Goal: Task Accomplishment & Management: Manage account settings

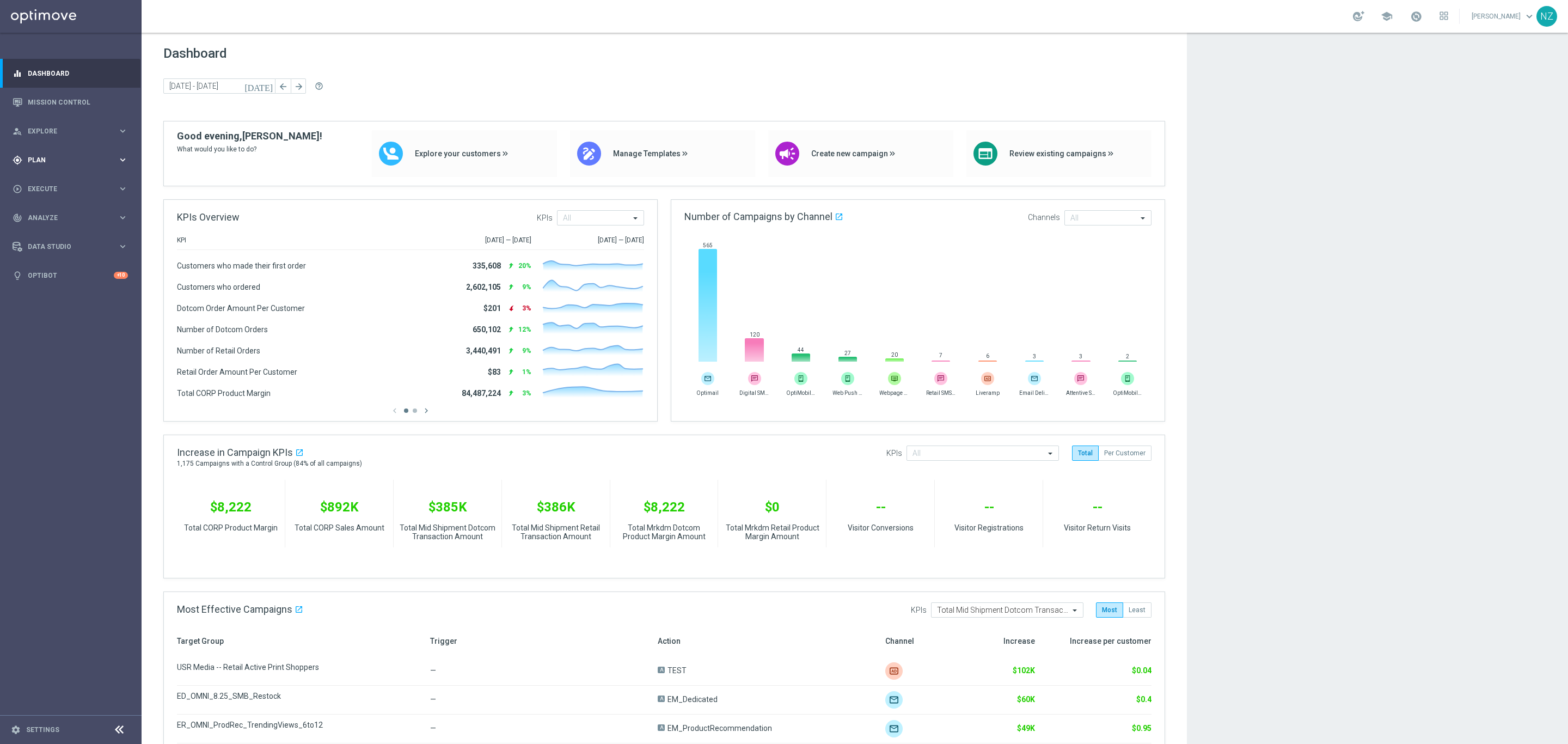
click at [73, 162] on span "Plan" at bounding box center [73, 160] width 90 height 7
click at [74, 215] on span "Templates" at bounding box center [68, 216] width 78 height 7
click at [89, 263] on link "OptiMobile Push" at bounding box center [73, 264] width 79 height 9
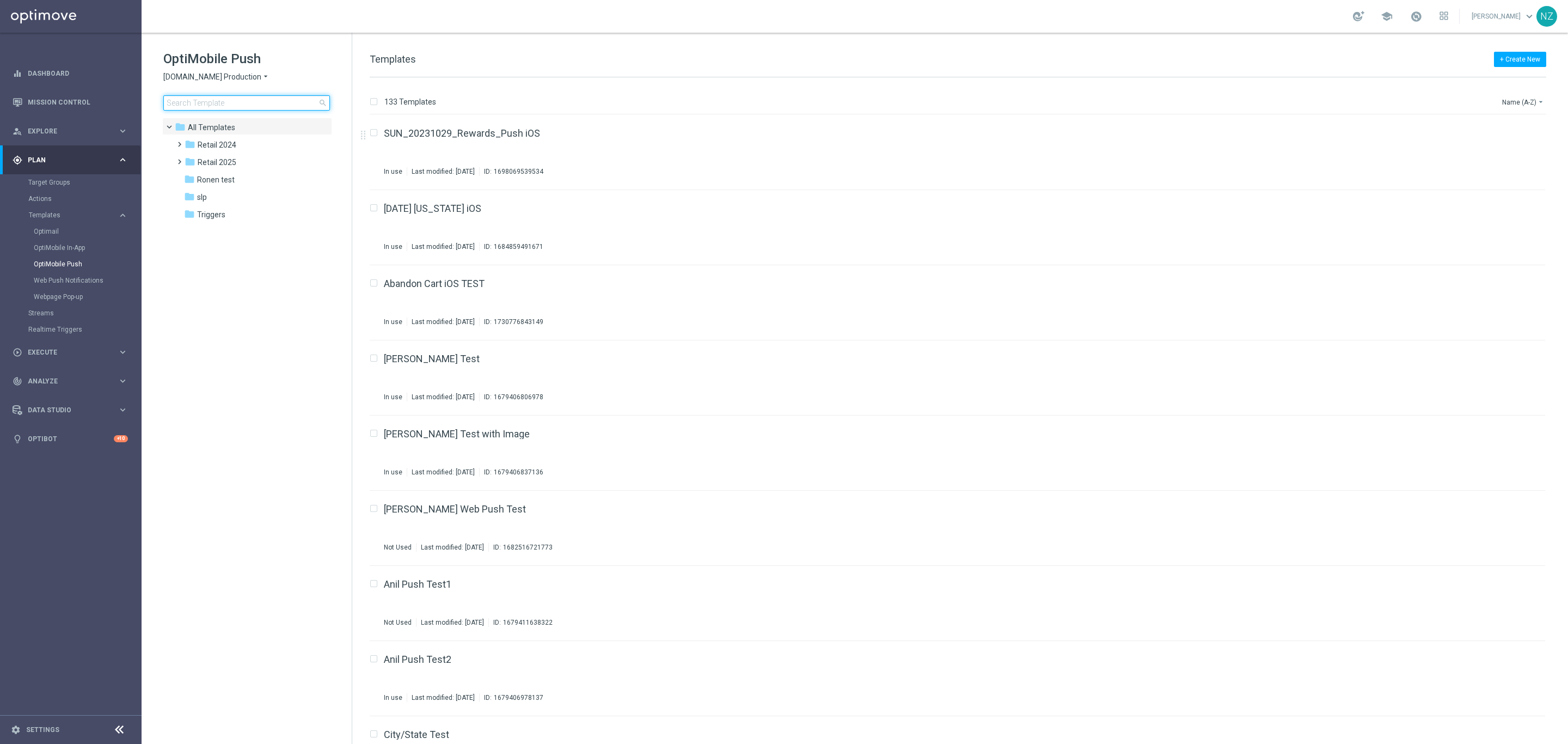
click at [233, 103] on input at bounding box center [247, 103] width 167 height 15
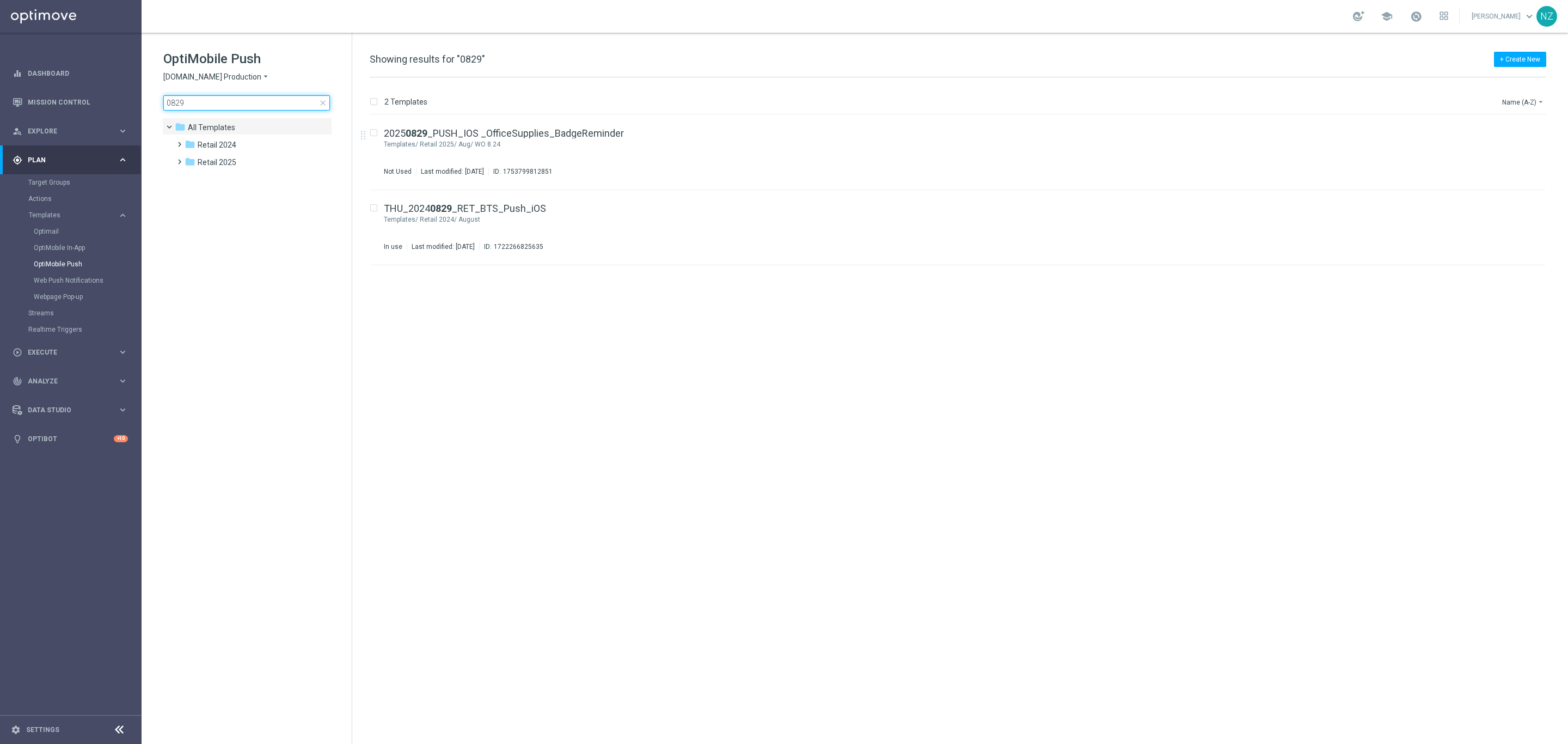
drag, startPoint x: 192, startPoint y: 103, endPoint x: 180, endPoint y: 101, distance: 12.2
click at [180, 101] on input "0829" at bounding box center [247, 103] width 167 height 15
type input "0826"
click at [1536, 133] on icon "more_vert" at bounding box center [1534, 130] width 9 height 9
click at [1514, 127] on icon "file_copy" at bounding box center [1515, 131] width 9 height 9
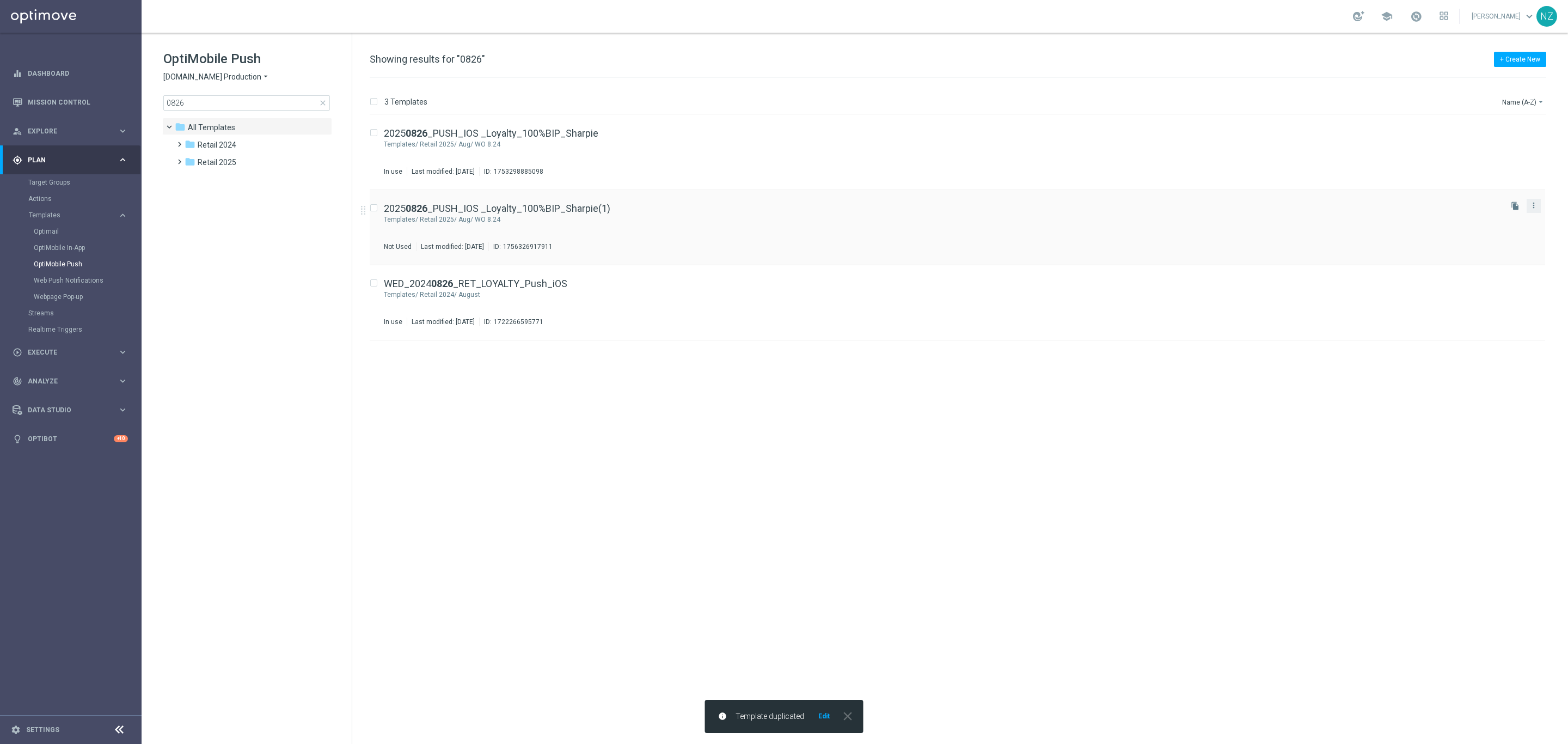
click at [1527, 203] on div "more_vert" at bounding box center [1534, 205] width 14 height 14
click at [1537, 205] on icon "more_vert" at bounding box center [1534, 205] width 9 height 9
click at [827, 204] on div "2025 0826 _PUSH_IOS _Loyalty_100%BIP_Sharpie(1)" at bounding box center [941, 209] width 1116 height 10
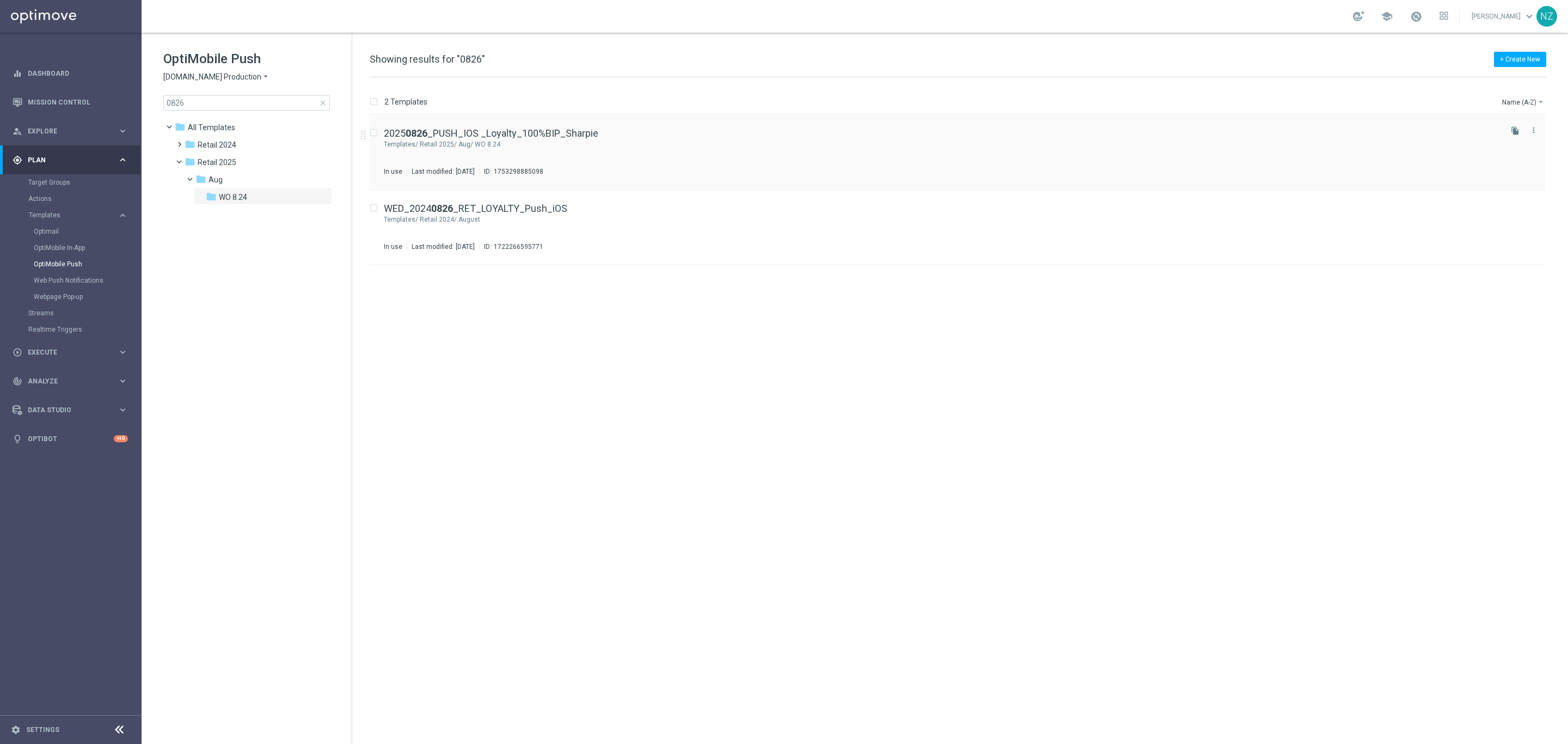
click at [642, 151] on div "2025 0826 _PUSH_IOS _Loyalty_100%BIP_Sharpie Templates/ Retail 2025/ Aug/ WO 8.…" at bounding box center [941, 152] width 1116 height 47
click at [207, 105] on input "0826" at bounding box center [247, 103] width 167 height 15
type input "0829"
click at [1532, 203] on icon "more_vert" at bounding box center [1534, 205] width 9 height 9
click at [1489, 214] on div "Move" at bounding box center [1490, 218] width 66 height 8
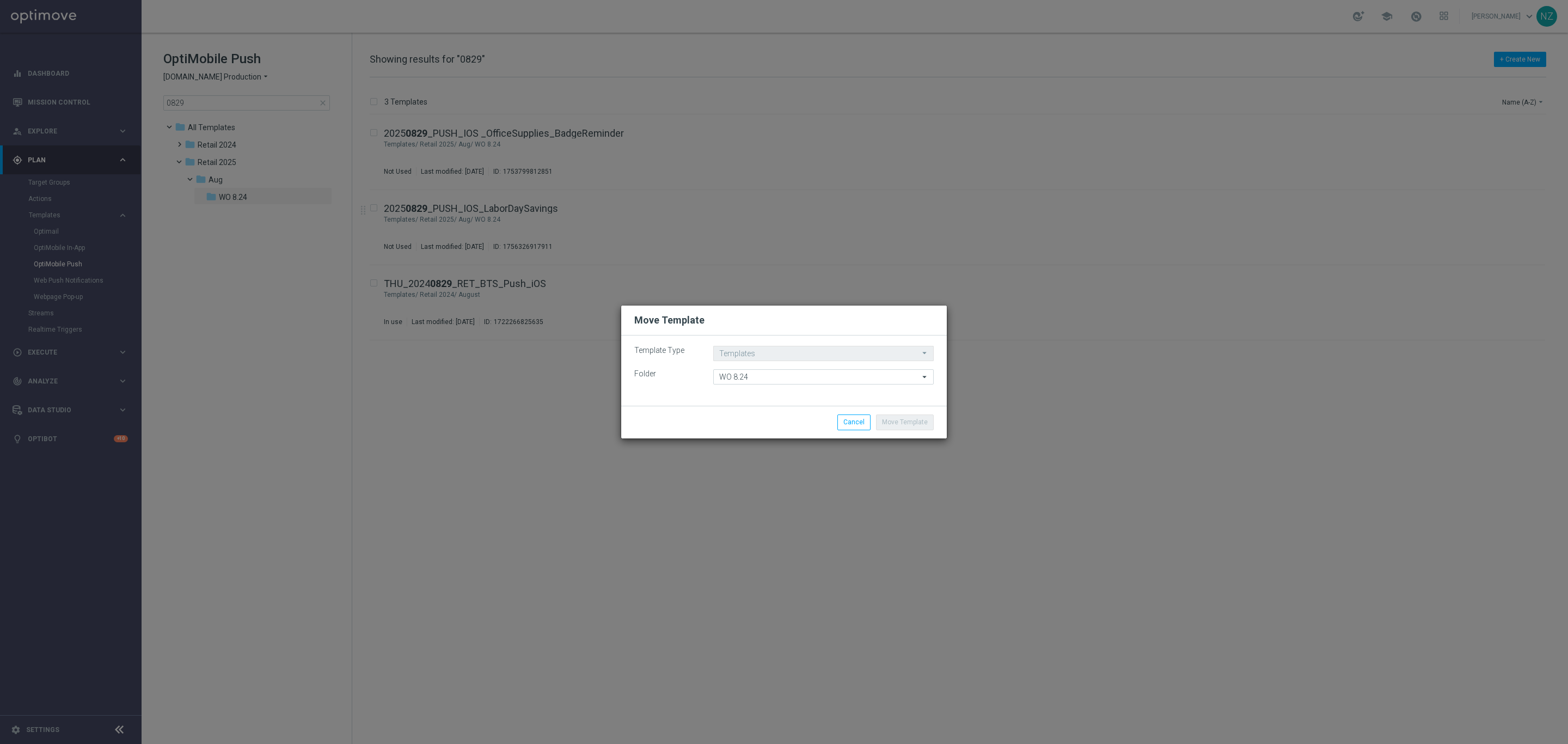
click at [746, 385] on div "Template Type Templates Templates arrow_drop_down Drag here to set row groups D…" at bounding box center [784, 370] width 326 height 70
click at [755, 376] on input "WO 8.24" at bounding box center [824, 377] width 220 height 15
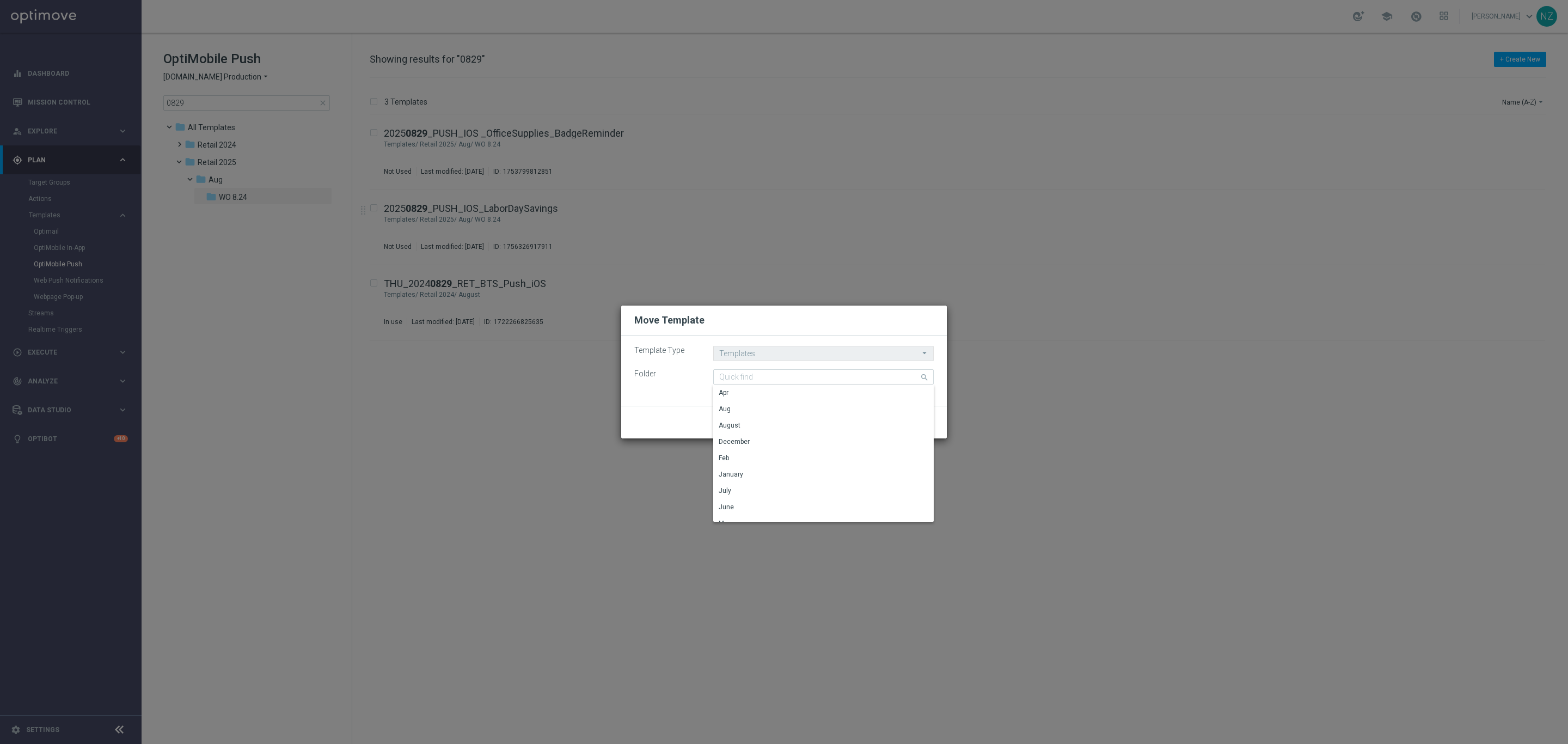
drag, startPoint x: 721, startPoint y: 311, endPoint x: 766, endPoint y: 329, distance: 48.5
click at [724, 311] on div "Move Template" at bounding box center [784, 320] width 326 height 30
type input "WO 8.24"
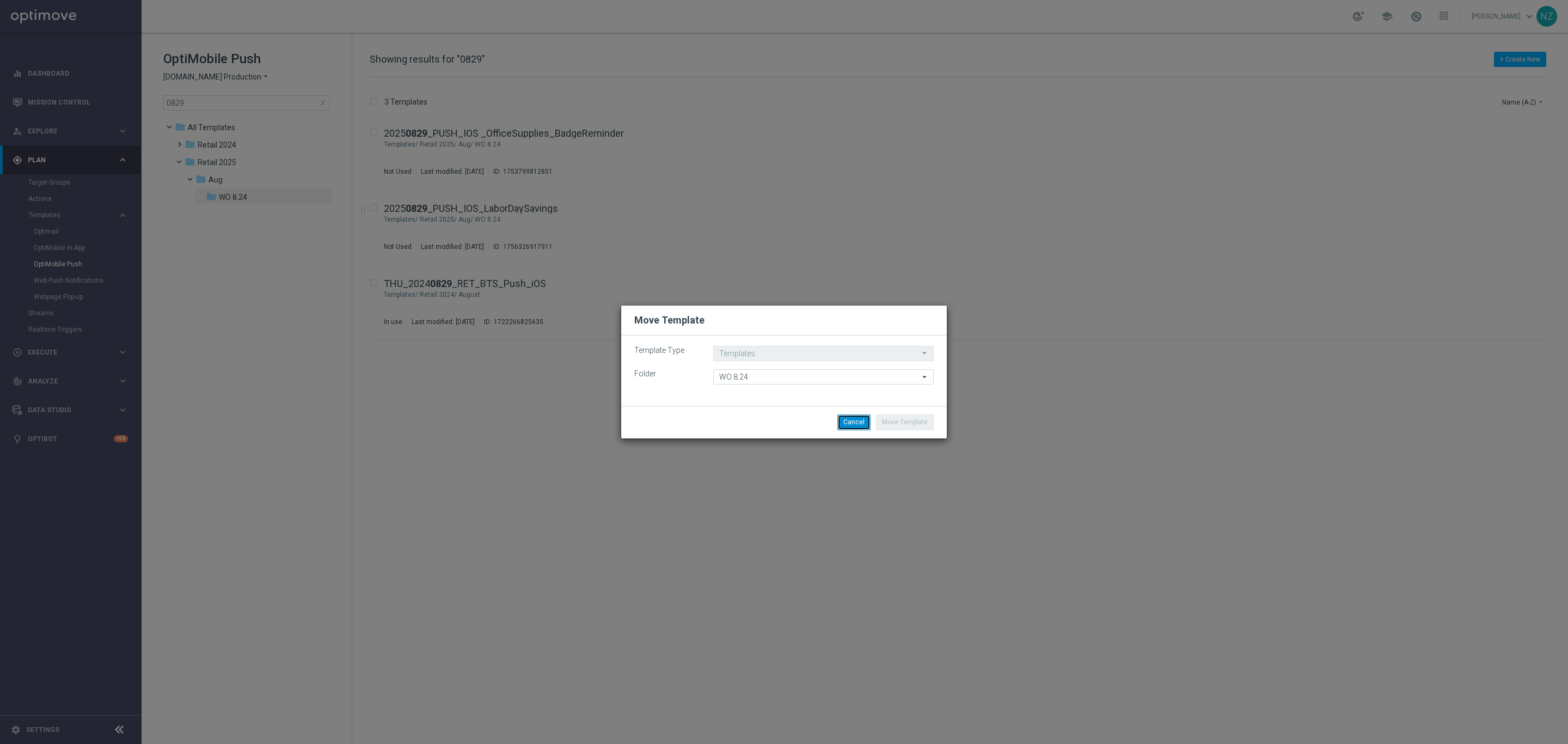
click at [859, 420] on button "Cancel" at bounding box center [854, 422] width 34 height 15
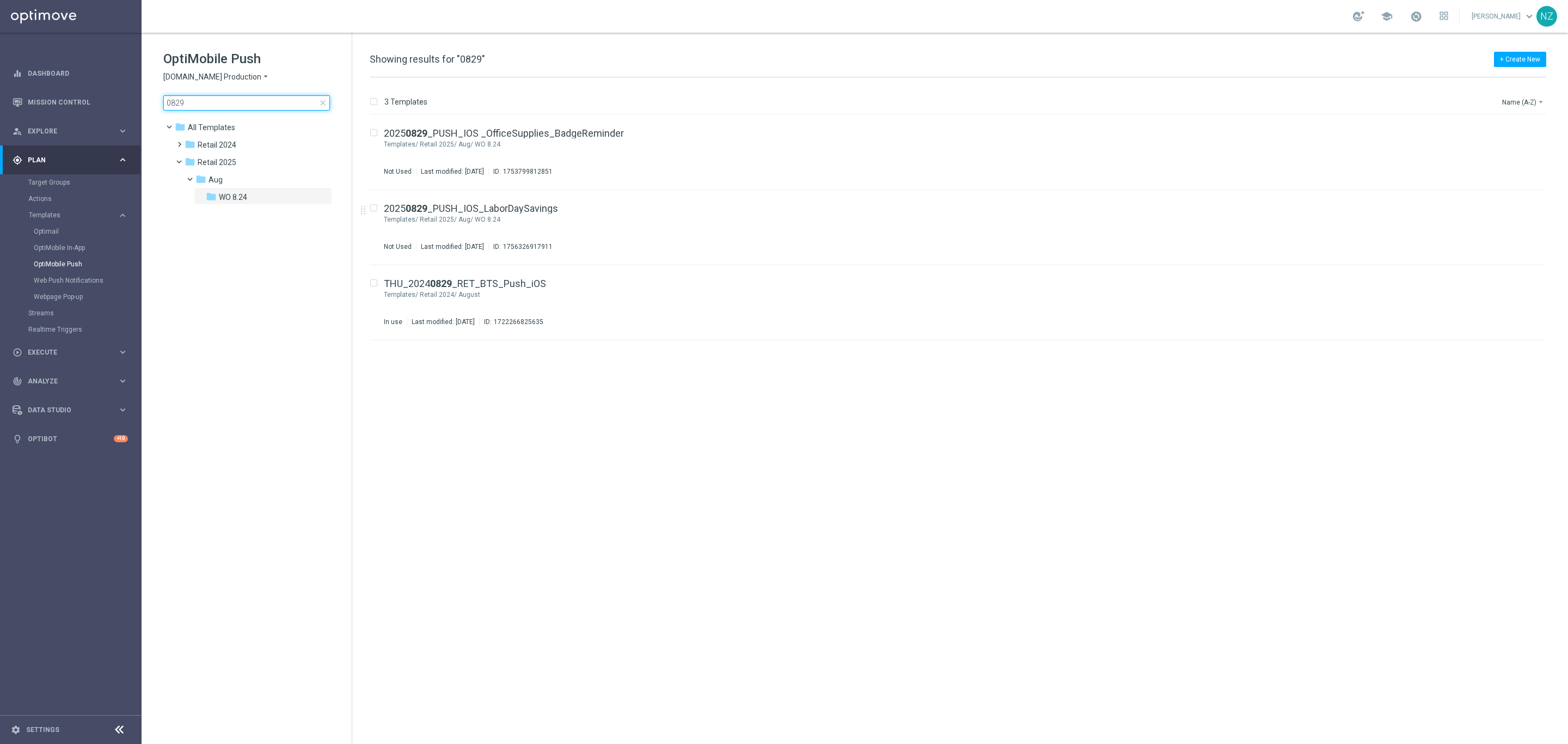
click at [209, 98] on input "0829" at bounding box center [247, 103] width 167 height 15
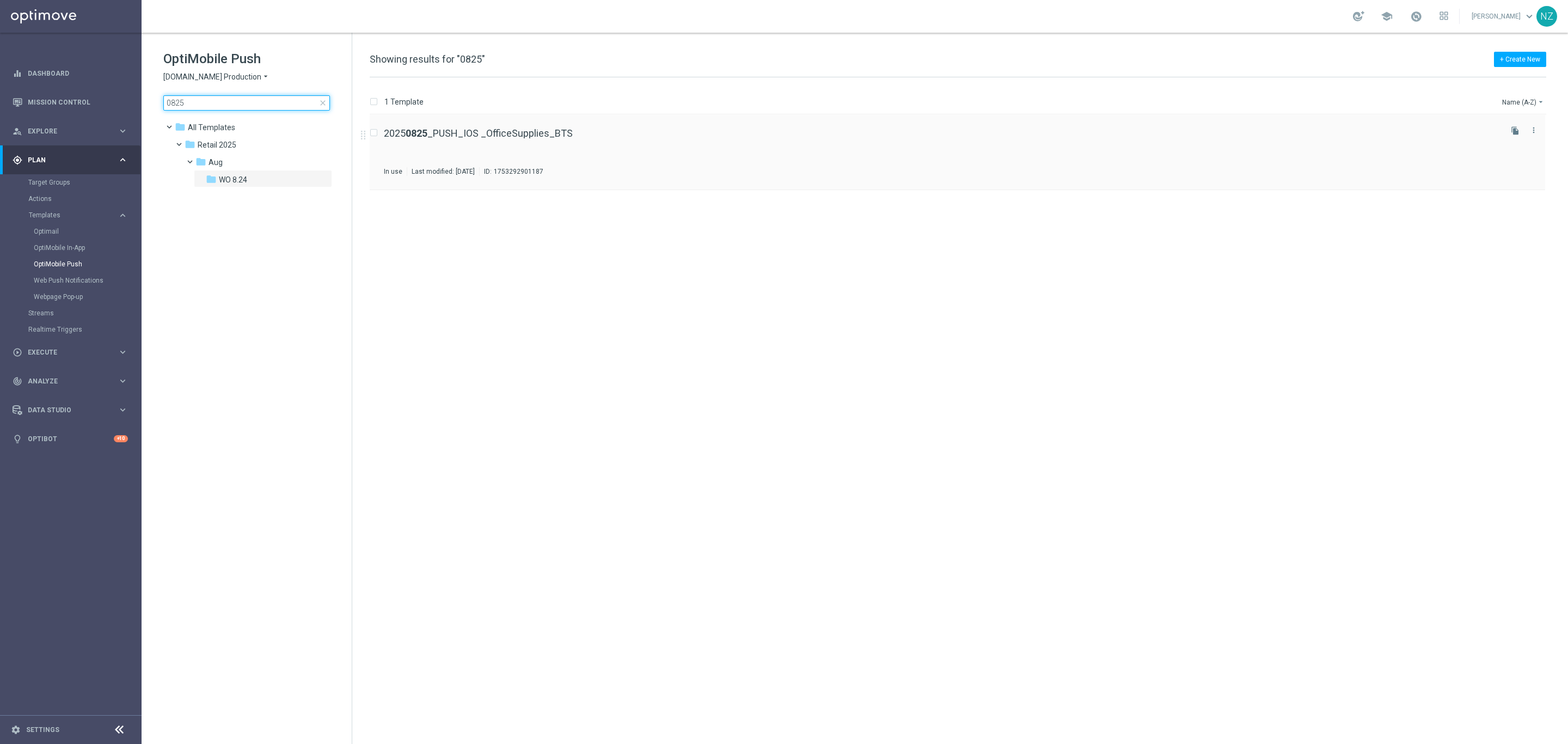
type input "0825"
click at [675, 145] on div "2025 0825 _PUSH_IOS _OfficeSupplies_BTS In use Last modified: [DATE] ID: 175329…" at bounding box center [941, 152] width 1116 height 47
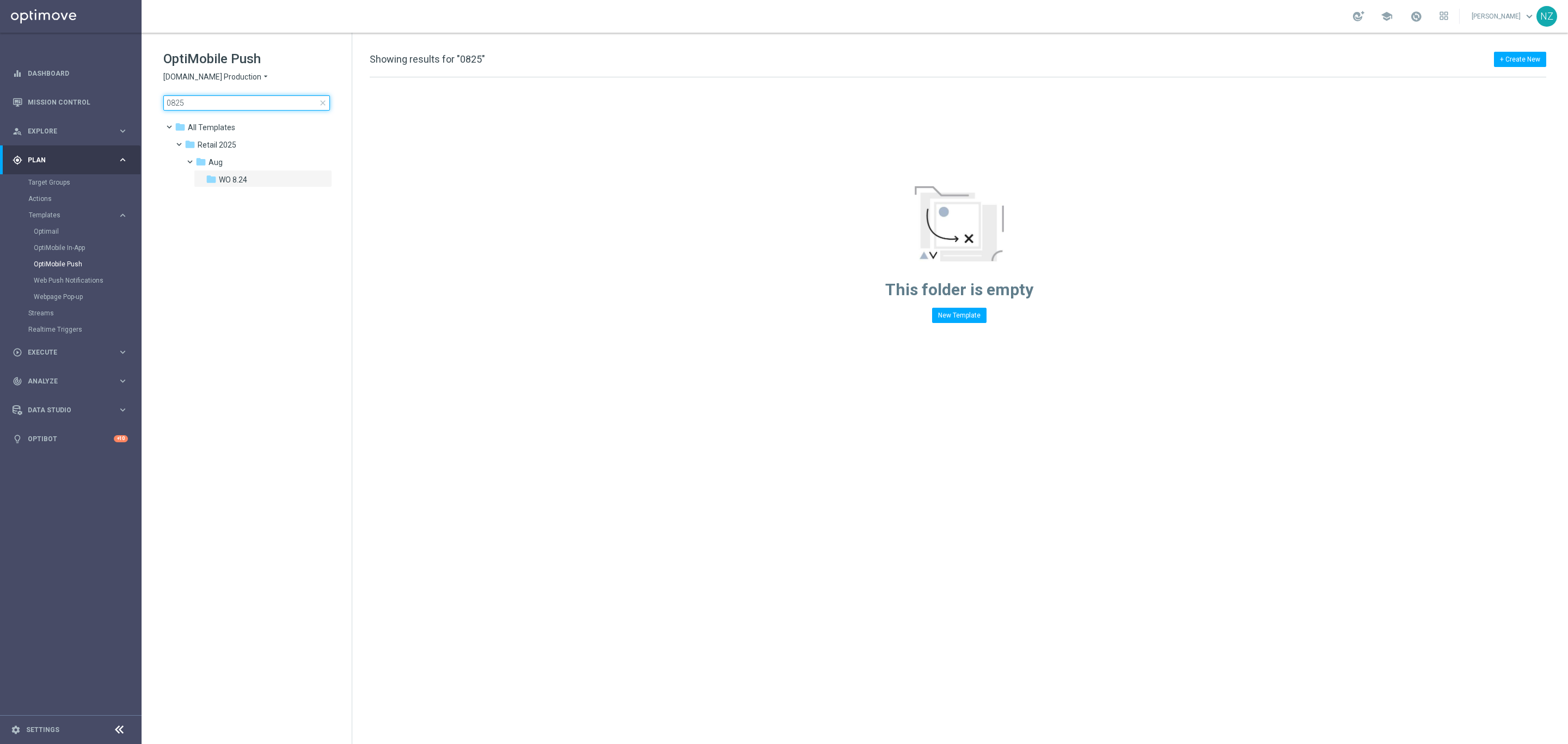
click at [218, 107] on input "0825" at bounding box center [247, 103] width 167 height 15
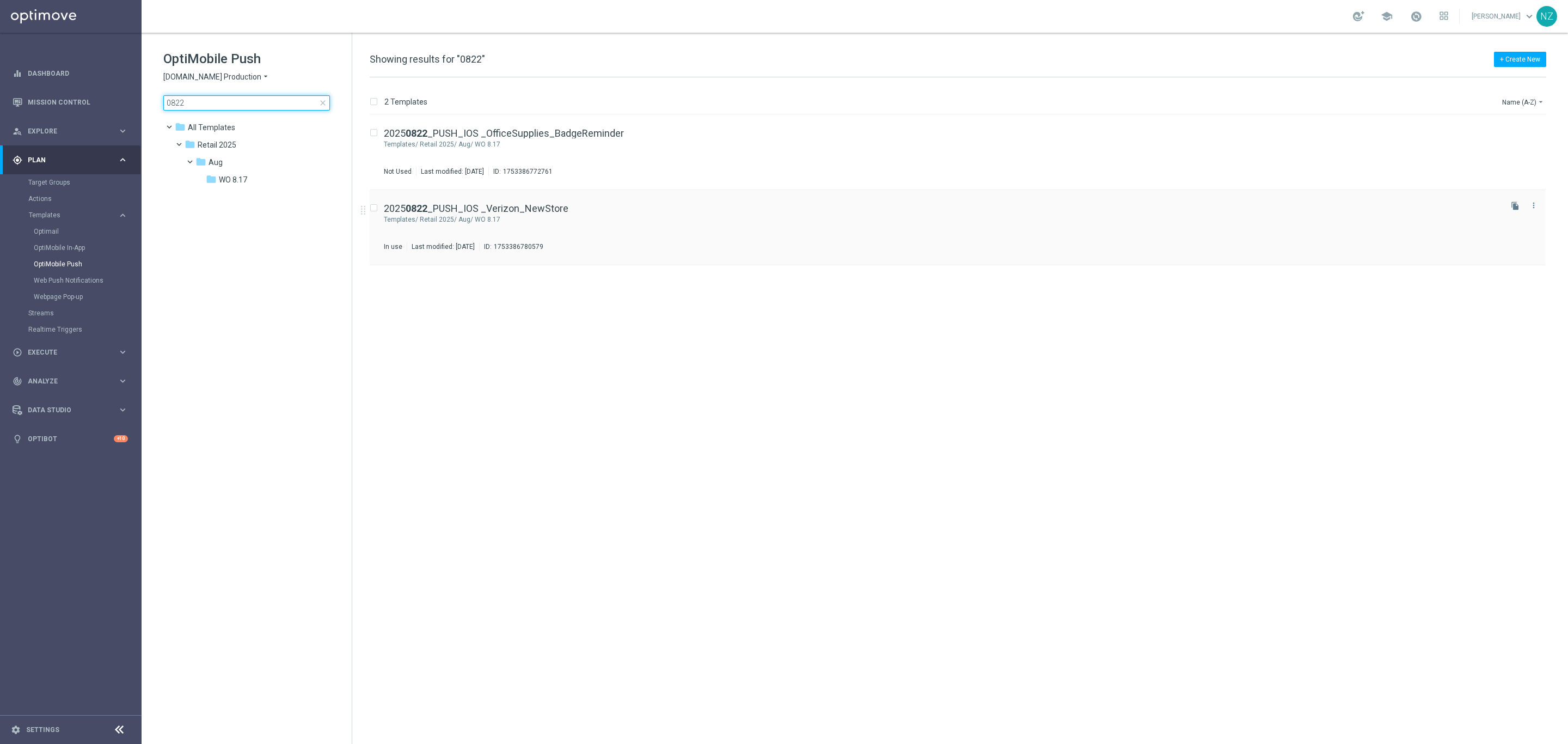
type input "0822"
click at [711, 235] on div "2025 0822 _PUSH_IOS _Verizon_NewStore Templates/ Retail 2025/ Aug/ WO 8.17 In u…" at bounding box center [941, 227] width 1116 height 47
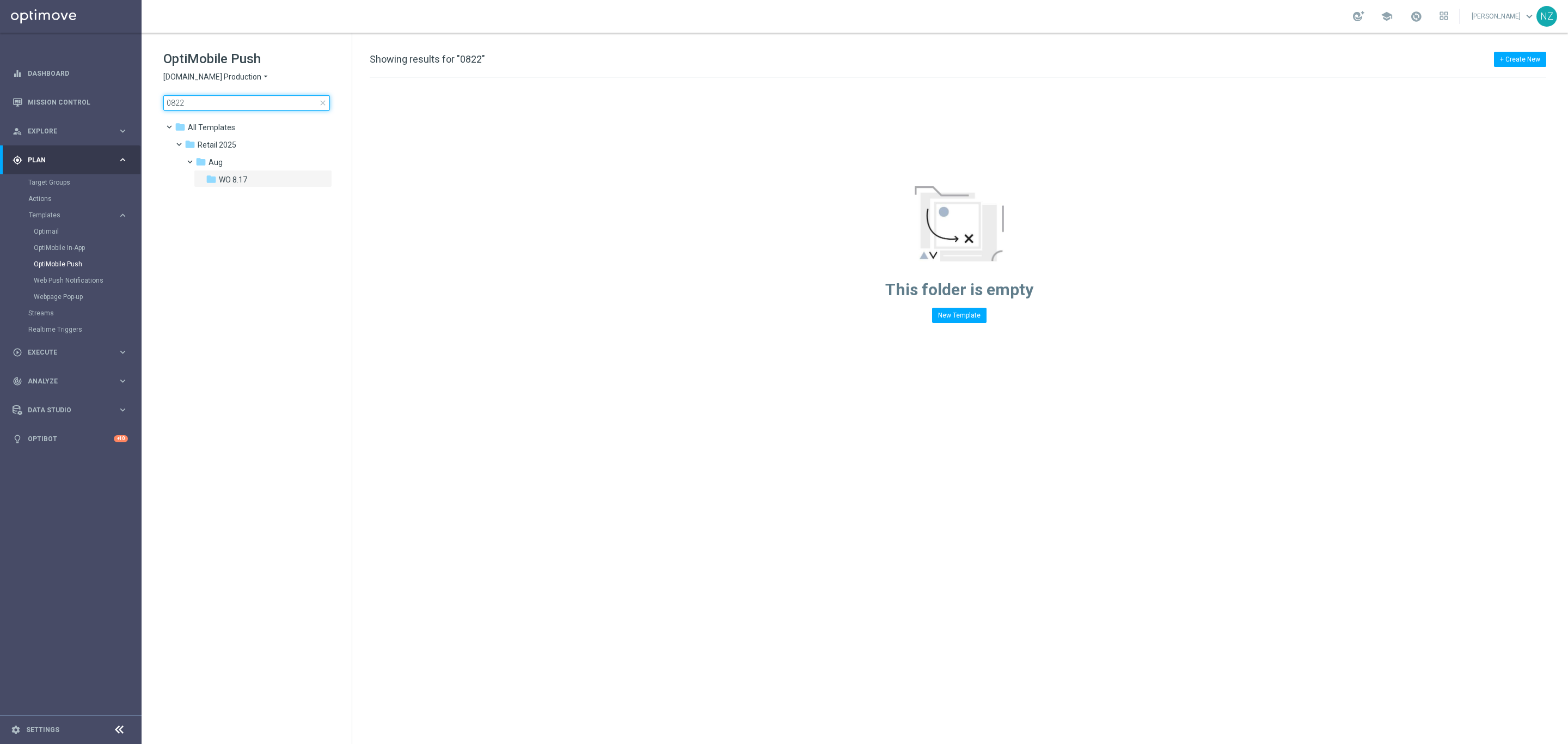
click at [188, 97] on input "0822" at bounding box center [247, 103] width 167 height 15
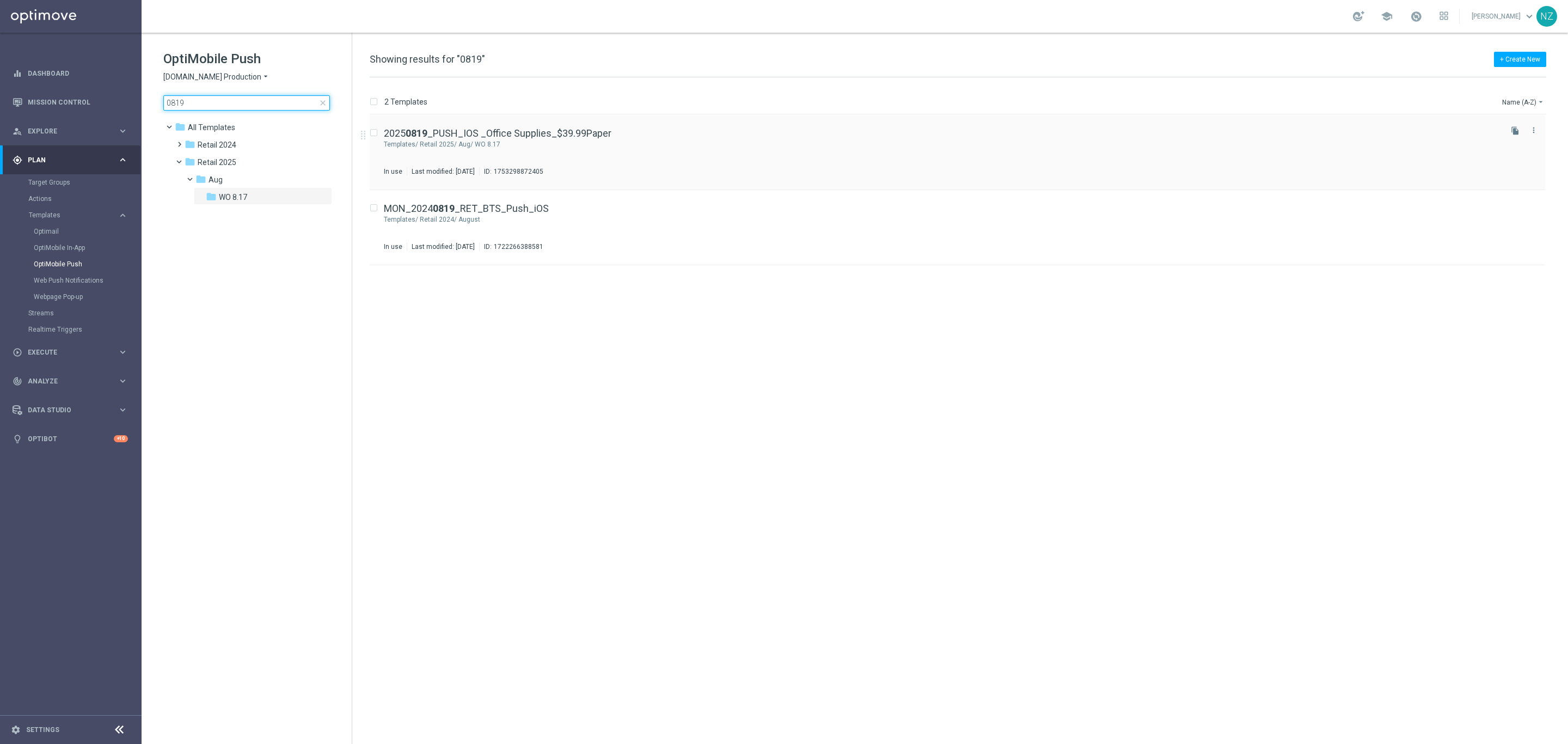
type input "0819"
click at [659, 149] on div "2025 0819 _PUSH_IOS _Office Supplies_$39.99Paper Templates/ Retail 2025/ Aug/ W…" at bounding box center [941, 152] width 1116 height 47
click at [211, 107] on input "0819" at bounding box center [247, 103] width 167 height 15
click at [64, 280] on link "Web Push Notifications" at bounding box center [73, 280] width 79 height 9
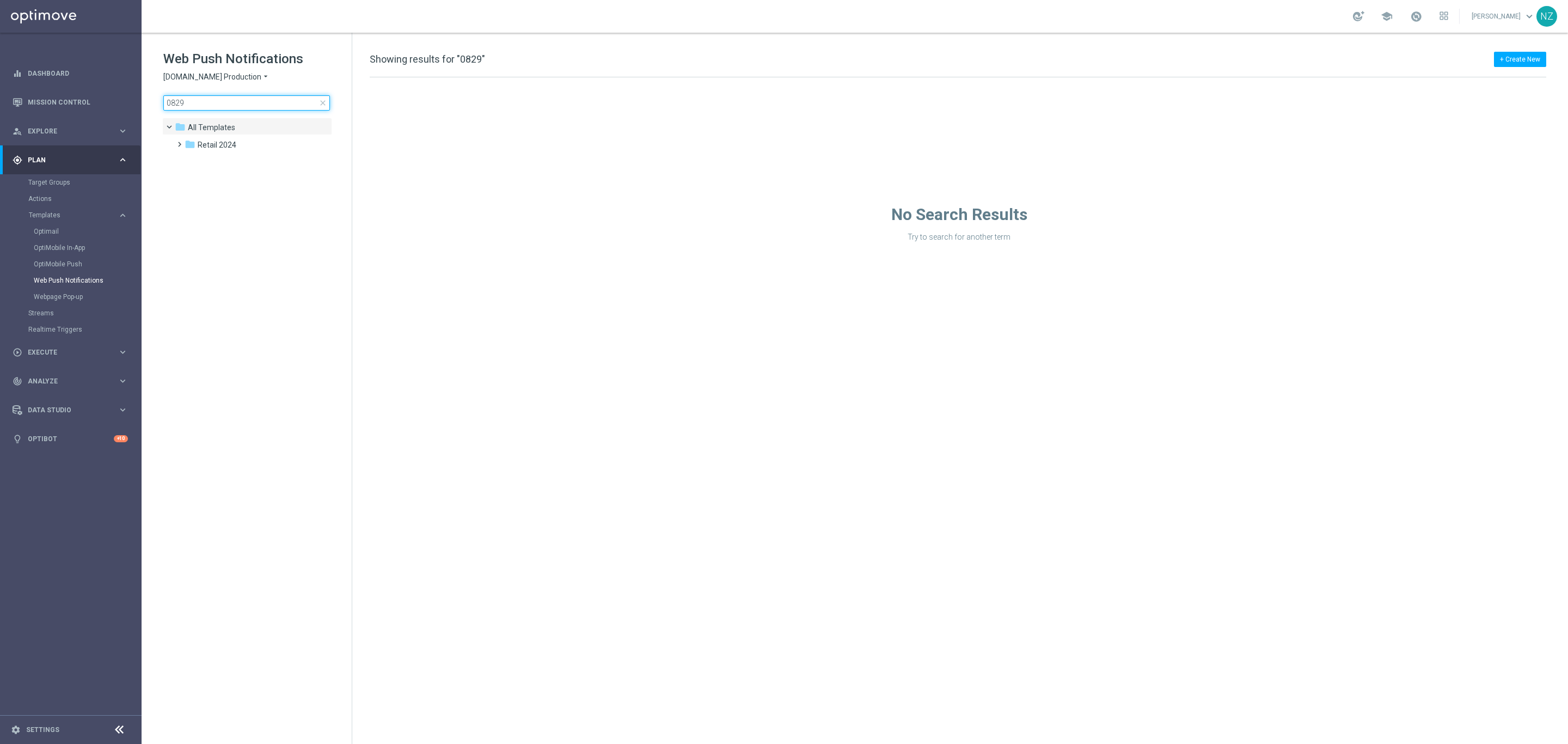
click at [209, 105] on input "0829" at bounding box center [247, 103] width 167 height 15
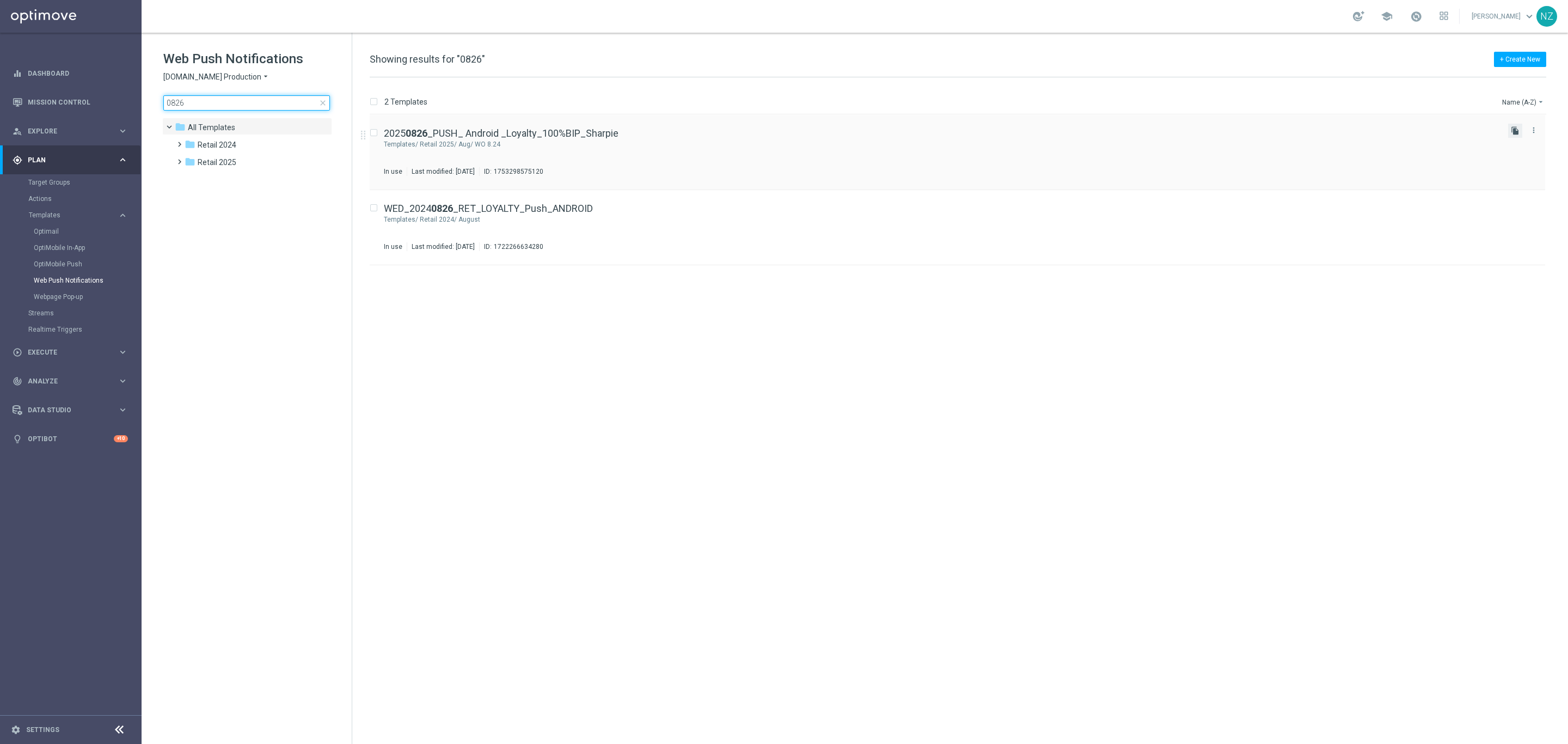
type input "0826"
click at [1518, 131] on icon "file_copy" at bounding box center [1515, 131] width 9 height 9
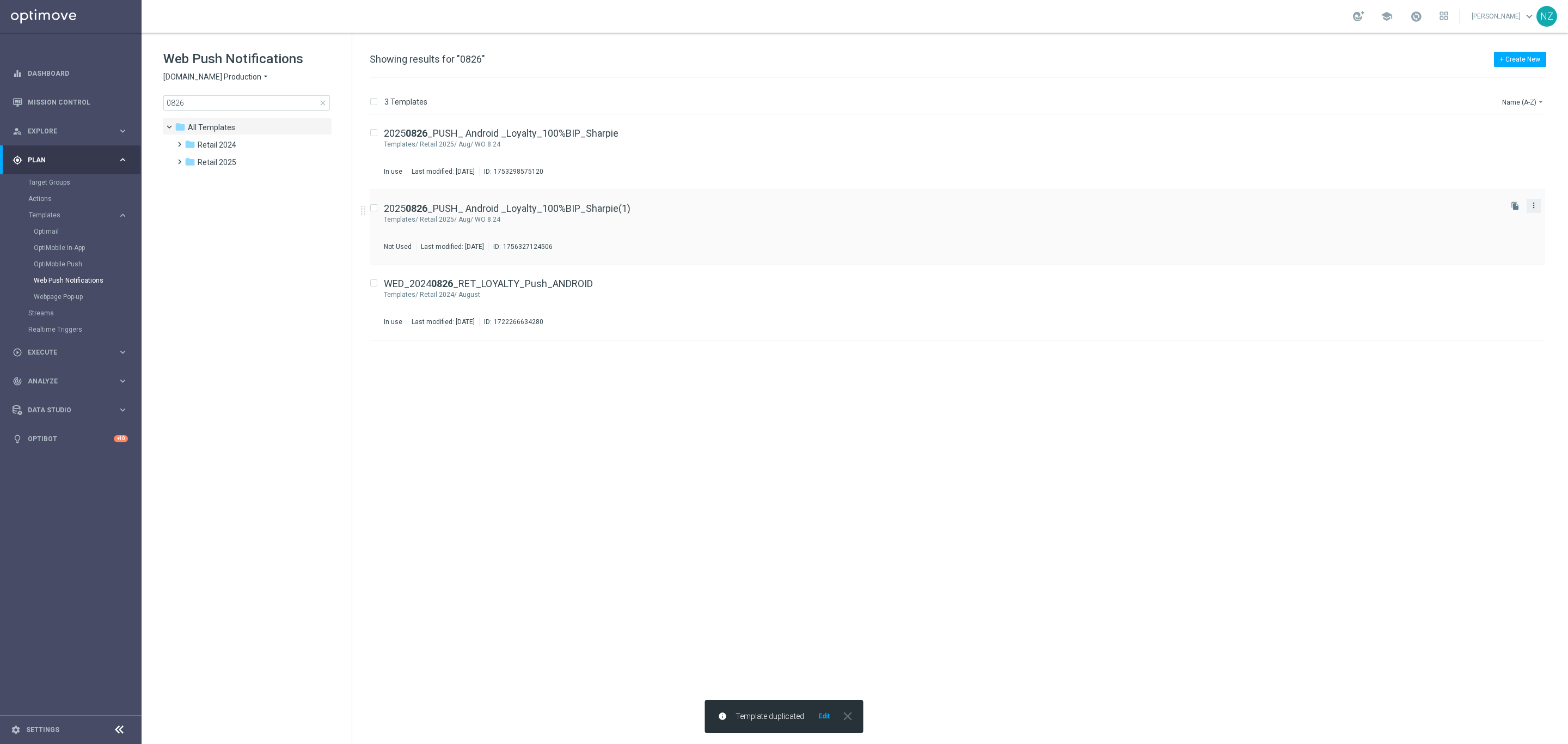
click at [1535, 206] on icon "more_vert" at bounding box center [1534, 205] width 9 height 9
click at [1359, 224] on div "Retail 2025/ Aug/ WO 8.24" at bounding box center [960, 219] width 1080 height 9
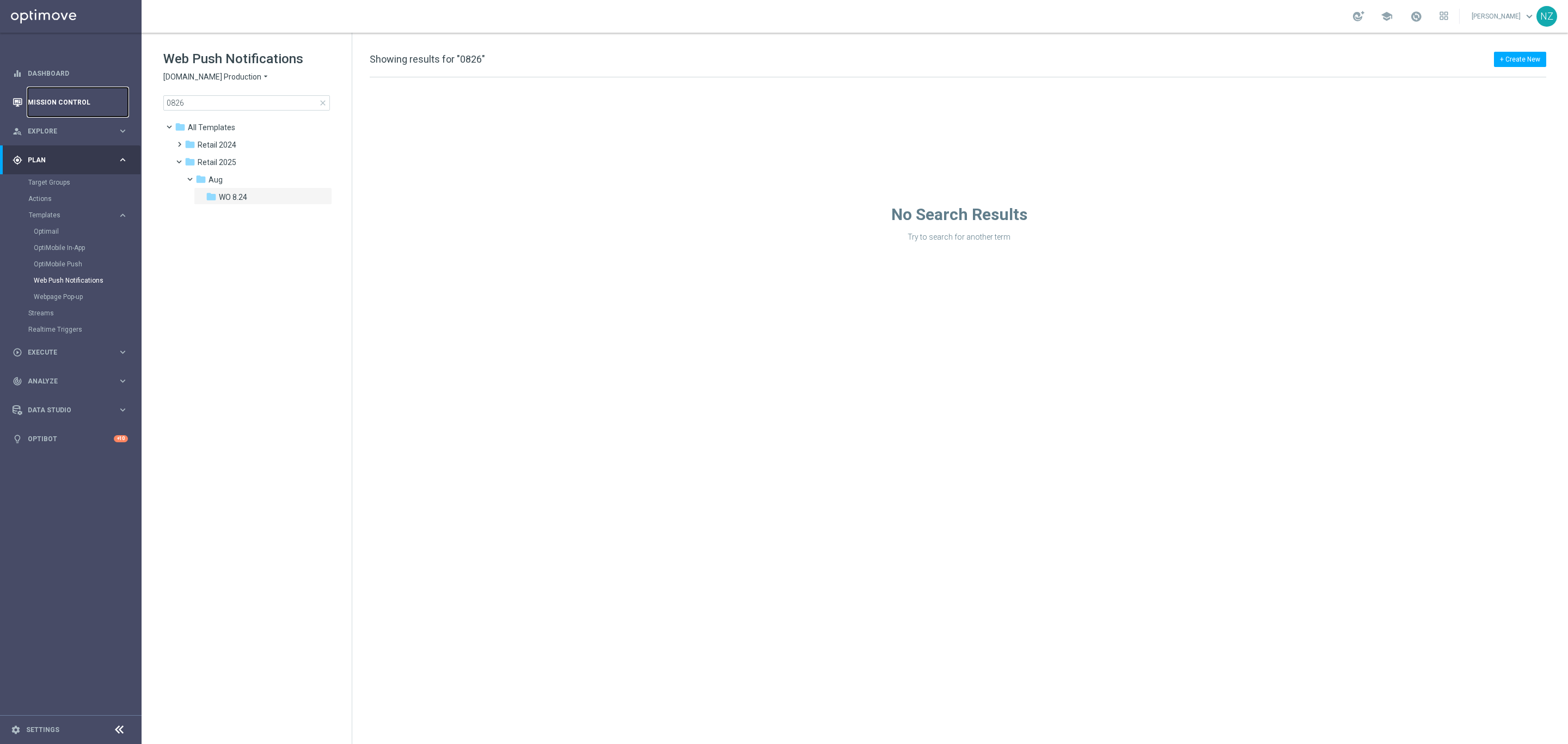
click at [56, 103] on link "Mission Control" at bounding box center [78, 102] width 100 height 29
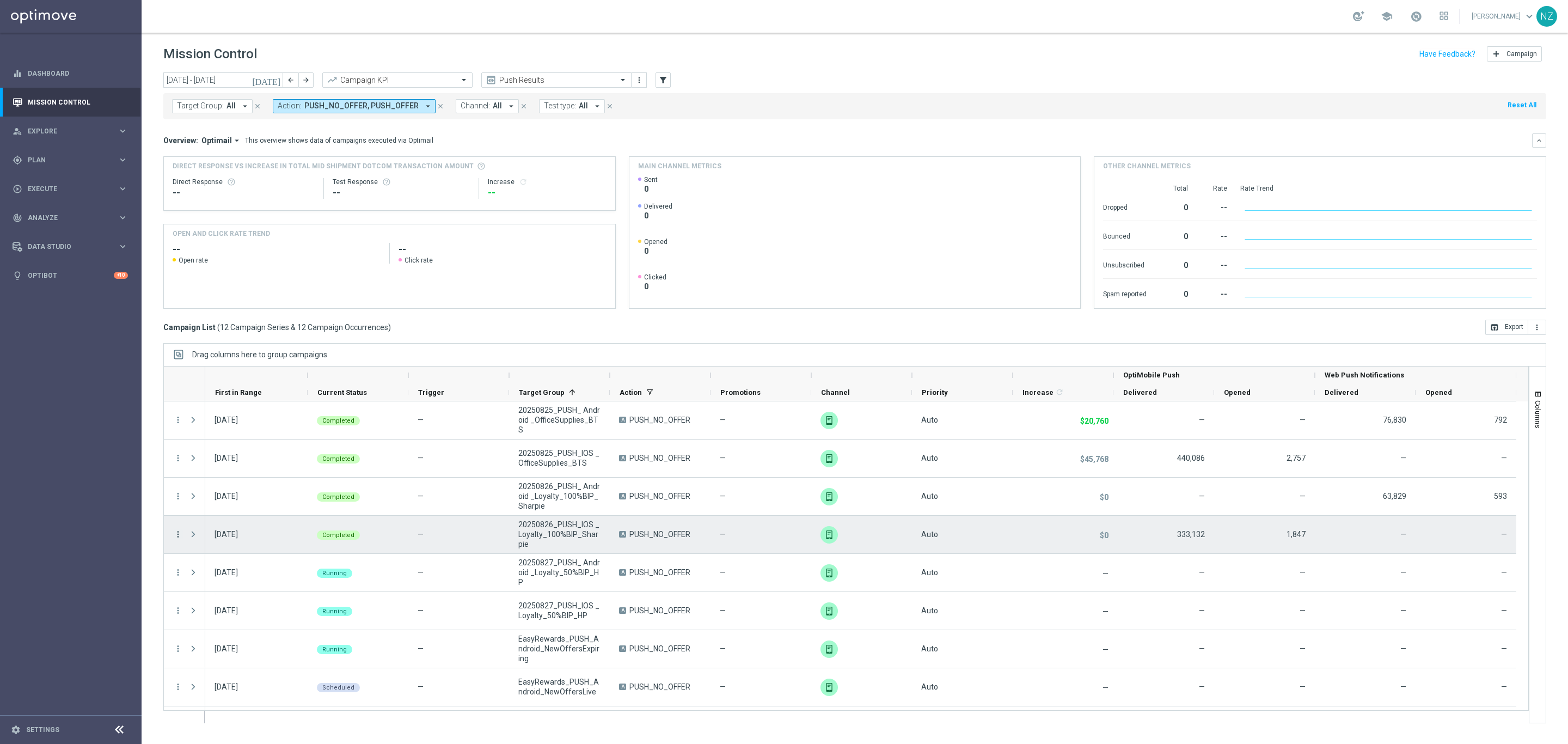
click at [179, 533] on icon "more_vert" at bounding box center [178, 535] width 10 height 10
click at [237, 627] on div "Duplicate and Edit" at bounding box center [250, 623] width 101 height 8
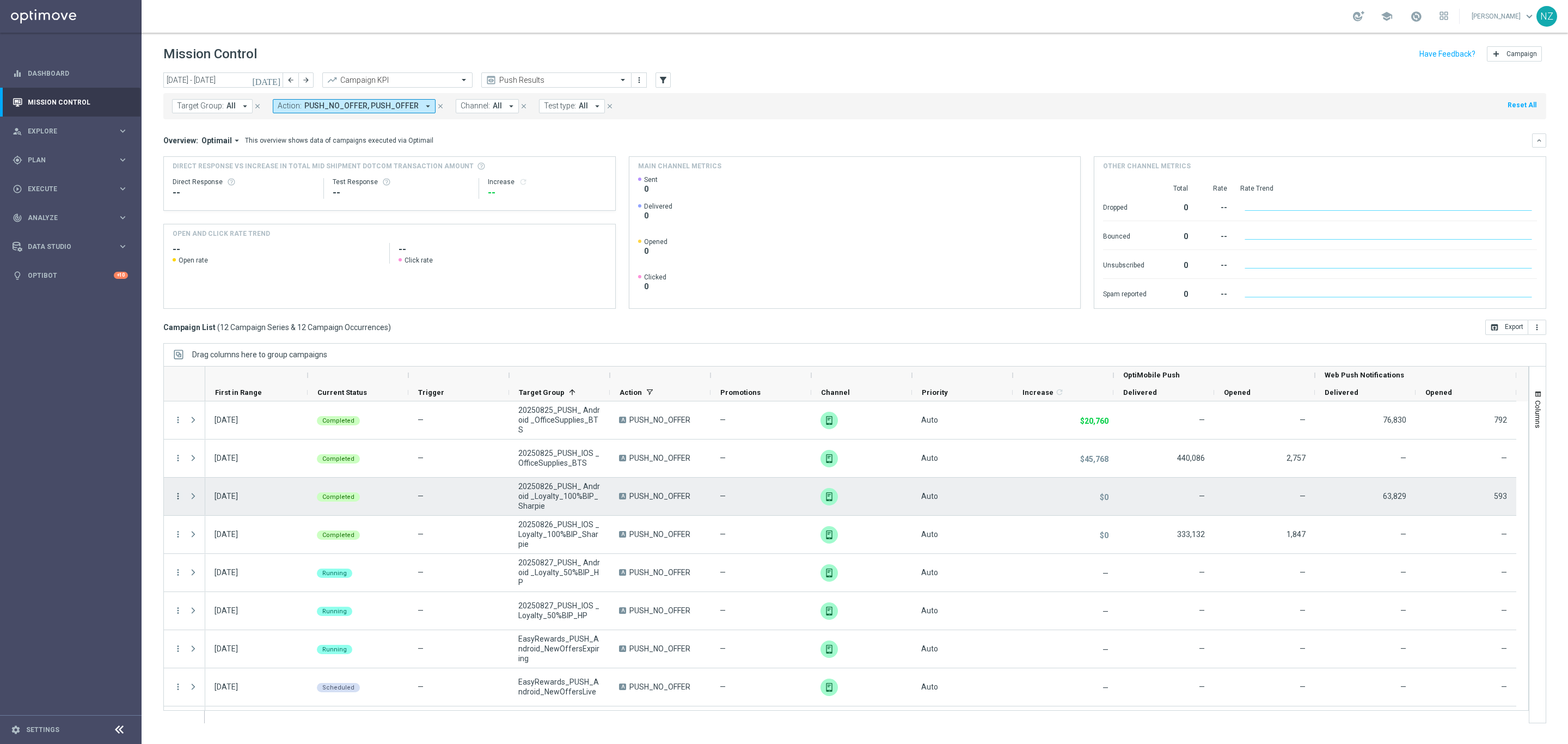
click at [177, 500] on icon "more_vert" at bounding box center [178, 496] width 10 height 10
click at [242, 589] on div "Duplicate and Edit" at bounding box center [250, 585] width 101 height 8
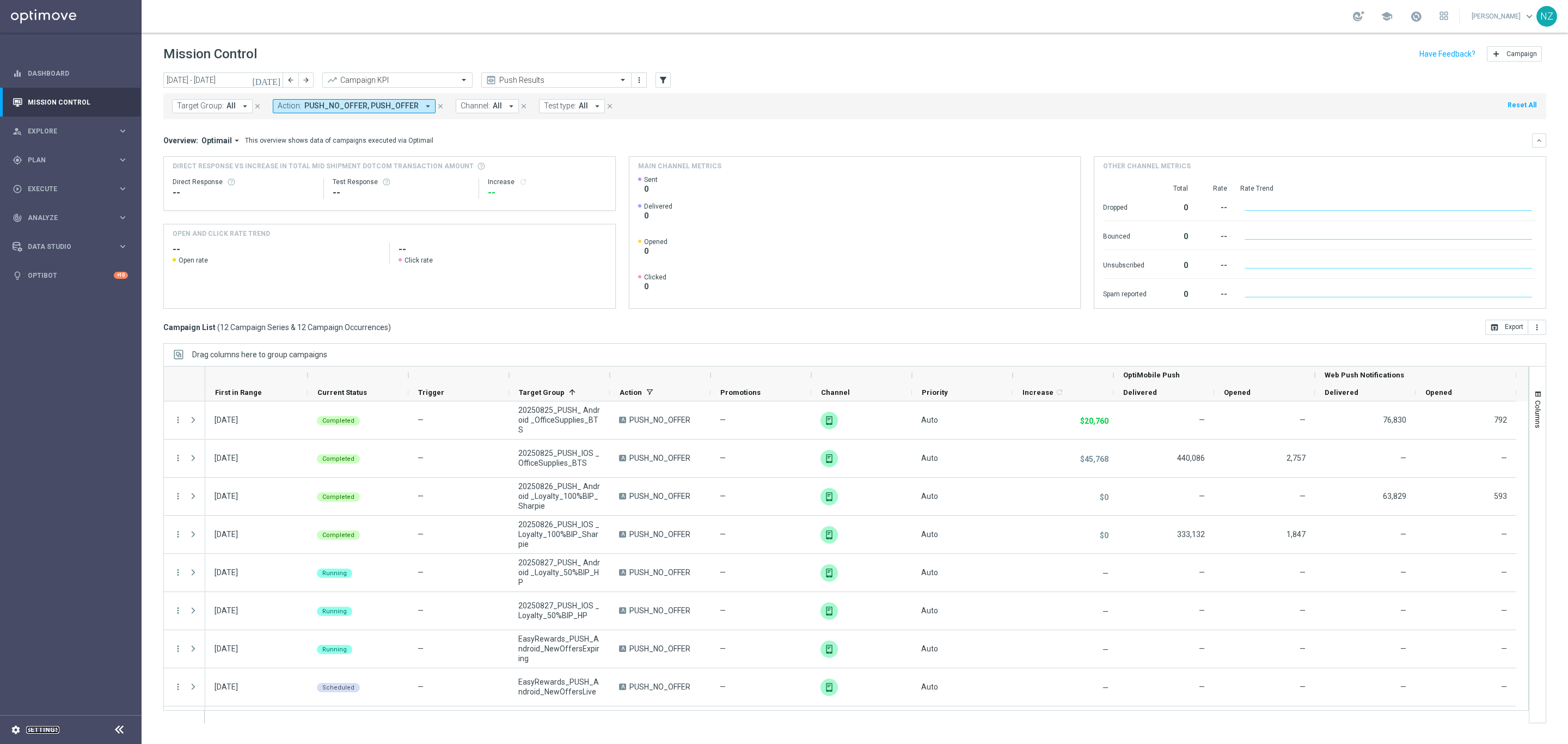
click at [49, 732] on link "Settings" at bounding box center [42, 730] width 34 height 7
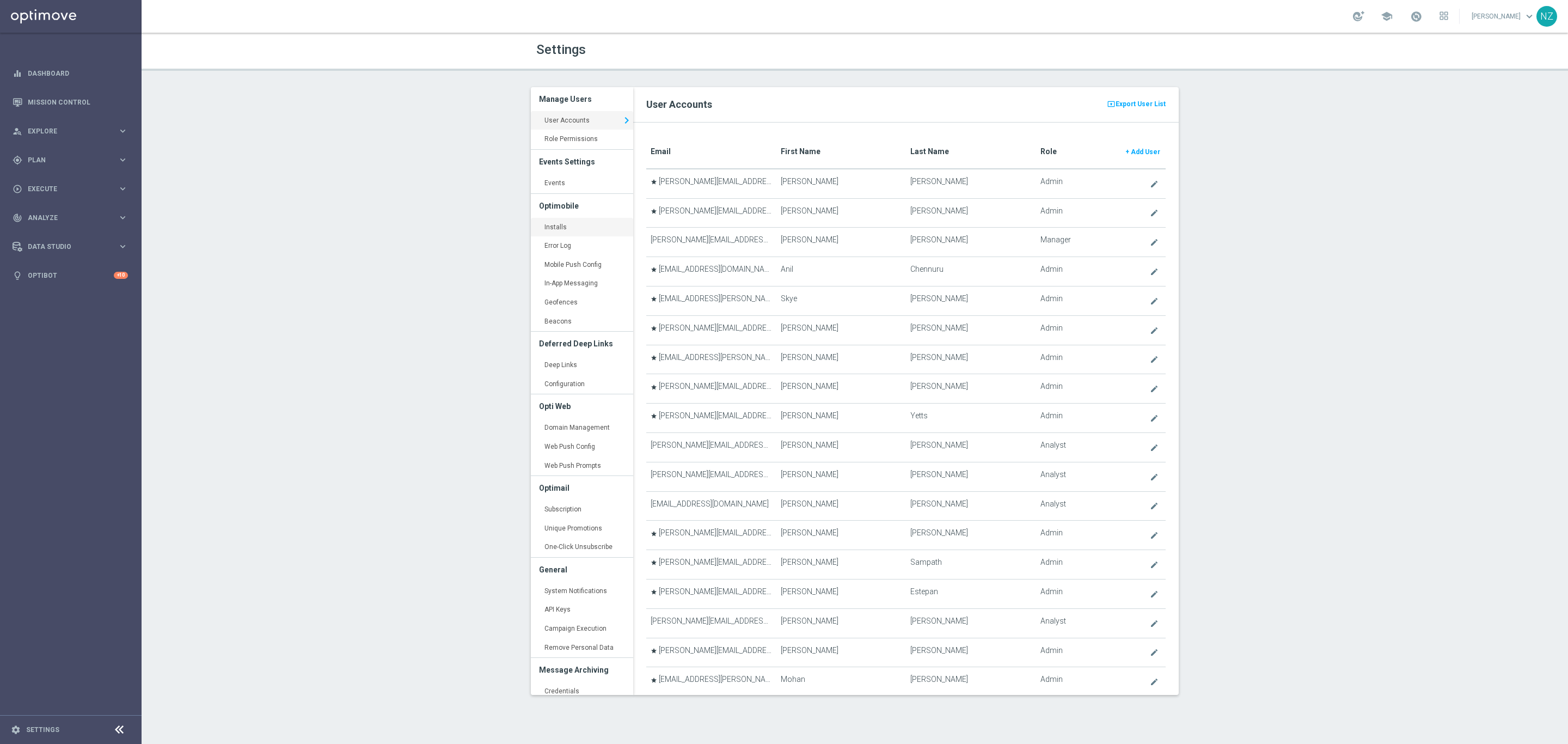
click at [582, 222] on link "Installs keyboard_arrow_right" at bounding box center [582, 227] width 103 height 20
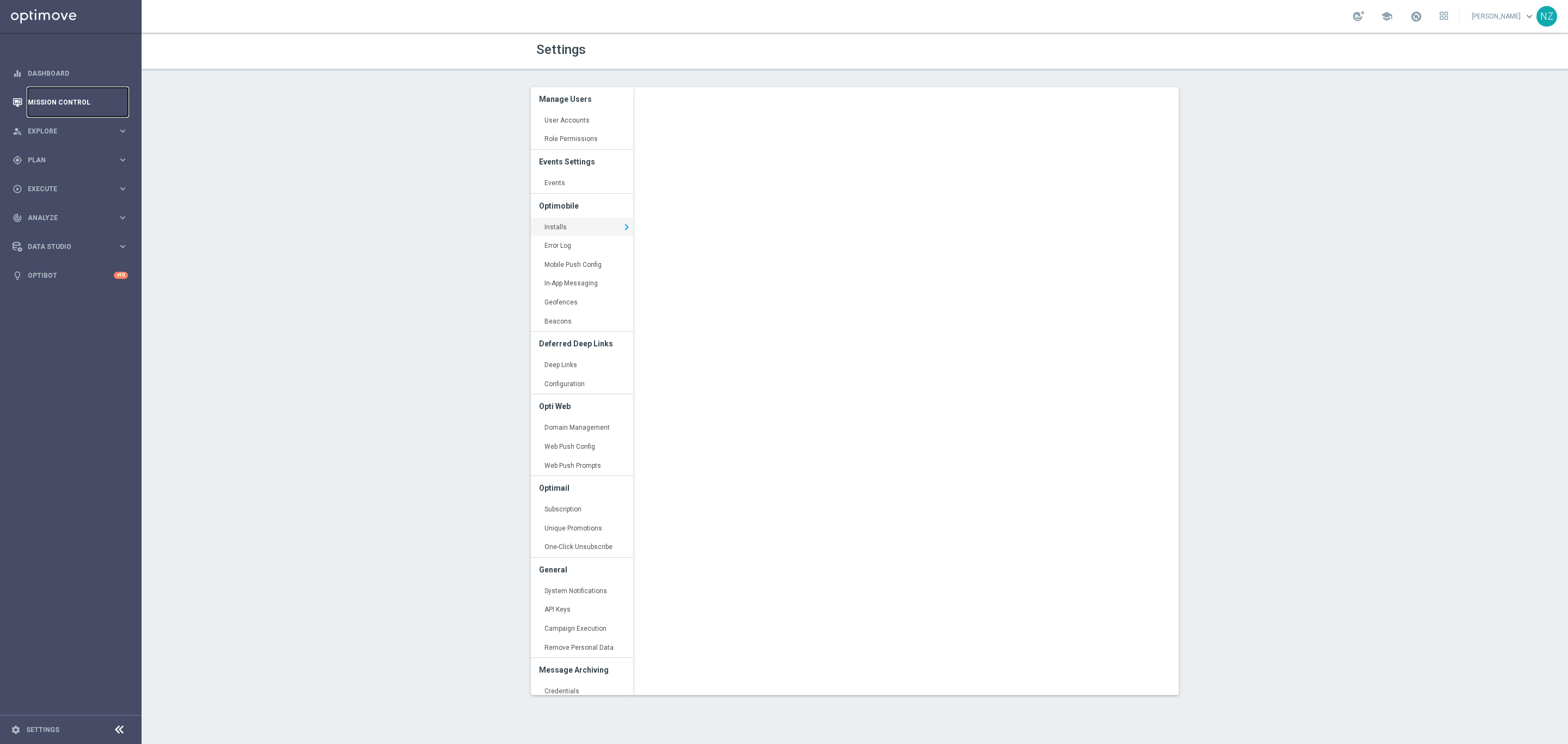
click at [41, 94] on link "Mission Control" at bounding box center [78, 102] width 100 height 29
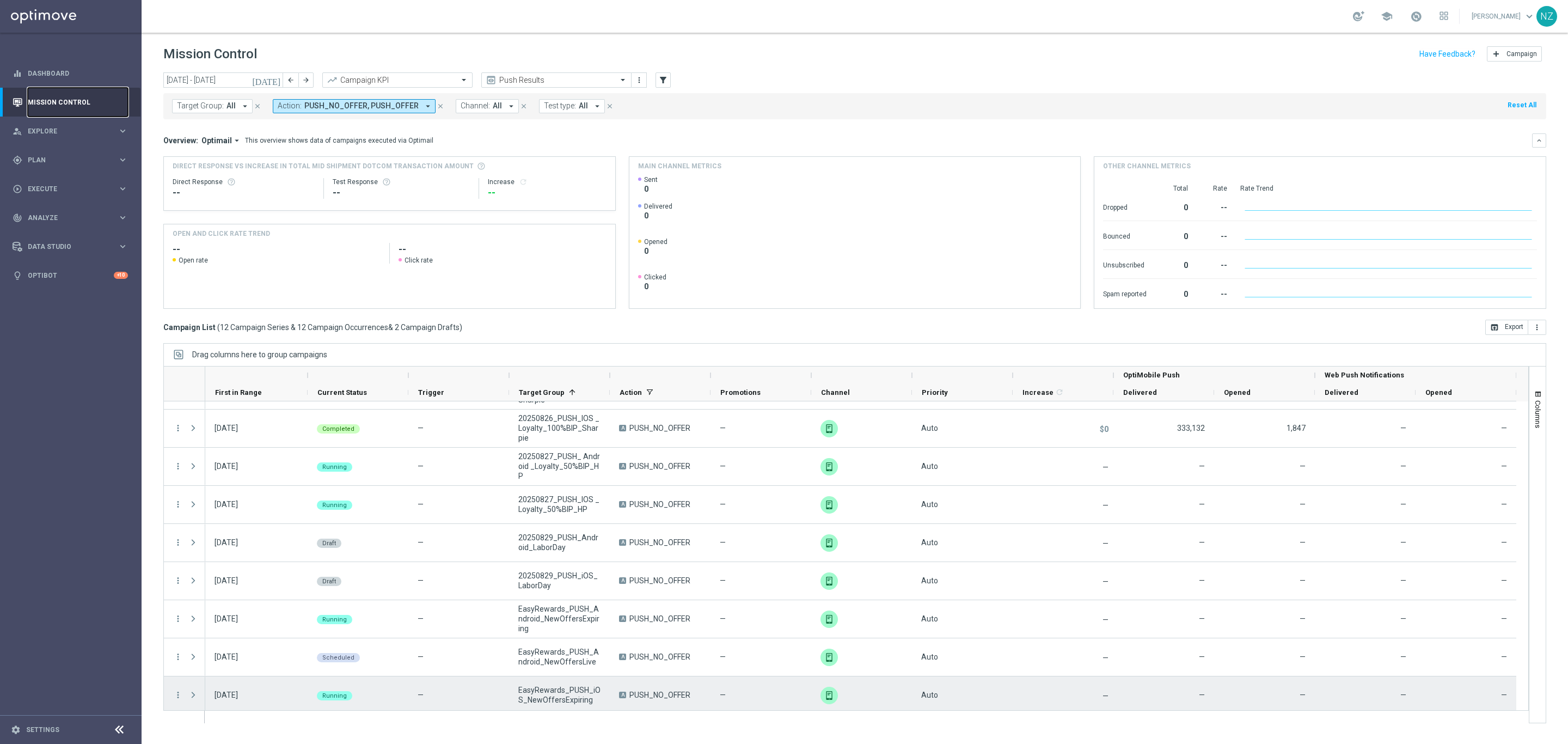
scroll to position [81, 0]
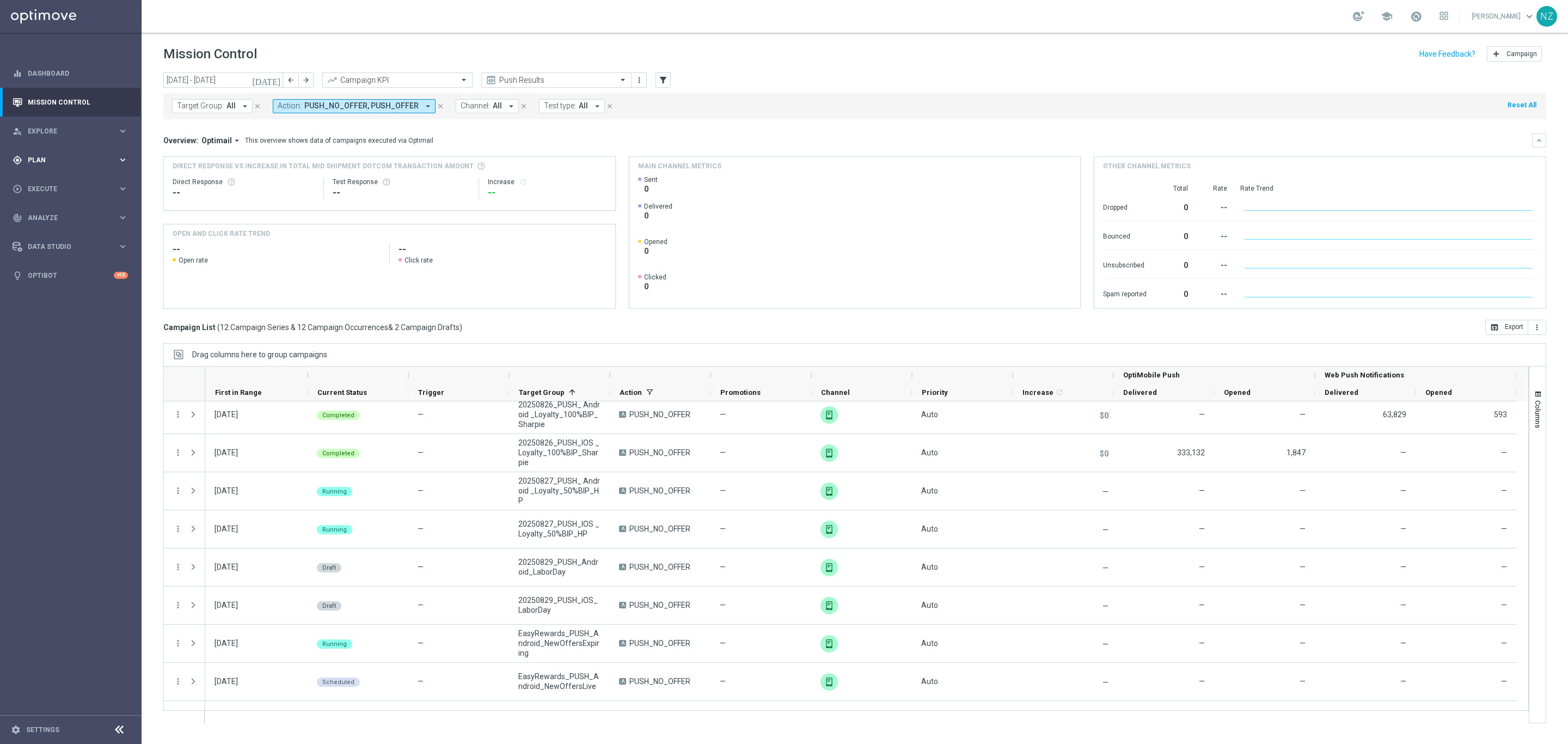
click at [40, 153] on div "gps_fixed Plan keyboard_arrow_right" at bounding box center [70, 159] width 140 height 29
click at [49, 188] on div "Target Groups" at bounding box center [84, 183] width 112 height 16
click at [52, 179] on link "Target Groups" at bounding box center [70, 182] width 85 height 9
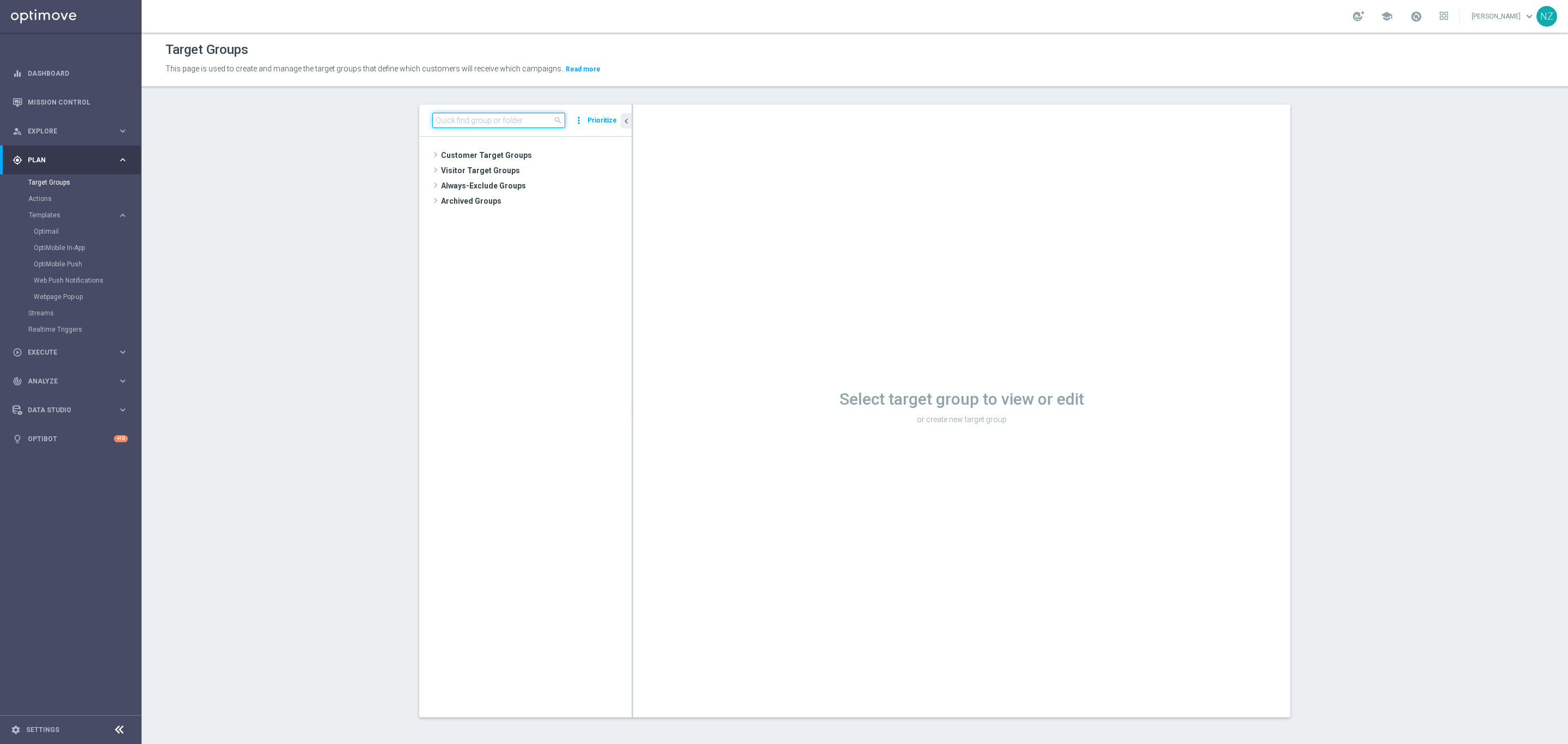
click at [486, 121] on input at bounding box center [499, 120] width 133 height 15
type input "0"
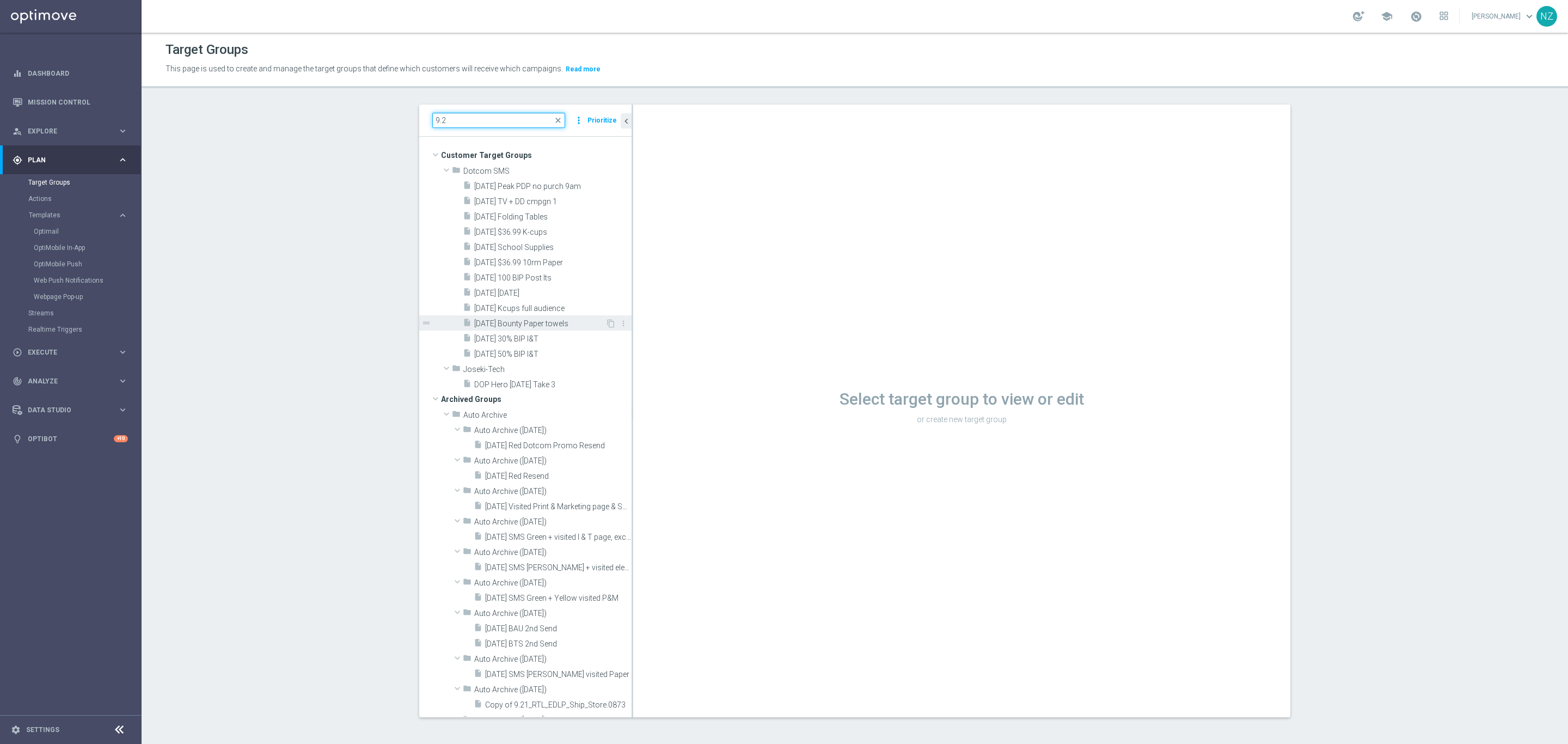
type input "9.2"
click at [527, 319] on span "[DATE] Bounty Paper towels" at bounding box center [540, 324] width 131 height 10
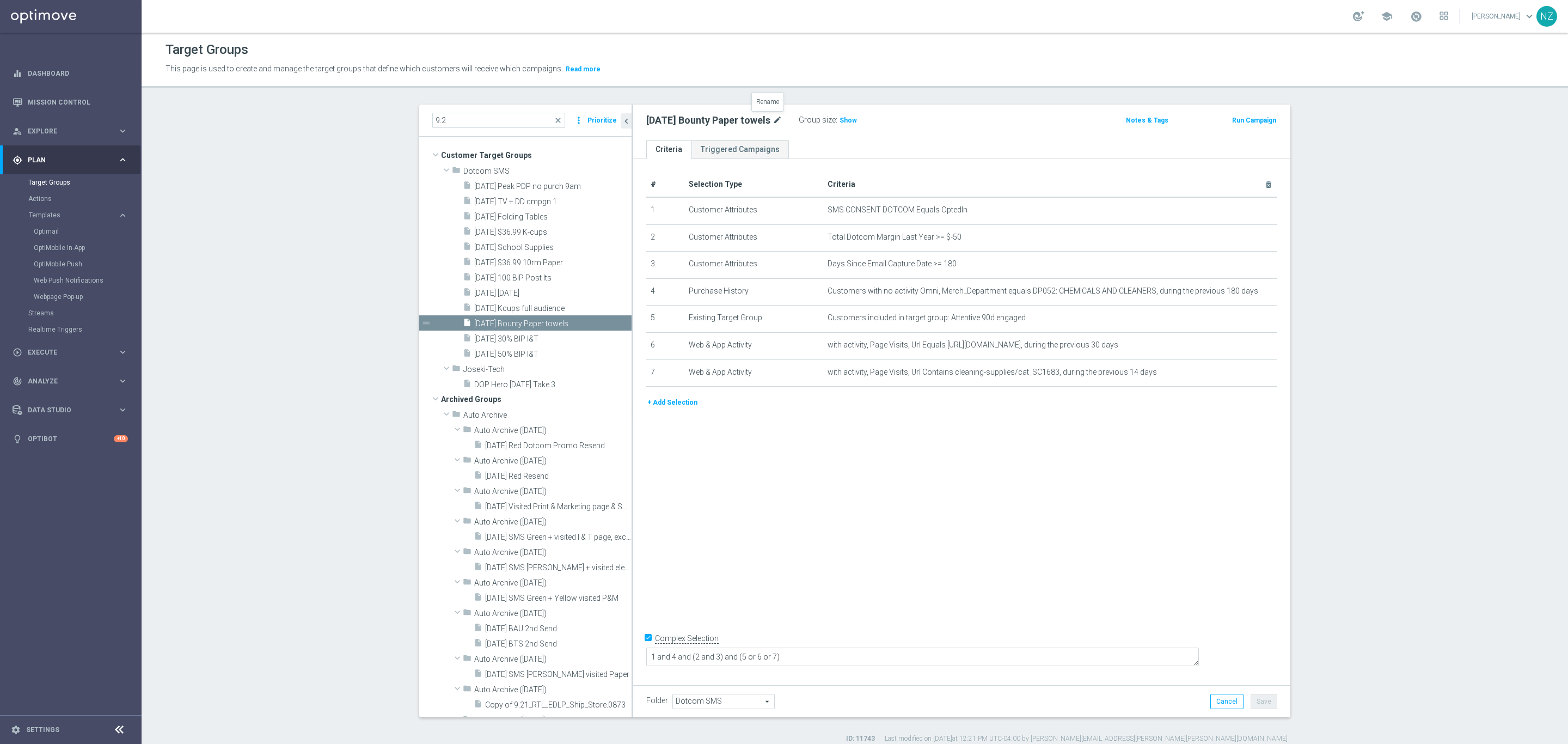
click at [772, 120] on icon "mode_edit" at bounding box center [777, 120] width 10 height 13
click at [666, 119] on input "[DATE] Bounty Paper towels" at bounding box center [720, 121] width 147 height 15
click at [772, 118] on icon "mode_edit" at bounding box center [777, 120] width 10 height 13
click at [672, 121] on input "[DATE] Bounty Paper towels" at bounding box center [720, 121] width 147 height 15
drag, startPoint x: 670, startPoint y: 120, endPoint x: 835, endPoint y: 121, distance: 165.0
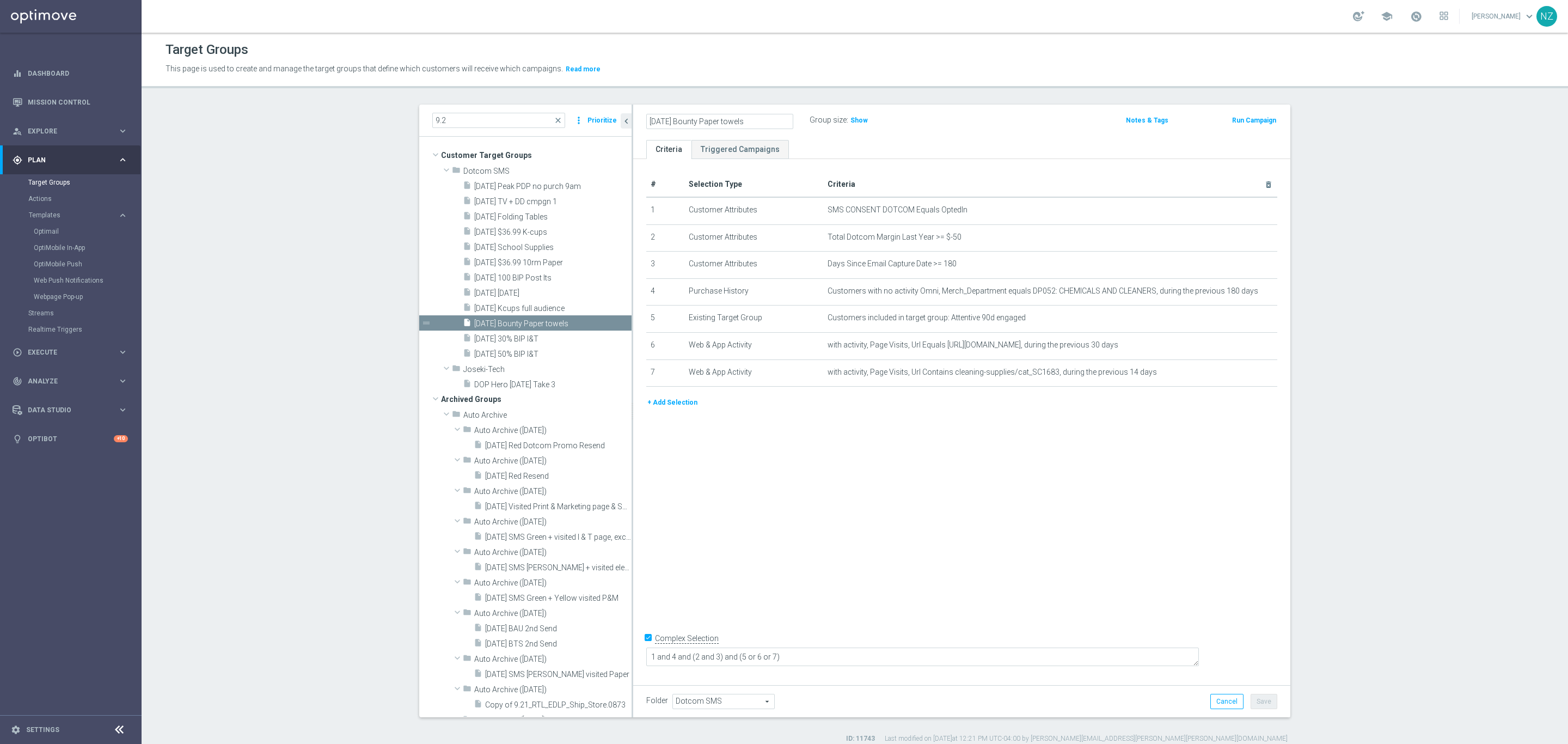
click at [835, 121] on div "[DATE] Bounty Paper towels Group size : Show" at bounding box center [854, 121] width 432 height 16
type input "[DATE] TRU RED 3RM 15.99"
click at [904, 87] on header "Target Groups This page is used to create and manage the target groups that def…" at bounding box center [854, 60] width 1426 height 55
click at [1258, 698] on button "Save" at bounding box center [1264, 702] width 27 height 15
click at [670, 396] on button "+ Add Selection" at bounding box center [672, 402] width 52 height 12
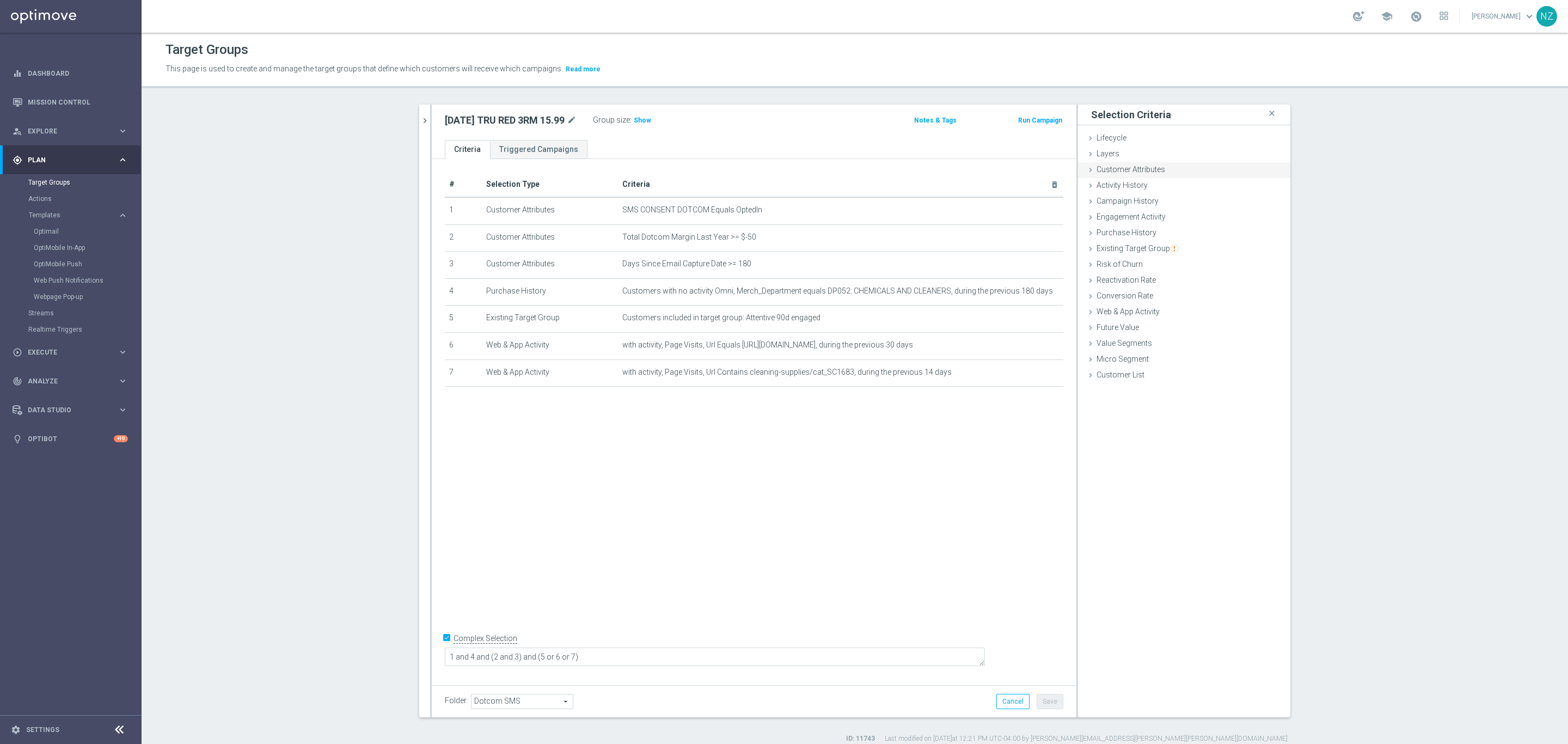
click at [1144, 169] on span "Customer Attributes" at bounding box center [1131, 169] width 68 height 9
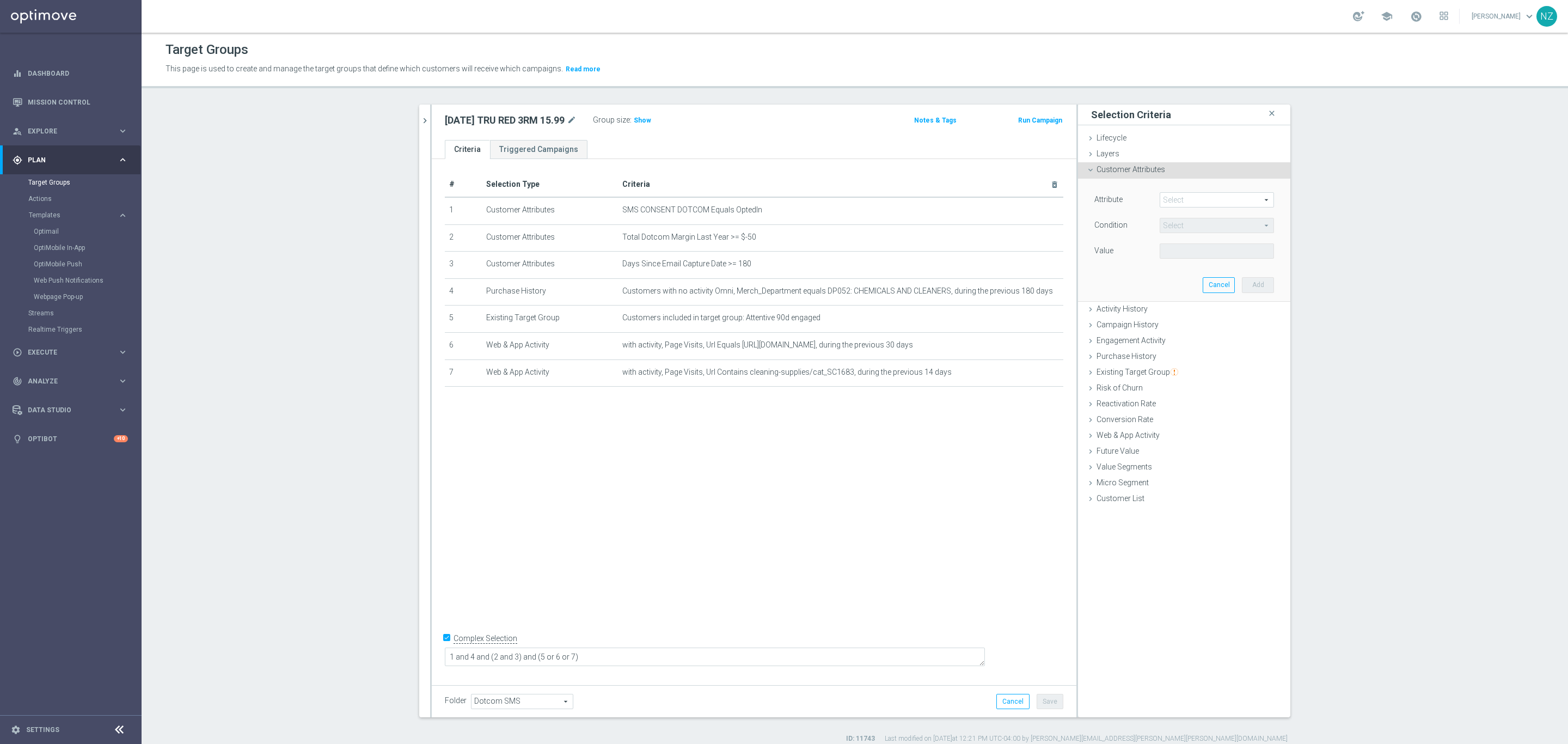
click at [1171, 199] on span at bounding box center [1217, 200] width 114 height 14
click at [1183, 203] on input "search" at bounding box center [1216, 200] width 114 height 15
type input "220"
drag, startPoint x: 1188, startPoint y: 198, endPoint x: 1126, endPoint y: 195, distance: 62.1
click at [1126, 195] on div "Attribute Select arrow_drop_down 220 close Attentive Clicked - 220d Attentive O…" at bounding box center [1184, 201] width 196 height 17
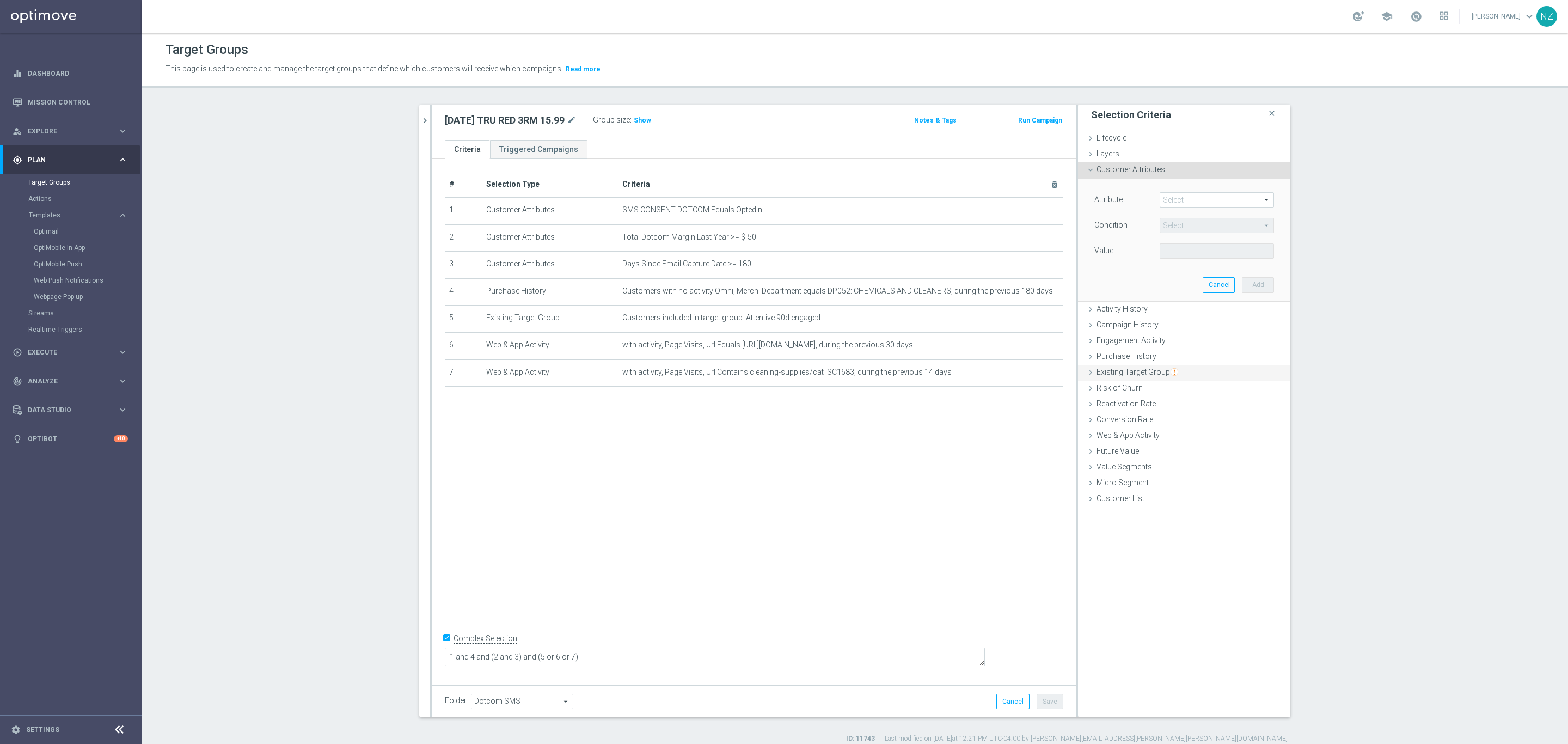
click at [1143, 372] on span "Existing Target Group" at bounding box center [1137, 372] width 81 height 9
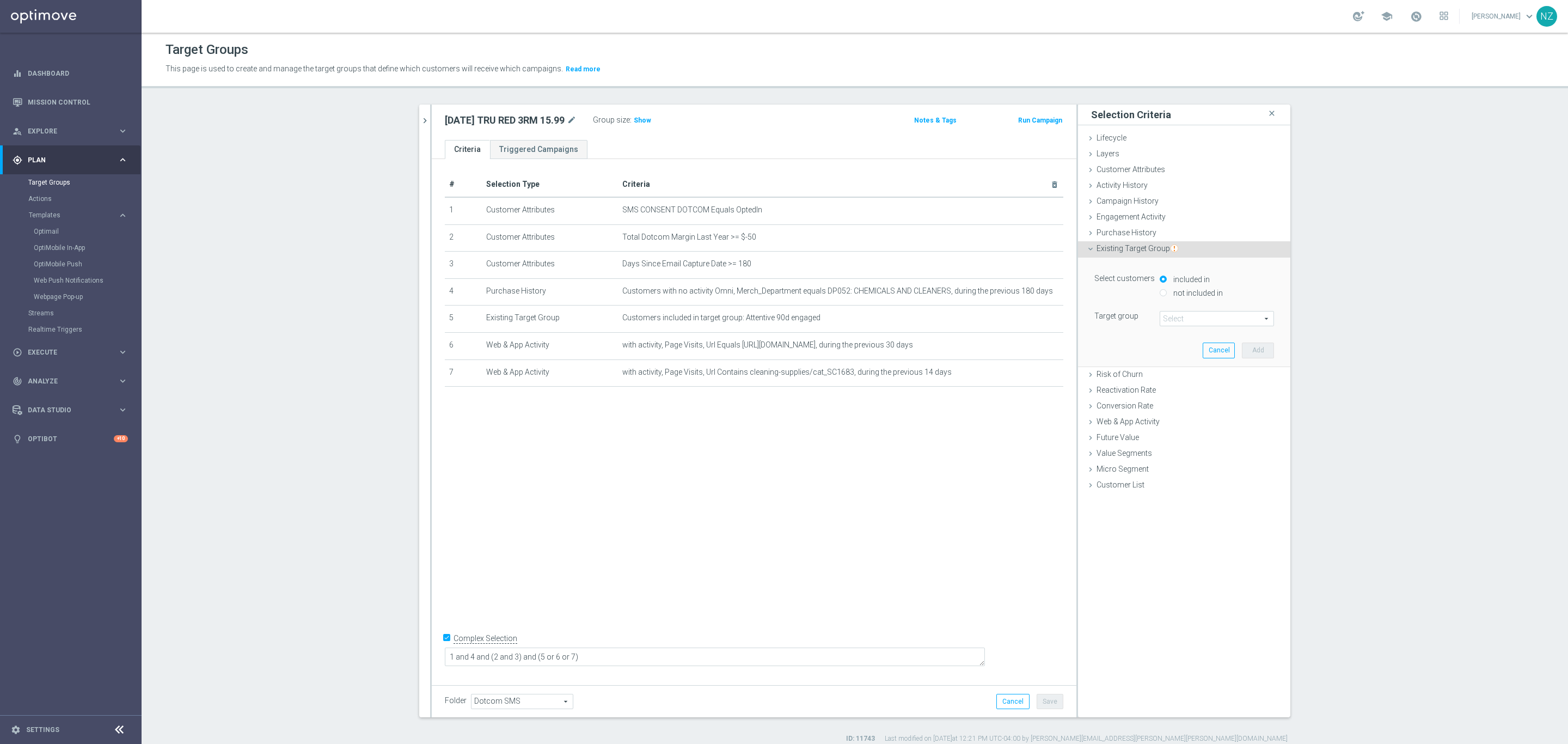
click at [1190, 319] on span at bounding box center [1217, 318] width 114 height 14
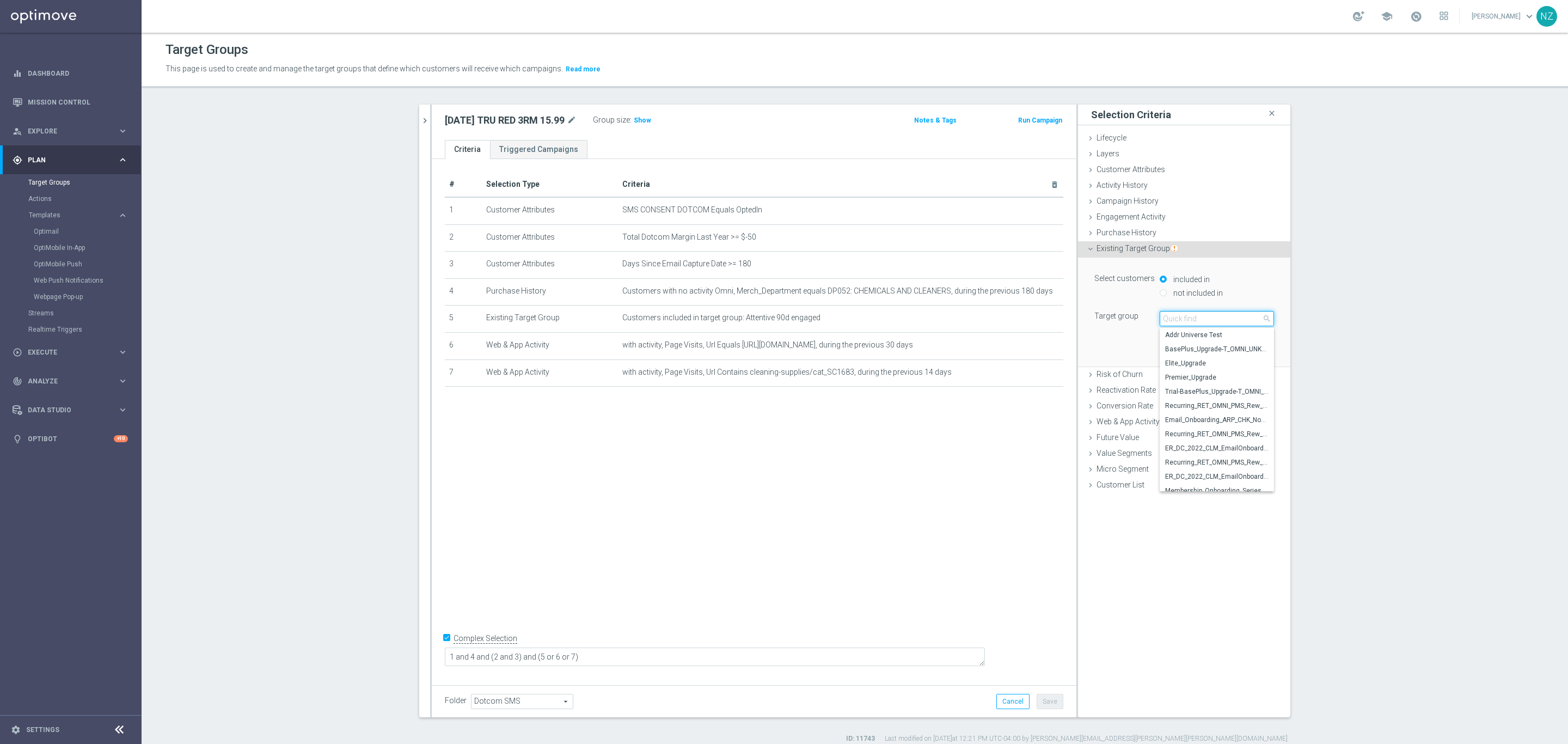
click at [1197, 317] on input "search" at bounding box center [1216, 318] width 114 height 15
type input "220d"
click at [1201, 357] on label "Attentive 220d engaged" at bounding box center [1216, 363] width 114 height 14
type input "Attentive 220d engaged"
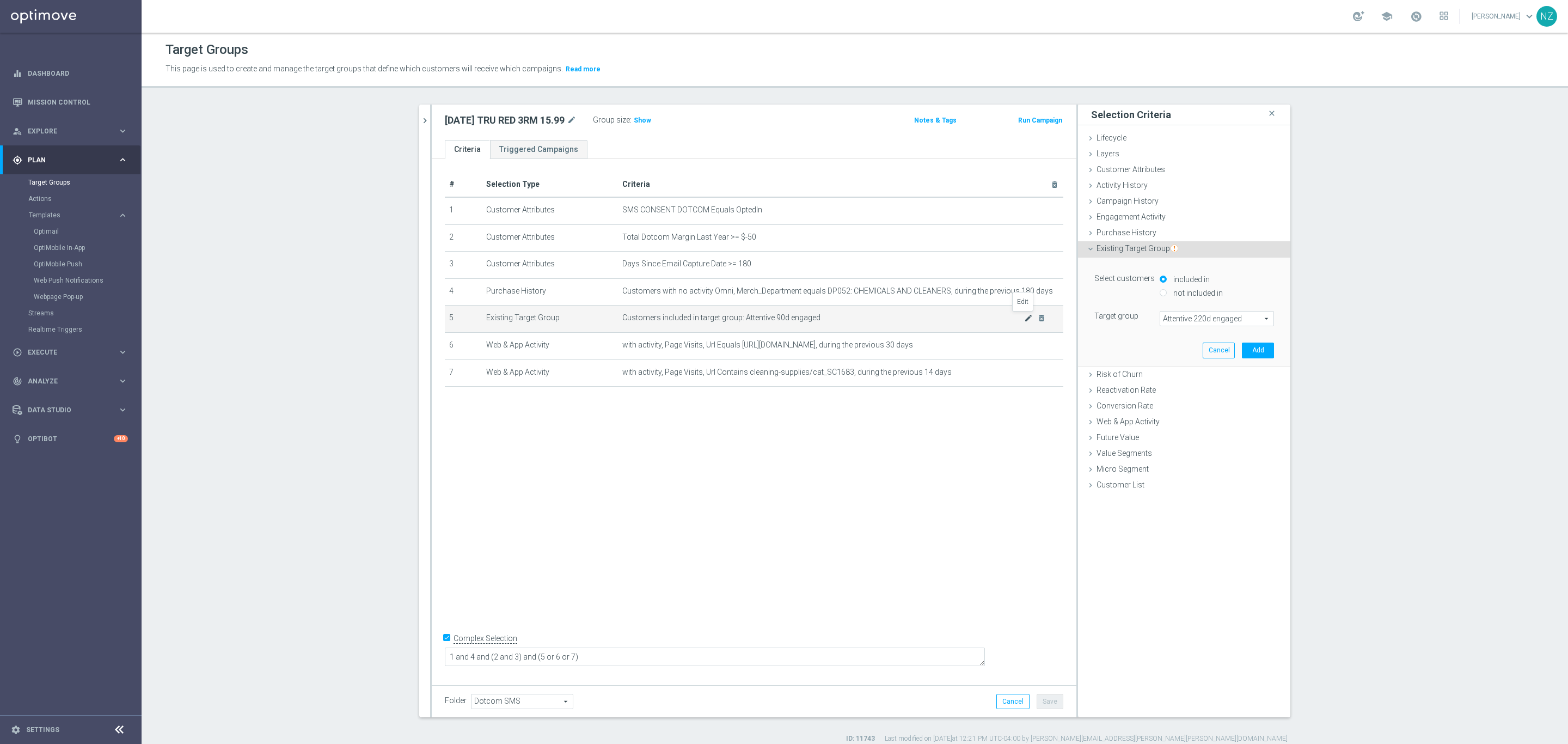
click at [1024, 319] on icon "mode_edit" at bounding box center [1028, 318] width 9 height 9
click at [1209, 324] on span "Attentive 90d engaged" at bounding box center [1217, 318] width 114 height 14
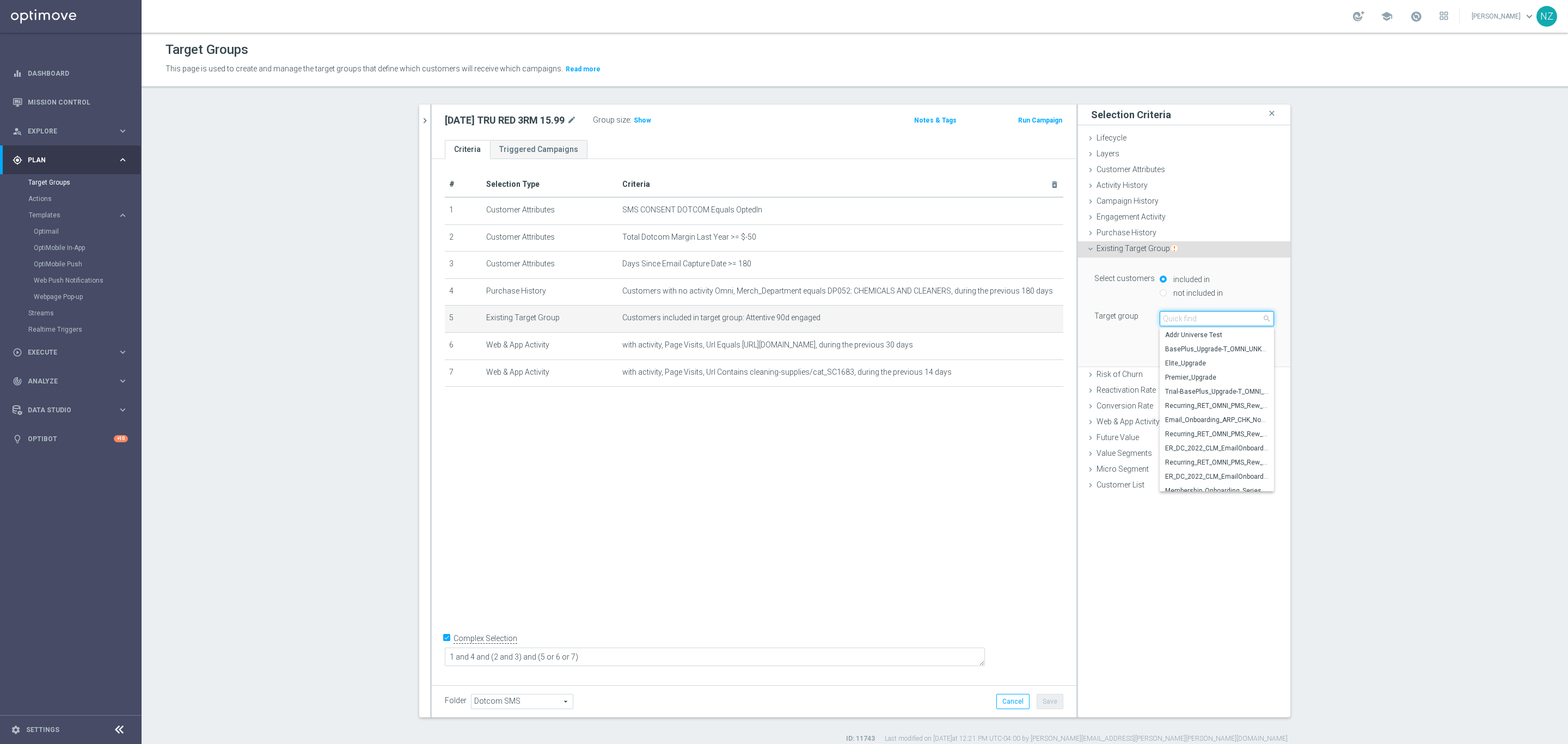
click at [1212, 321] on input "search" at bounding box center [1216, 318] width 114 height 15
type input "220d"
click at [1202, 367] on span "Attentive 220d engaged" at bounding box center [1216, 363] width 103 height 9
type input "Attentive 220d engaged"
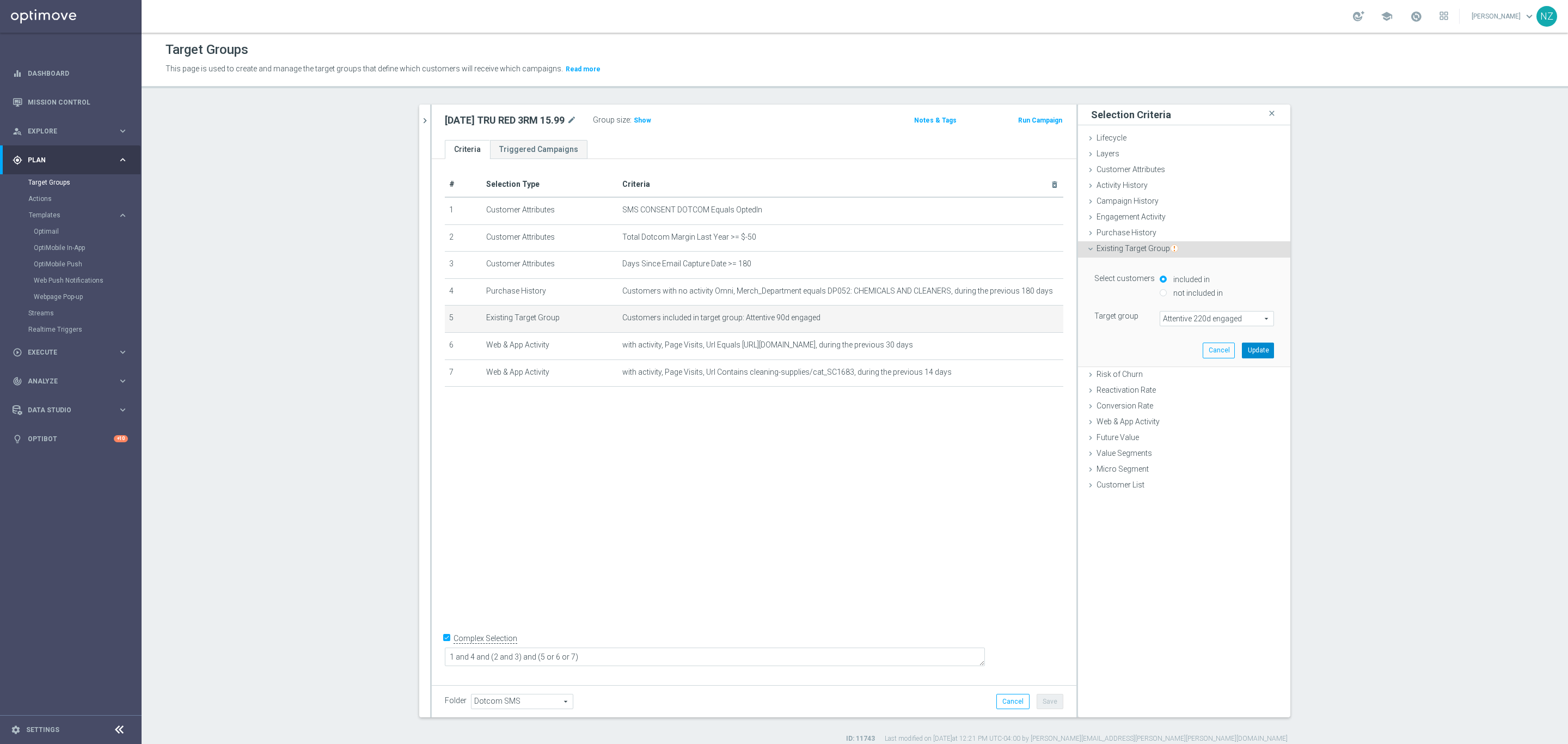
click at [1256, 353] on button "Update" at bounding box center [1257, 350] width 32 height 15
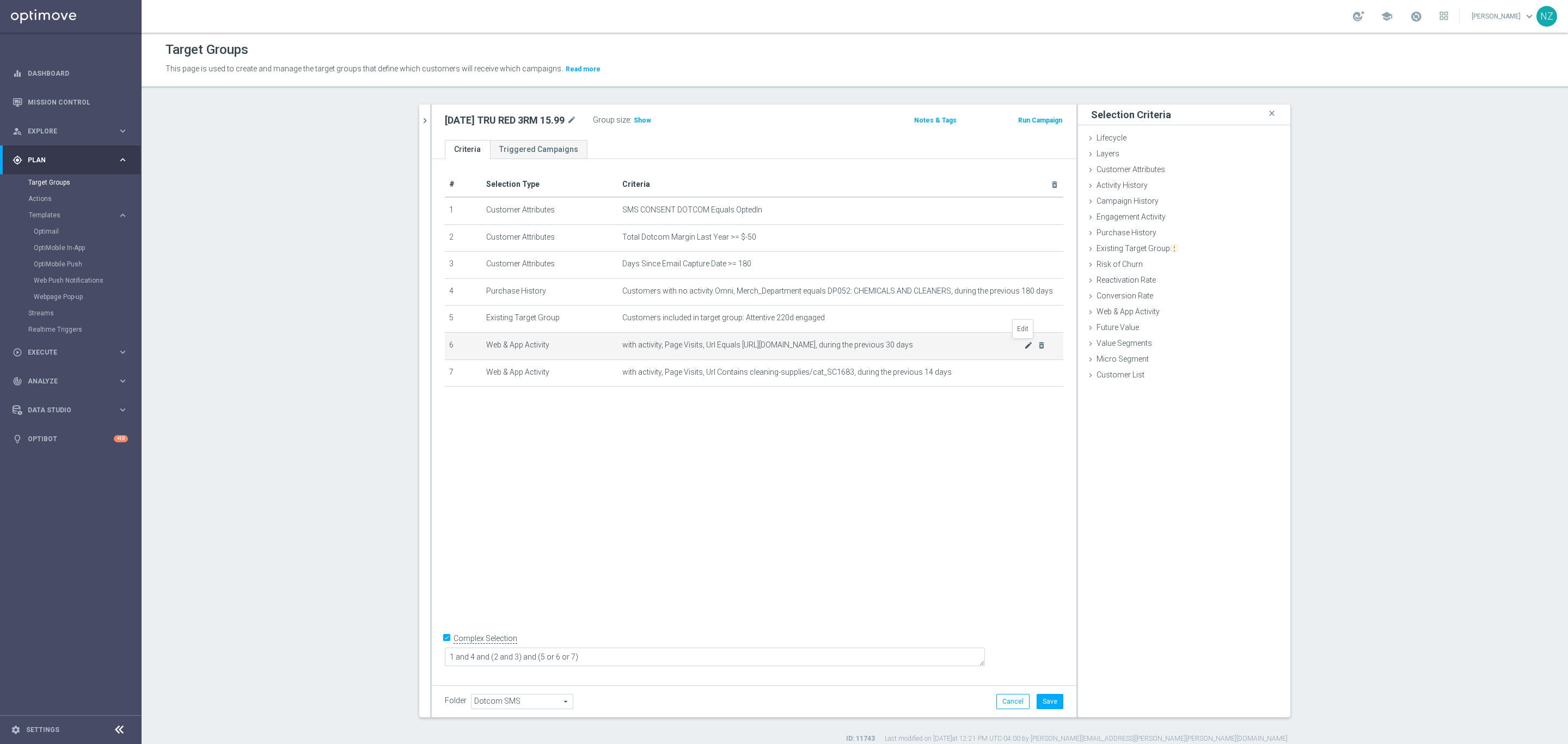
click at [1024, 345] on icon "mode_edit" at bounding box center [1028, 345] width 9 height 9
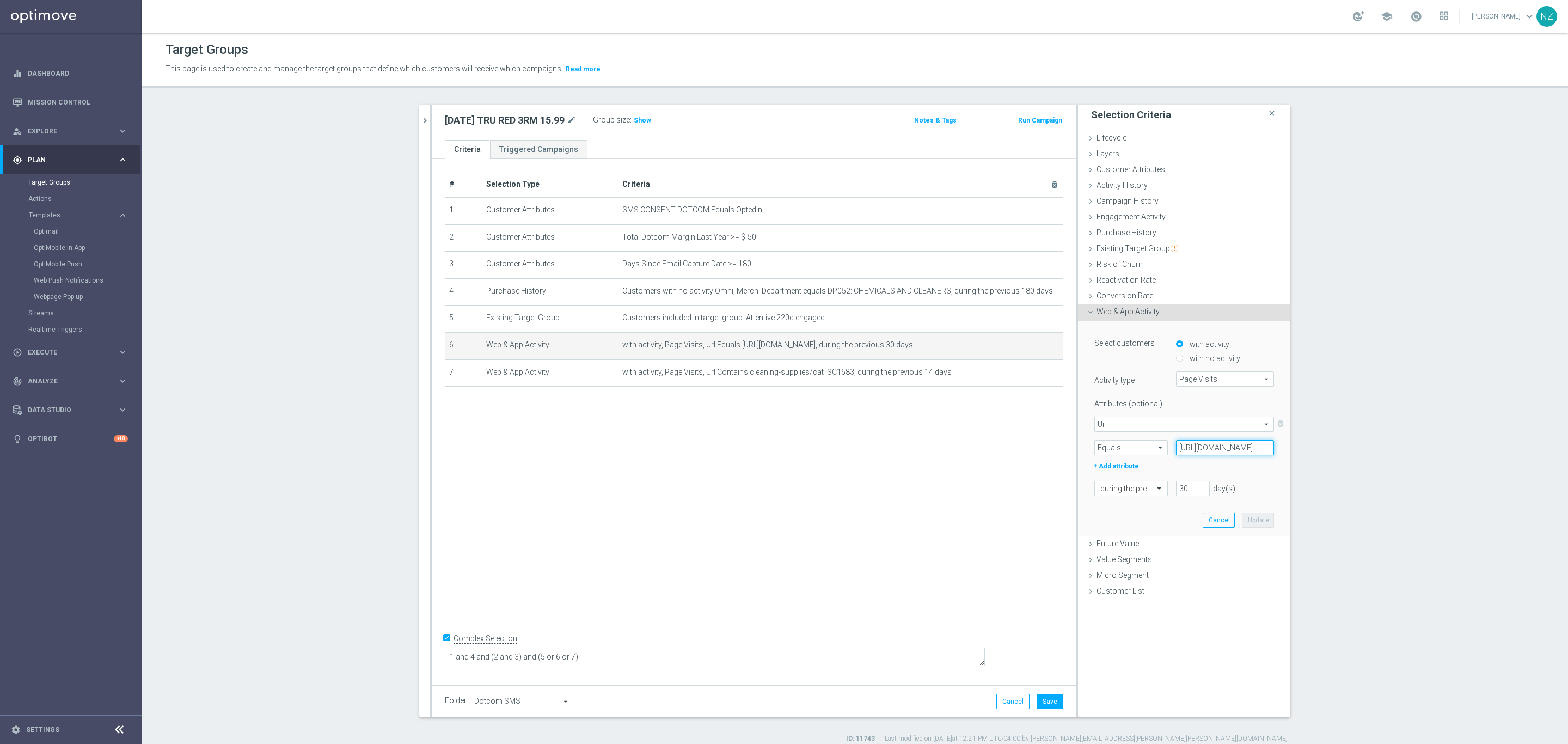
scroll to position [0, 108]
drag, startPoint x: 1171, startPoint y: 446, endPoint x: 1436, endPoint y: 451, distance: 265.0
click at [1436, 451] on section "9.2 close more_vert Prioritize Customer Target Groups library_add create_new_fo…" at bounding box center [854, 424] width 1426 height 639
click at [1106, 451] on span "Equals" at bounding box center [1131, 448] width 73 height 14
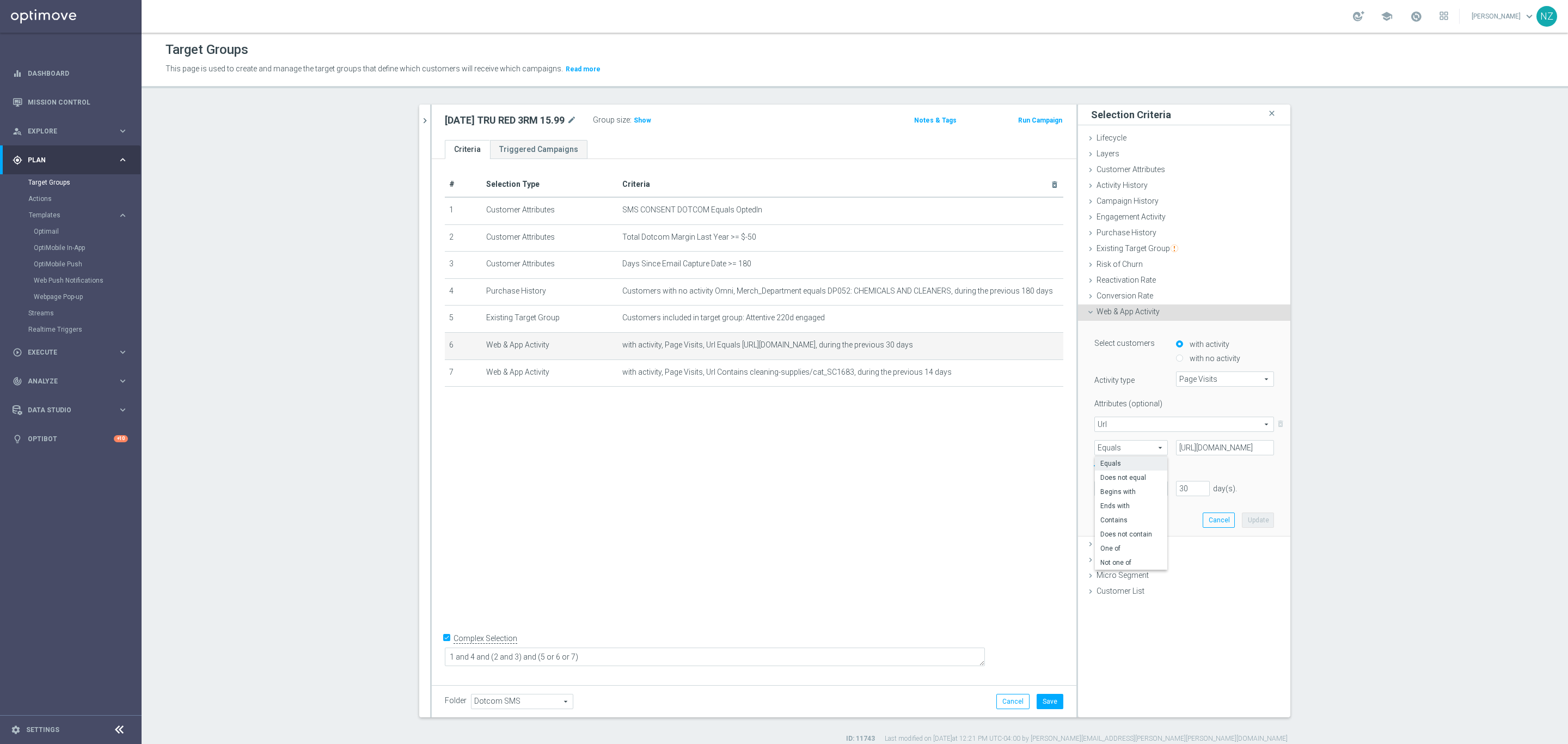
click at [1109, 445] on span "Equals" at bounding box center [1131, 448] width 73 height 14
click at [1109, 444] on span "Equals" at bounding box center [1131, 448] width 73 height 14
drag, startPoint x: 1113, startPoint y: 518, endPoint x: 1194, endPoint y: 453, distance: 103.9
click at [1114, 517] on span "Contains" at bounding box center [1131, 520] width 62 height 9
type input "Contains"
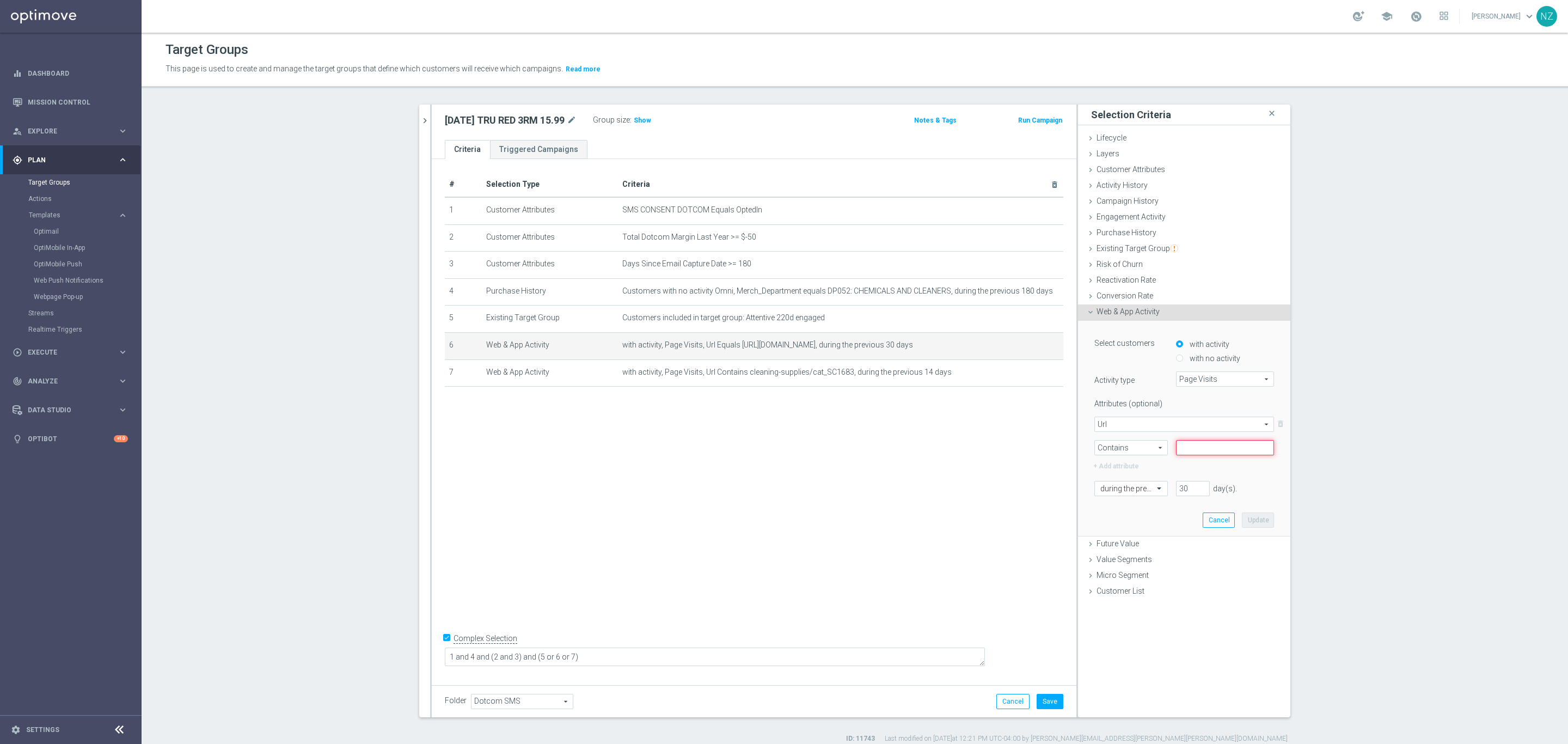
click at [1196, 446] on input "text" at bounding box center [1225, 448] width 98 height 15
type input "paper"
click at [1260, 523] on button "Update" at bounding box center [1257, 520] width 32 height 15
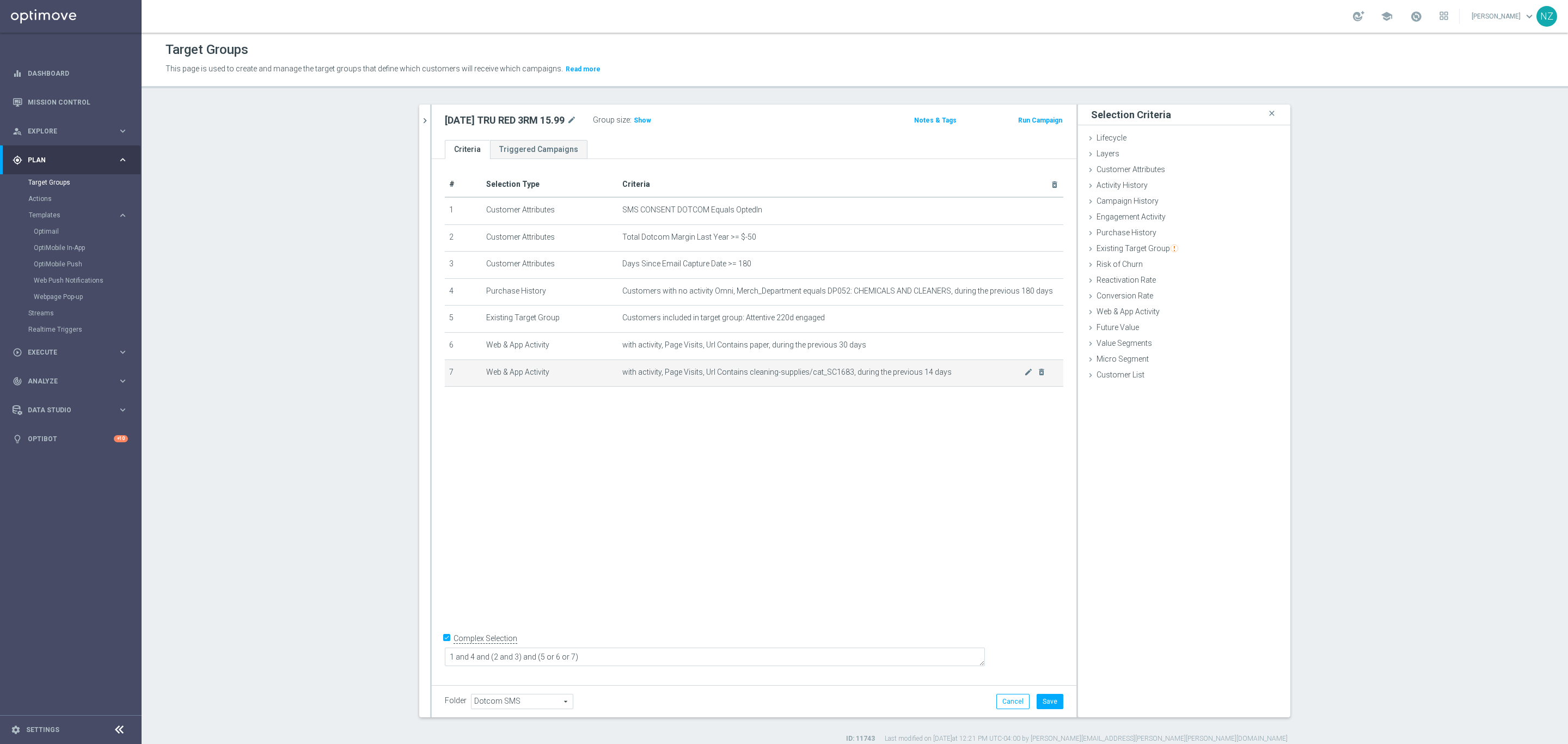
click at [1036, 376] on td "with activity, Page Visits, Url Contains cleaning-supplies/cat_SC1683, during t…" at bounding box center [840, 373] width 445 height 27
click at [1038, 371] on icon "delete_forever" at bounding box center [1041, 372] width 9 height 9
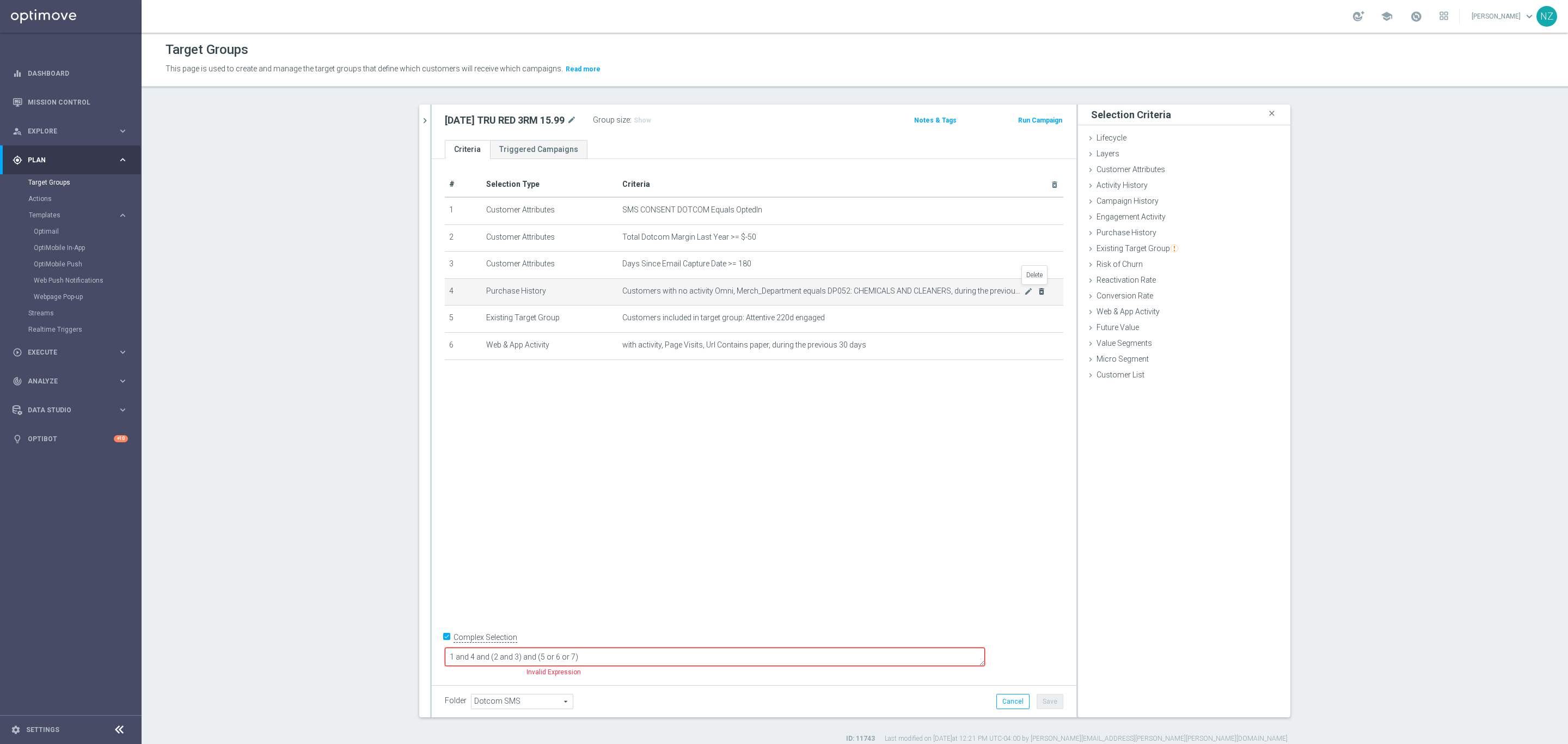
click at [1038, 291] on icon "delete_forever" at bounding box center [1041, 291] width 9 height 9
click at [1137, 165] on span "Customer Attributes" at bounding box center [1131, 169] width 68 height 9
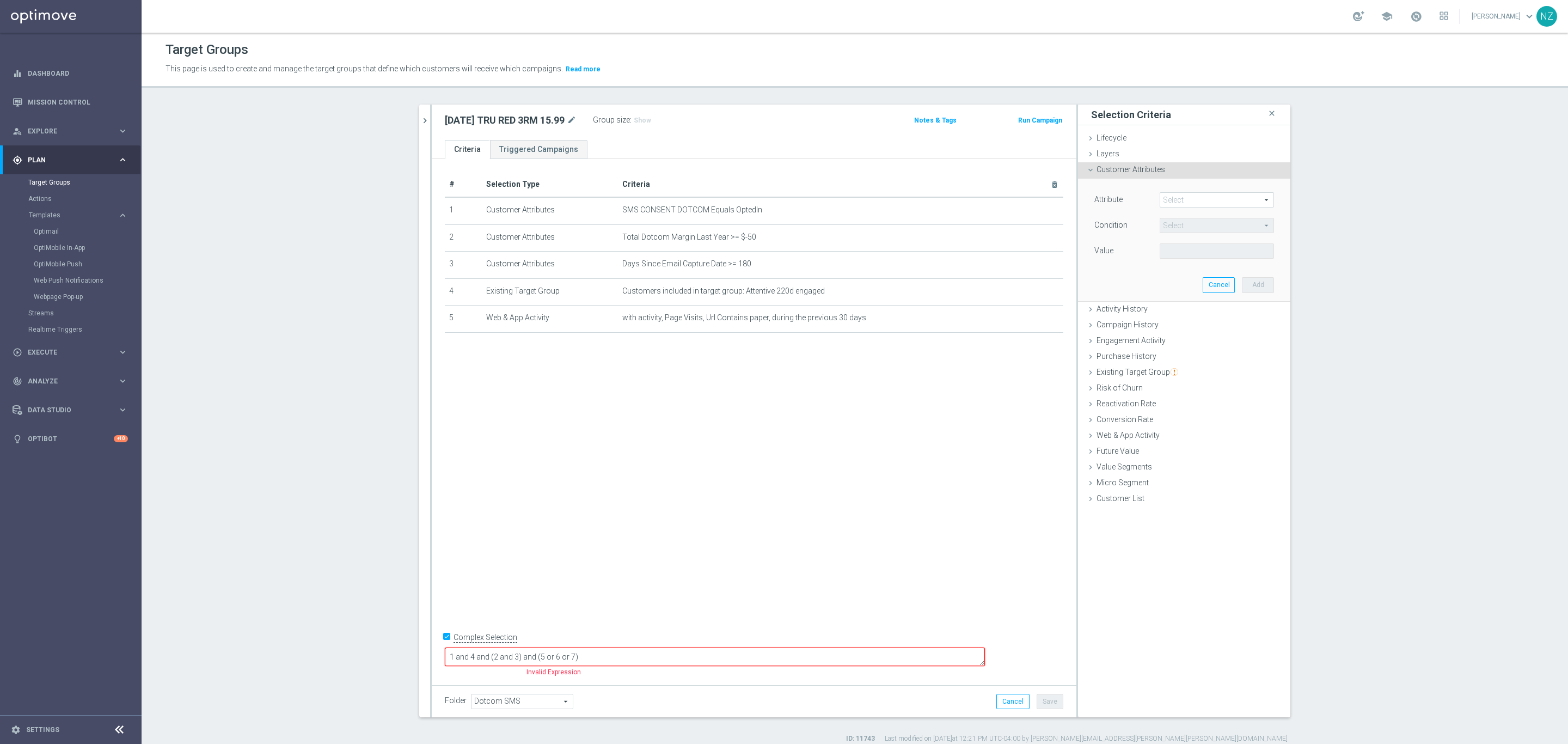
click at [1177, 199] on span at bounding box center [1217, 200] width 114 height 14
click at [1190, 194] on input "search" at bounding box center [1216, 200] width 114 height 15
type input "super c"
click at [1205, 288] on span "Dotcom Super Category Rank 2" at bounding box center [1216, 287] width 103 height 9
type input "Dotcom Super Category Rank 2"
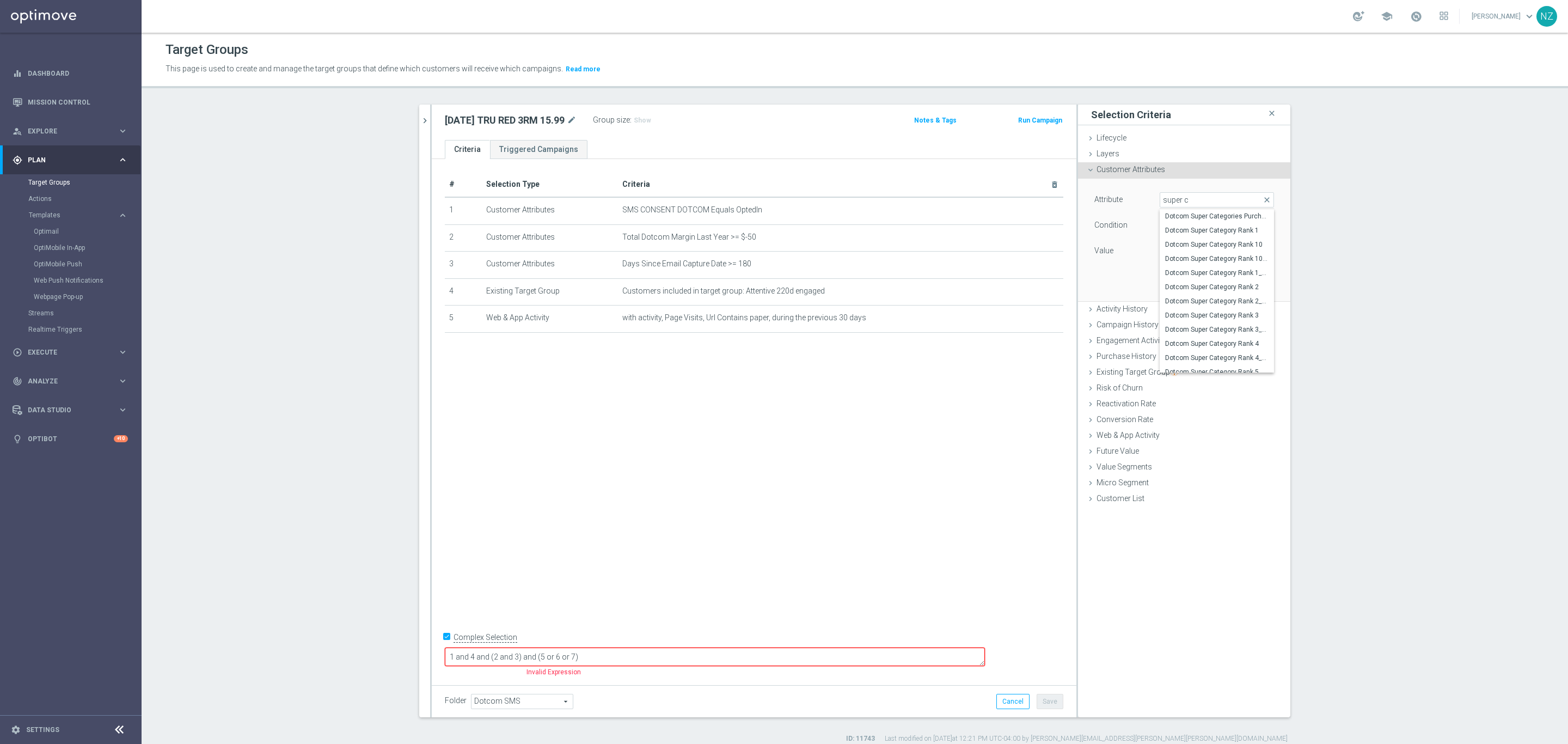
type input "Equals"
click at [1196, 248] on span at bounding box center [1217, 251] width 114 height 14
click at [1189, 378] on span "Paper" at bounding box center [1216, 381] width 103 height 9
type input "Paper"
click at [1255, 281] on button "Add" at bounding box center [1257, 285] width 32 height 15
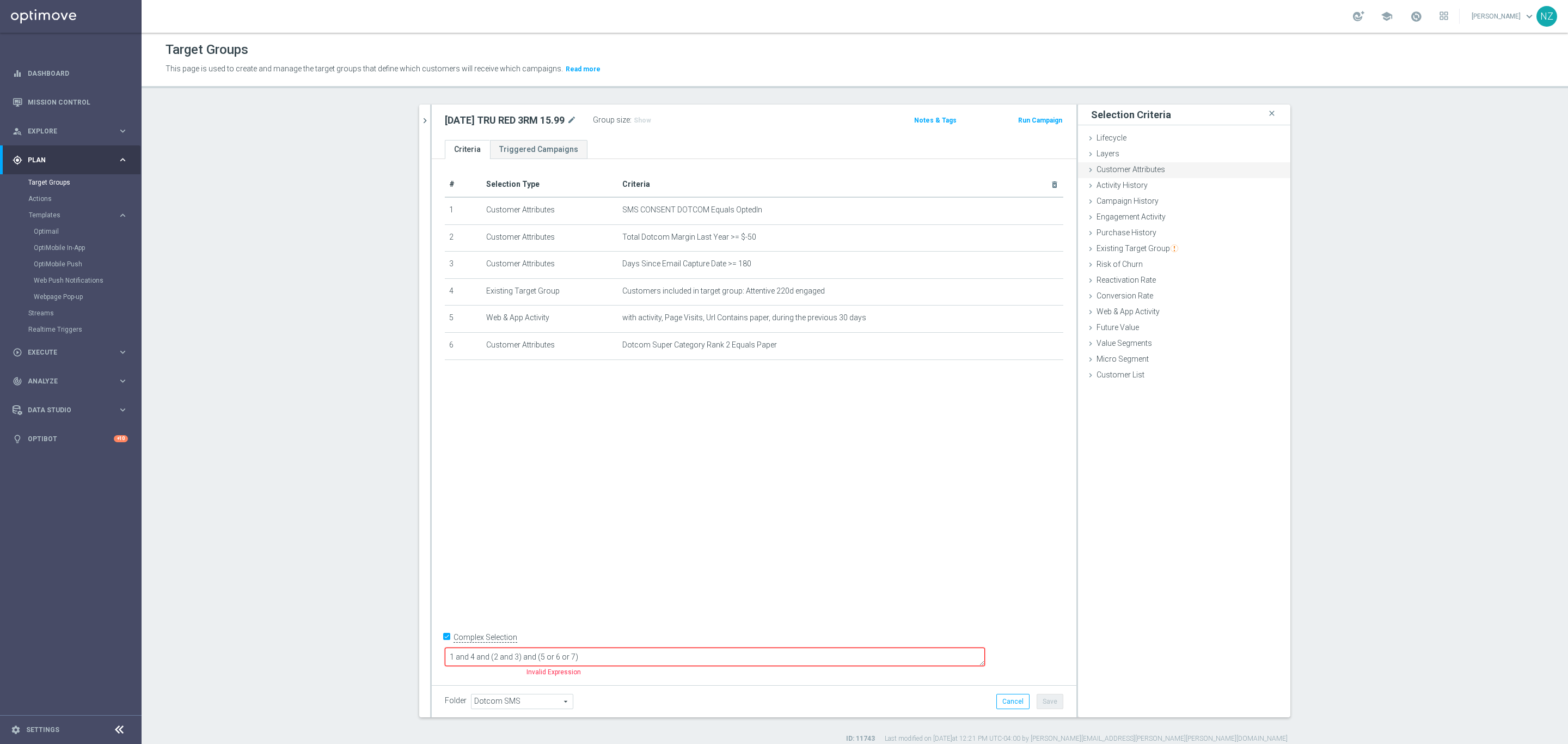
click at [1129, 170] on span "Customer Attributes" at bounding box center [1131, 169] width 68 height 9
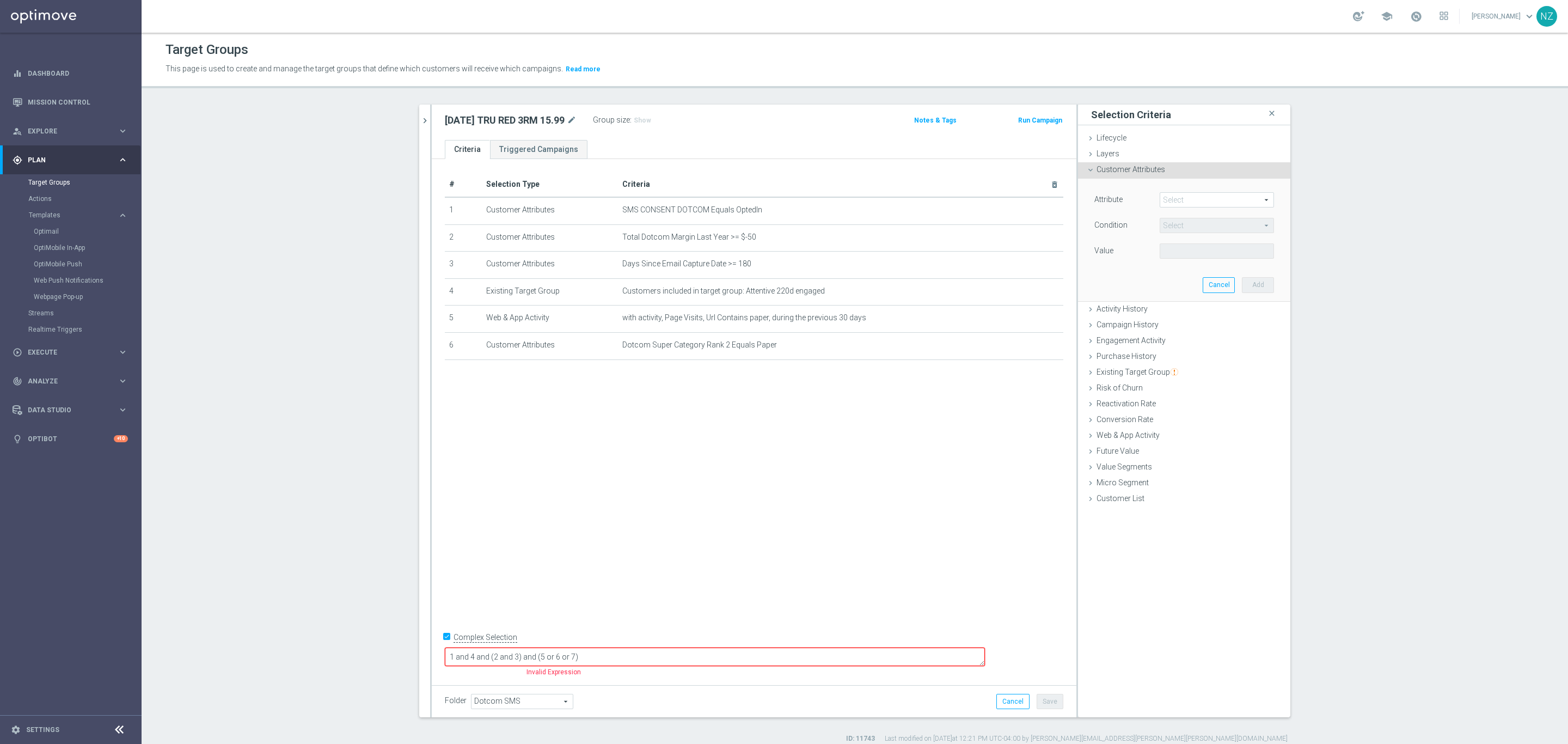
click at [1163, 196] on span at bounding box center [1217, 200] width 114 height 14
click at [1173, 200] on input "search" at bounding box center [1216, 200] width 114 height 15
type input "super ca"
click at [1212, 314] on span "Dotcom Super Category Rank 3" at bounding box center [1216, 315] width 103 height 9
type input "Dotcom Super Category Rank 3"
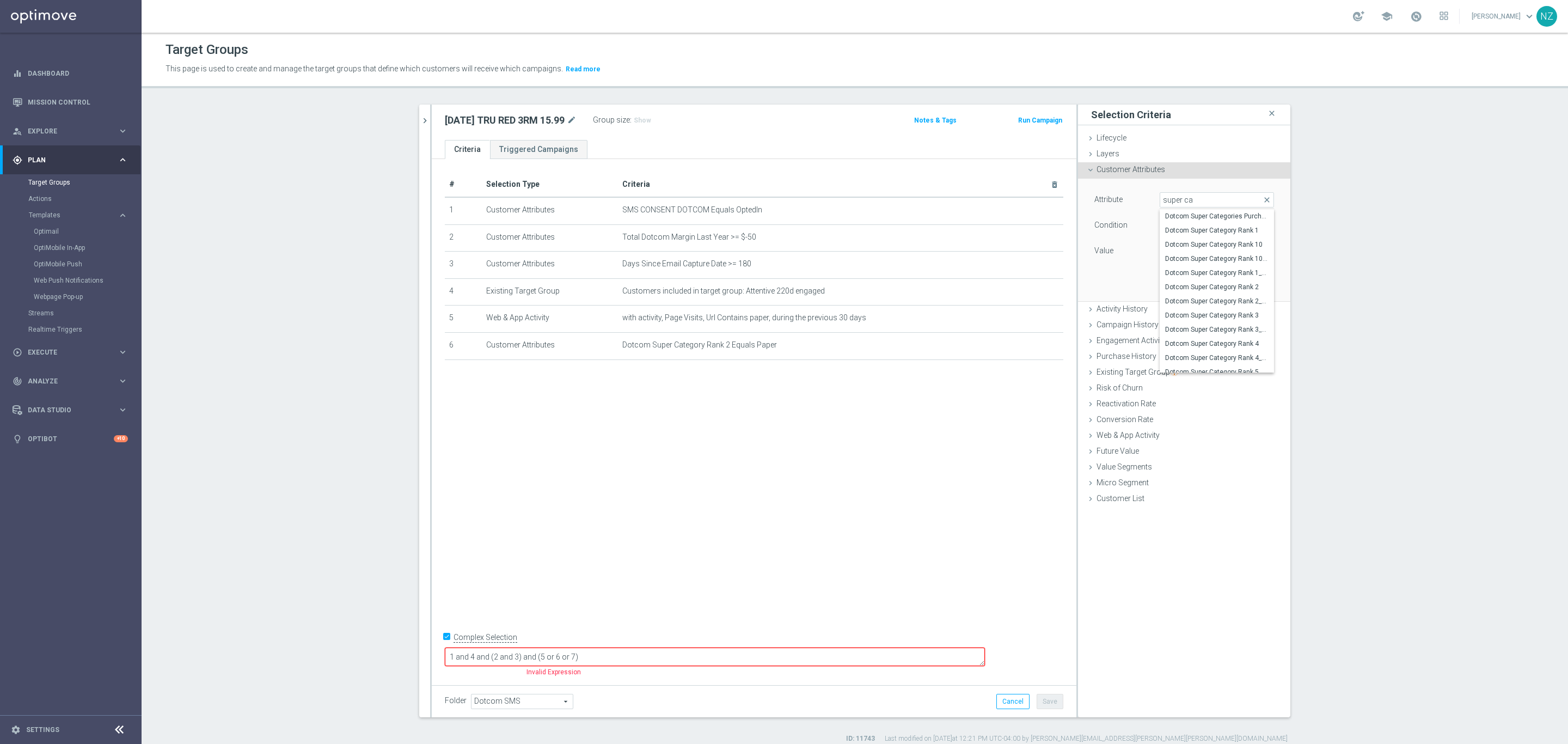
type input "Equals"
click at [1214, 247] on span at bounding box center [1217, 251] width 114 height 14
click at [1186, 379] on span "Paper" at bounding box center [1216, 381] width 103 height 9
type input "Paper"
click at [1255, 277] on button "Add" at bounding box center [1257, 285] width 32 height 15
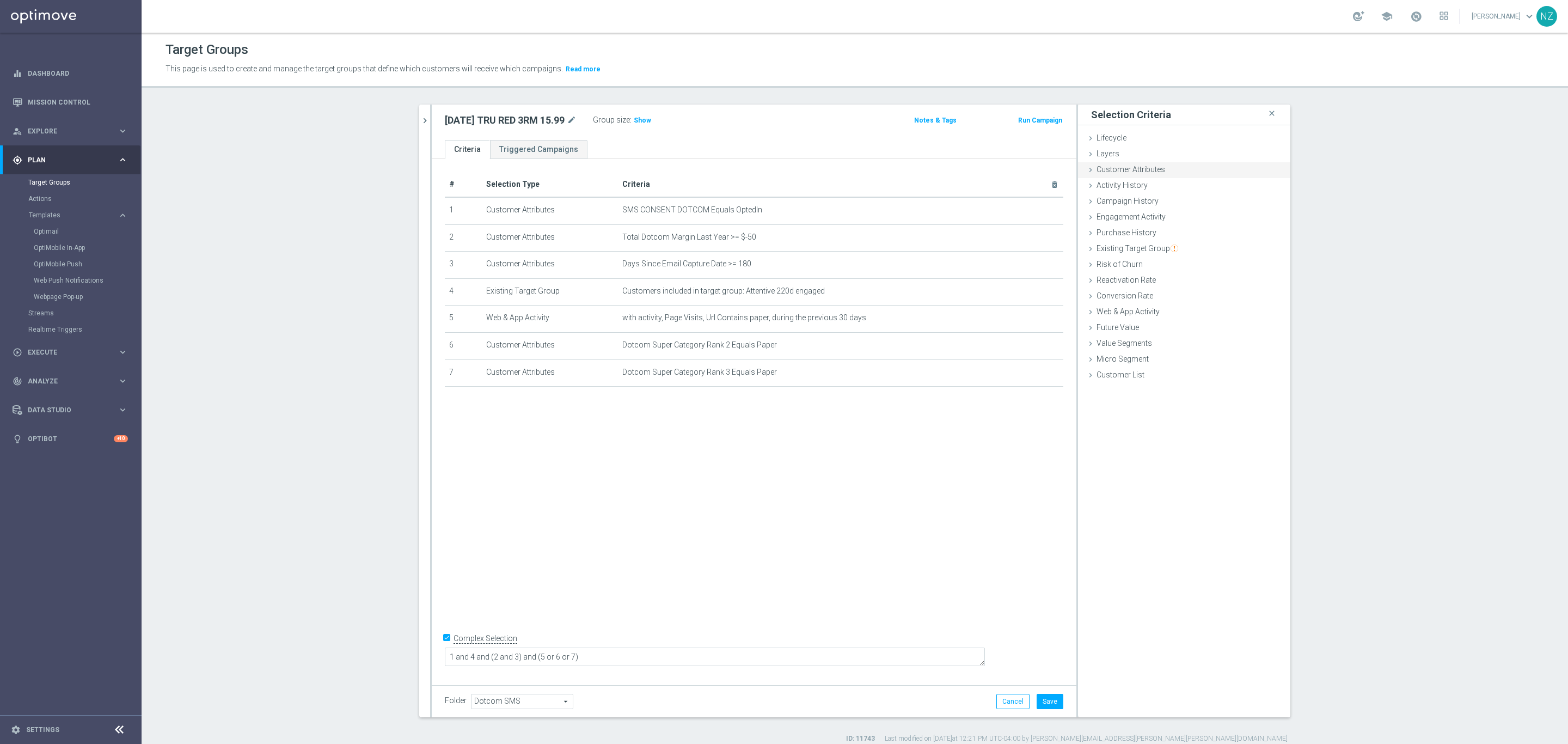
click at [1168, 169] on div "Customer Attributes done selection saved" at bounding box center [1184, 170] width 212 height 16
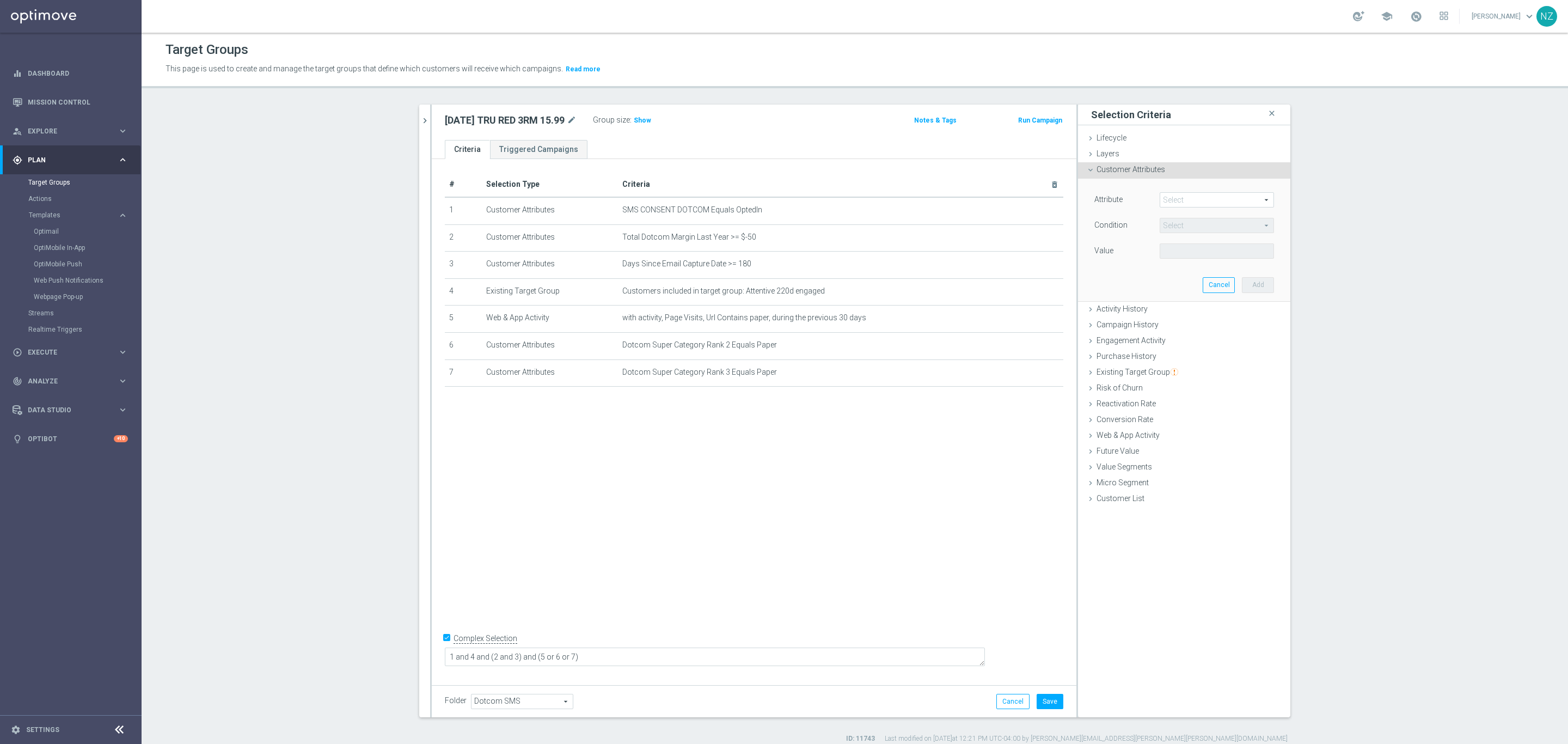
click at [1181, 203] on span at bounding box center [1217, 200] width 114 height 14
click at [1193, 206] on input "search" at bounding box center [1216, 200] width 114 height 15
type input "super ca"
click at [1194, 342] on span "Dotcom Super Category Rank 4" at bounding box center [1216, 344] width 103 height 9
type input "Dotcom Super Category Rank 4"
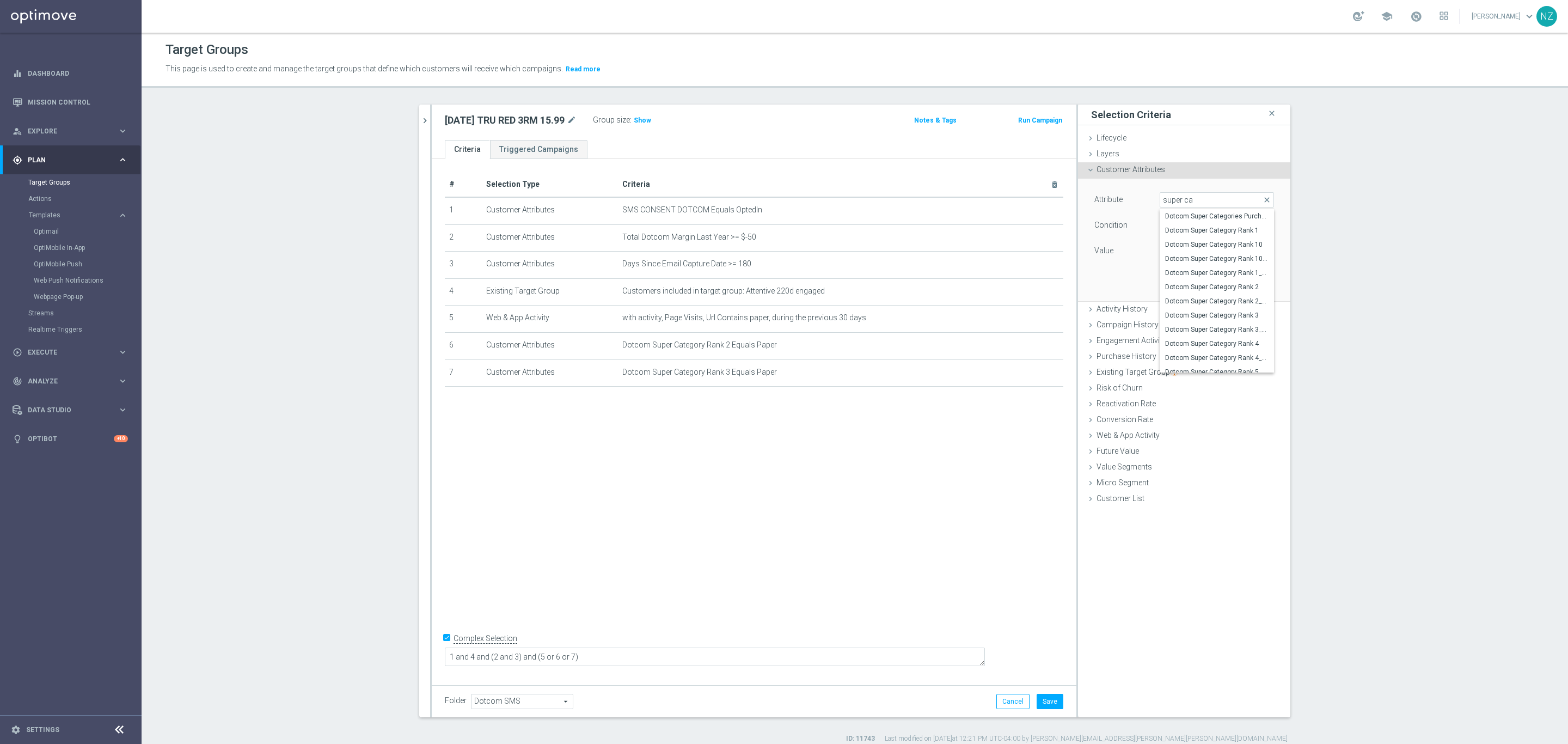
type input "Equals"
drag, startPoint x: 1205, startPoint y: 248, endPoint x: 1207, endPoint y: 259, distance: 11.2
click at [1204, 248] on span at bounding box center [1217, 251] width 114 height 14
click at [1188, 391] on span "Paper" at bounding box center [1216, 395] width 103 height 9
type input "Paper"
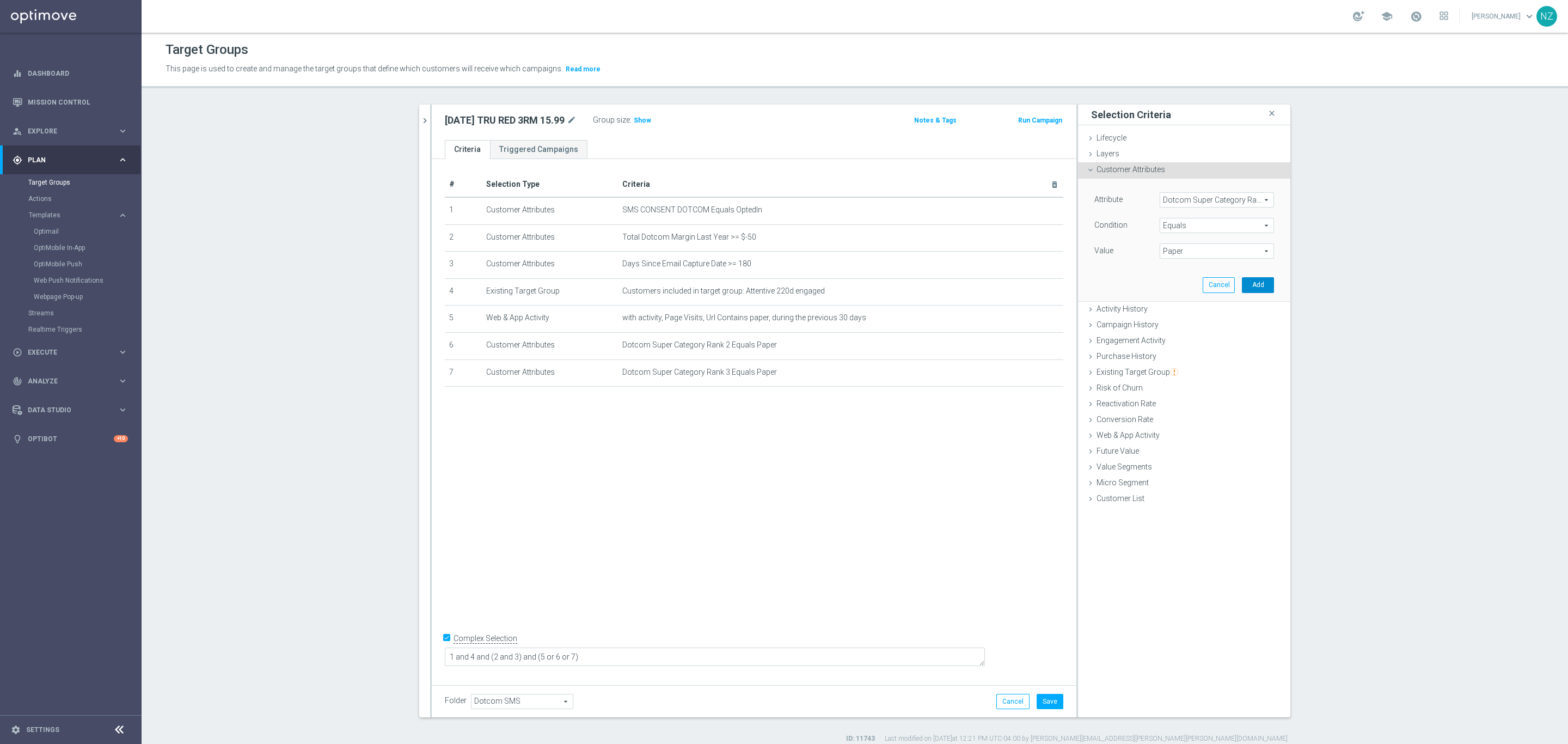
click at [1258, 279] on button "Add" at bounding box center [1257, 285] width 32 height 15
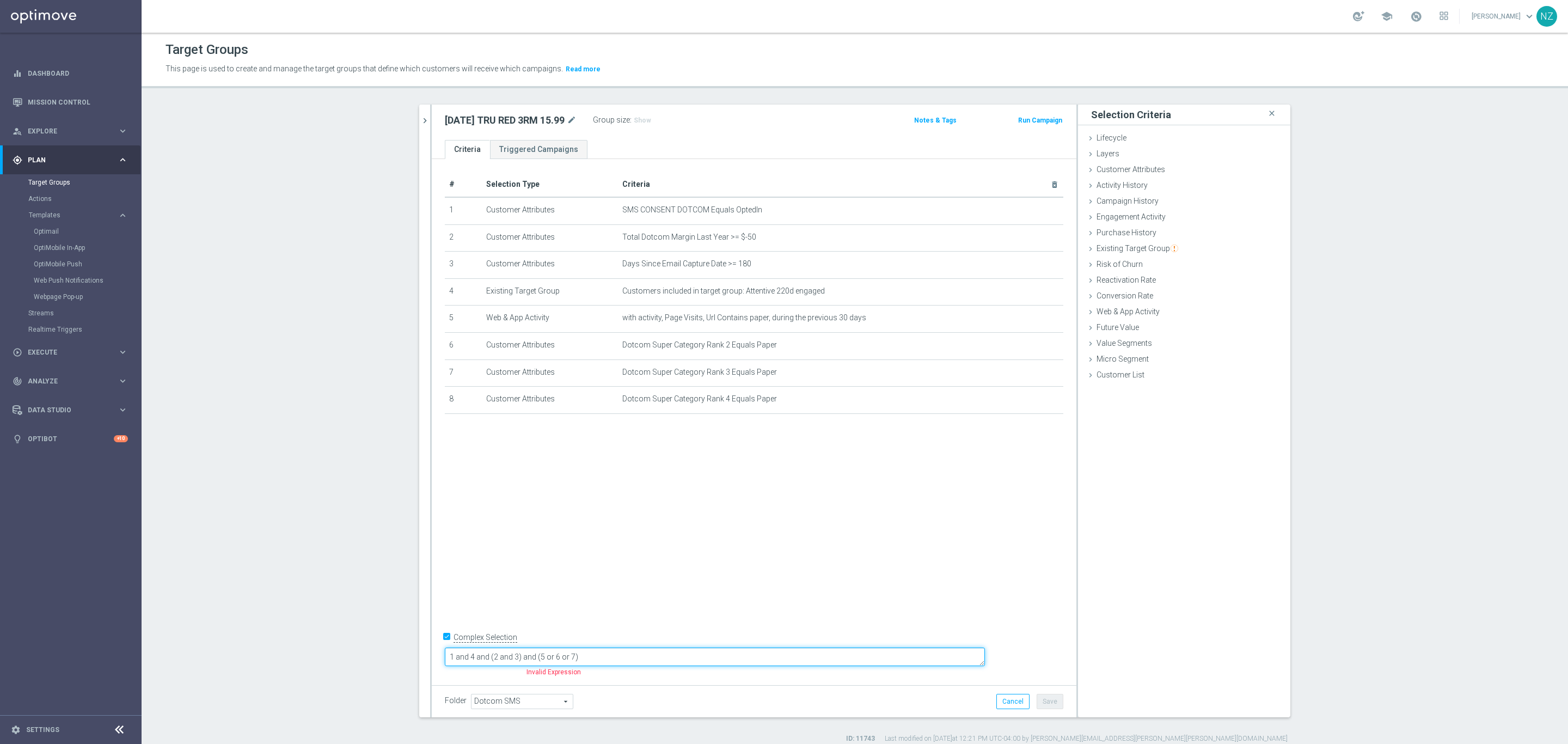
drag, startPoint x: 668, startPoint y: 655, endPoint x: 493, endPoint y: 647, distance: 175.2
click at [493, 647] on form "Complex Selection 1 and 4 and (2 and 3) and (5 or 6 or 7) Invalid Expression" at bounding box center [754, 654] width 618 height 51
type textarea "1 and (2 and 3) and (4 or 5 or 6 or 7 or 8)"
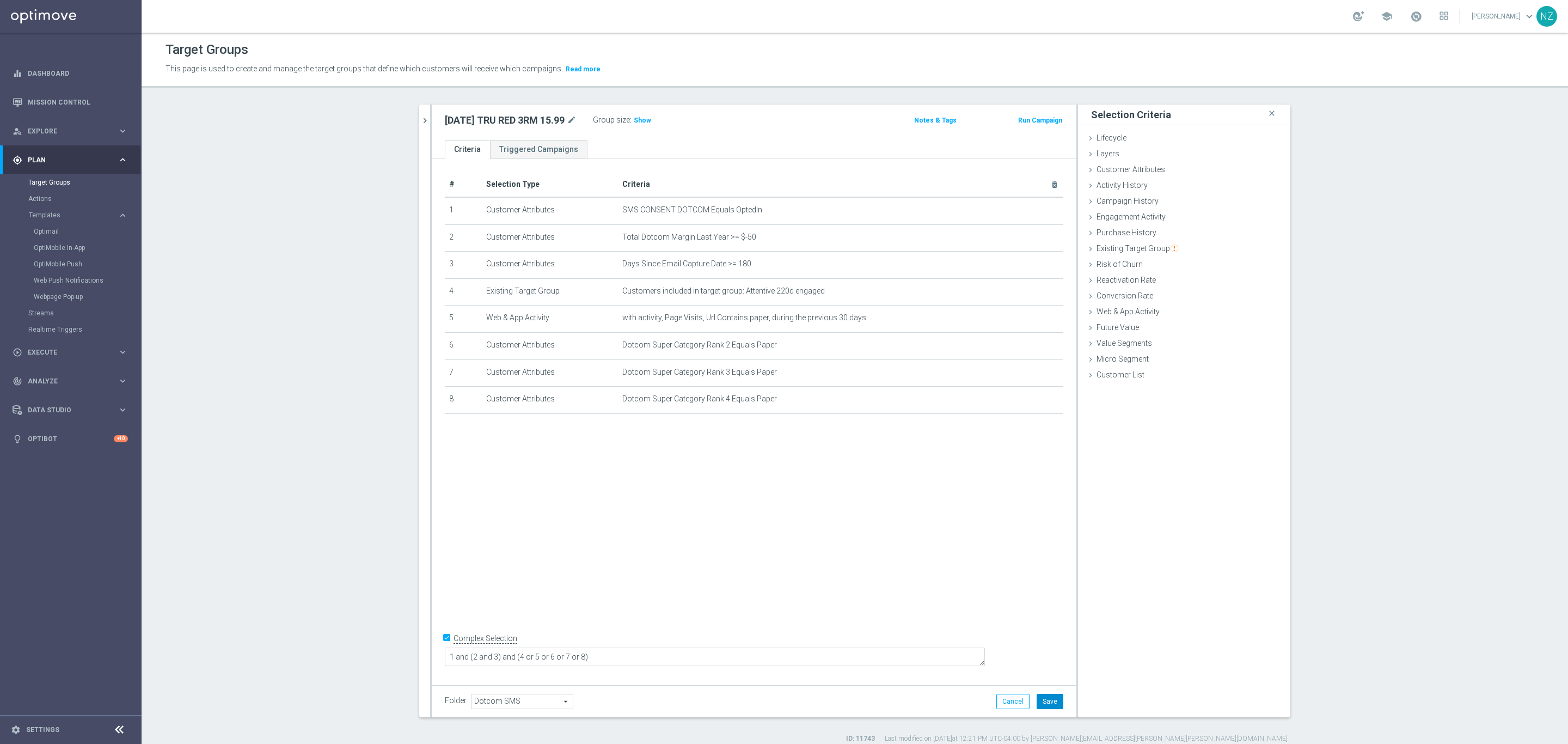
click at [1038, 700] on button "Save" at bounding box center [1049, 702] width 27 height 15
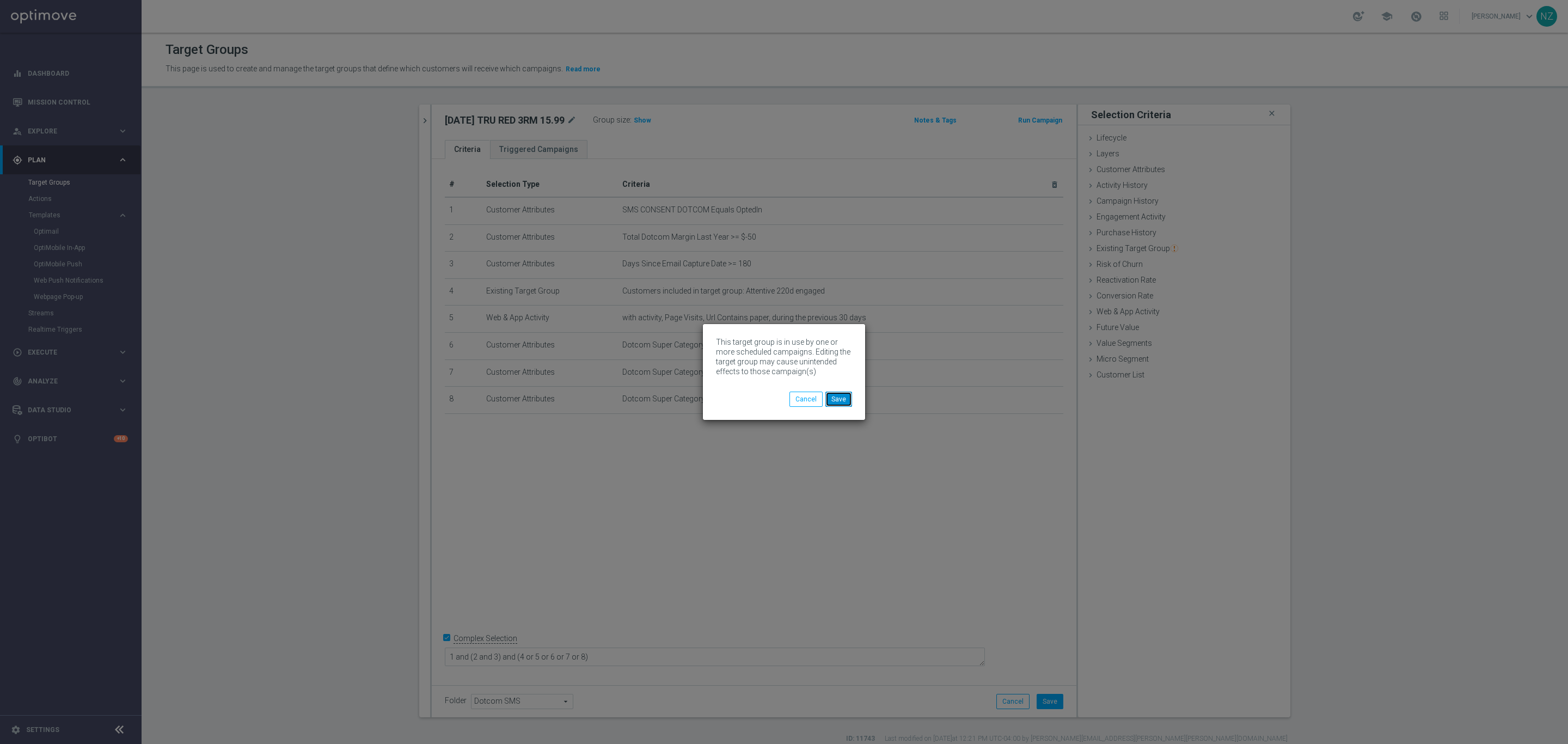
click at [848, 402] on button "Save" at bounding box center [838, 399] width 27 height 15
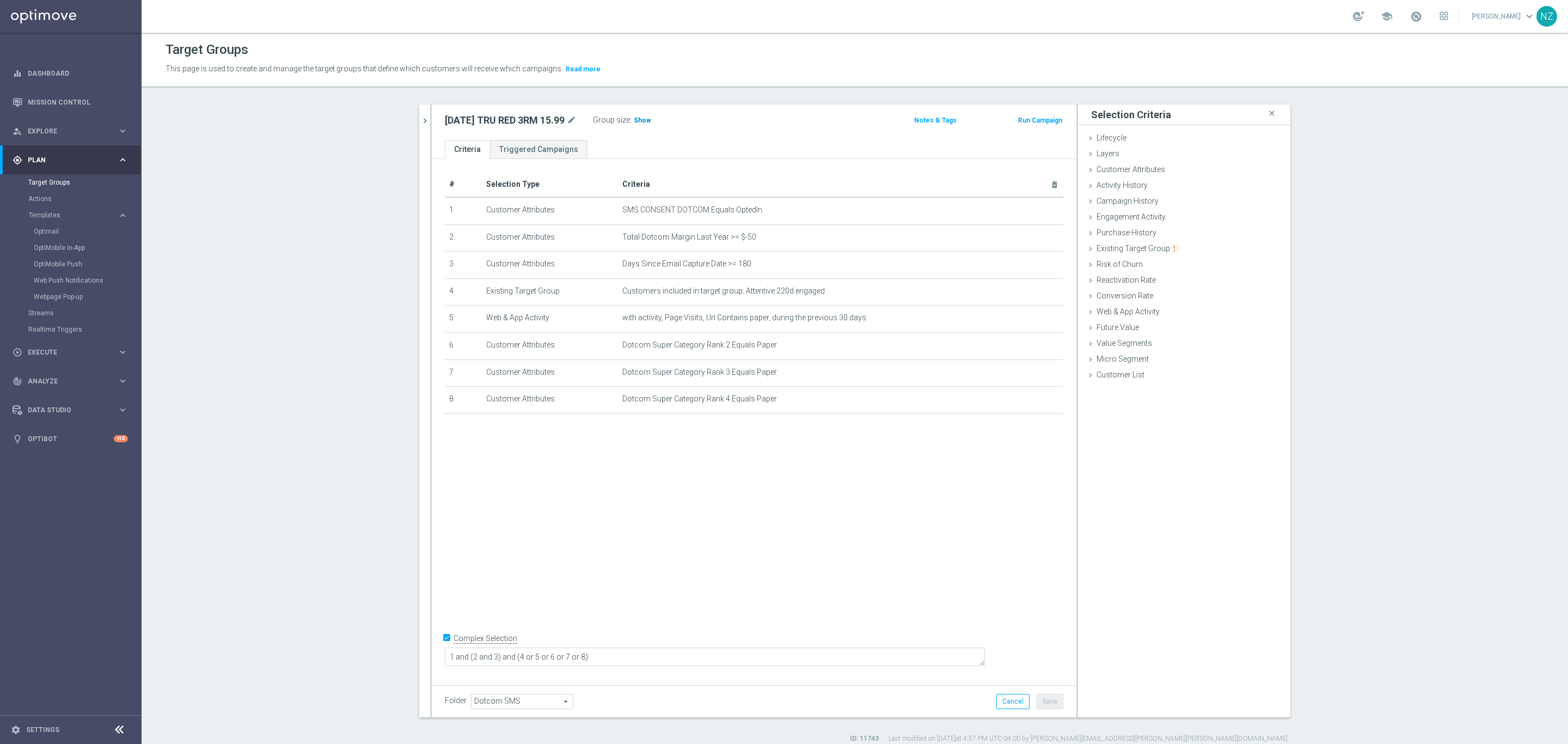
click at [642, 119] on span "Show" at bounding box center [642, 120] width 17 height 8
click at [59, 102] on link "Mission Control" at bounding box center [78, 102] width 100 height 29
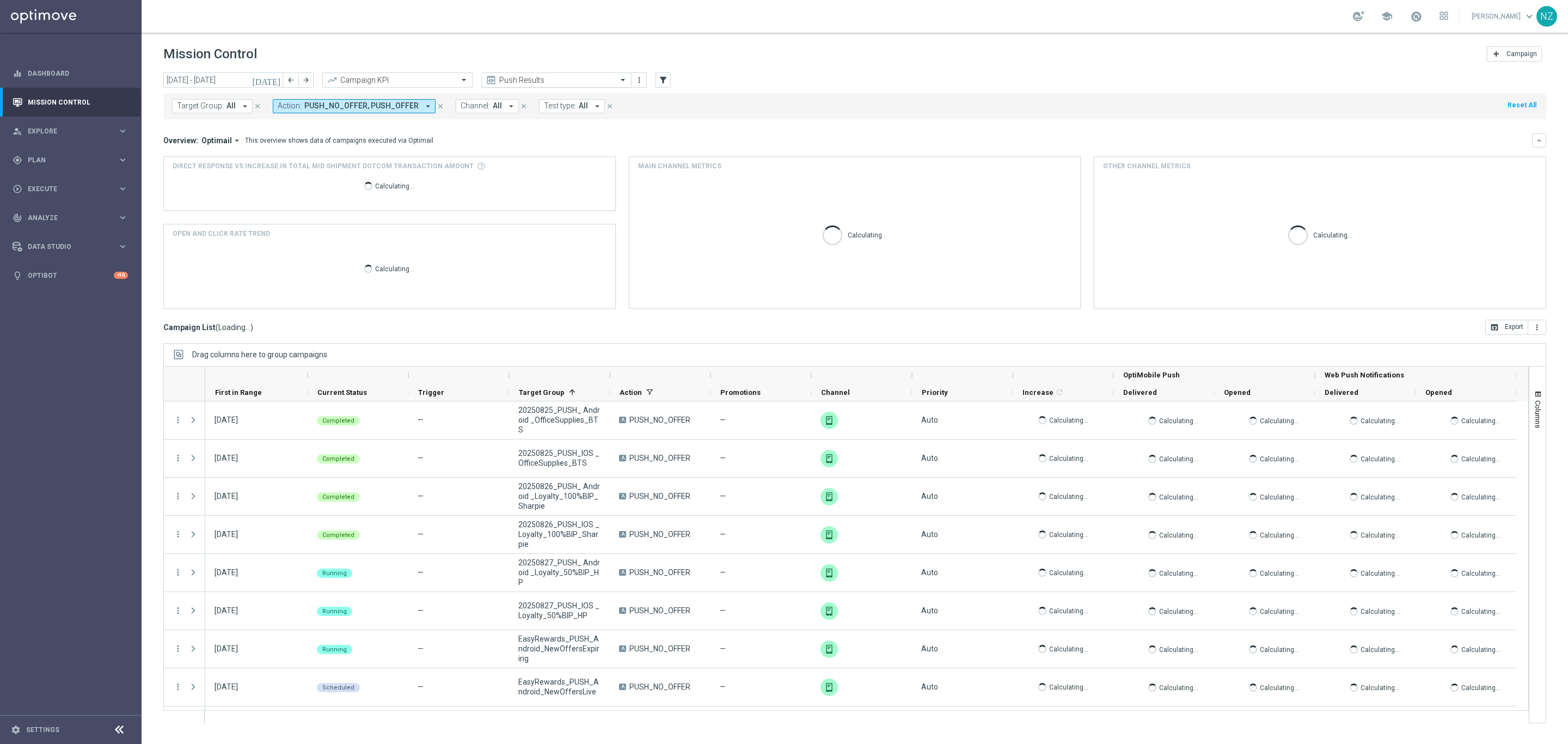
click at [553, 76] on input "text" at bounding box center [545, 81] width 116 height 10
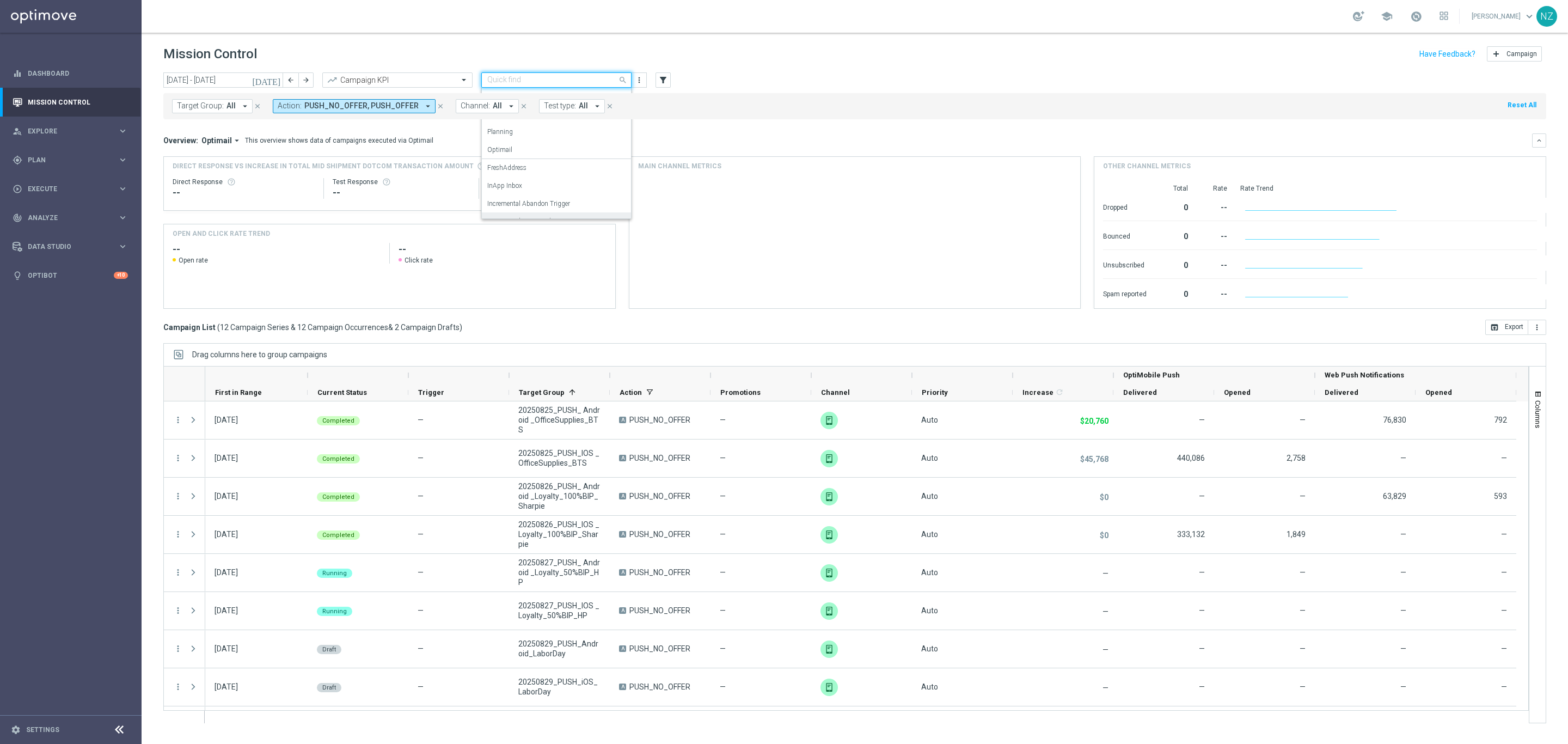
click at [553, 217] on label "Incremental Promo Sales/Margin" at bounding box center [534, 222] width 93 height 10
click at [856, 110] on div "Target Group: All arrow_drop_down close Action: PUSH_NO_OFFER, PUSH_OFFER arrow…" at bounding box center [854, 106] width 1383 height 26
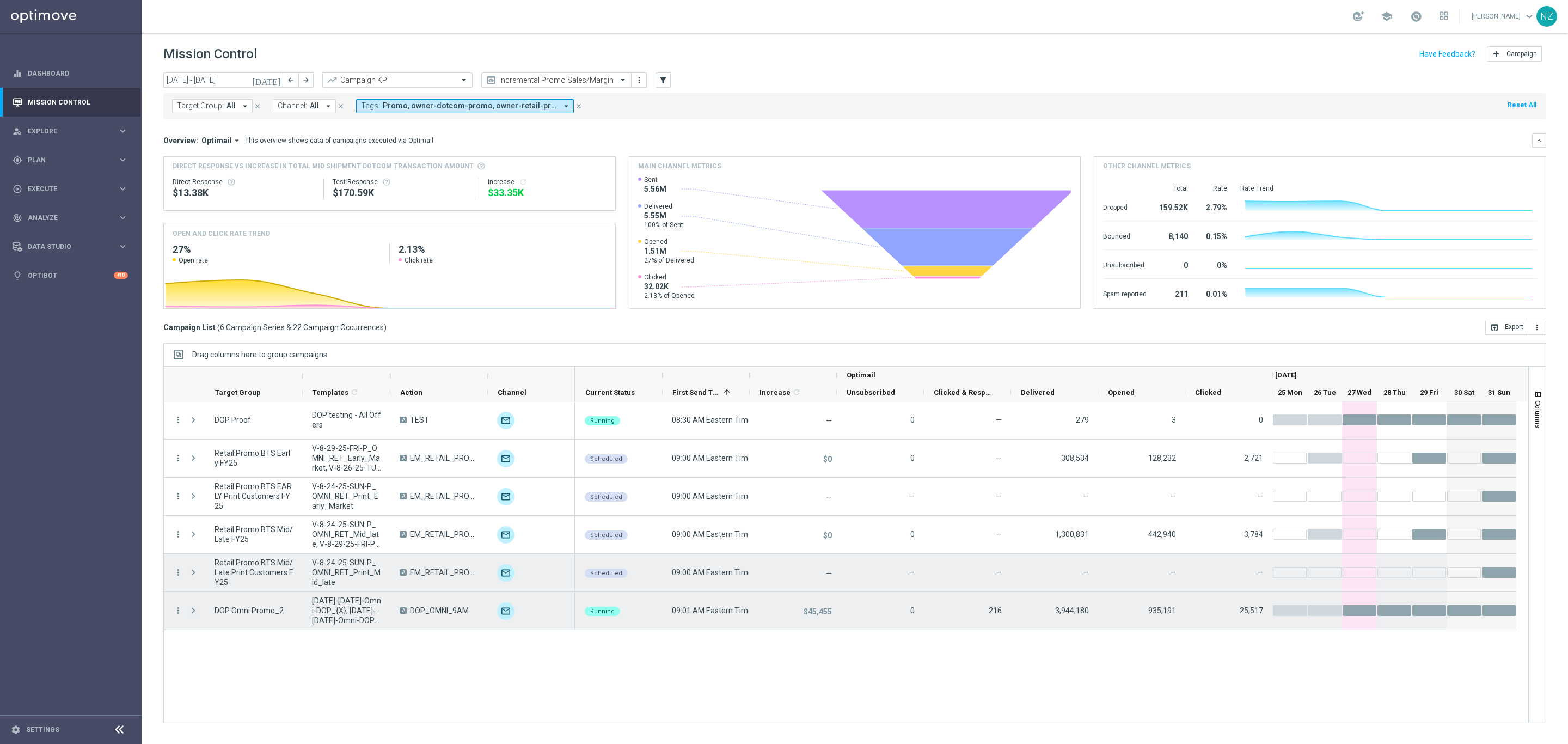
click at [195, 613] on span "Press SPACE to select this row." at bounding box center [193, 611] width 10 height 9
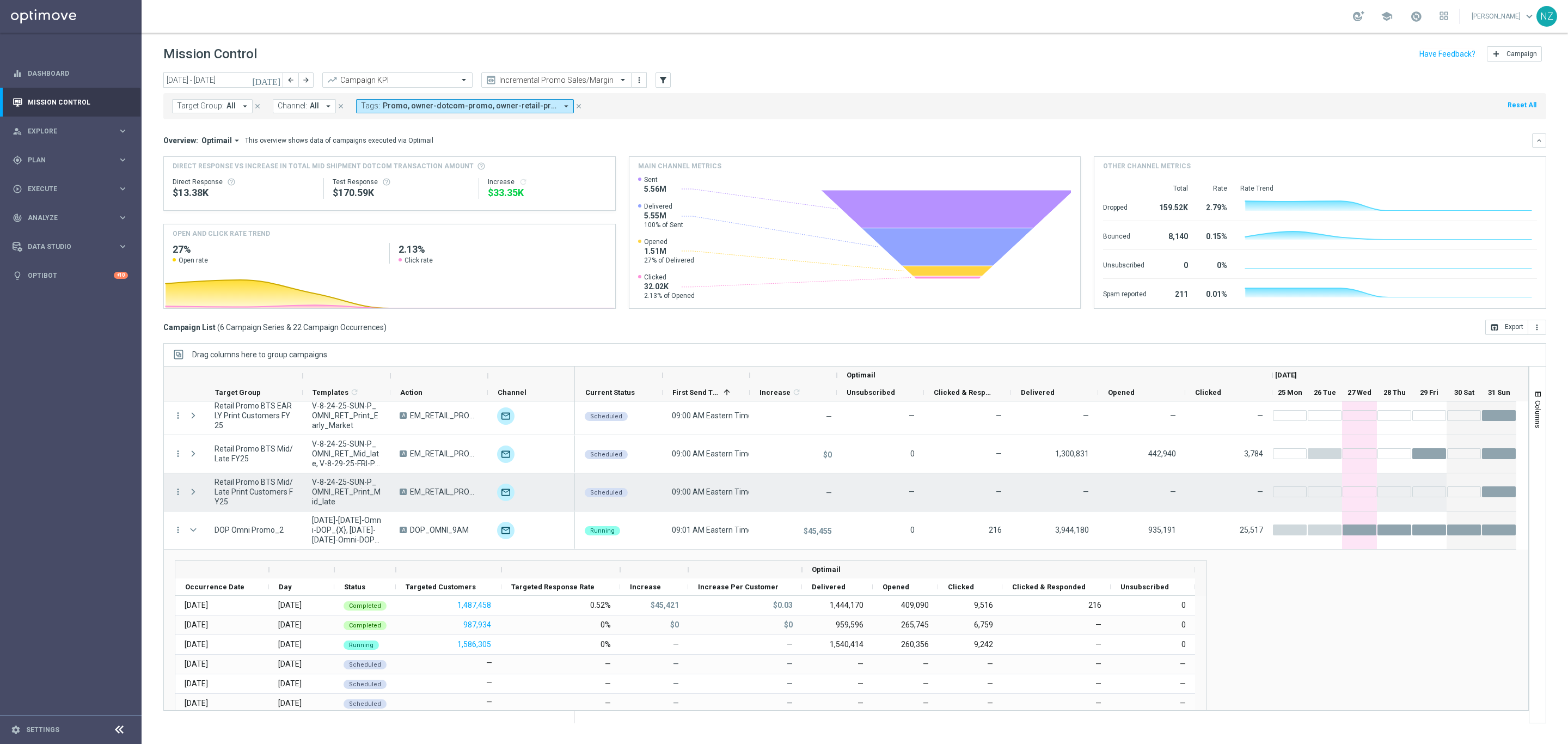
scroll to position [81, 0]
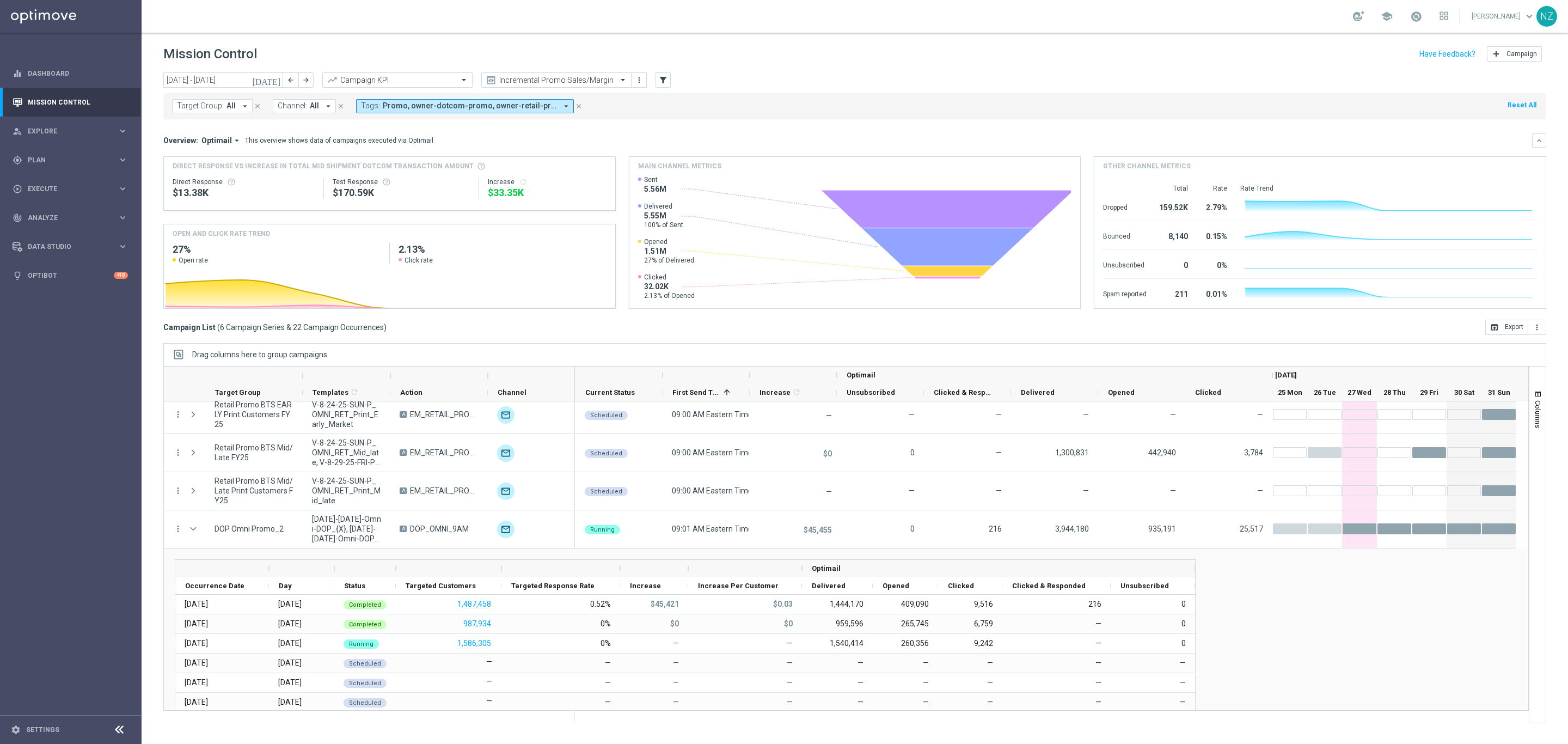
drag, startPoint x: 292, startPoint y: 73, endPoint x: 332, endPoint y: 170, distance: 104.9
click at [292, 73] on button "arrow_back" at bounding box center [291, 80] width 15 height 15
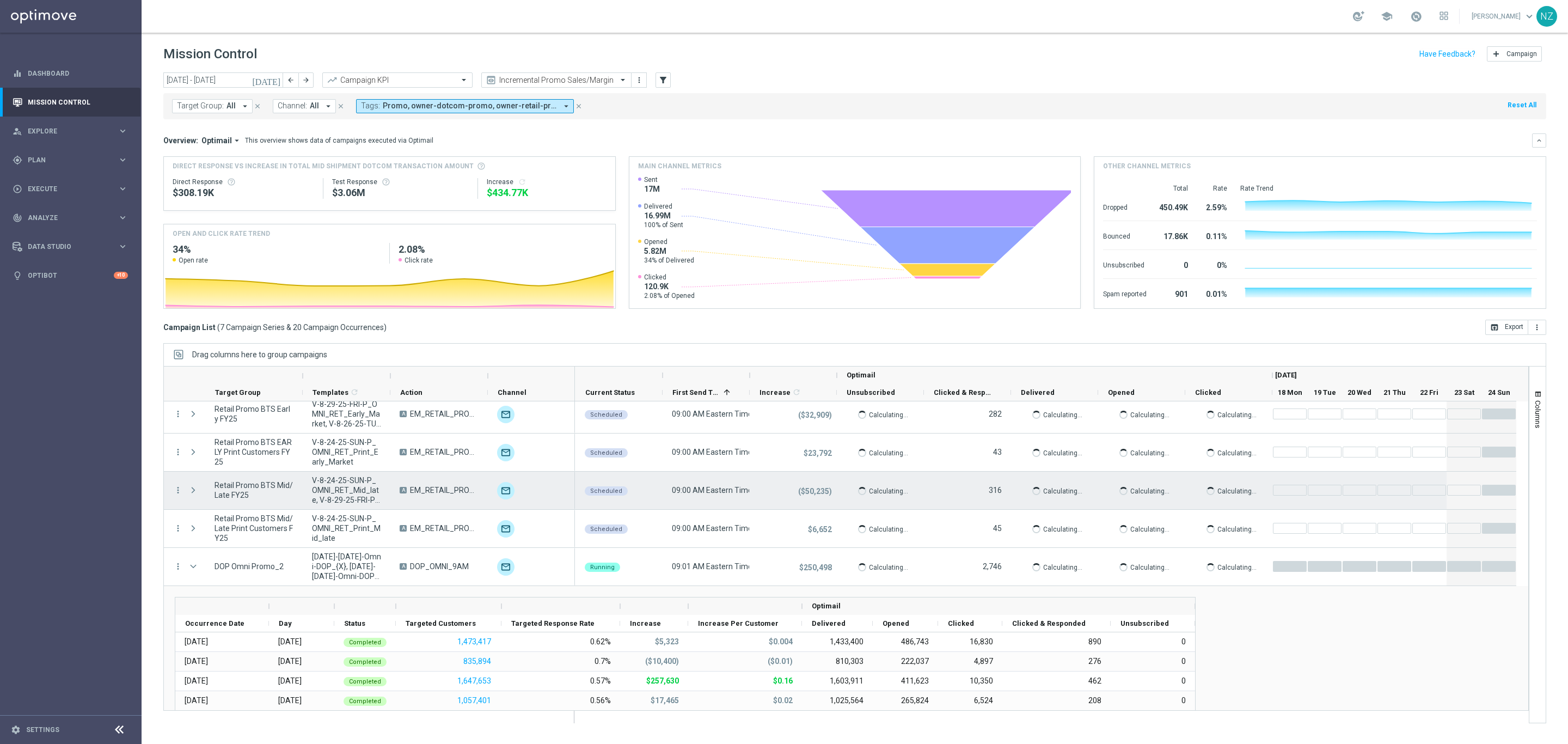
scroll to position [1, 0]
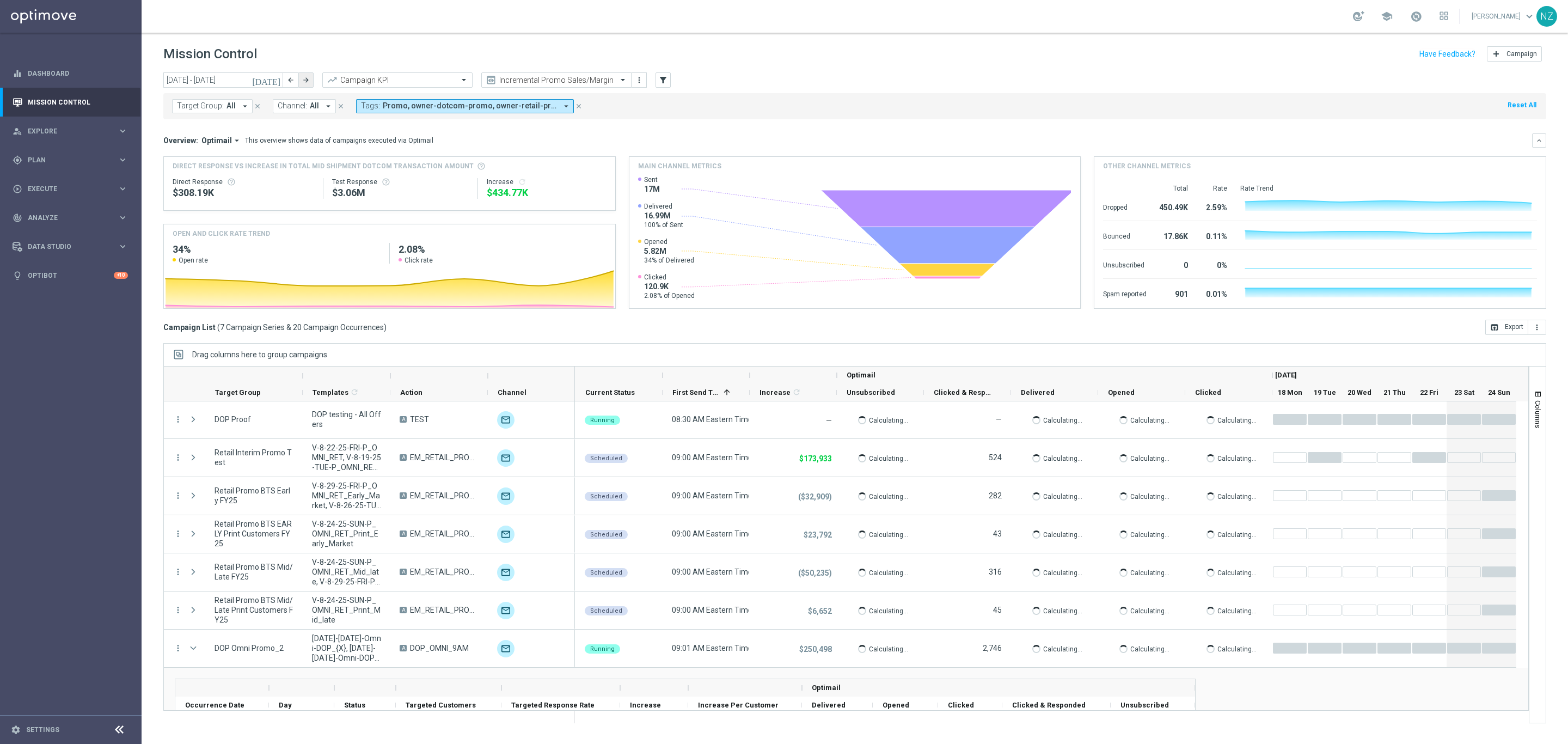
click at [309, 76] on icon "arrow_forward" at bounding box center [306, 79] width 8 height 8
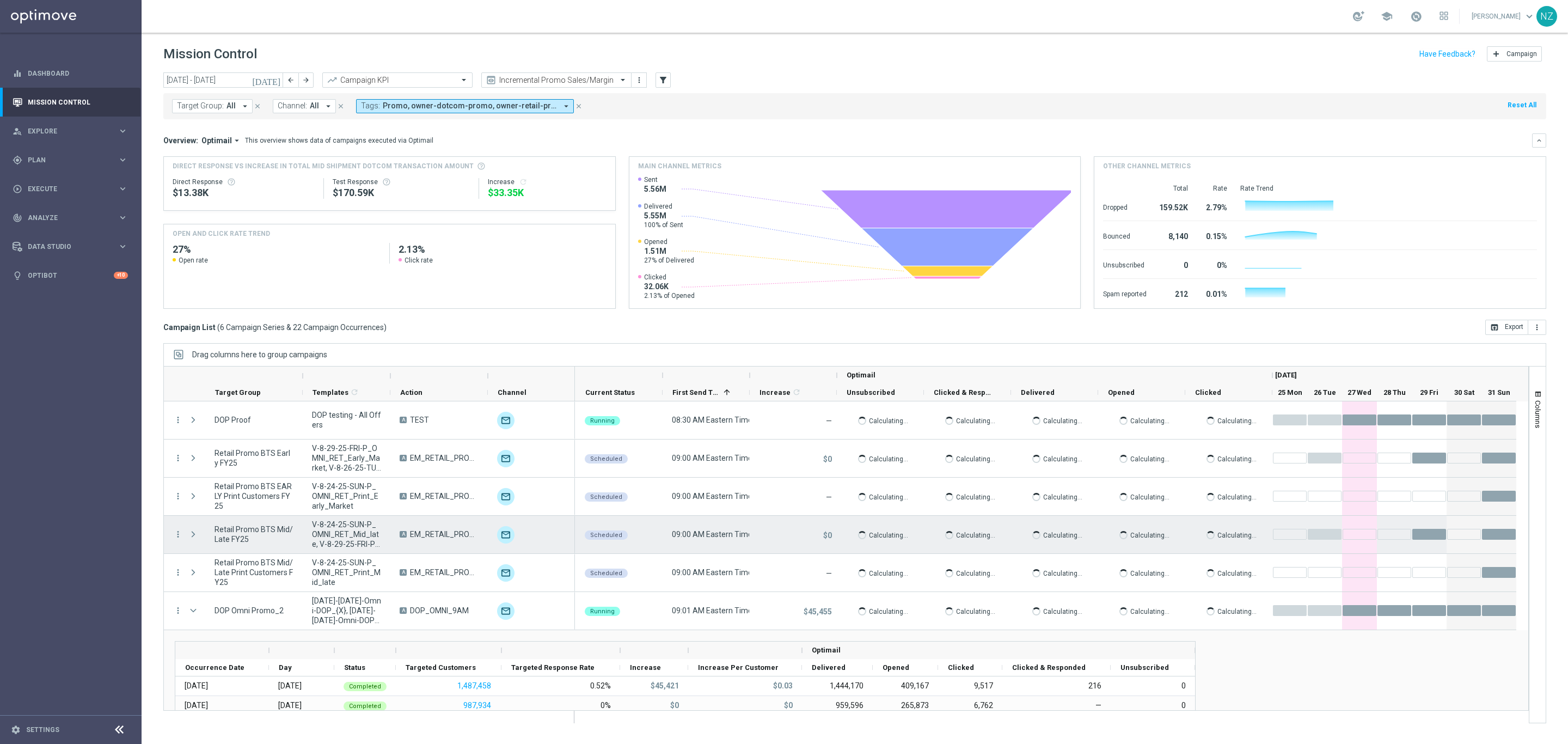
scroll to position [81, 0]
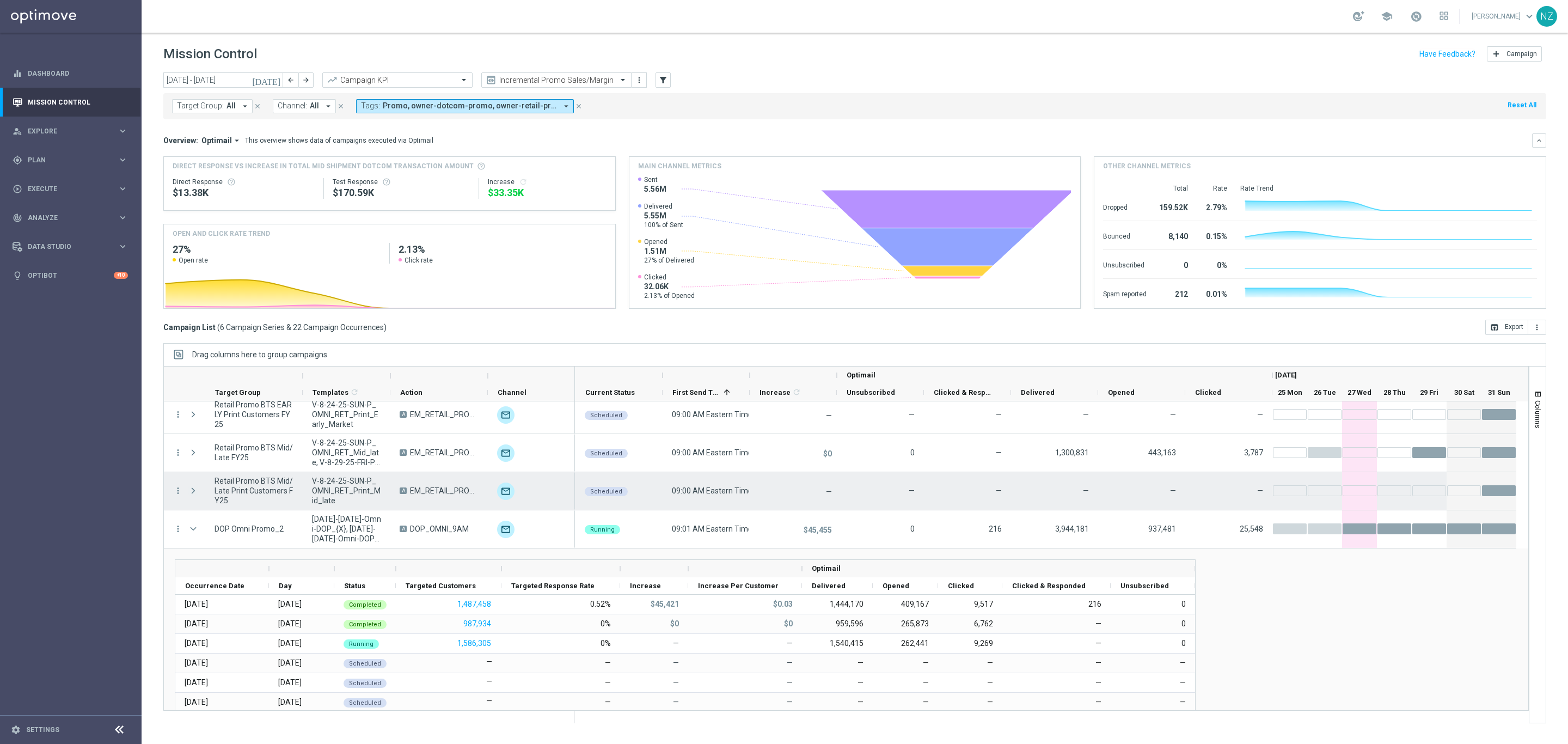
click at [190, 492] on span "Press SPACE to select this row." at bounding box center [193, 491] width 10 height 9
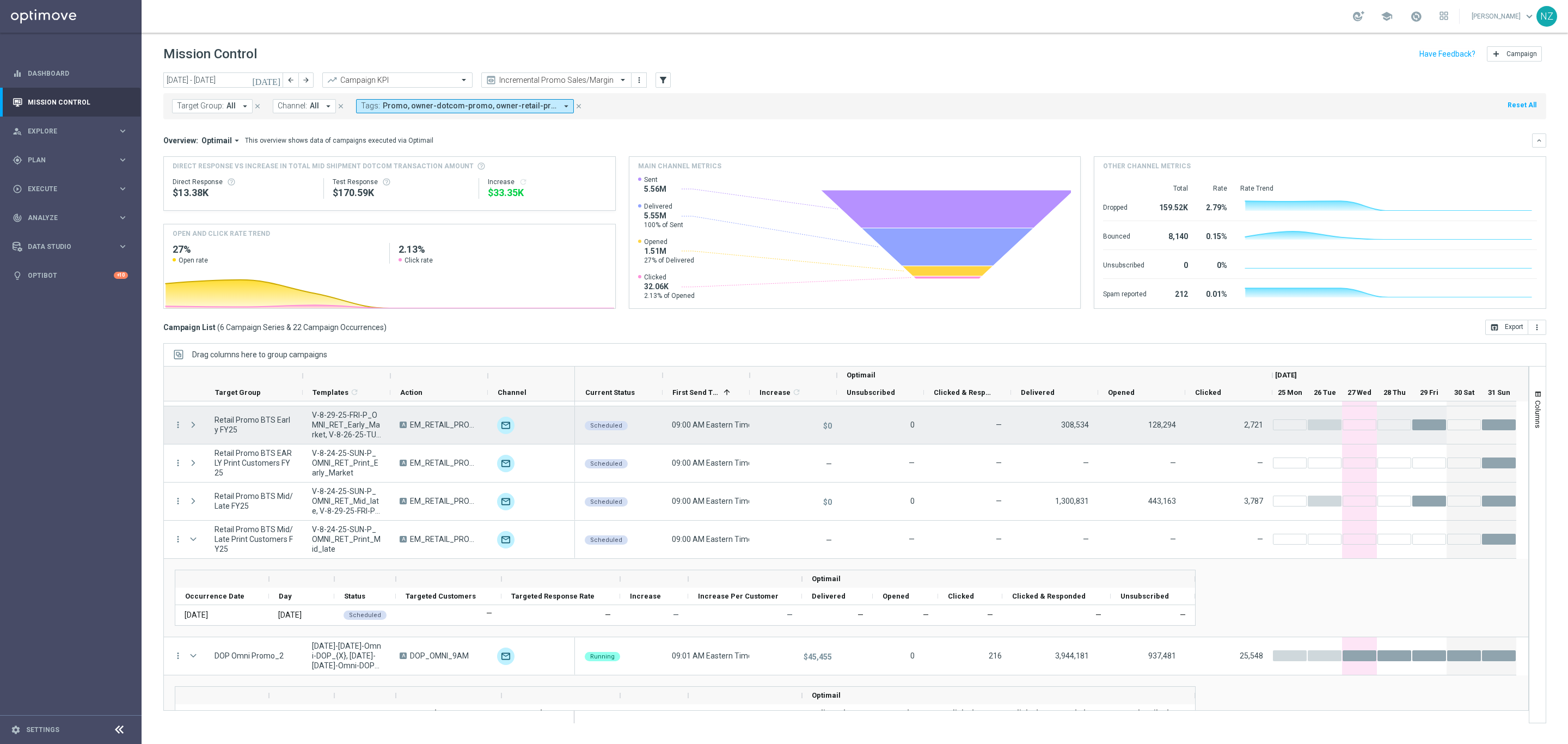
scroll to position [0, 0]
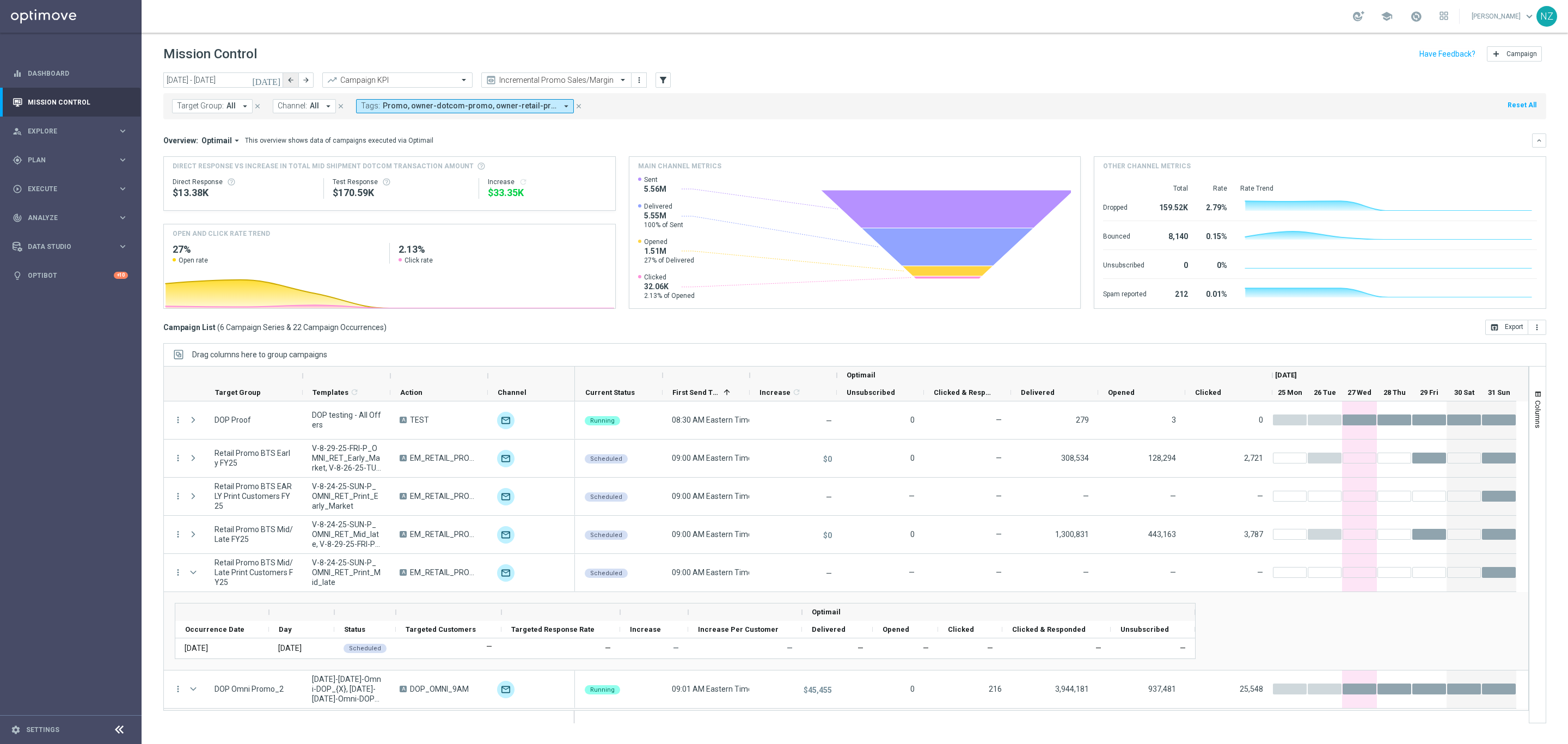
click at [296, 80] on button "arrow_back" at bounding box center [291, 80] width 15 height 15
type input "[DATE] - [DATE]"
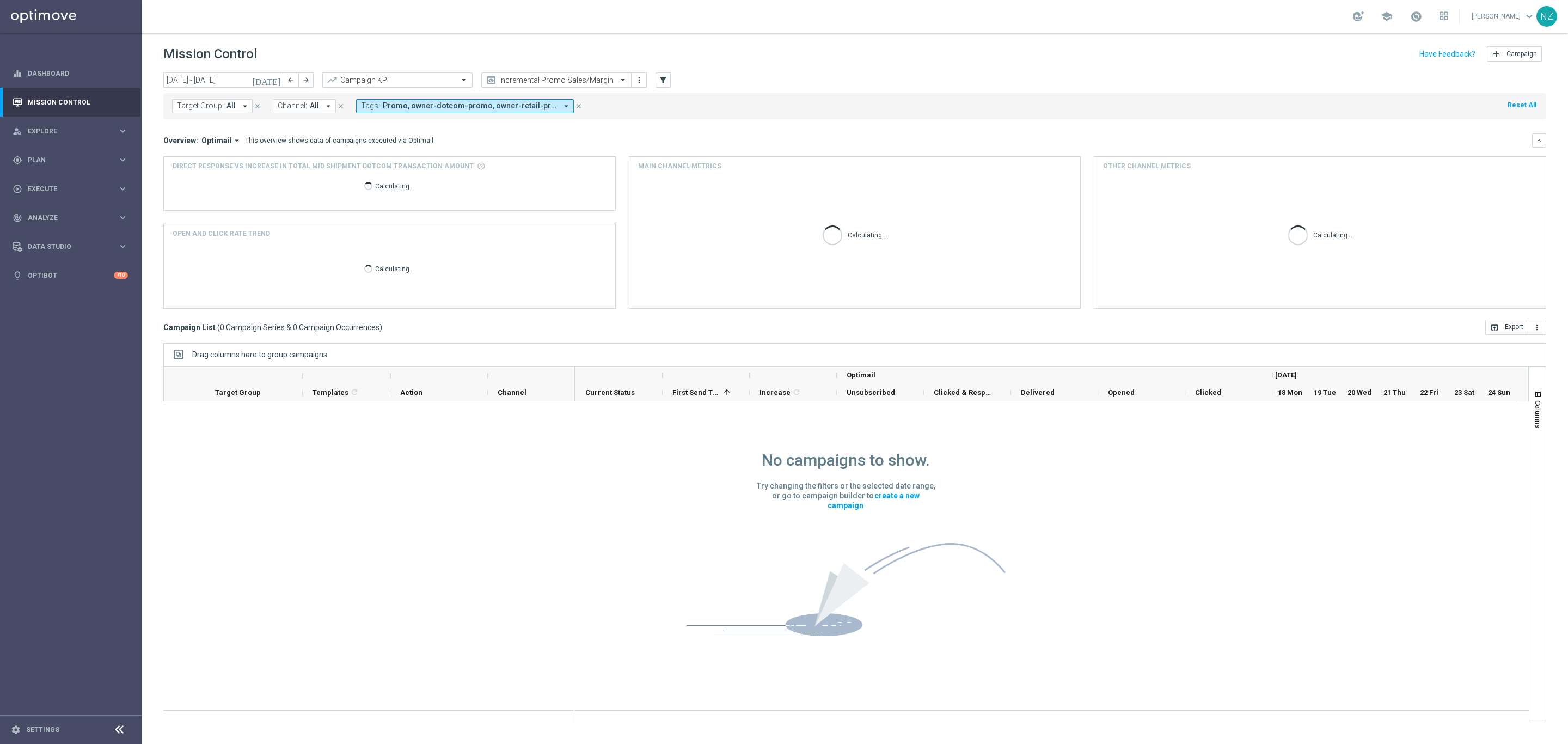
click at [837, 68] on header "Mission Control add Campaign" at bounding box center [854, 53] width 1426 height 40
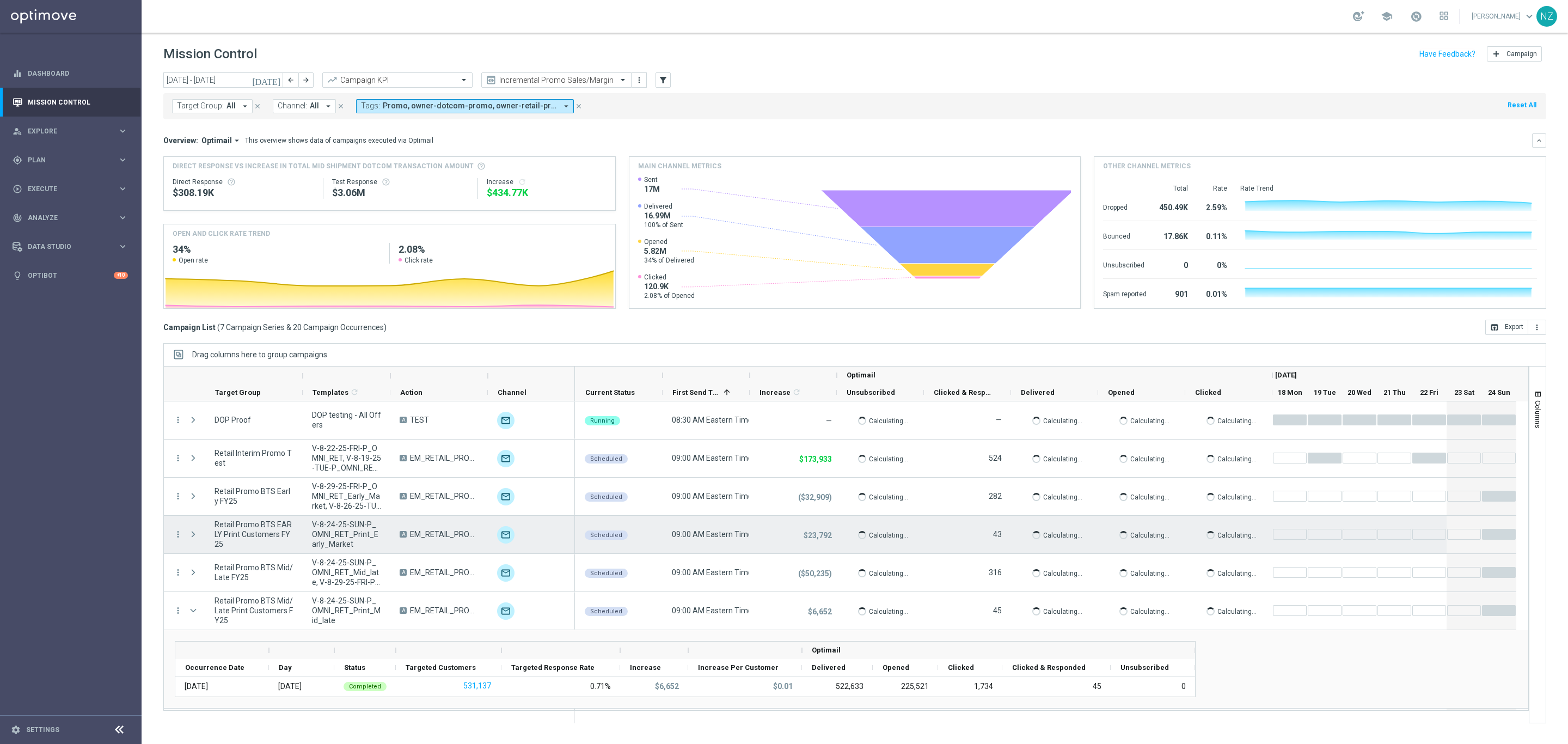
click at [188, 532] on div "Press SPACE to select this row." at bounding box center [194, 535] width 22 height 38
click at [195, 535] on span "Press SPACE to select this row." at bounding box center [193, 534] width 10 height 9
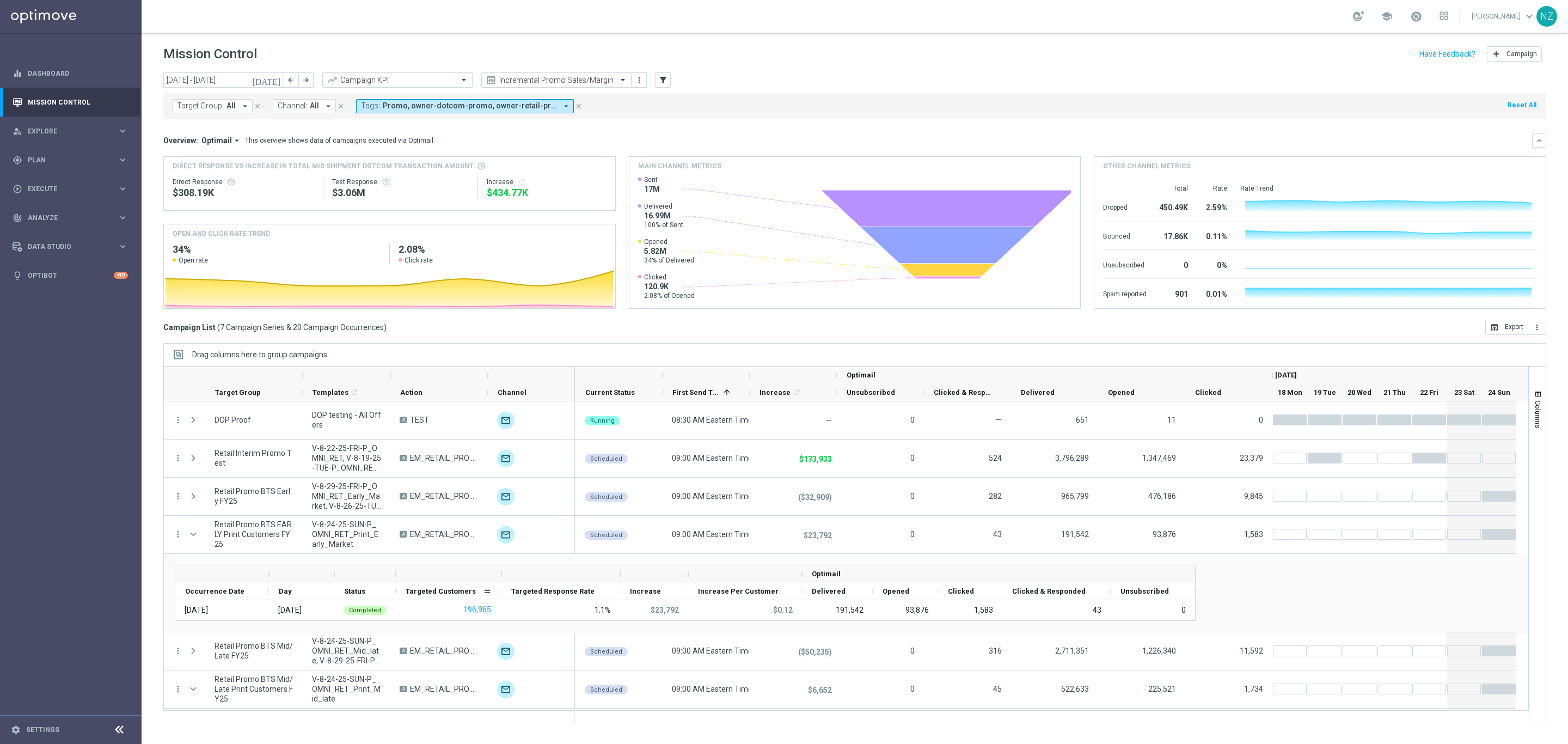
scroll to position [81, 0]
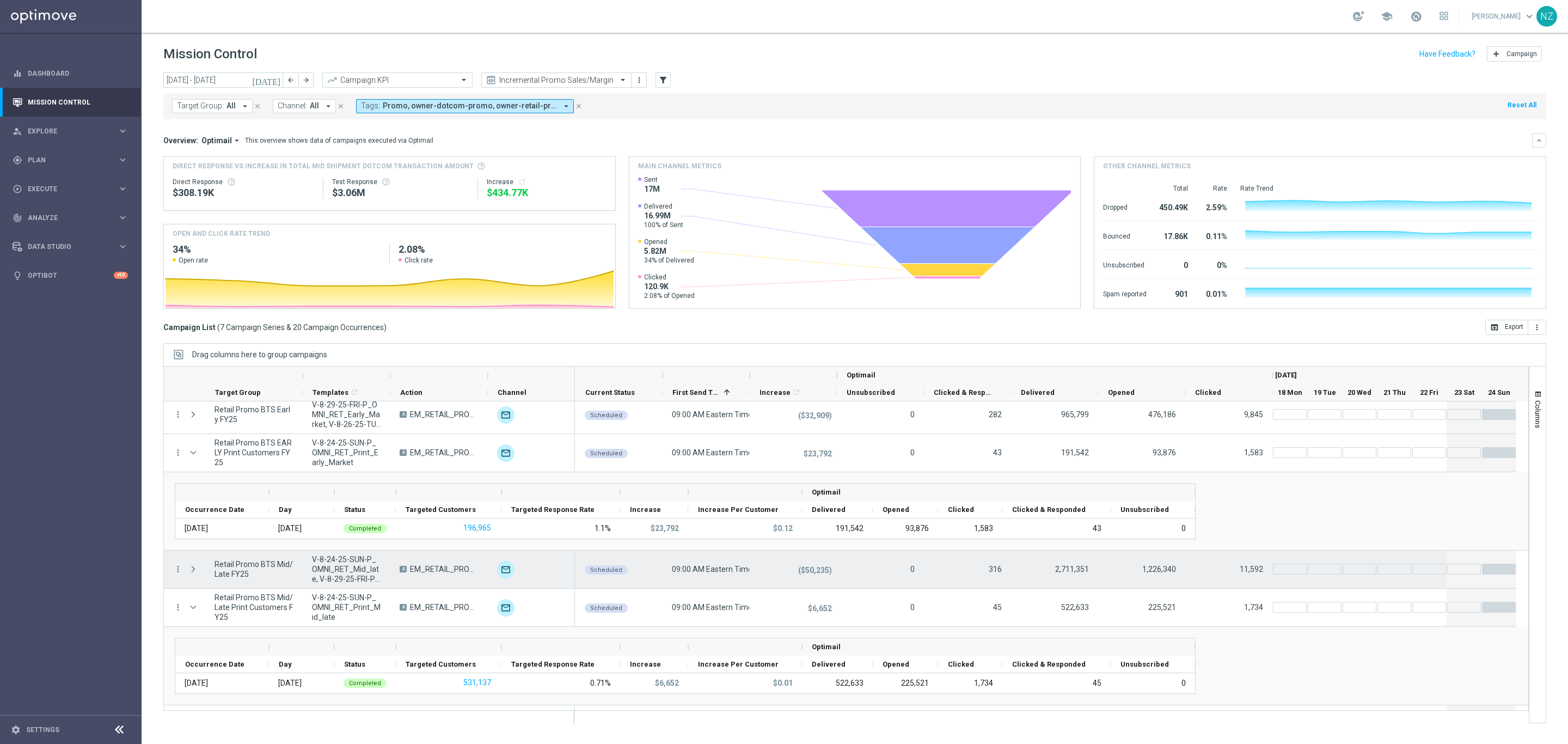
click at [193, 569] on span "Press SPACE to select this row." at bounding box center [193, 569] width 10 height 9
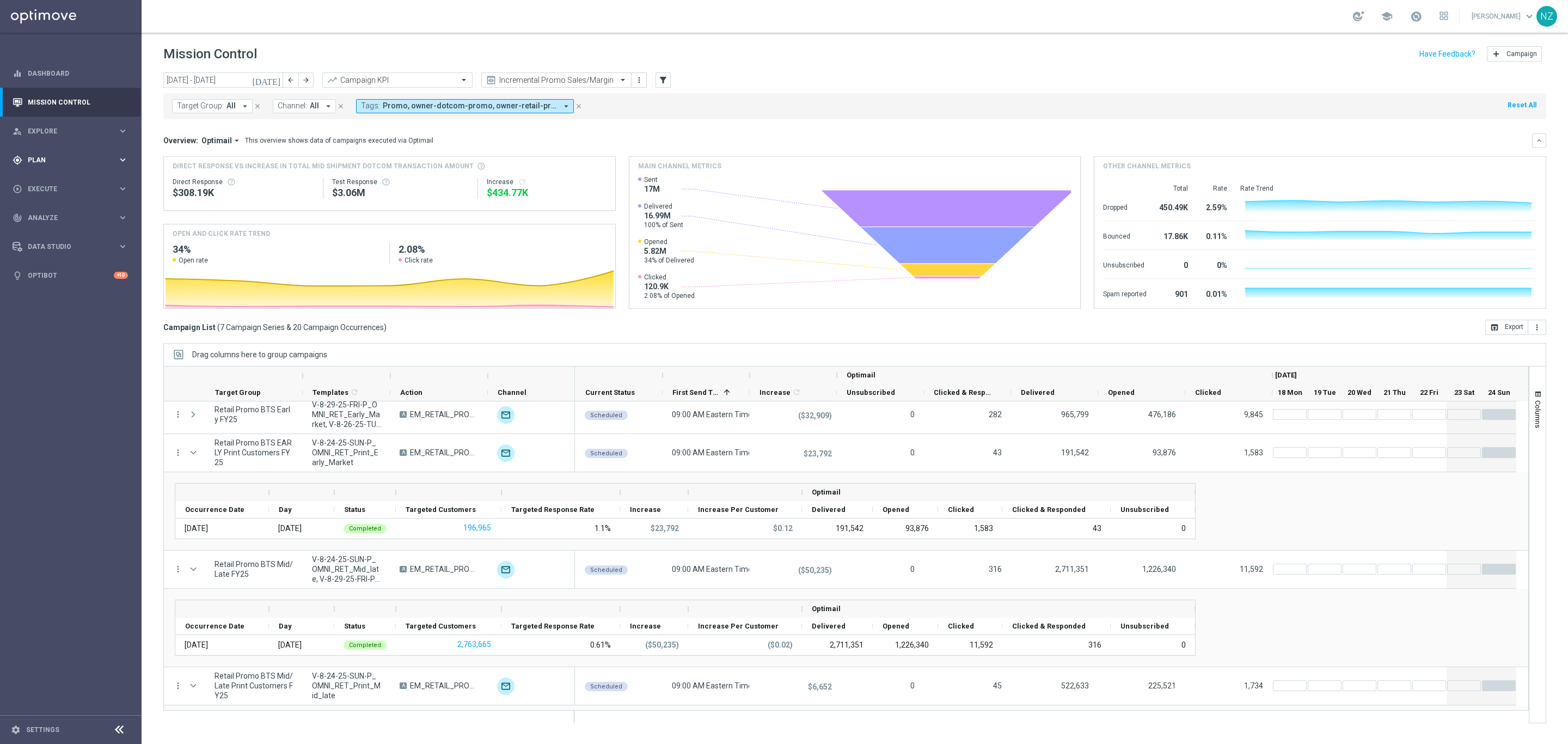
click at [55, 157] on span "Plan" at bounding box center [73, 160] width 90 height 7
click at [62, 181] on link "Target Groups" at bounding box center [70, 182] width 85 height 9
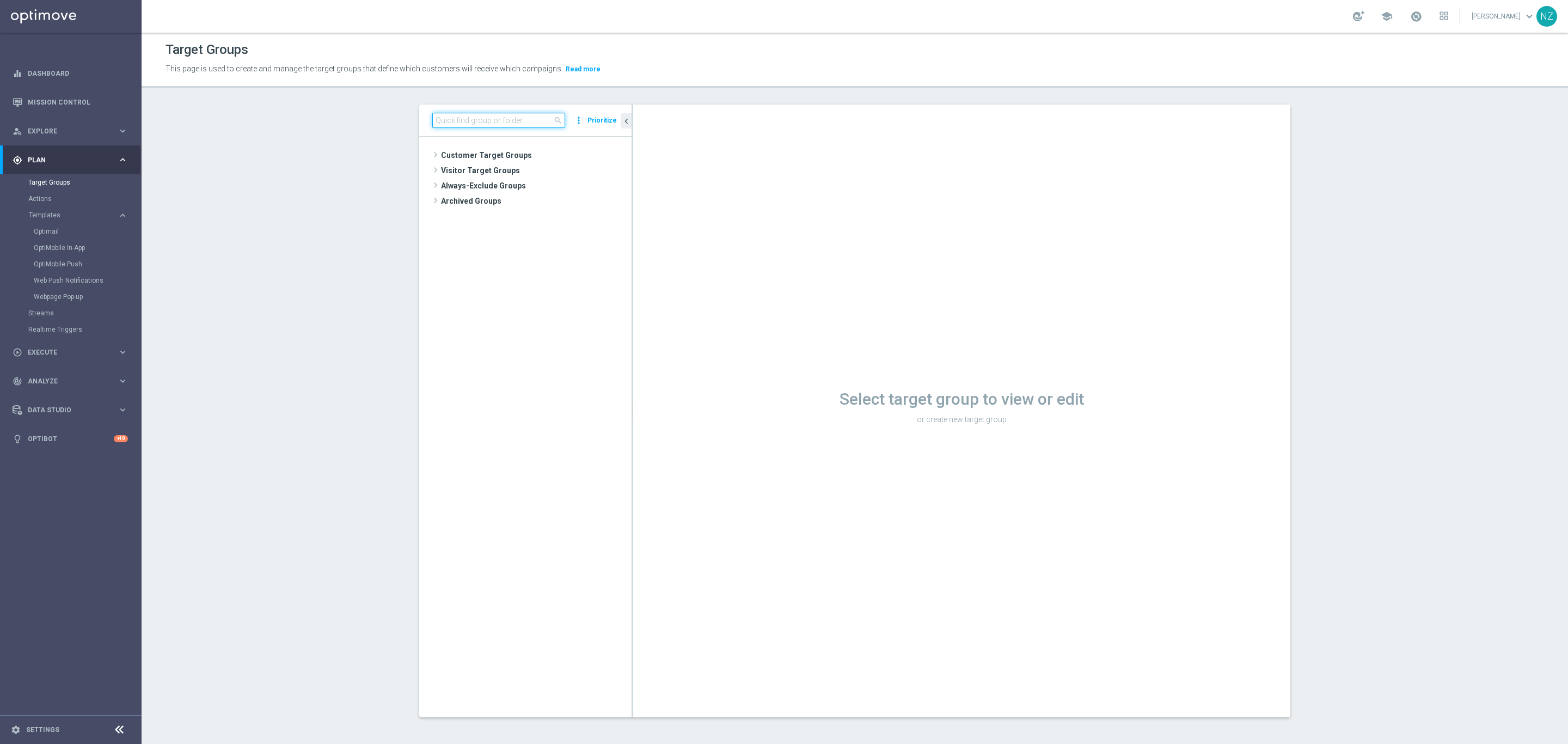
click at [474, 116] on input at bounding box center [499, 120] width 133 height 15
type input "0"
type input "8.29"
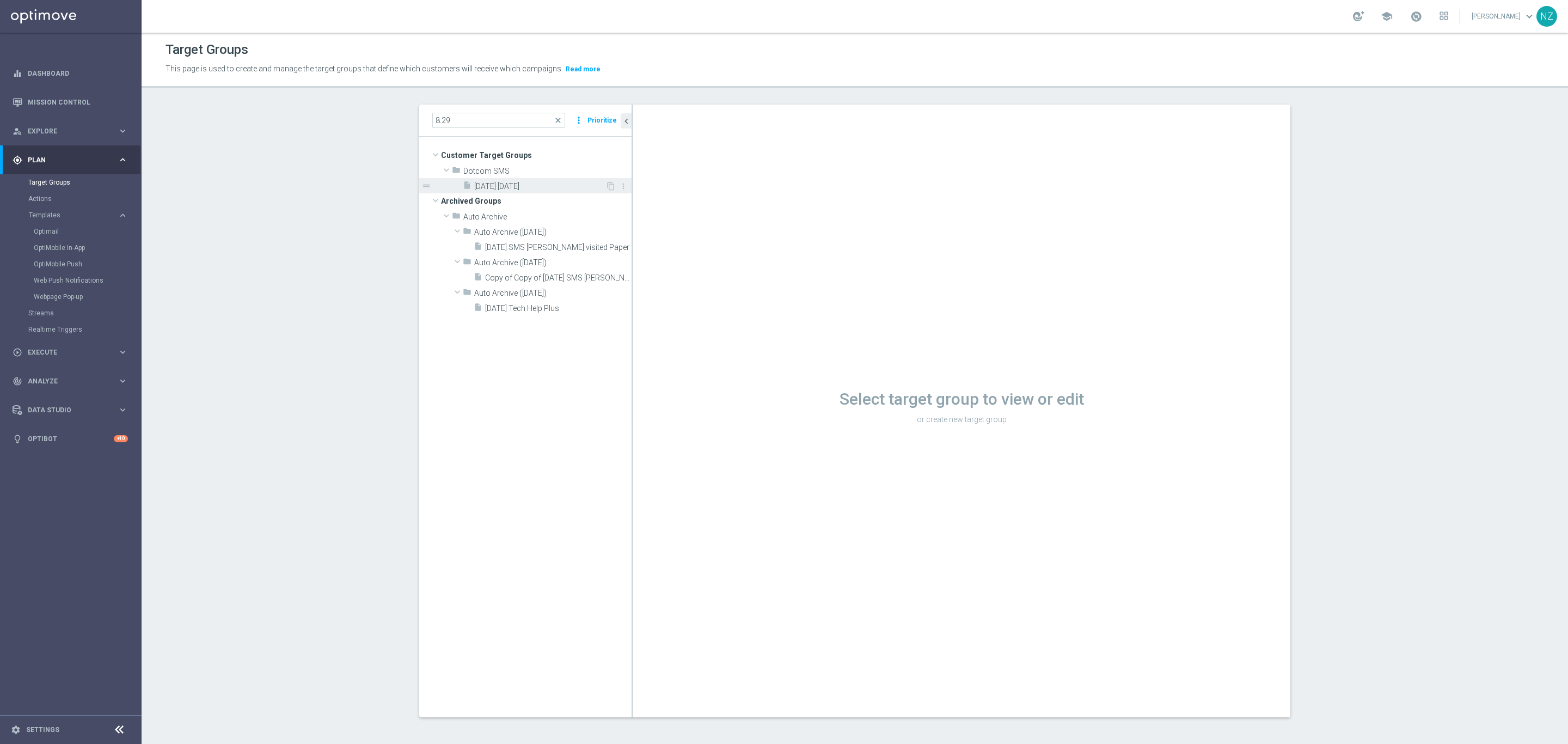
click at [516, 188] on span "[DATE] [DATE]" at bounding box center [540, 187] width 131 height 10
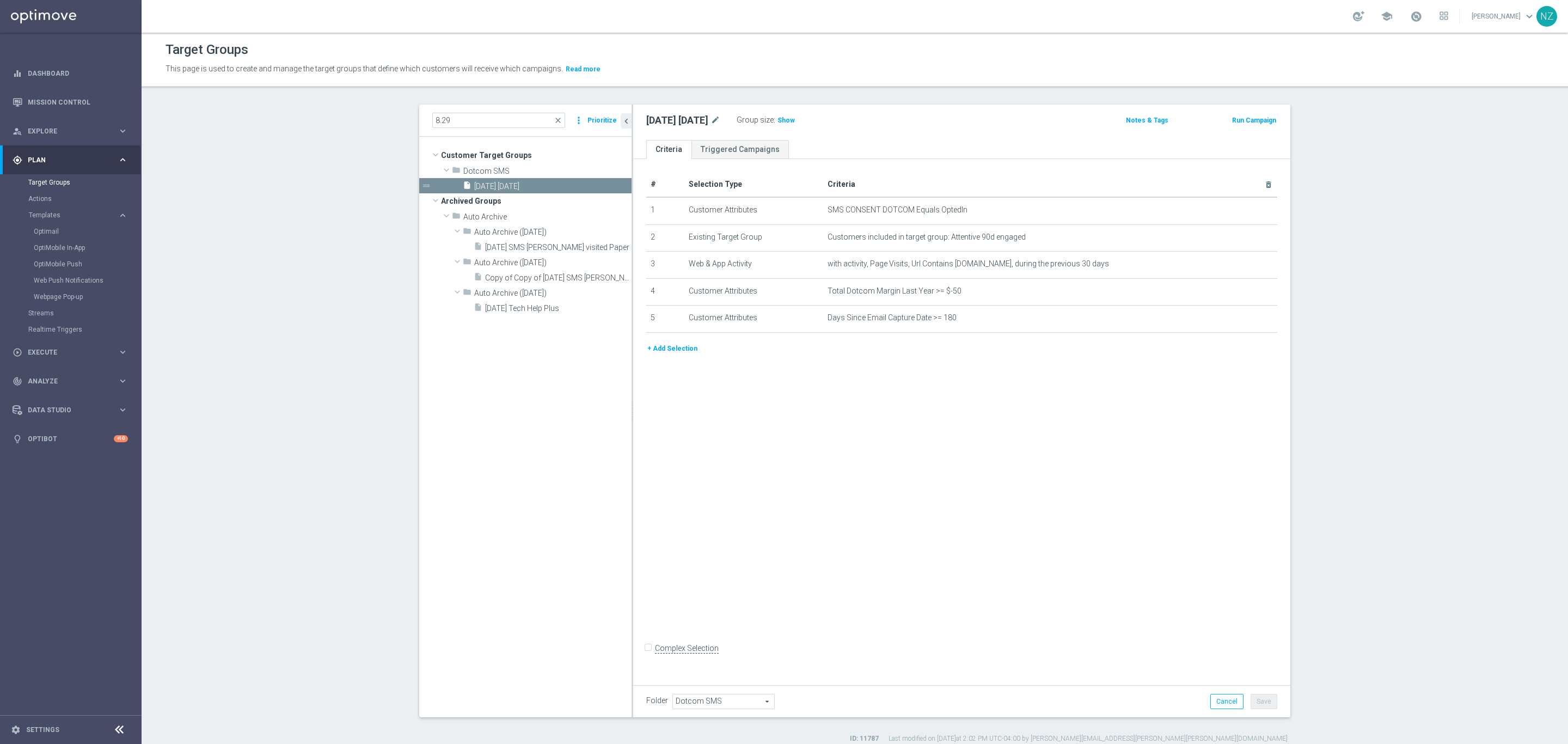
click at [662, 348] on button "+ Add Selection" at bounding box center [672, 349] width 52 height 12
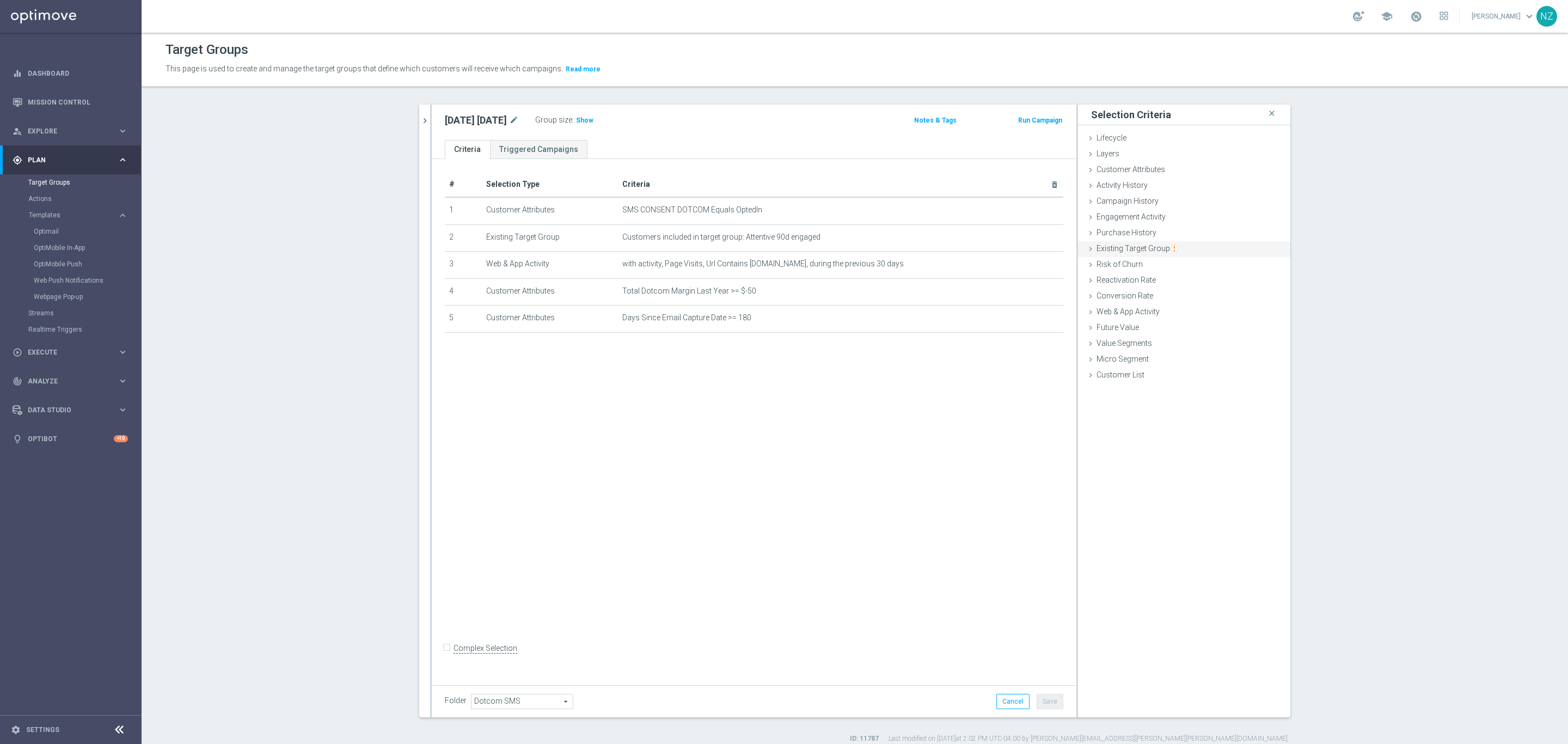
click at [1127, 248] on span "Existing Target Group" at bounding box center [1137, 248] width 81 height 9
click at [1188, 292] on label "not included in" at bounding box center [1197, 293] width 52 height 10
click at [1166, 292] on input "not included in" at bounding box center [1163, 293] width 7 height 7
radio input "true"
click at [1190, 313] on span at bounding box center [1217, 318] width 114 height 14
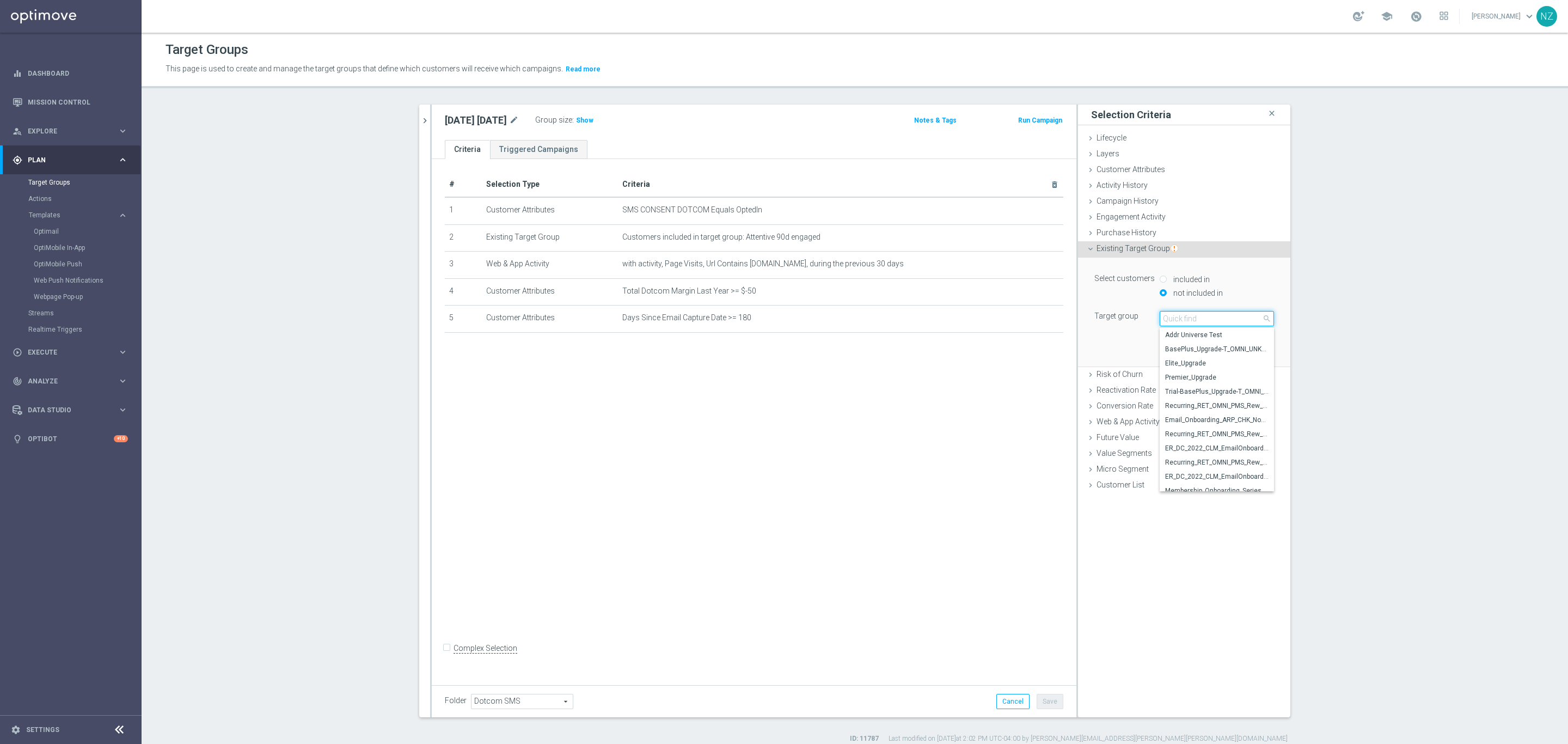
click at [1189, 319] on input "search" at bounding box center [1216, 318] width 114 height 15
type input "0829"
click at [1206, 452] on span "20250829_PUSH_Android_LaborDay" at bounding box center [1216, 448] width 103 height 9
type input "20250829_PUSH_Android_LaborDay"
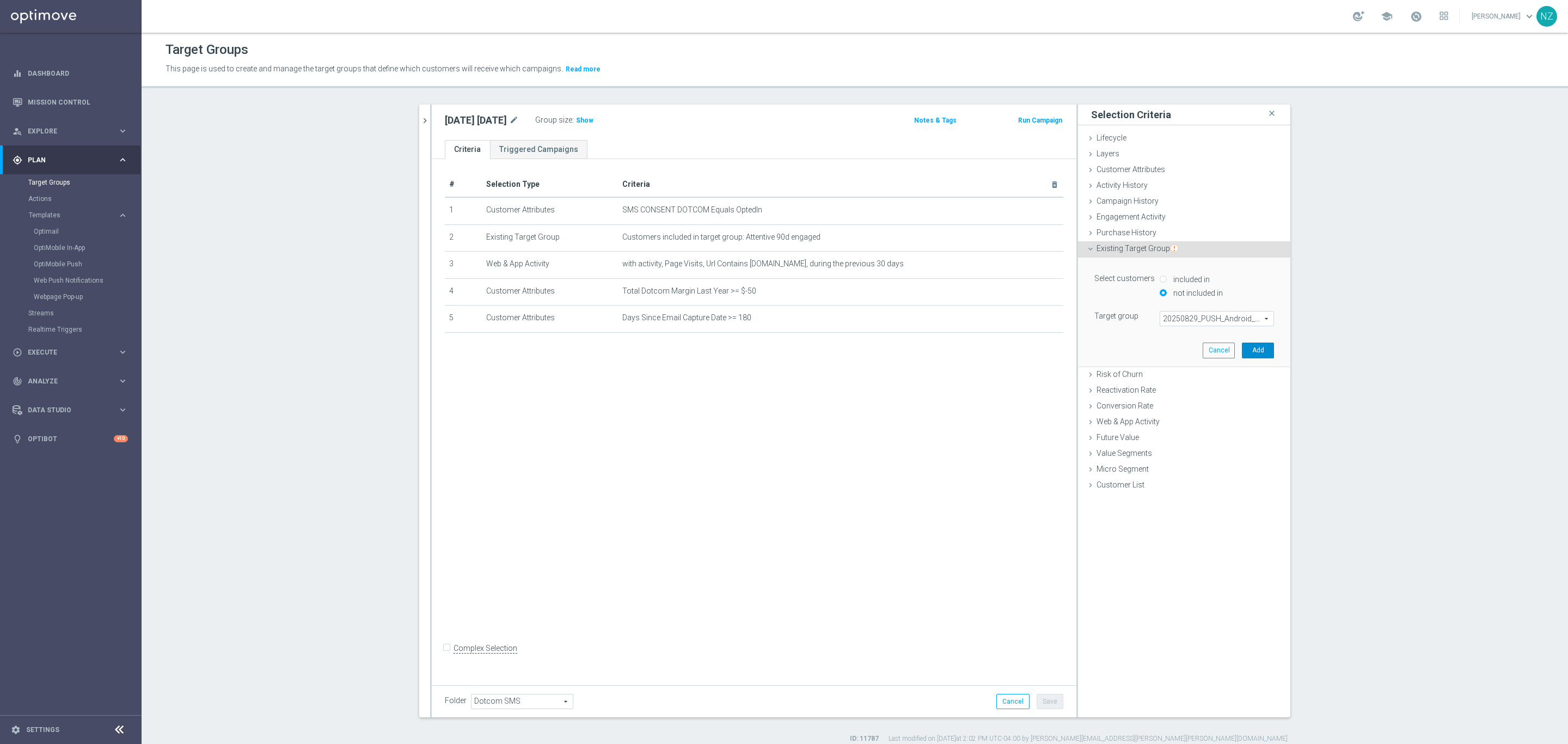
click at [1263, 343] on button "Add" at bounding box center [1257, 350] width 32 height 15
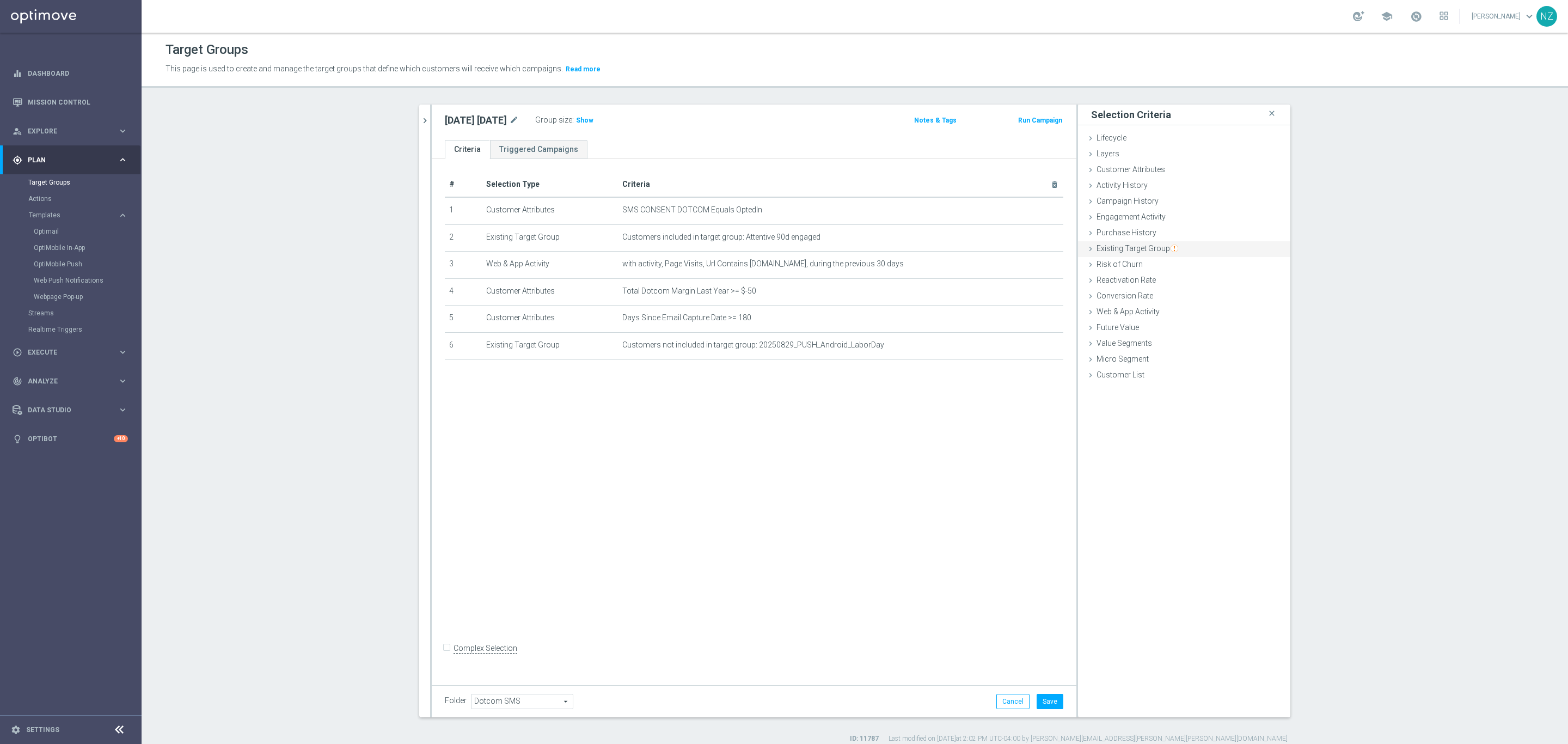
click at [1160, 244] on span "Existing Target Group" at bounding box center [1137, 248] width 81 height 9
click at [1204, 298] on label "not included in" at bounding box center [1197, 293] width 52 height 10
click at [1188, 322] on span at bounding box center [1217, 318] width 114 height 14
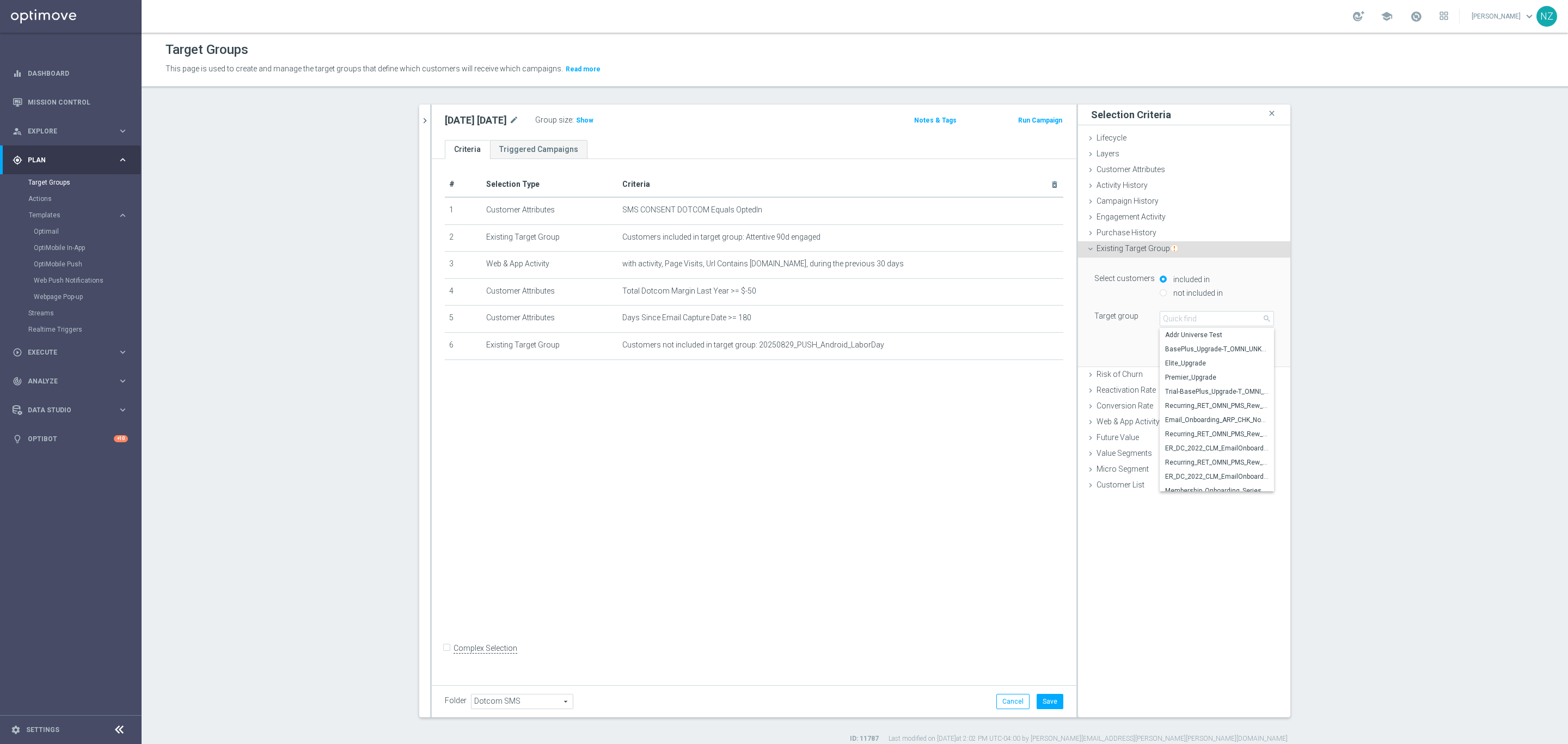
click at [1160, 292] on input "not included in" at bounding box center [1163, 293] width 7 height 7
radio input "true"
click at [1175, 322] on span at bounding box center [1217, 318] width 114 height 14
click at [1183, 319] on input "search" at bounding box center [1216, 318] width 114 height 15
type input "0829"
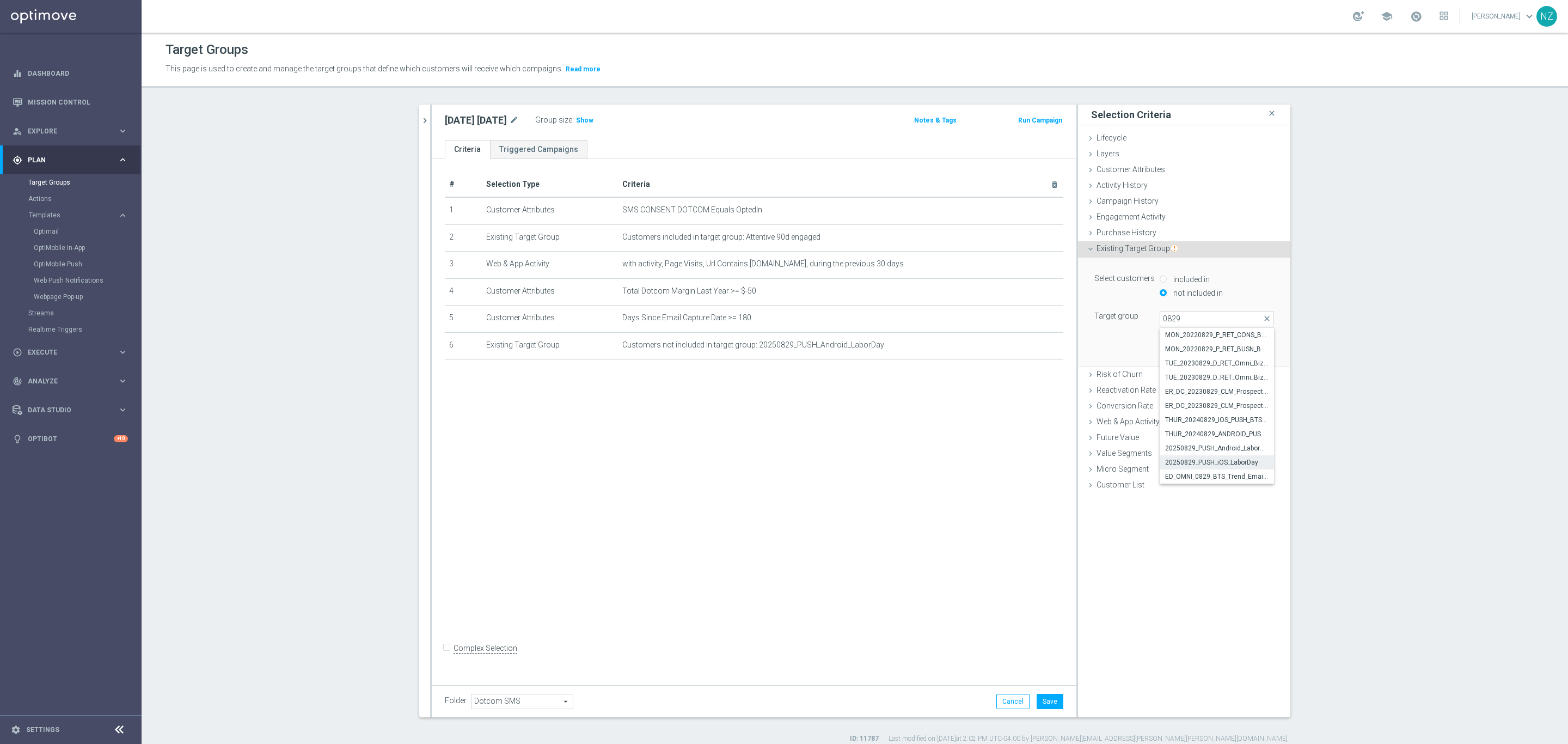
click at [1203, 463] on span "20250829_PUSH_iOS_LaborDay" at bounding box center [1216, 462] width 103 height 9
type input "20250829_PUSH_iOS_LaborDay"
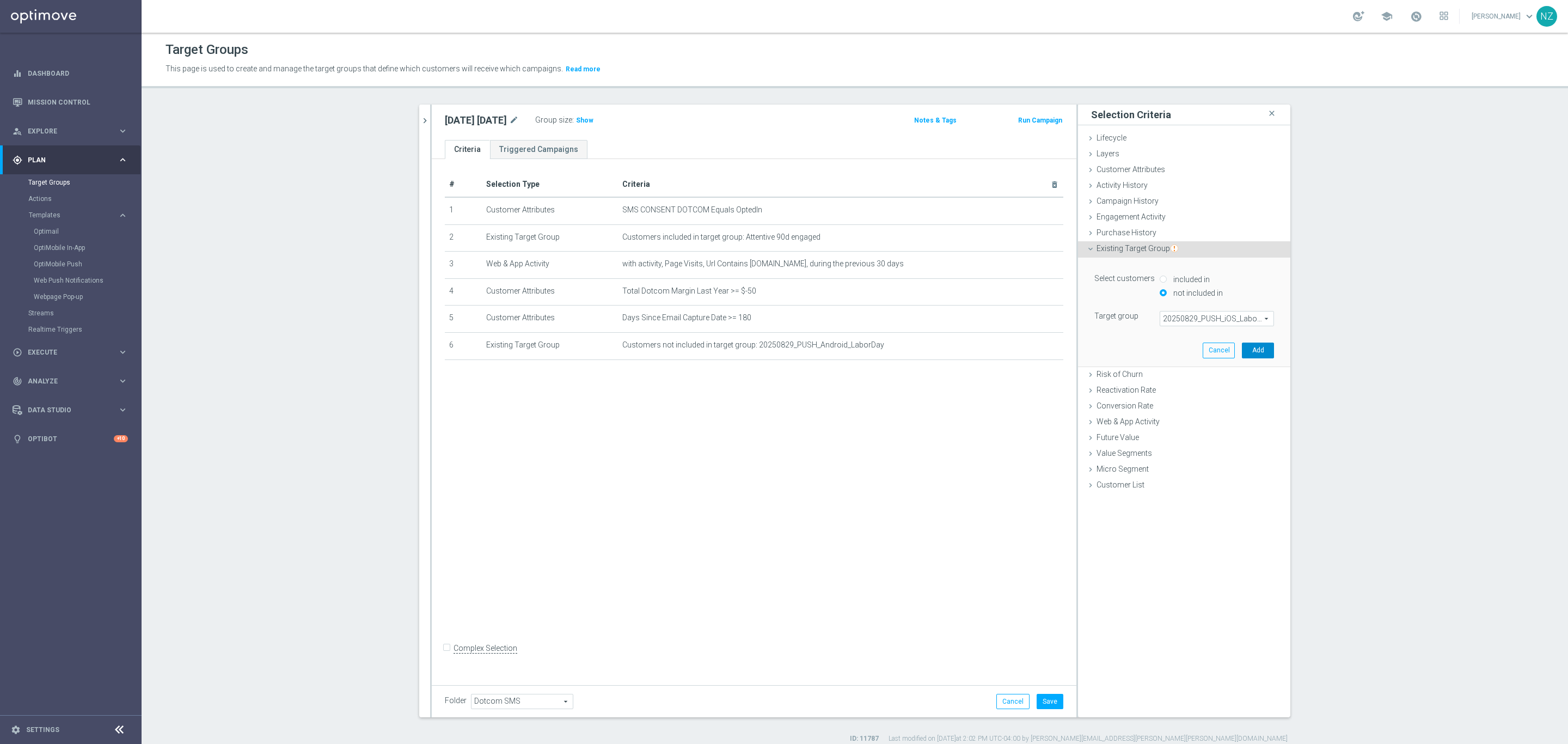
click at [1258, 345] on button "Add" at bounding box center [1257, 350] width 32 height 15
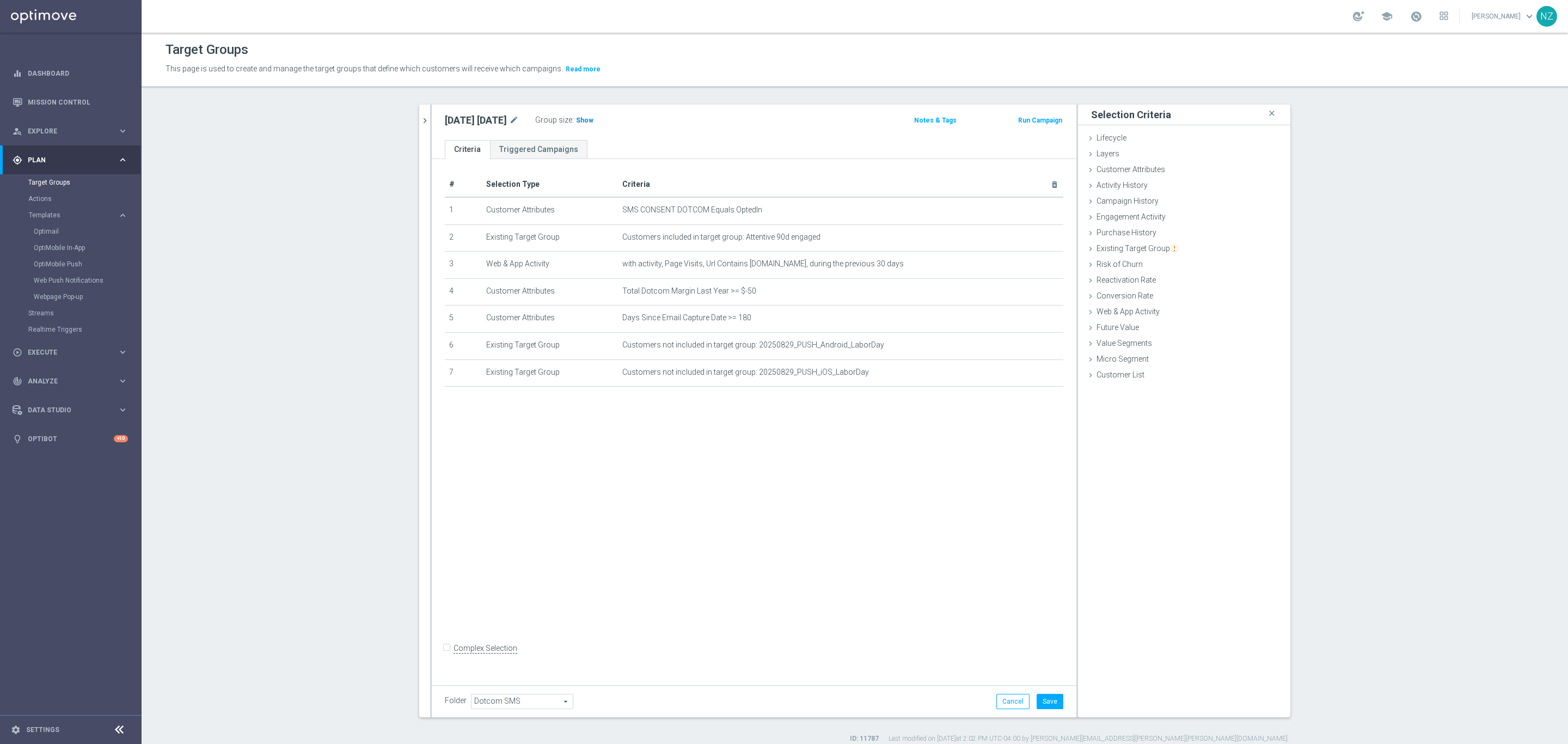
click at [593, 123] on span "Show" at bounding box center [584, 120] width 17 height 8
drag, startPoint x: 441, startPoint y: 659, endPoint x: 484, endPoint y: 660, distance: 43.0
click at [445, 658] on input "Complex Selection" at bounding box center [448, 650] width 7 height 15
checkbox input "true"
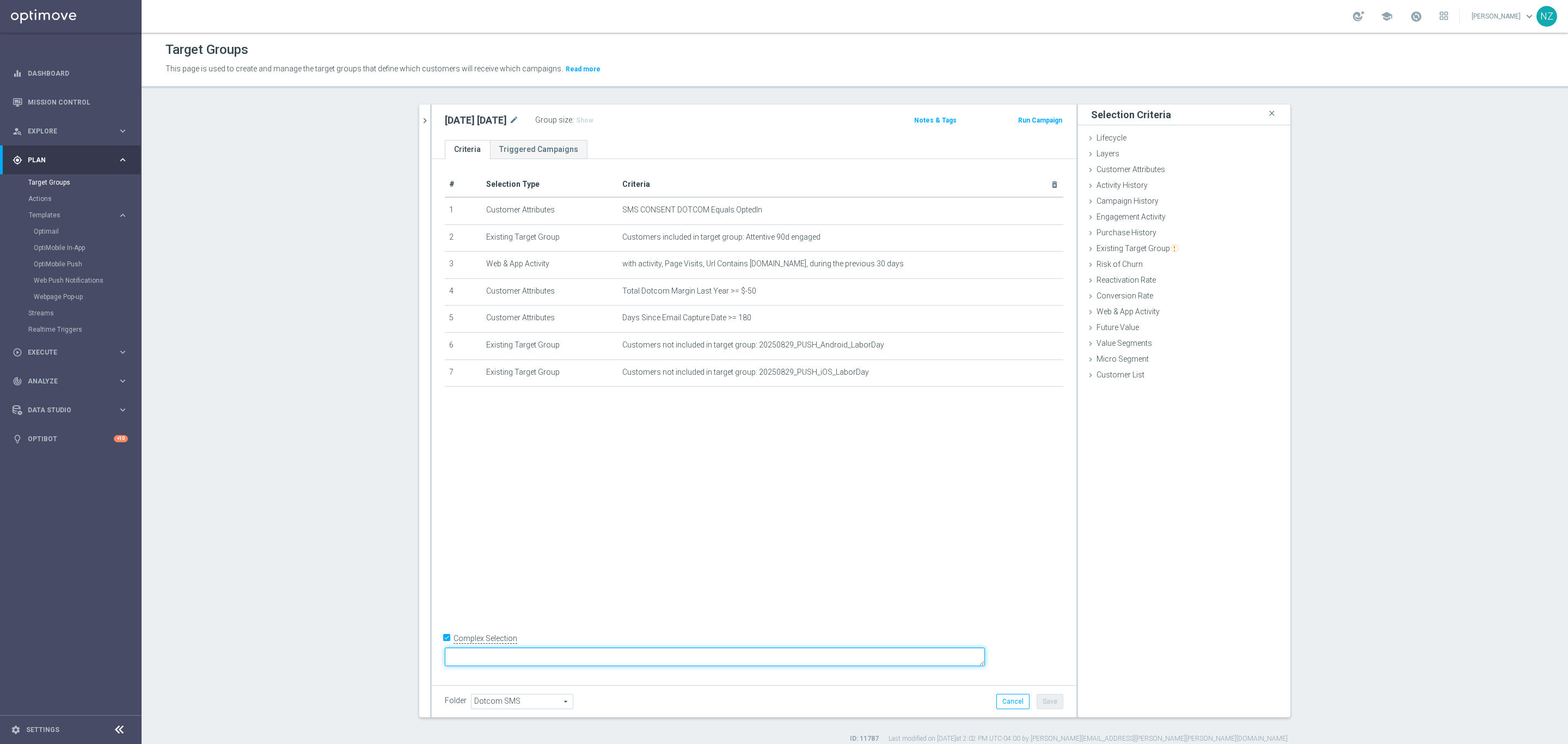
click at [538, 656] on textarea at bounding box center [714, 657] width 540 height 19
type textarea "1 and (2 or 3) and (4 and 5) and (6 or 7)"
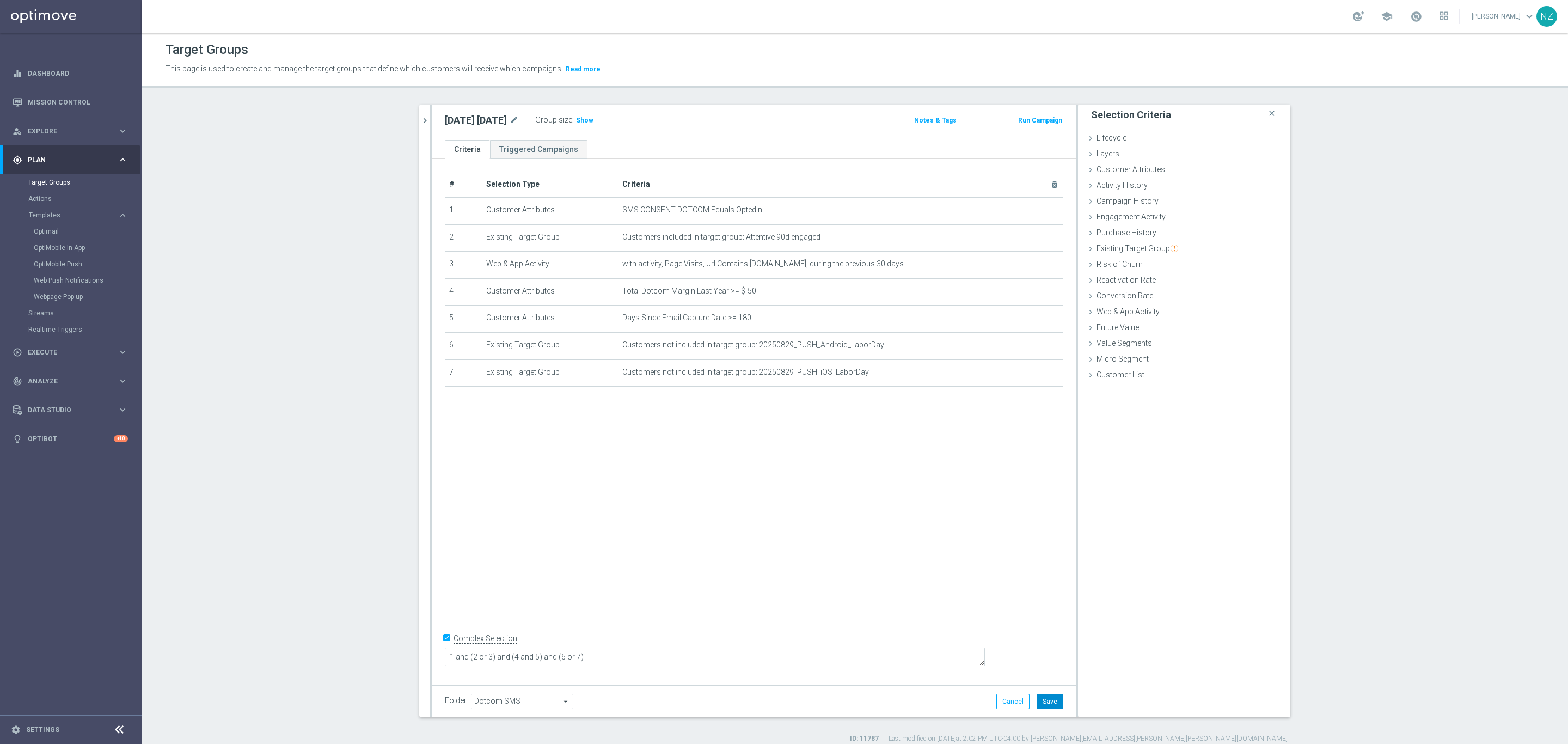
click at [1047, 704] on button "Save" at bounding box center [1049, 702] width 27 height 15
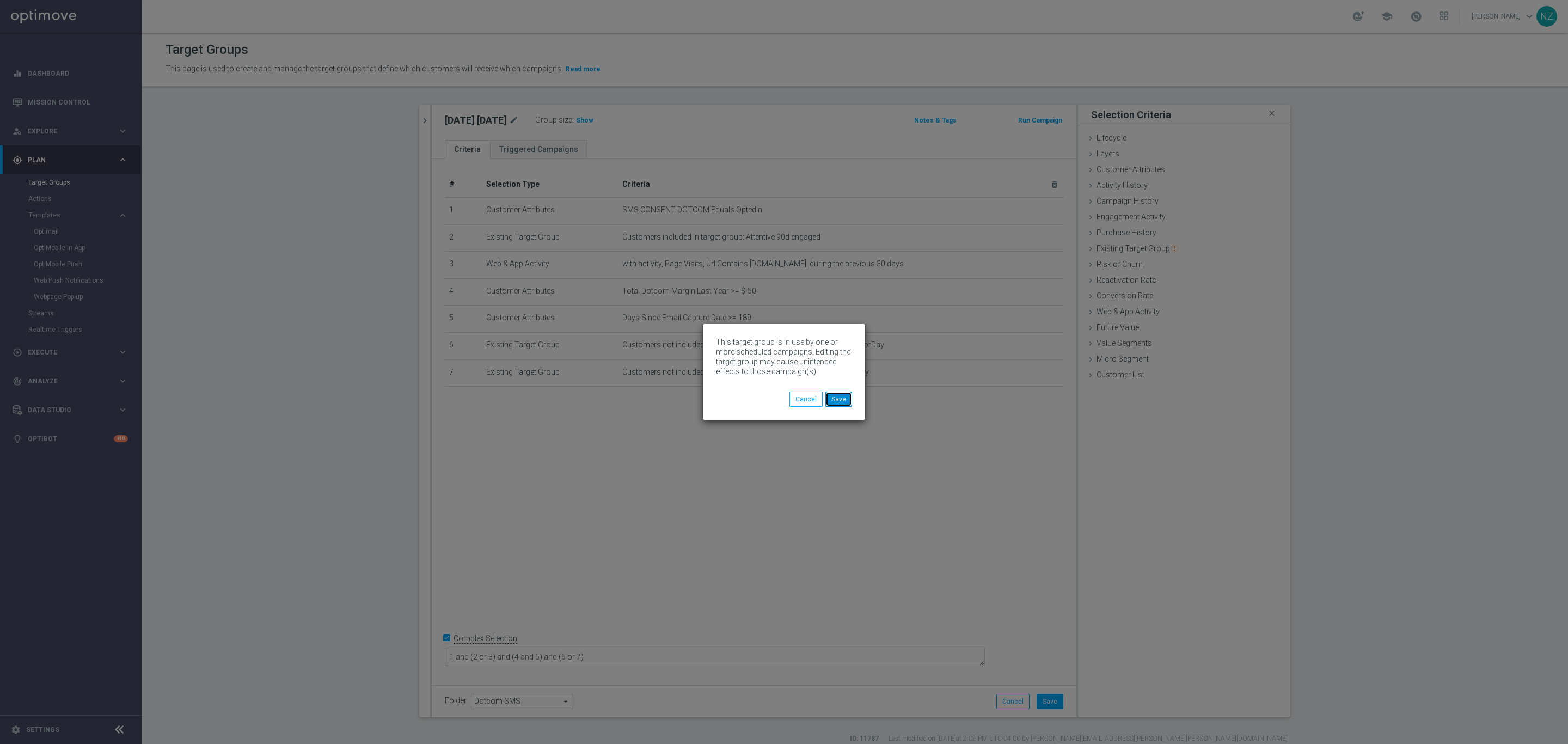
click at [841, 404] on button "Save" at bounding box center [838, 399] width 27 height 15
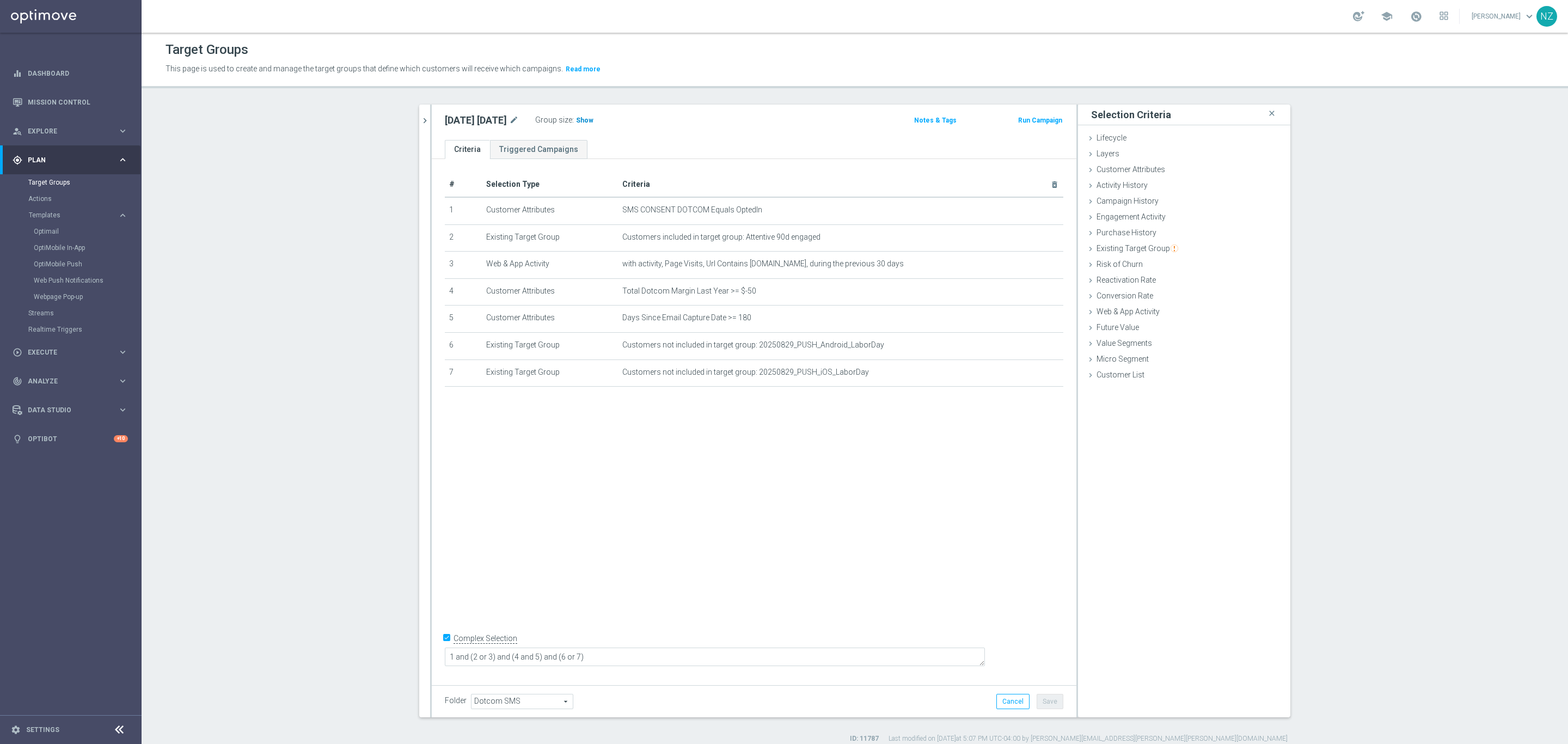
click at [593, 118] on span "Show" at bounding box center [584, 120] width 17 height 8
click at [47, 732] on link "Settings" at bounding box center [42, 730] width 34 height 7
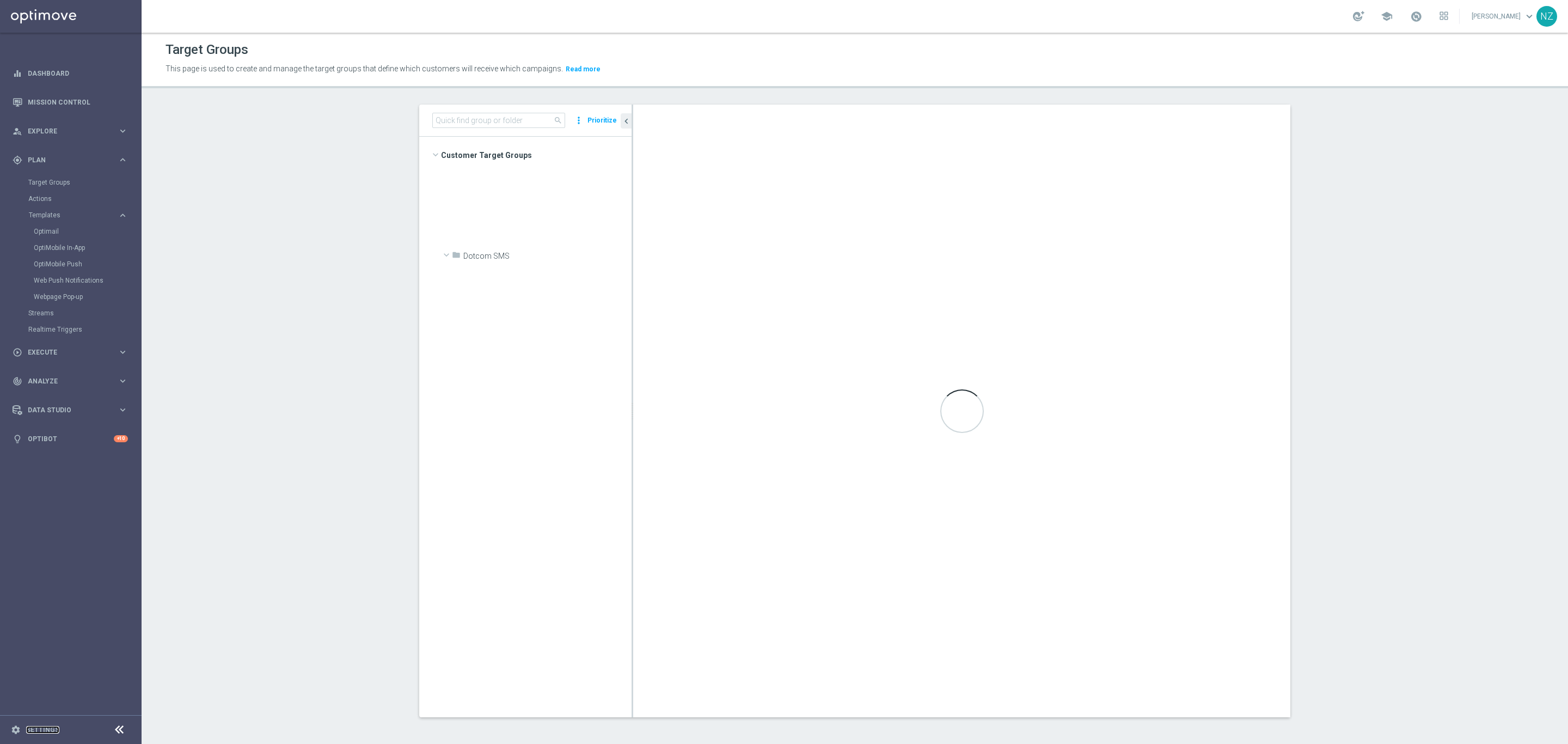
scroll to position [1572, 0]
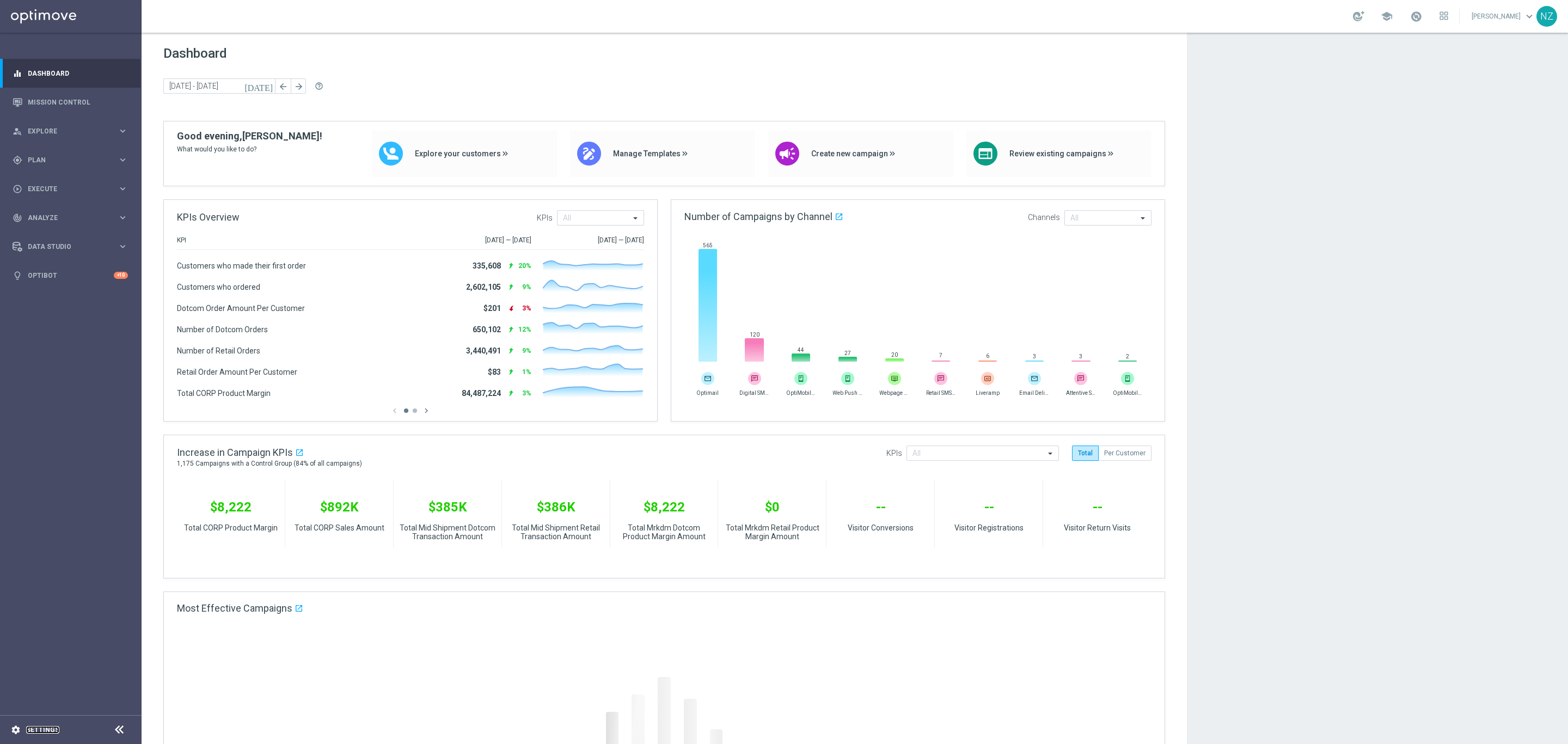
click at [38, 727] on link "Settings" at bounding box center [42, 730] width 34 height 7
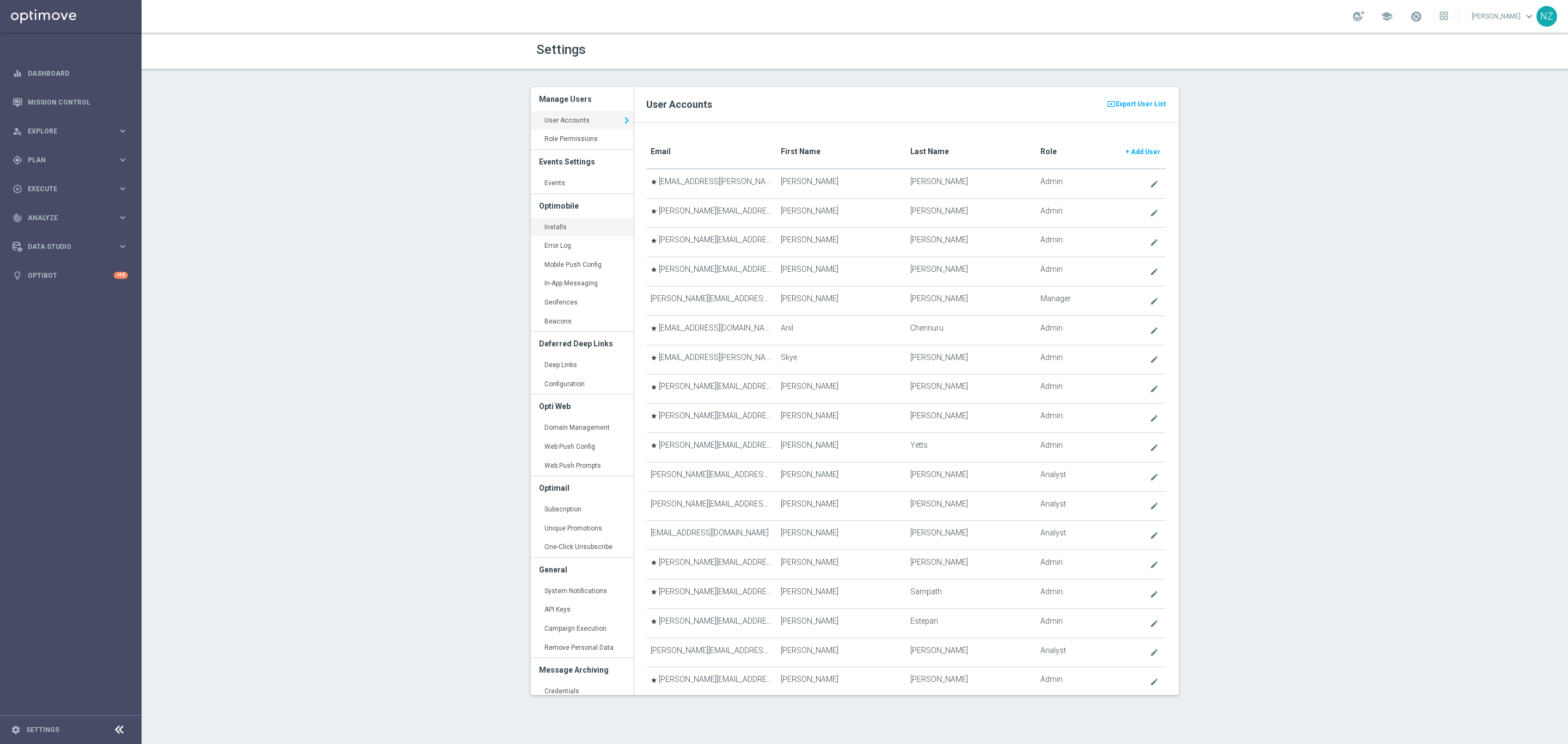
click at [558, 221] on link "Installs keyboard_arrow_right" at bounding box center [582, 227] width 103 height 20
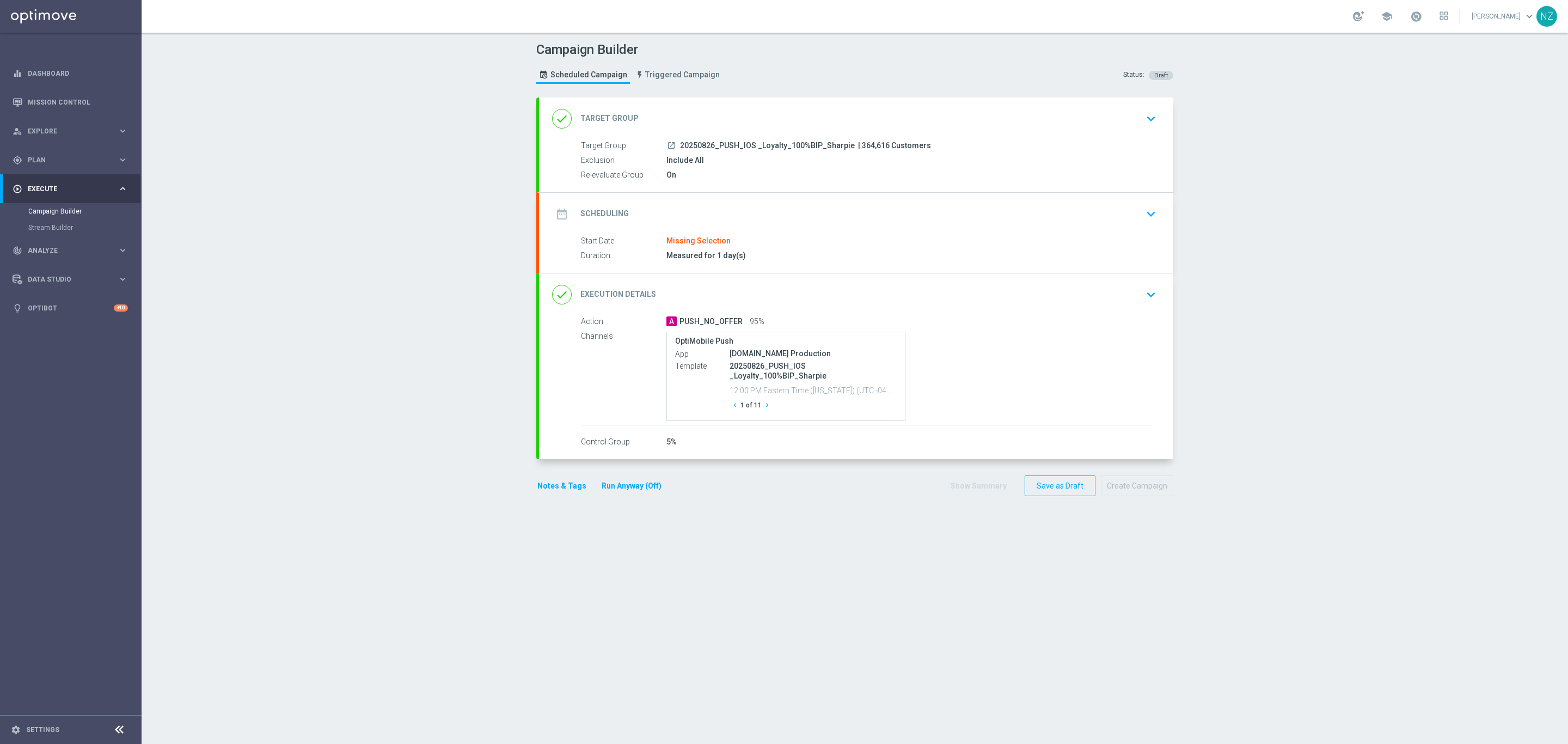
click at [1151, 112] on icon "keyboard_arrow_down" at bounding box center [1151, 119] width 16 height 16
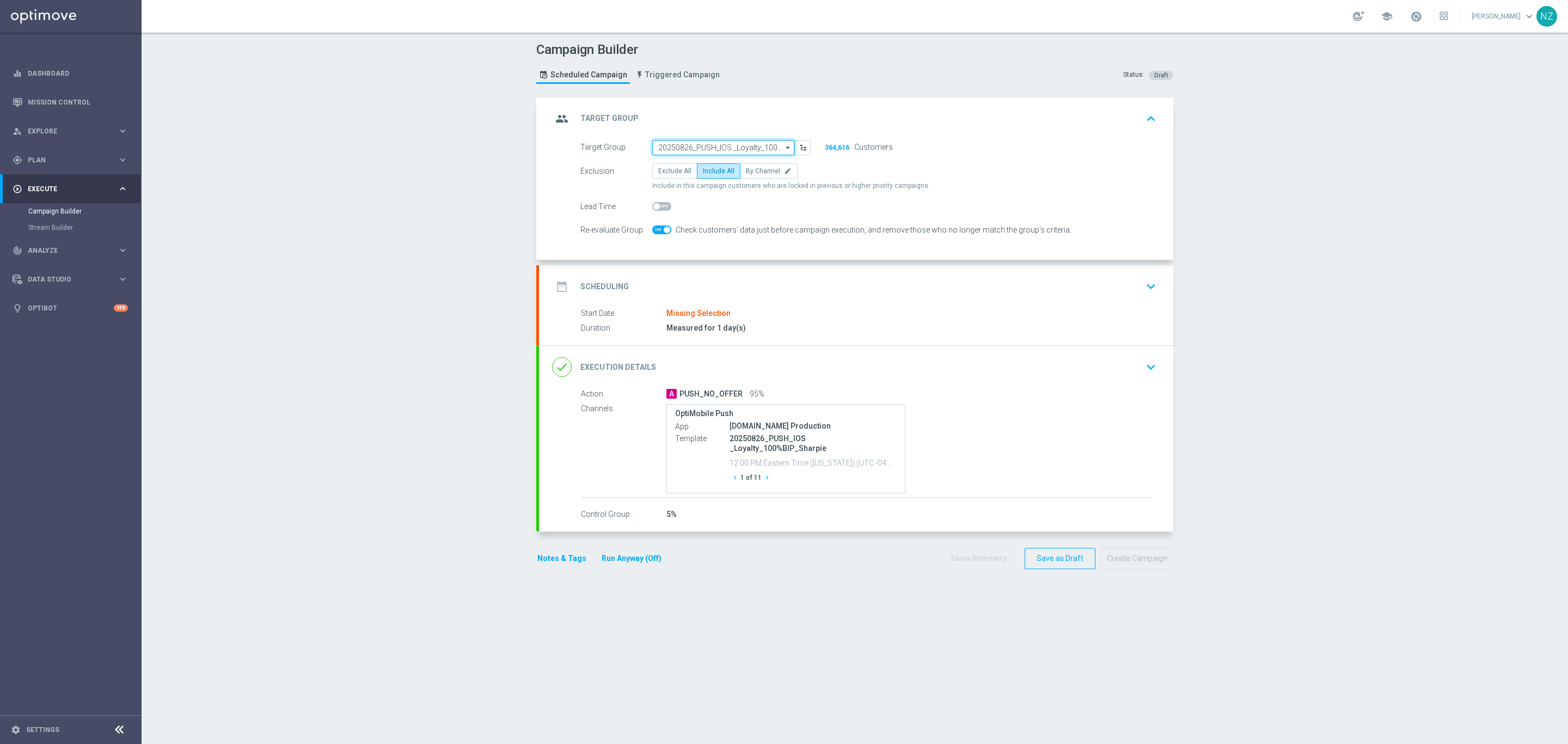
click at [714, 144] on input "20250826_PUSH_IOS _Loyalty_100%BIP_Sharpie" at bounding box center [723, 148] width 142 height 15
click at [755, 231] on div "20250829_PUSH_iOS_LaborDay" at bounding box center [723, 232] width 143 height 15
type input "20250829_PUSH_iOS_LaborDay"
click at [1143, 294] on icon "keyboard_arrow_down" at bounding box center [1151, 285] width 16 height 16
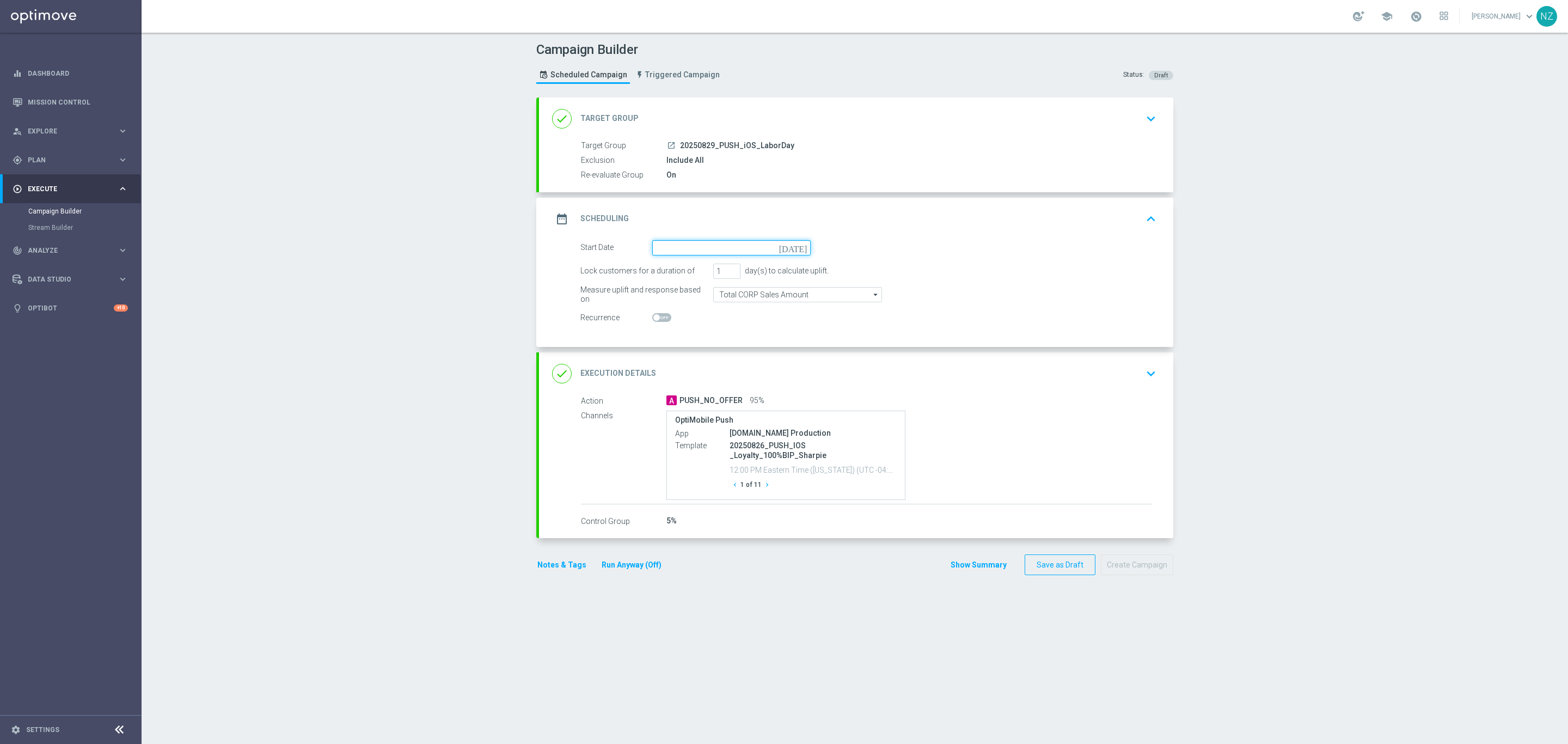
click at [696, 245] on input at bounding box center [731, 248] width 159 height 15
drag, startPoint x: 766, startPoint y: 388, endPoint x: 752, endPoint y: 374, distance: 19.8
click at [752, 374] on span "29" at bounding box center [756, 378] width 17 height 17
type input "[DATE]"
click at [1153, 376] on button "keyboard_arrow_down" at bounding box center [1151, 374] width 18 height 21
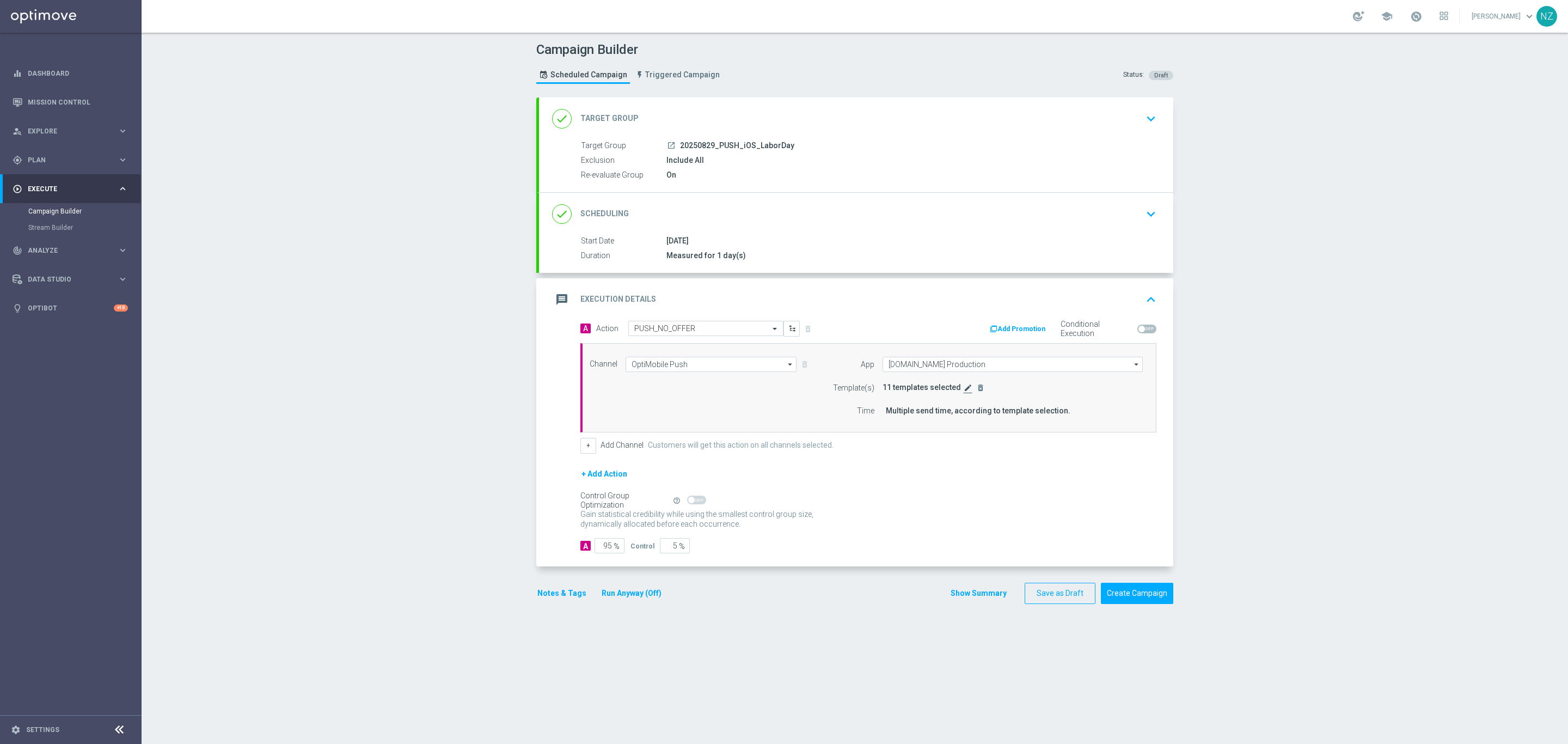
click at [964, 392] on icon "edit" at bounding box center [968, 387] width 9 height 9
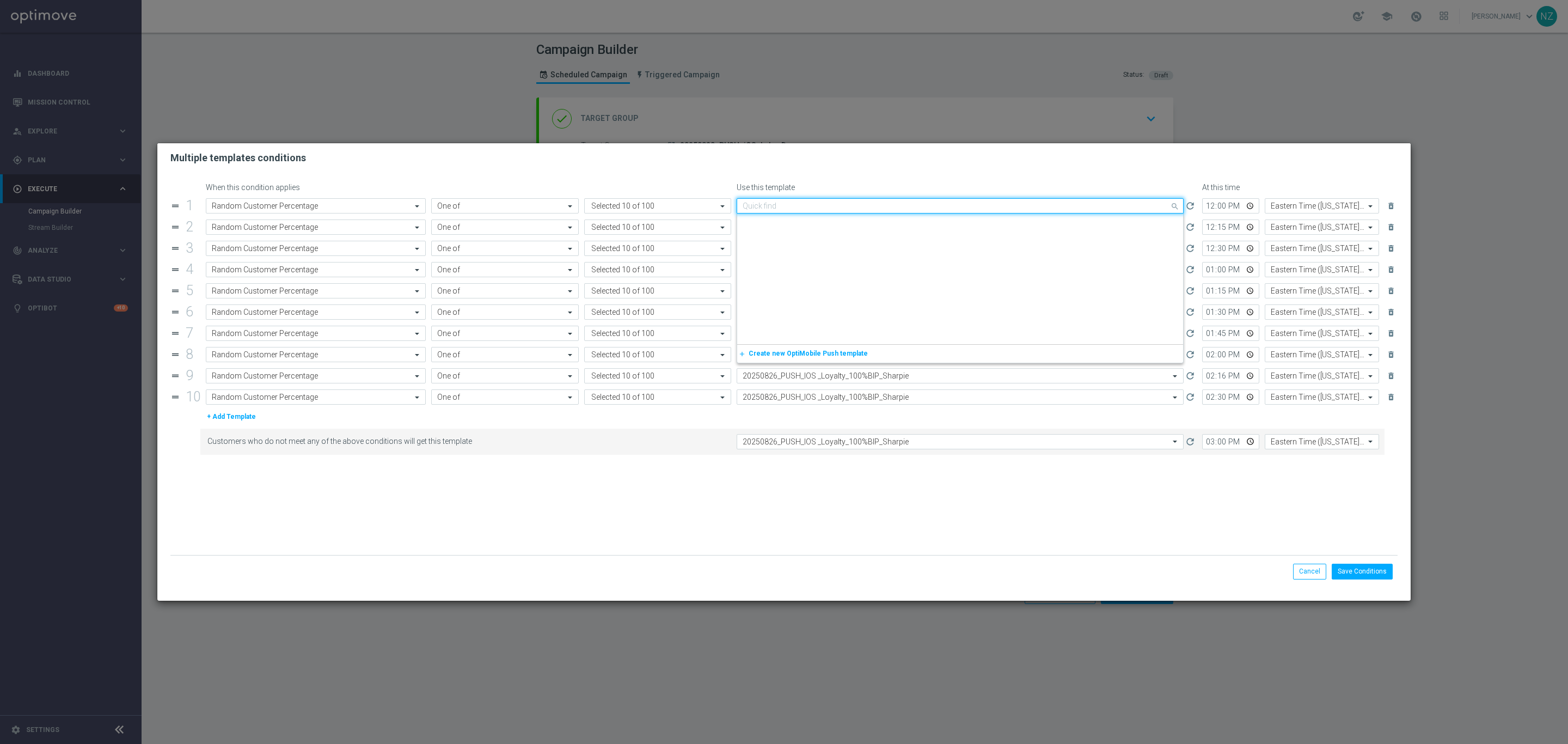
click at [833, 200] on div "Quick find 20250826_PUSH_IOS _Loyalty_100%BIP_Sharpie" at bounding box center [960, 206] width 447 height 15
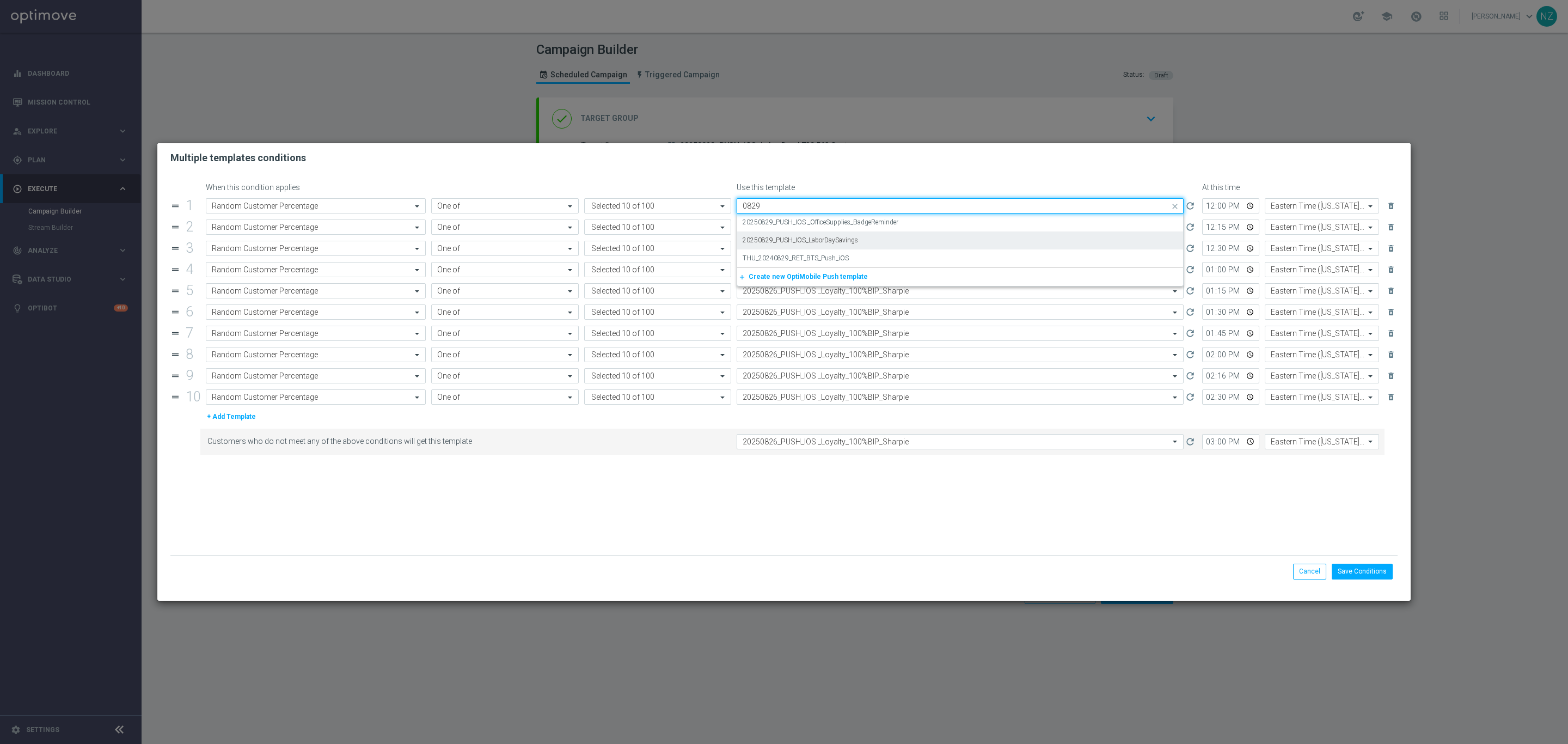
click at [839, 240] on label "20250829_PUSH_IOS_LaborDaySavings" at bounding box center [800, 241] width 116 height 10
type input "0829"
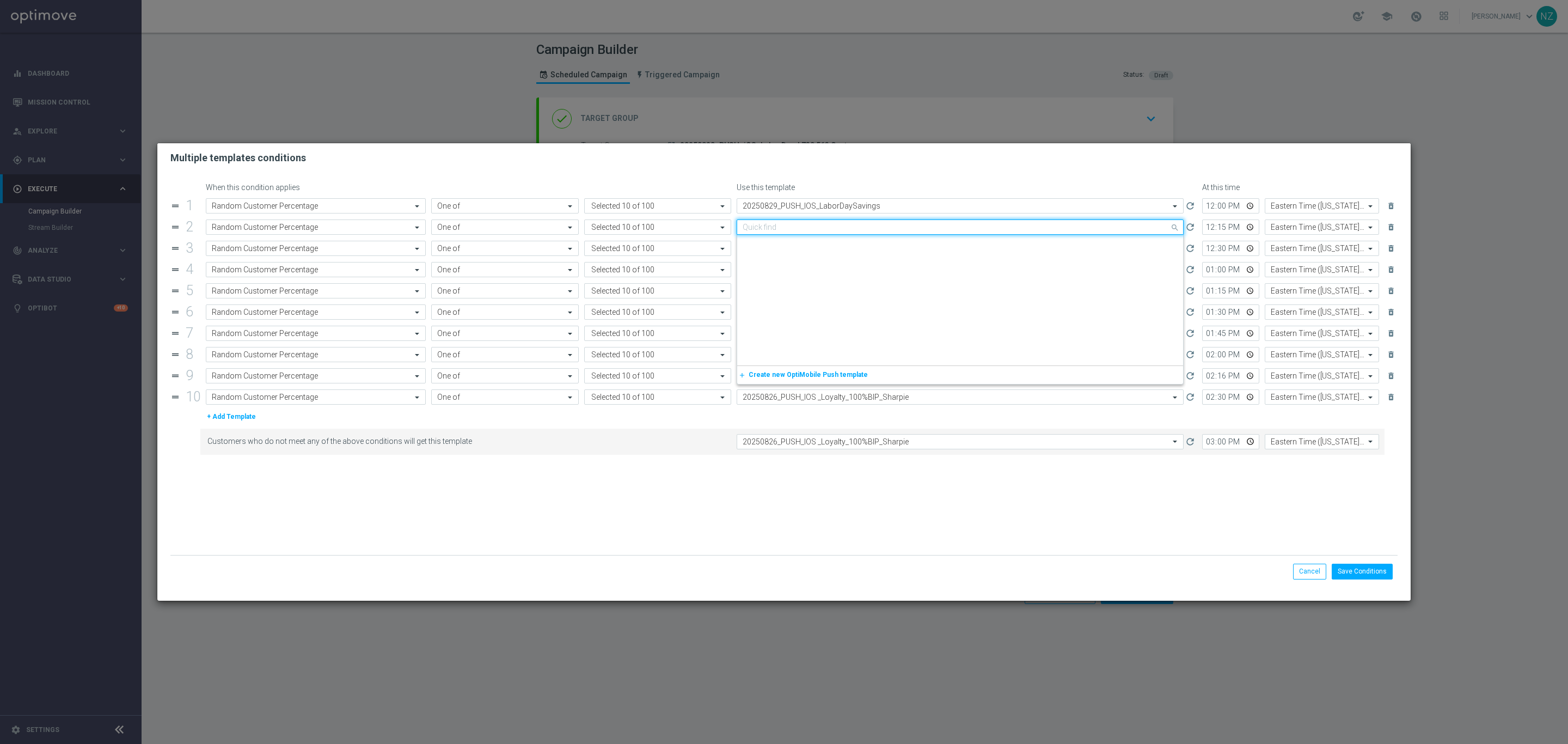
click at [820, 225] on input "text" at bounding box center [950, 227] width 413 height 10
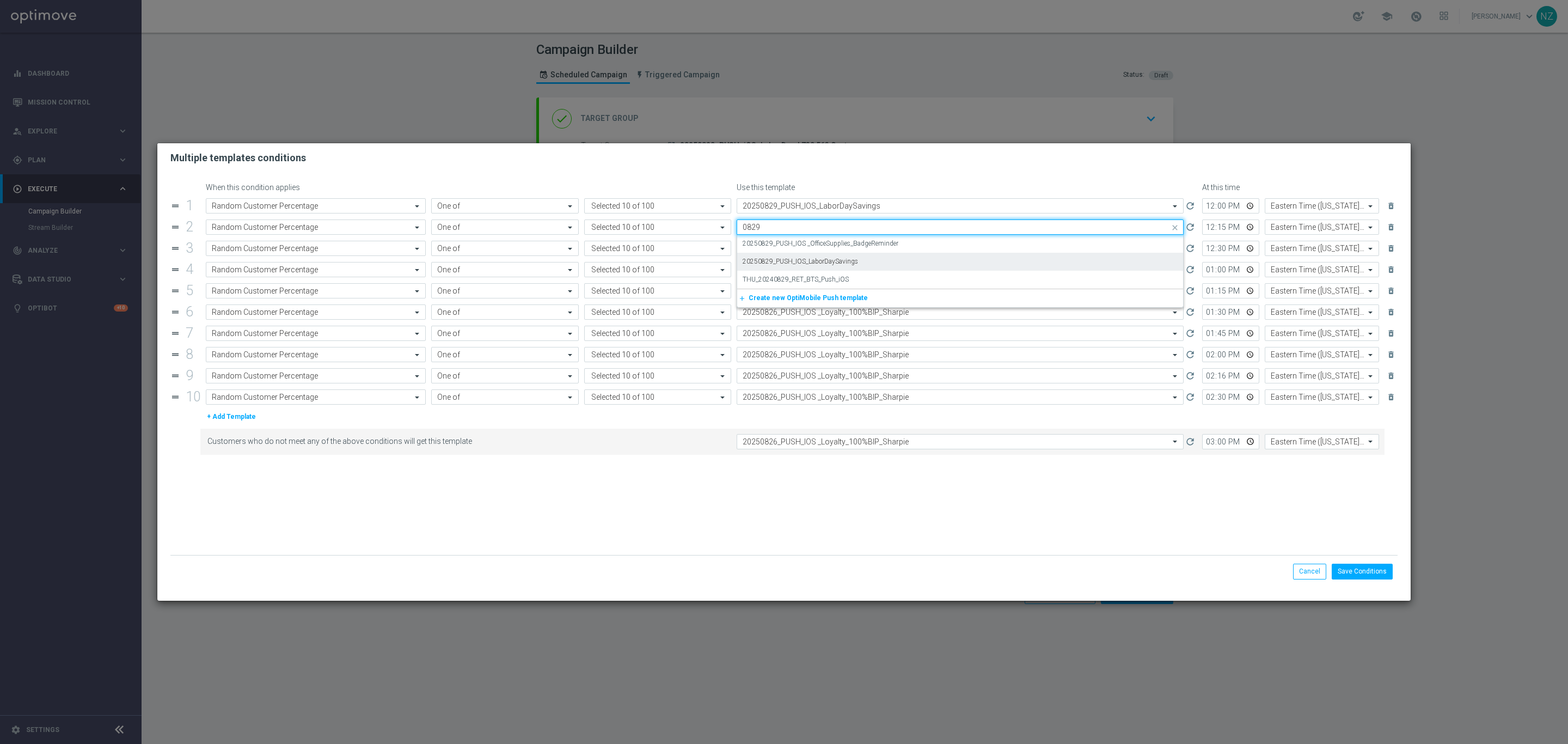
click at [831, 261] on label "20250829_PUSH_IOS_LaborDaySavings" at bounding box center [800, 262] width 116 height 10
type input "0829"
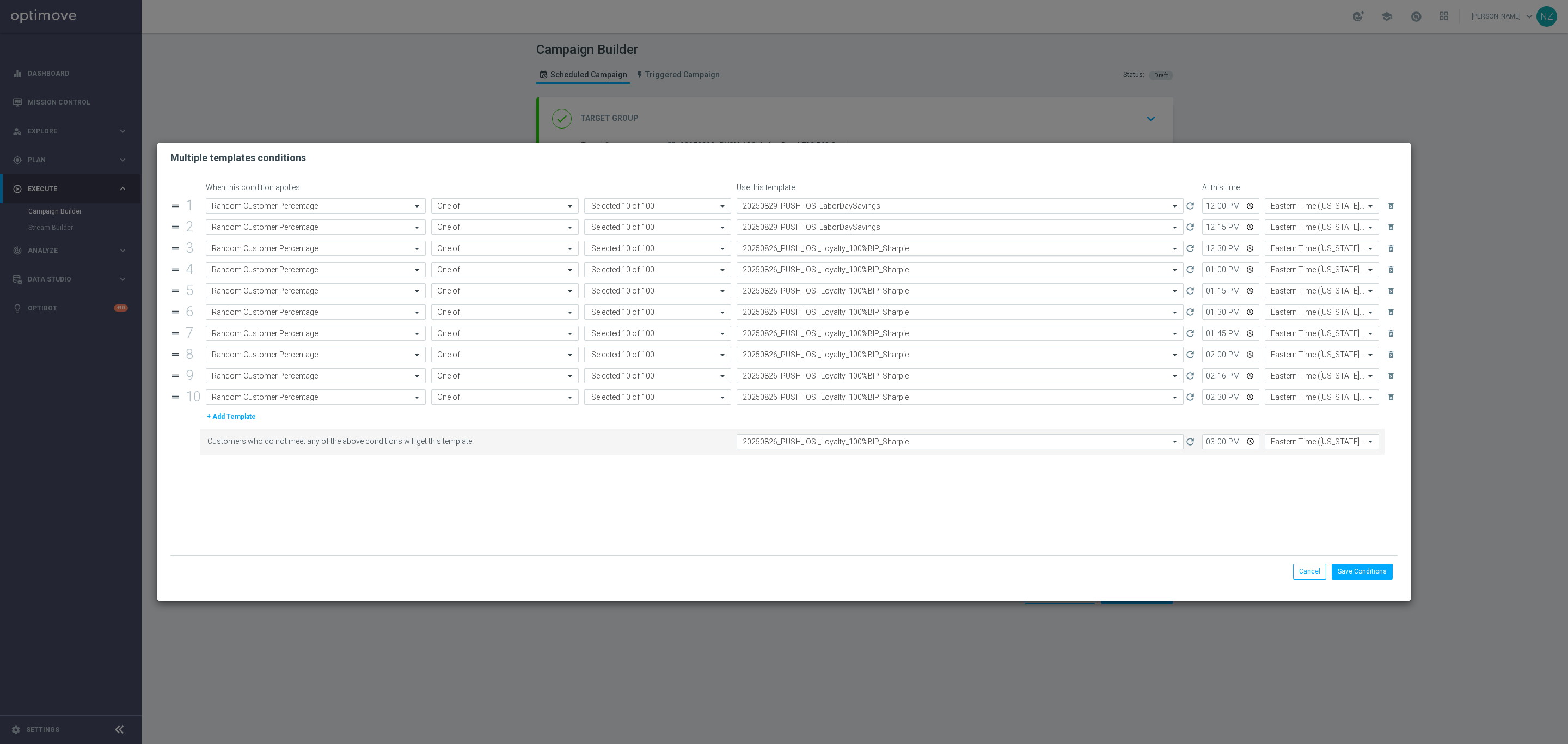
click at [822, 253] on input "text" at bounding box center [950, 249] width 413 height 10
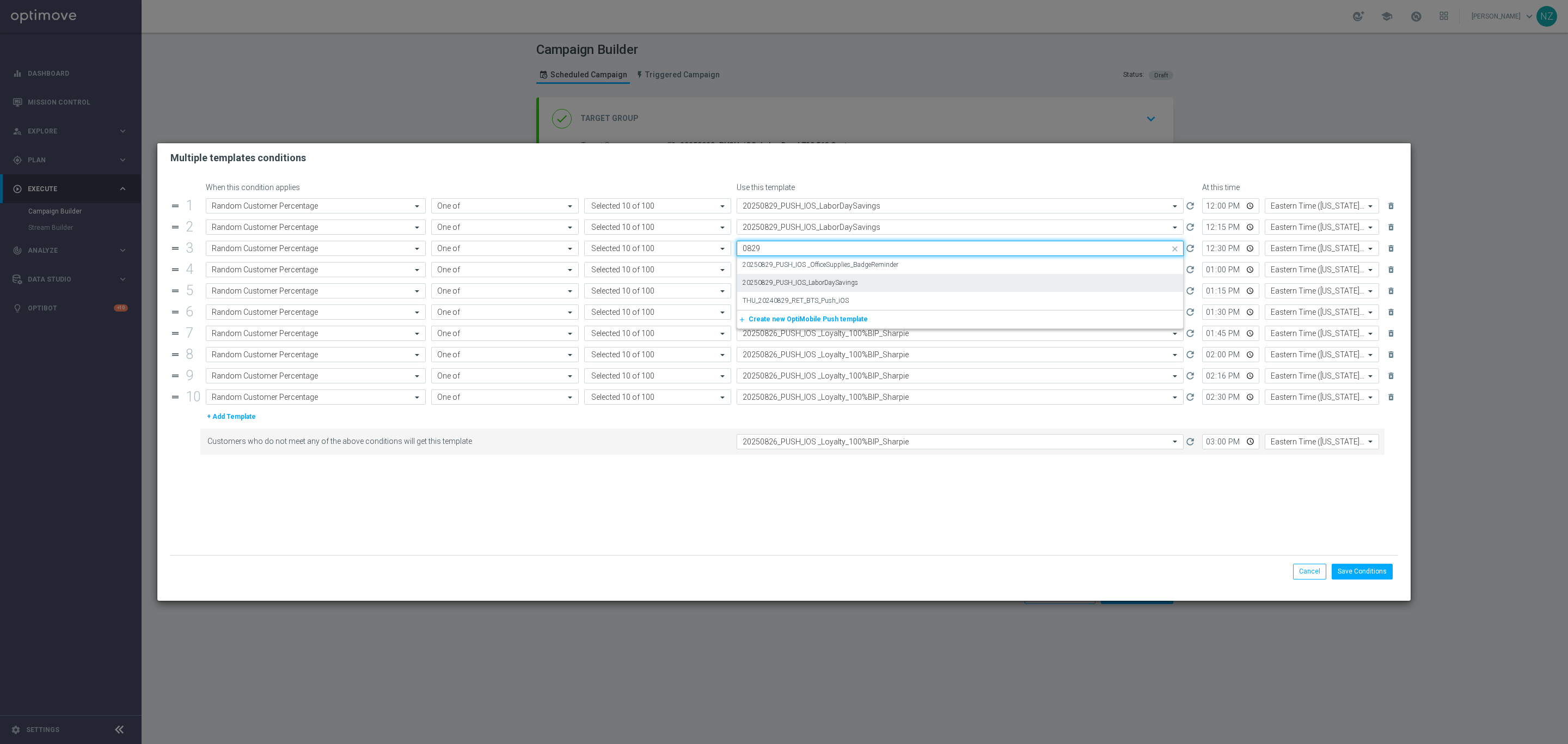
click at [831, 287] on label "20250829_PUSH_IOS_LaborDaySavings" at bounding box center [800, 283] width 116 height 10
type input "0829"
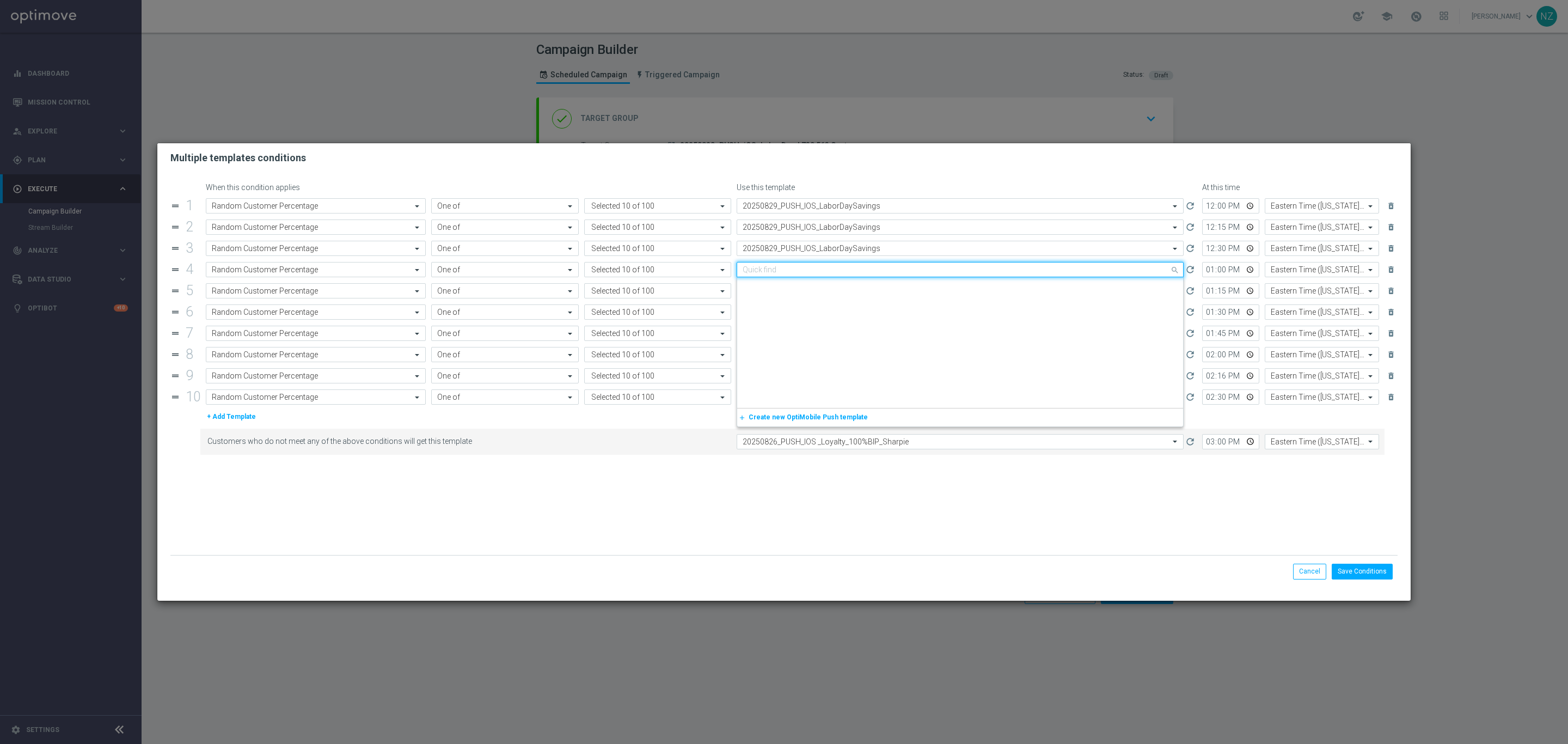
click at [815, 268] on input "text" at bounding box center [950, 270] width 413 height 10
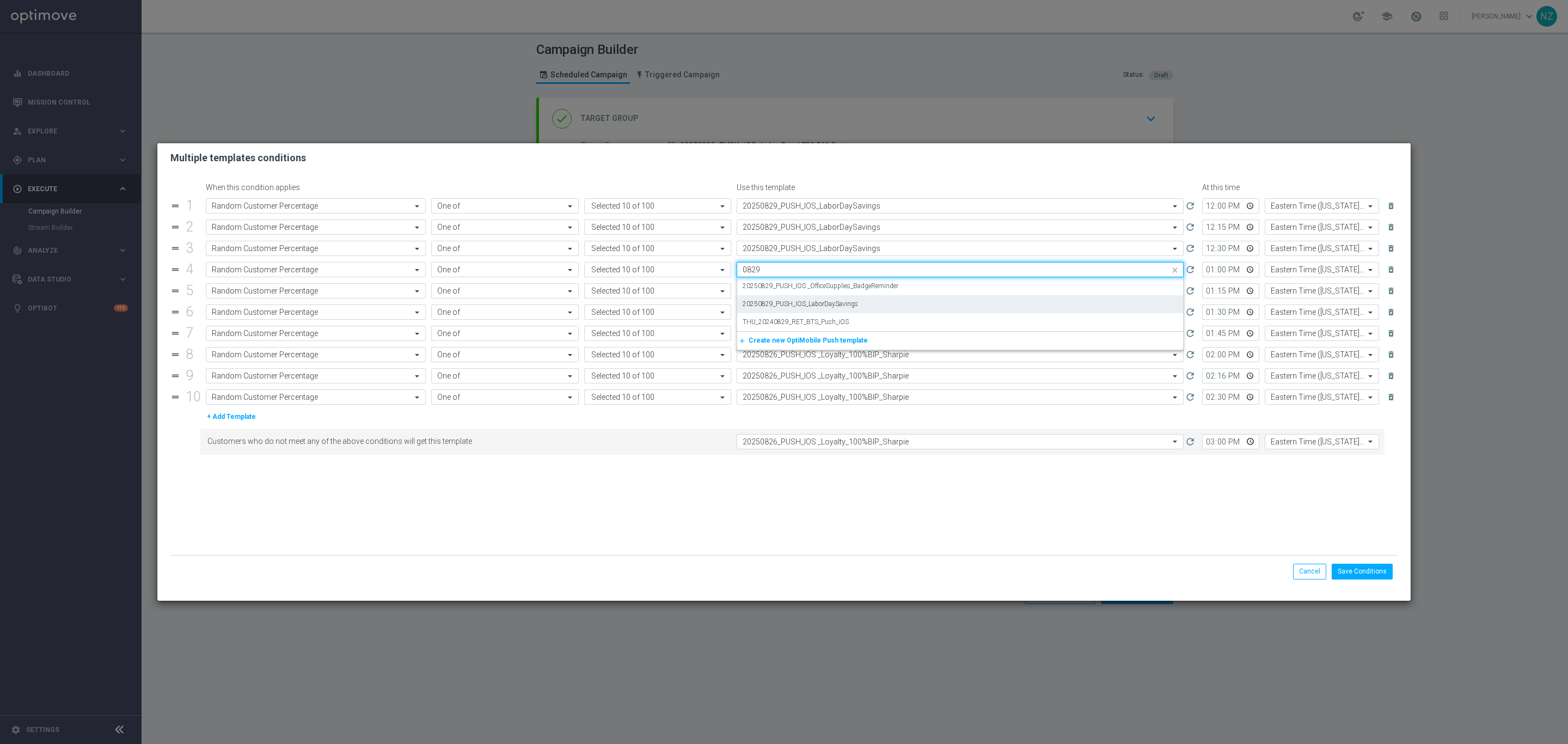
click at [822, 304] on label "20250829_PUSH_IOS_LaborDaySavings" at bounding box center [800, 305] width 116 height 10
type input "0829"
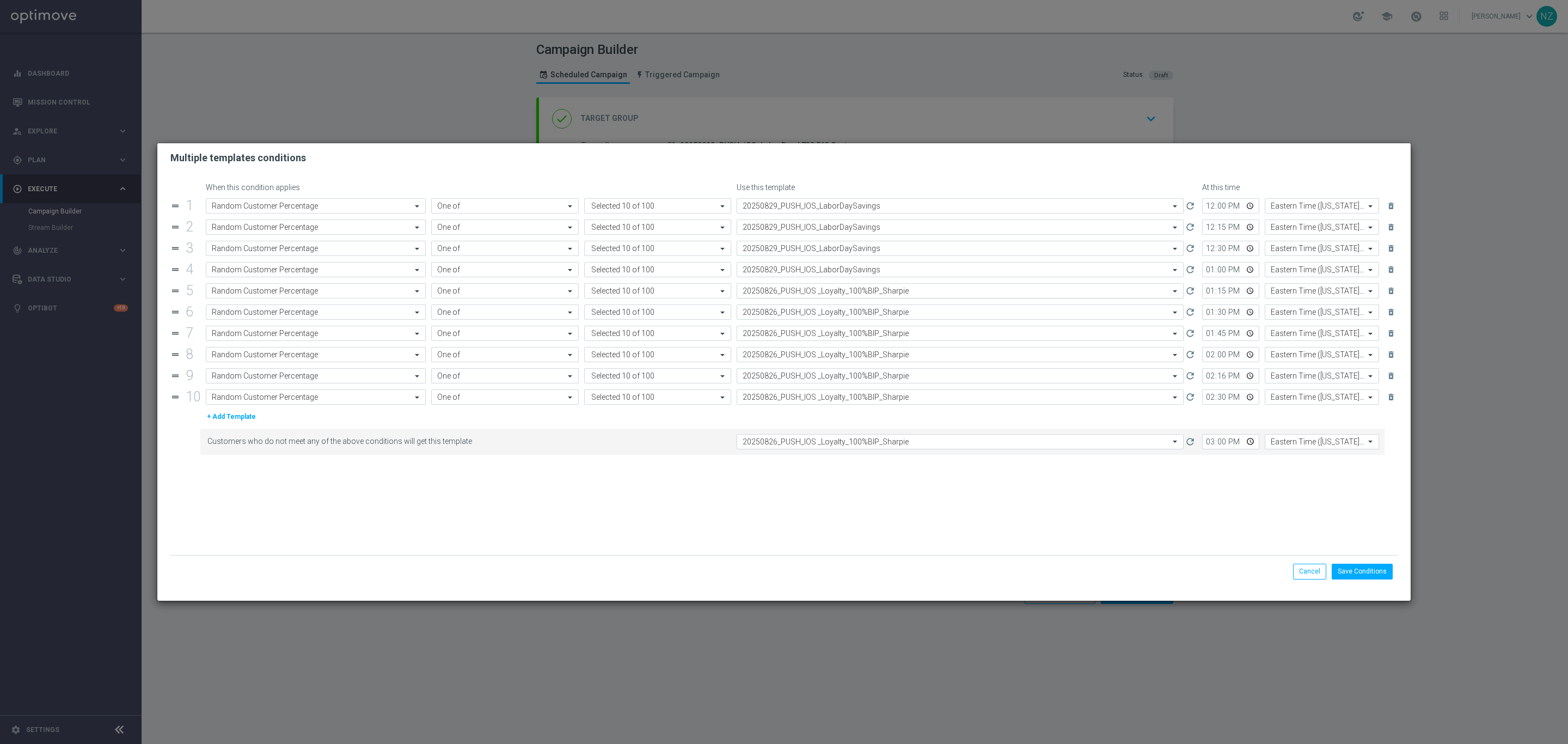
click at [812, 292] on input "text" at bounding box center [950, 292] width 413 height 10
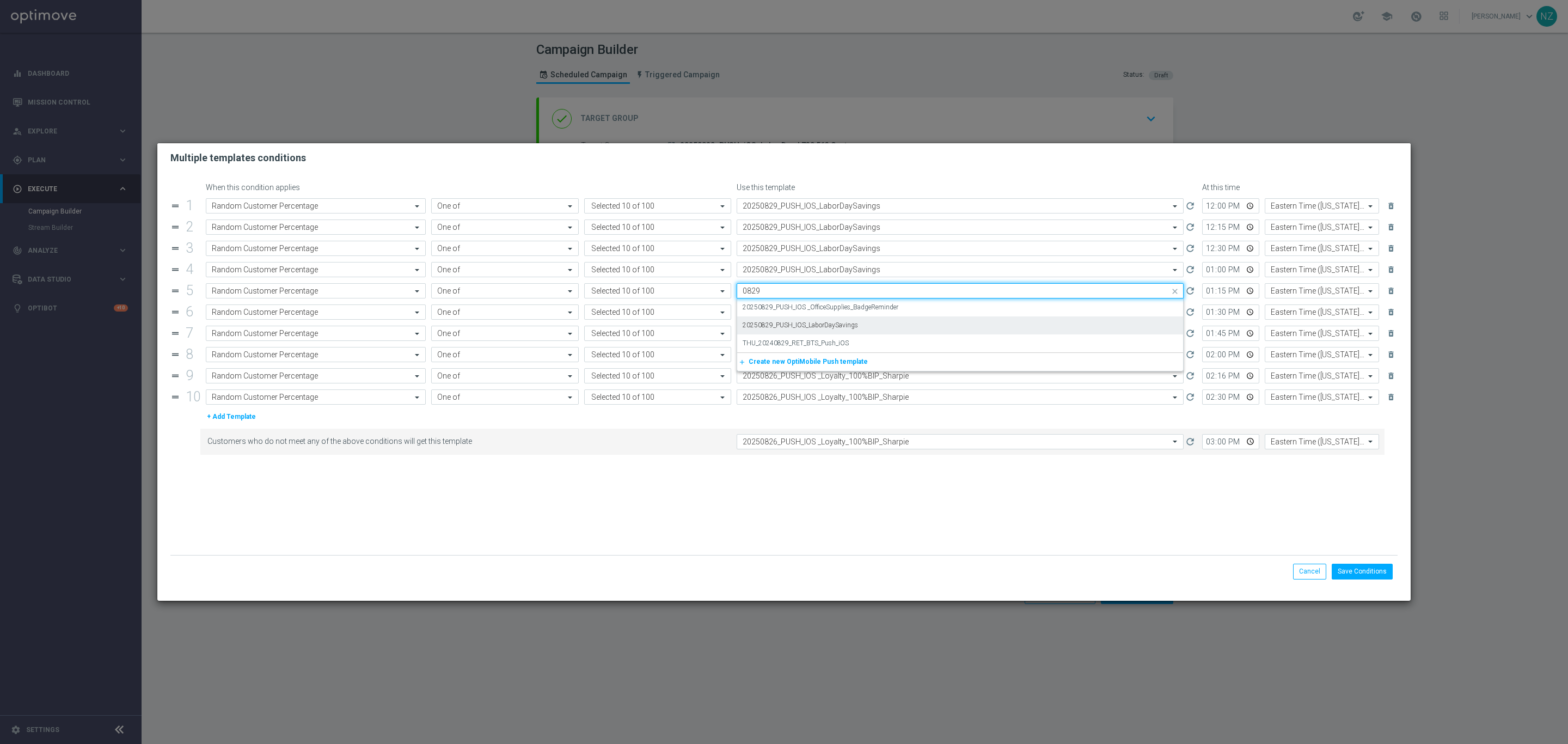
click at [833, 327] on label "20250829_PUSH_IOS_LaborDaySavings" at bounding box center [800, 326] width 116 height 10
type input "0829"
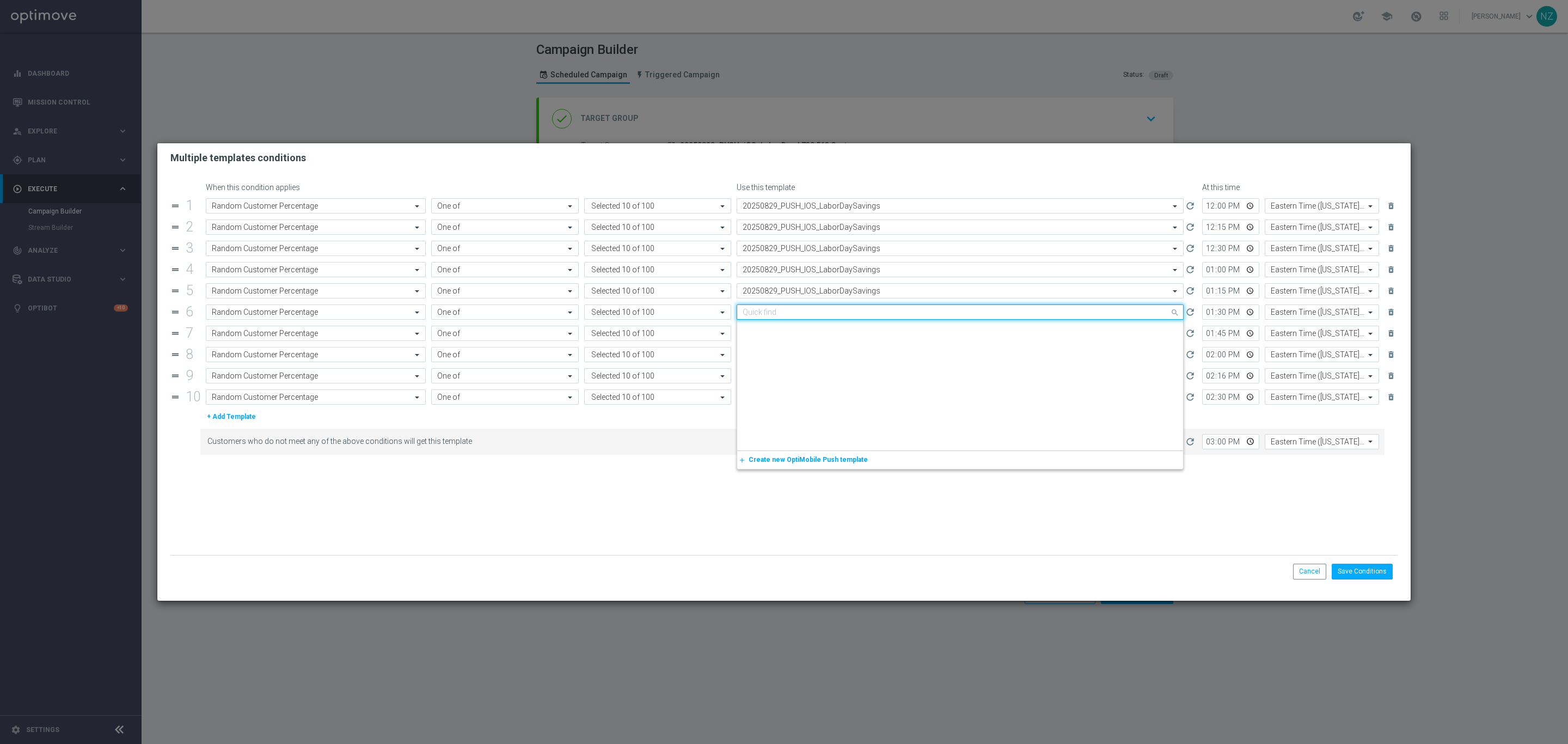
click at [810, 313] on input "text" at bounding box center [950, 313] width 413 height 10
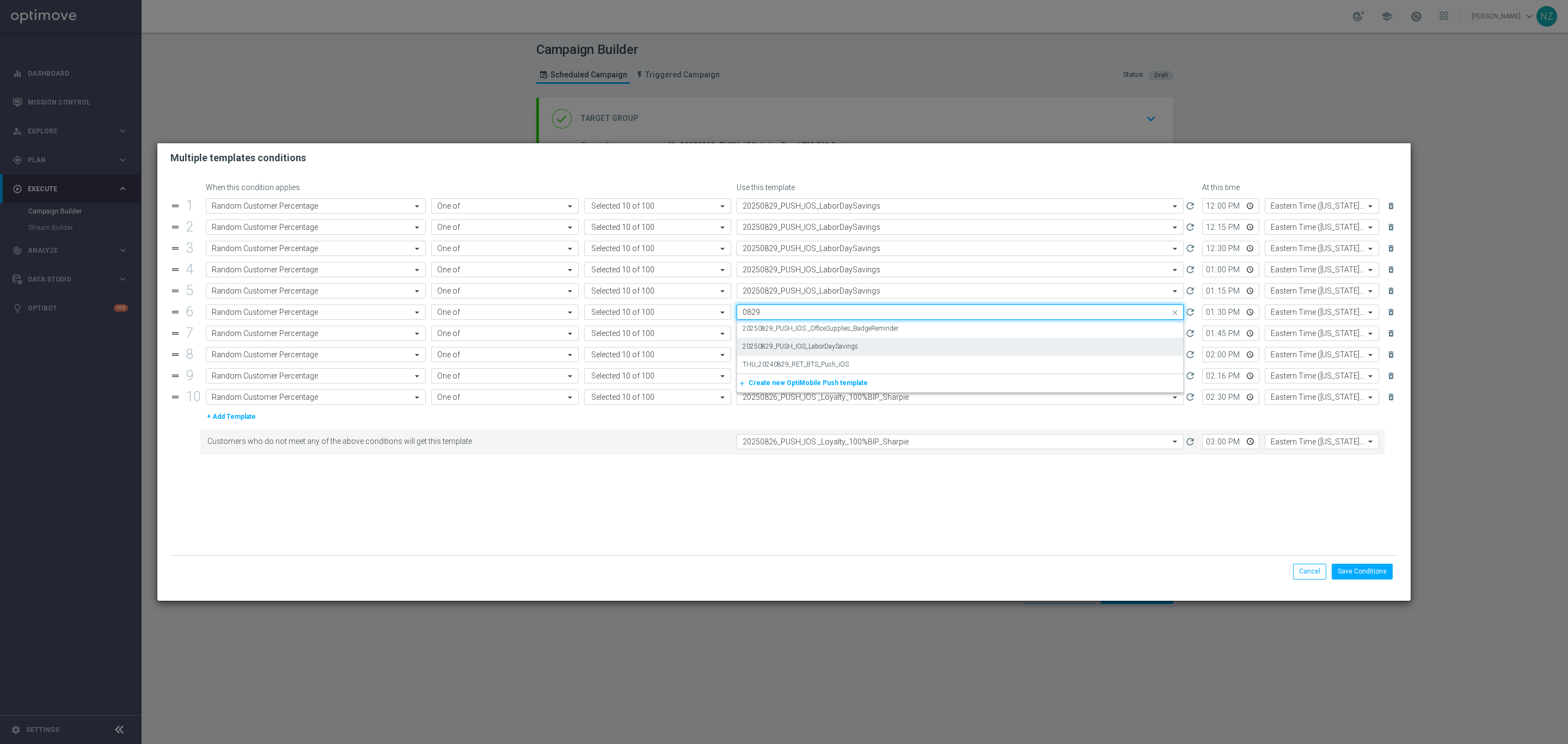
click at [828, 345] on label "20250829_PUSH_IOS_LaborDaySavings" at bounding box center [800, 347] width 116 height 10
type input "0829"
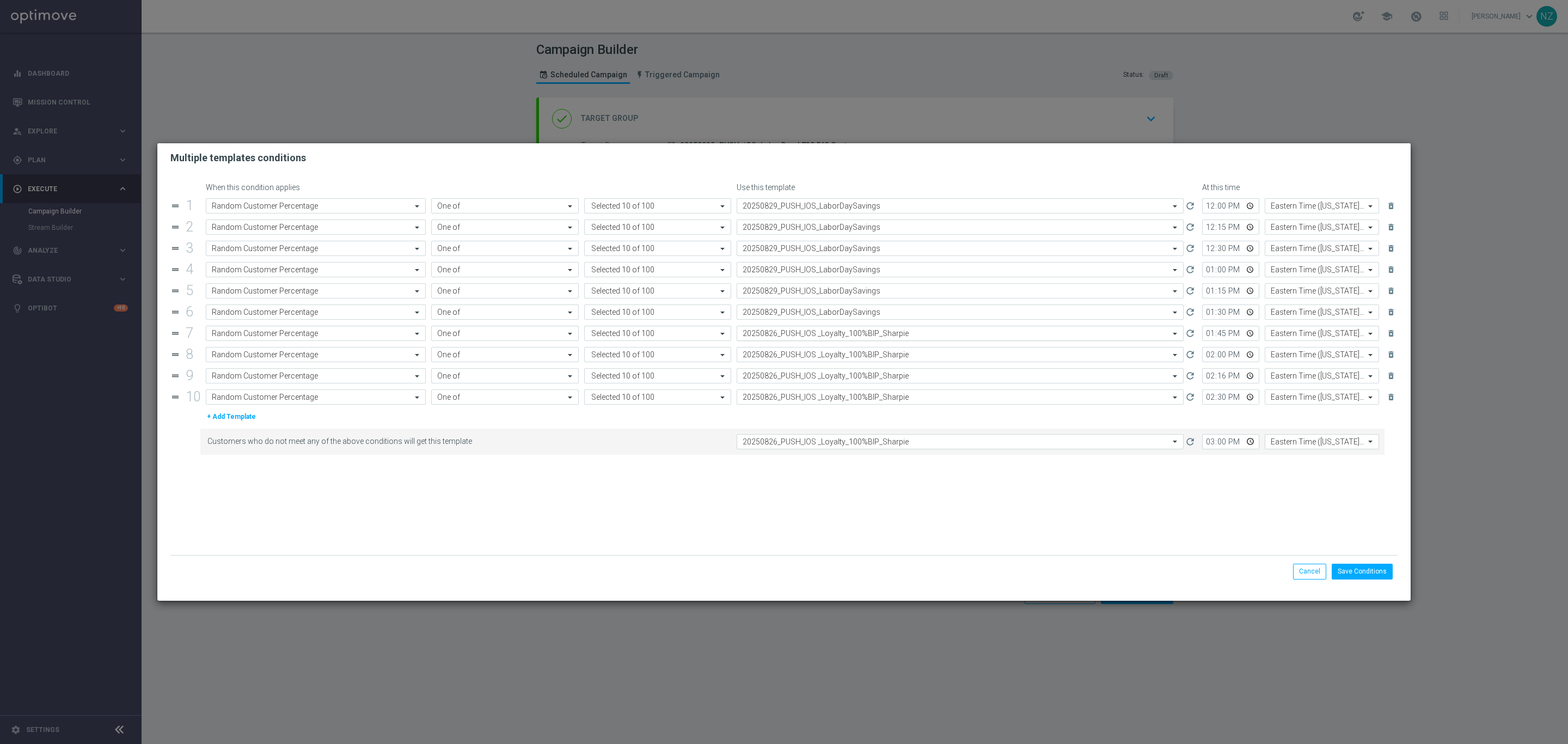
click at [820, 338] on input "text" at bounding box center [950, 334] width 413 height 10
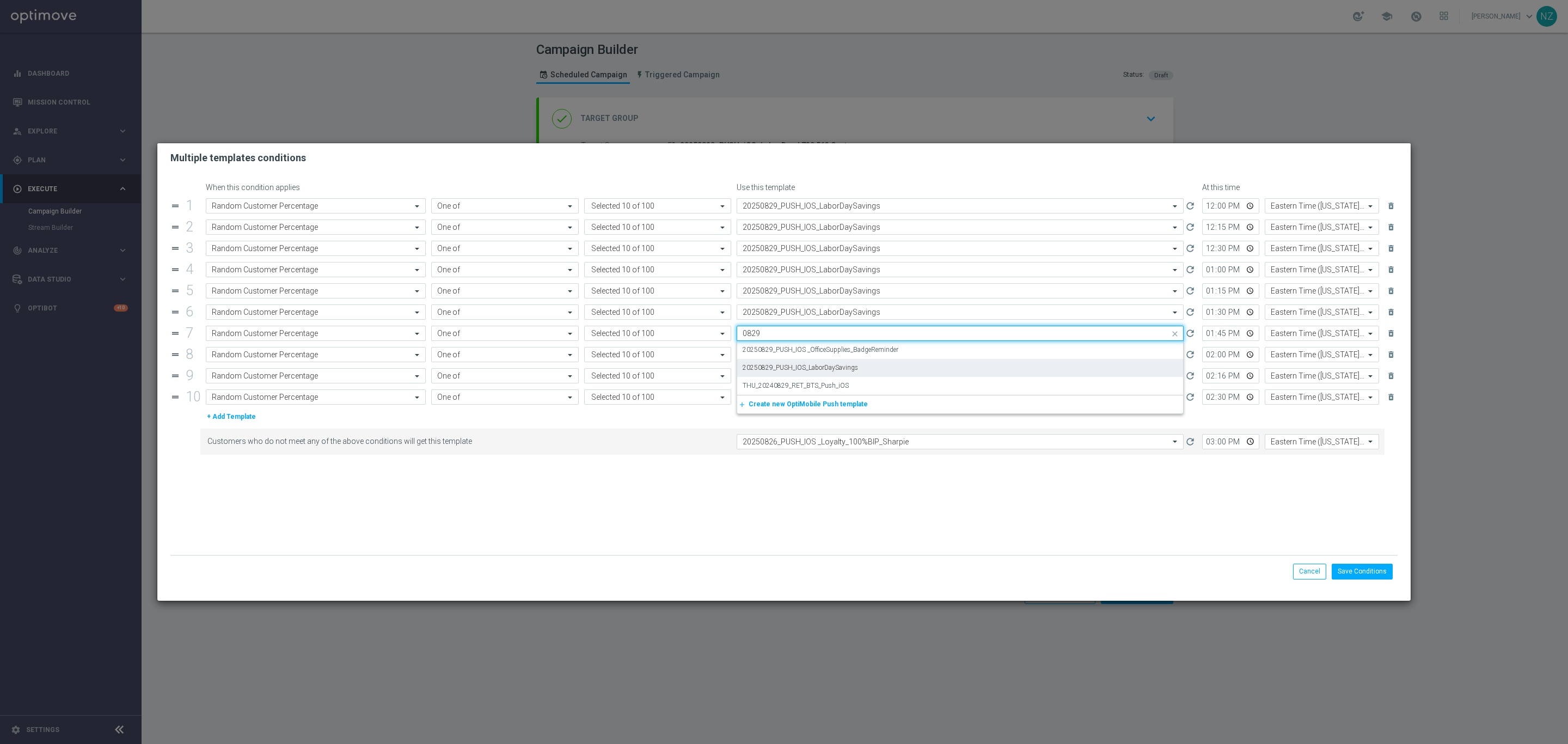
click at [841, 370] on label "20250829_PUSH_IOS_LaborDaySavings" at bounding box center [800, 368] width 116 height 10
type input "0829"
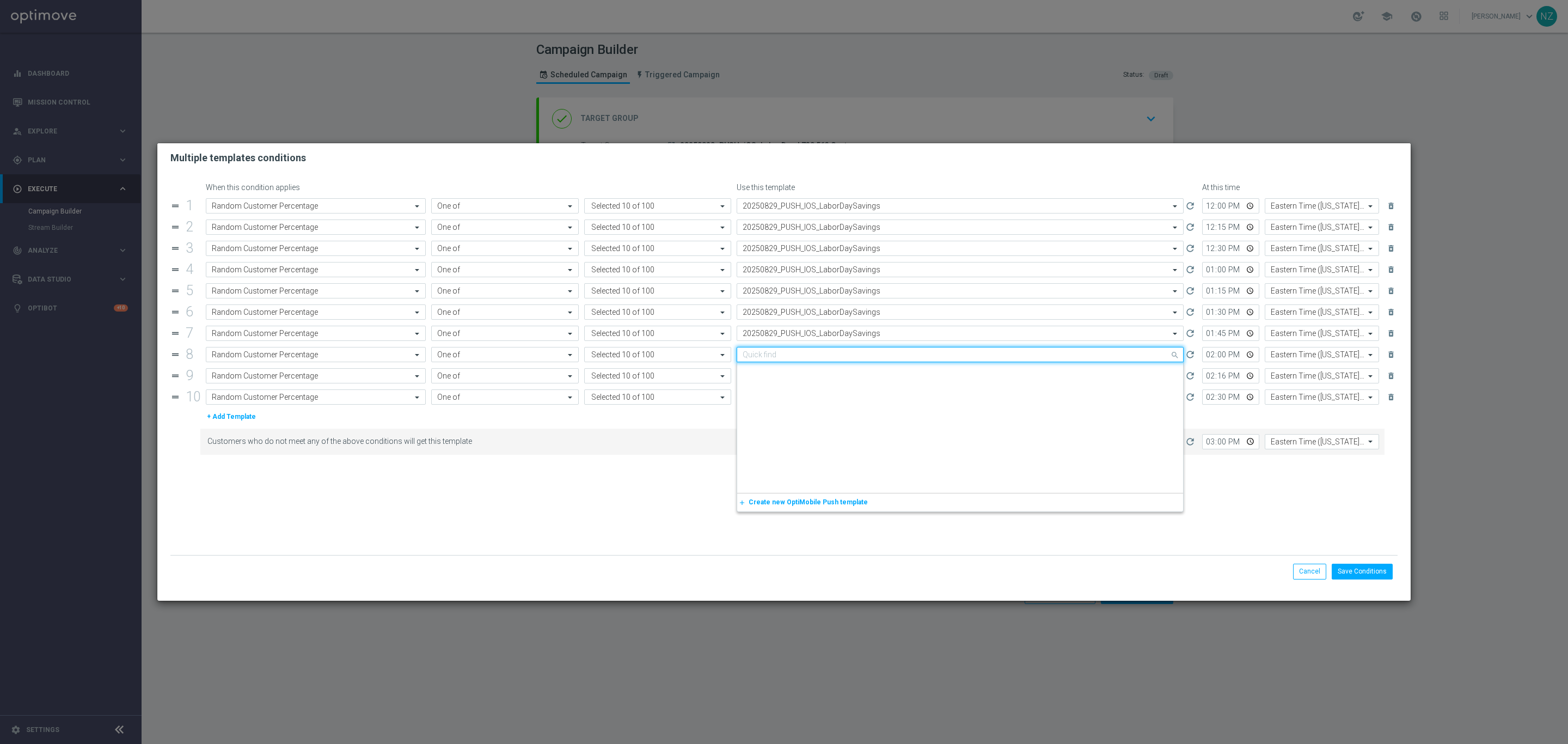
click at [830, 362] on div "Quick find 20250826_PUSH_IOS _Loyalty_100%BIP_Sharpie" at bounding box center [960, 355] width 447 height 15
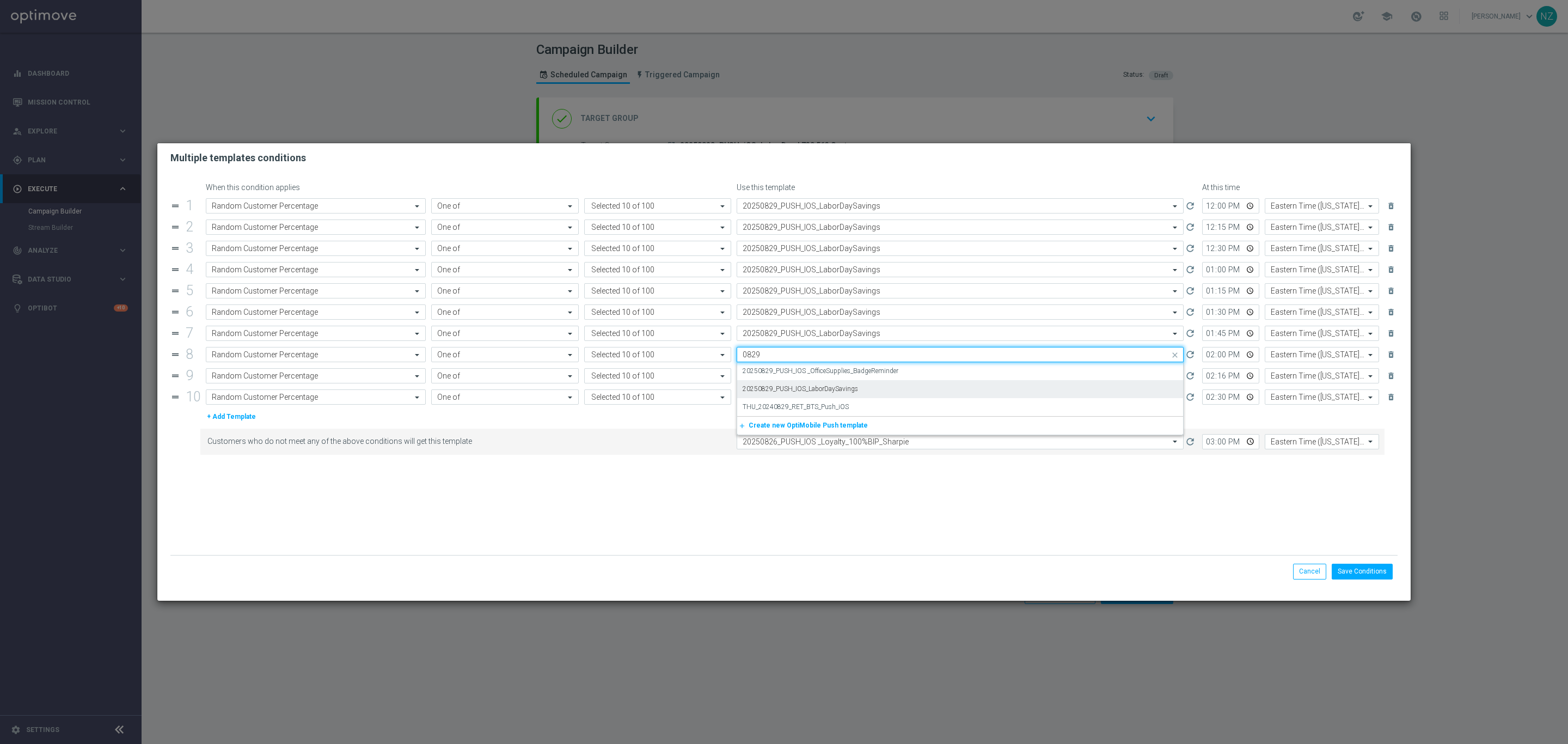
click at [841, 391] on label "20250829_PUSH_IOS_LaborDaySavings" at bounding box center [800, 389] width 116 height 10
type input "0829"
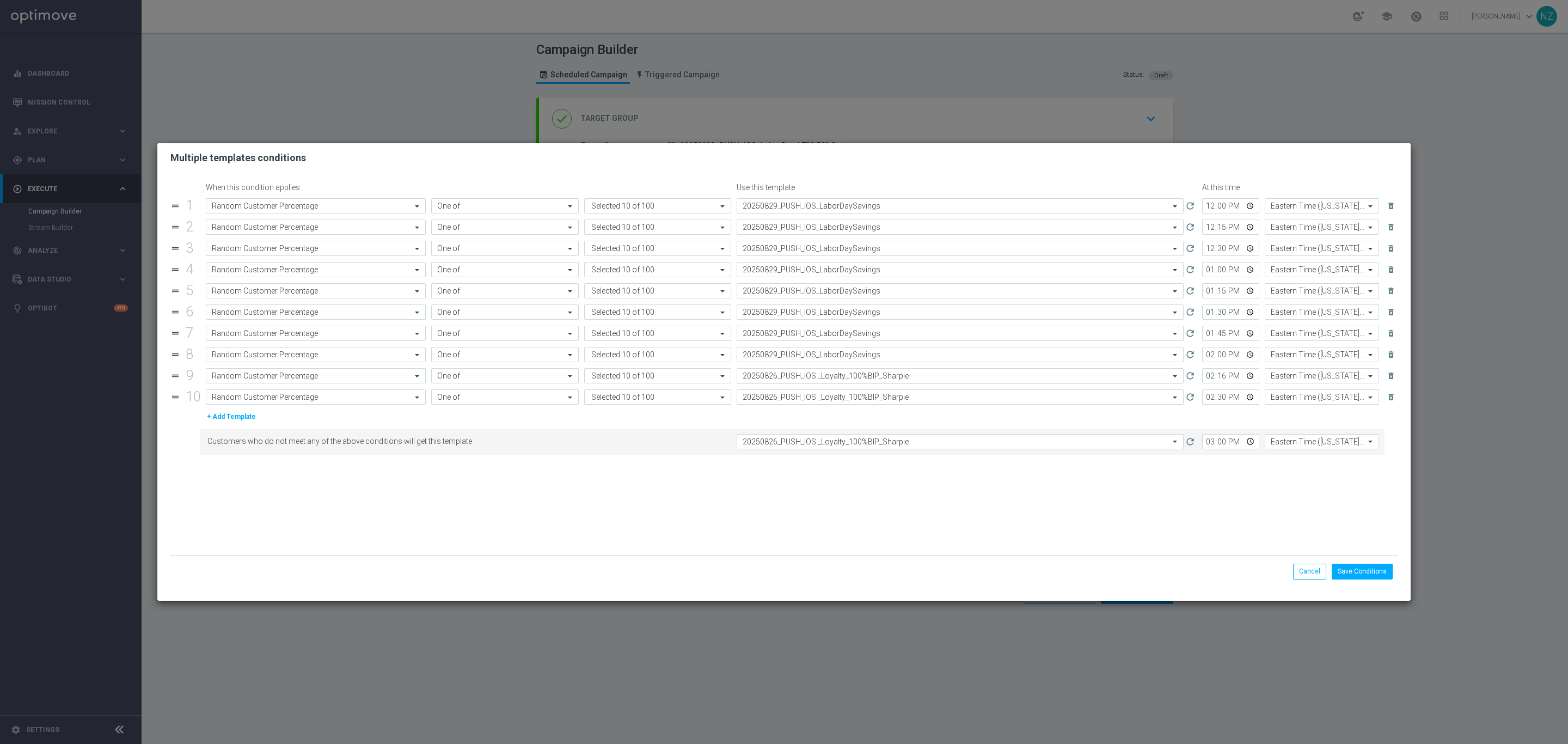
click at [835, 381] on input "text" at bounding box center [950, 376] width 413 height 10
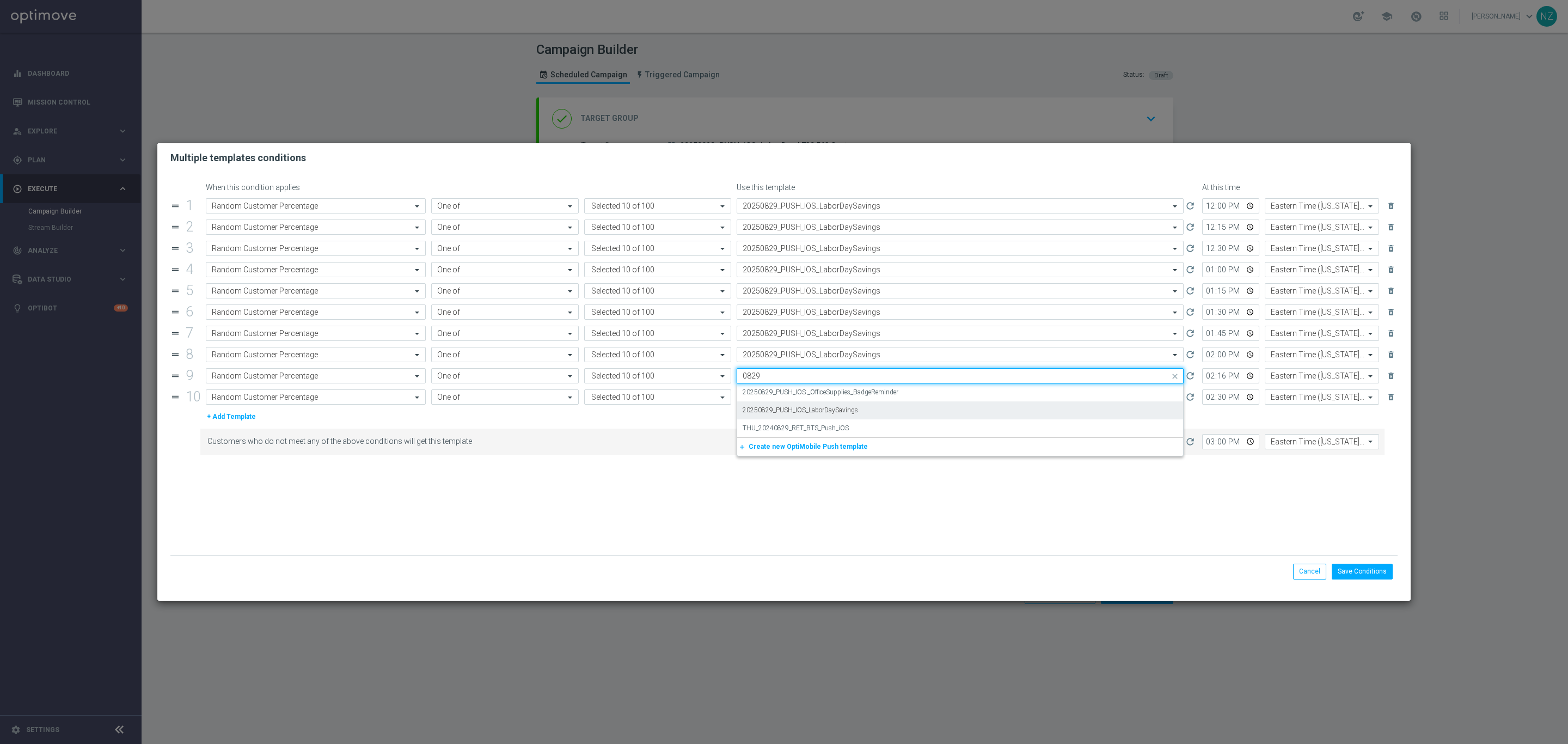
click at [847, 415] on label "20250829_PUSH_IOS_LaborDaySavings" at bounding box center [800, 411] width 116 height 10
type input "0829"
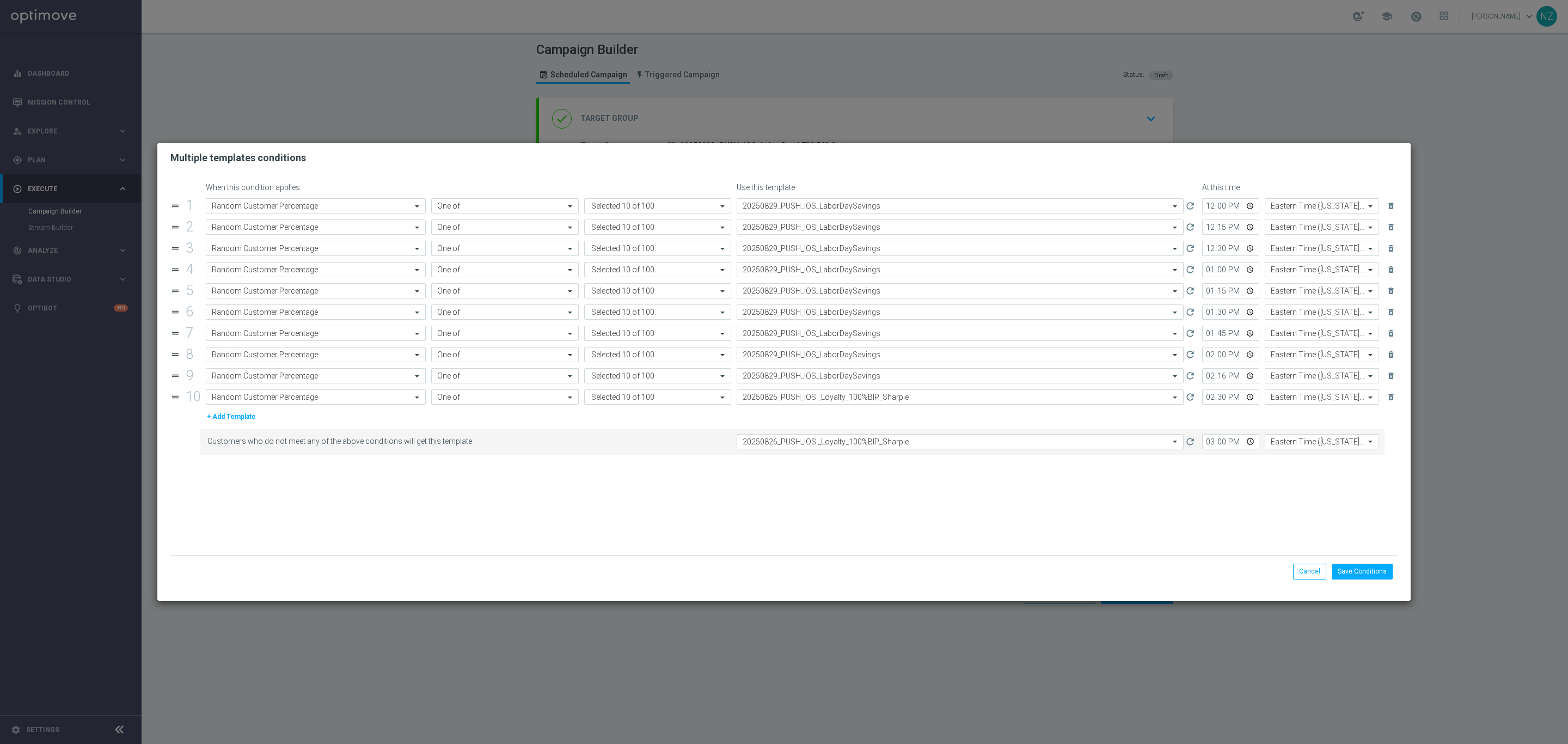
click at [835, 402] on input "text" at bounding box center [950, 398] width 413 height 10
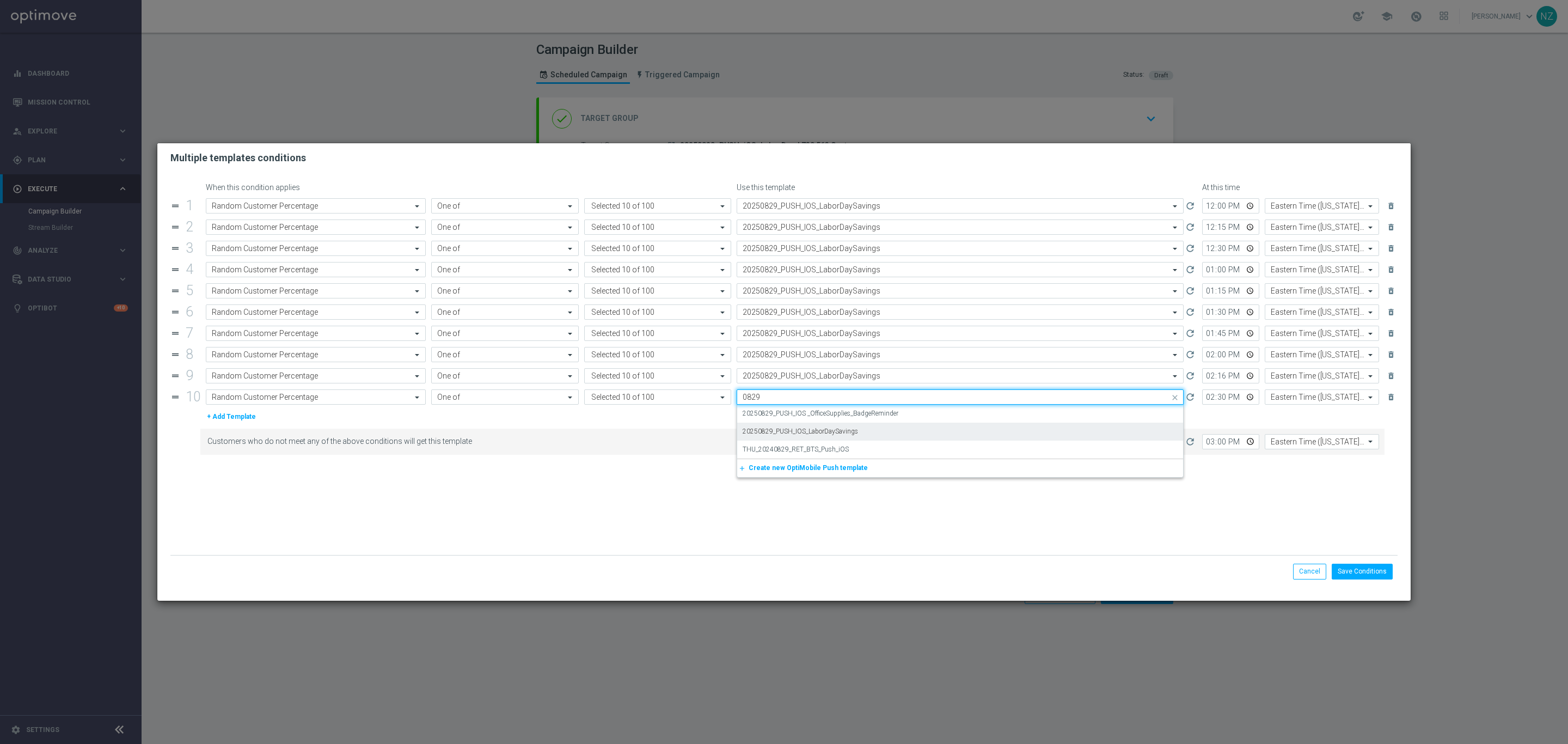
click at [840, 436] on label "20250829_PUSH_IOS_LaborDaySavings" at bounding box center [800, 432] width 116 height 10
type input "0829"
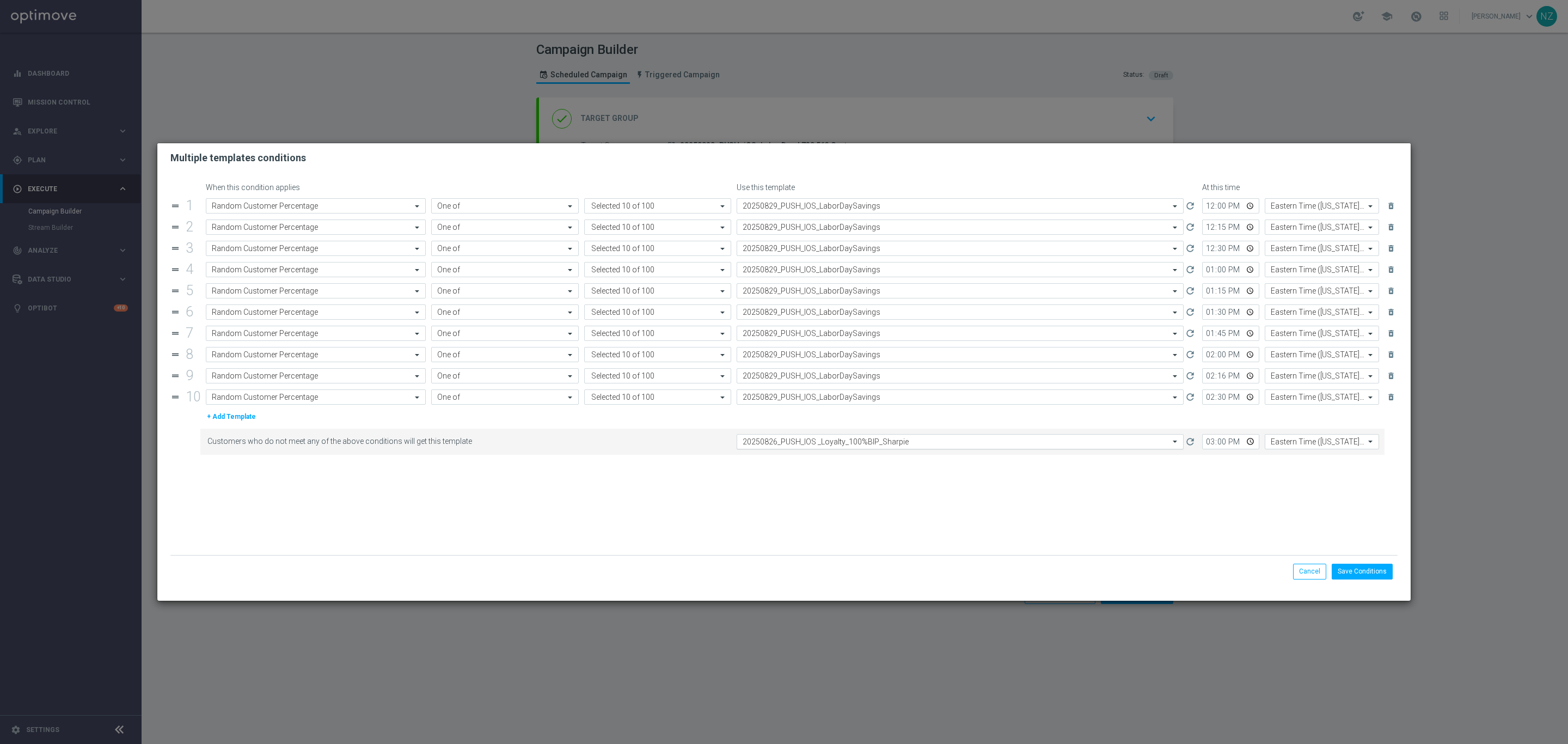
click at [830, 447] on input "text" at bounding box center [950, 442] width 413 height 10
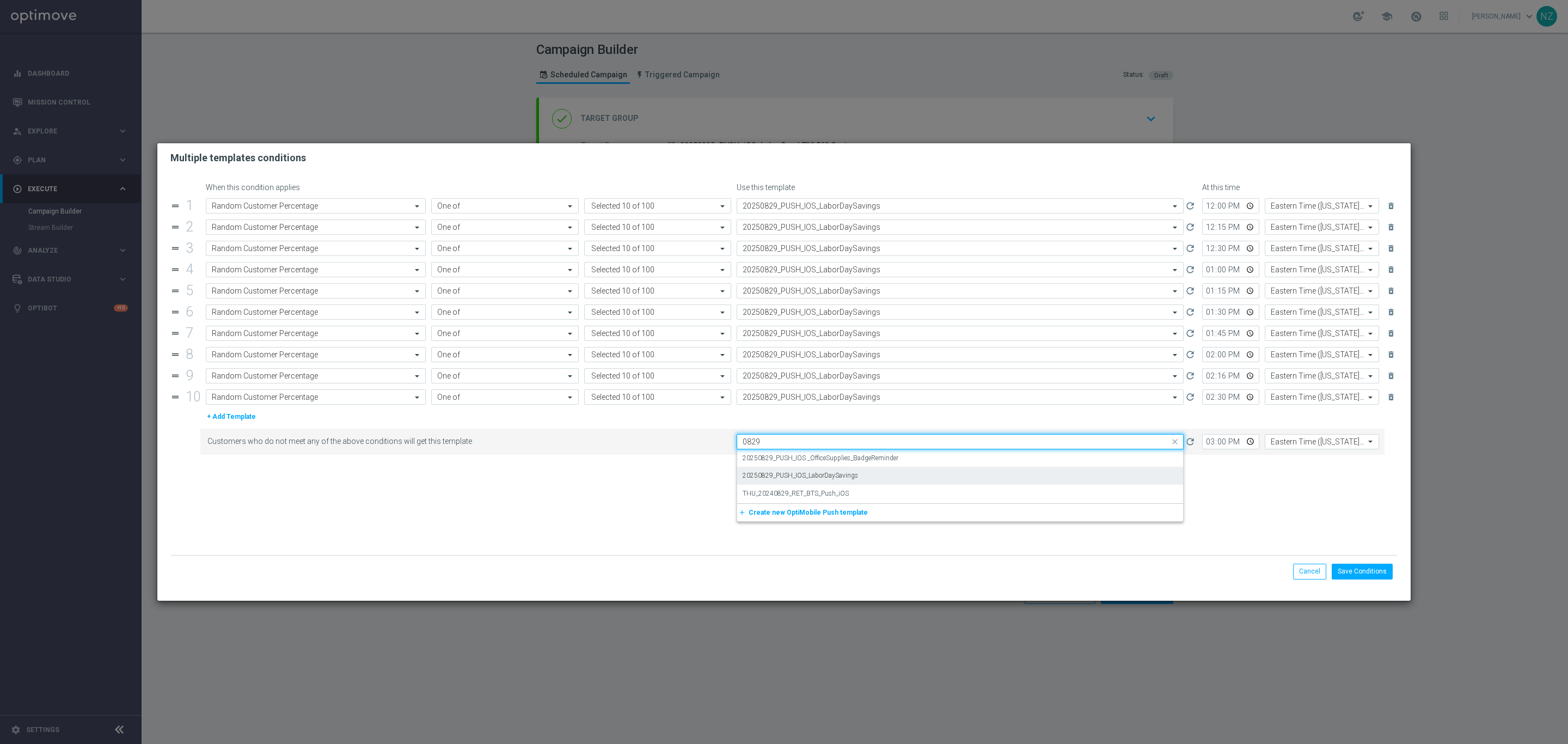
click at [848, 485] on div "20250829_PUSH_IOS_LaborDaySavings" at bounding box center [961, 476] width 435 height 18
type input "0829"
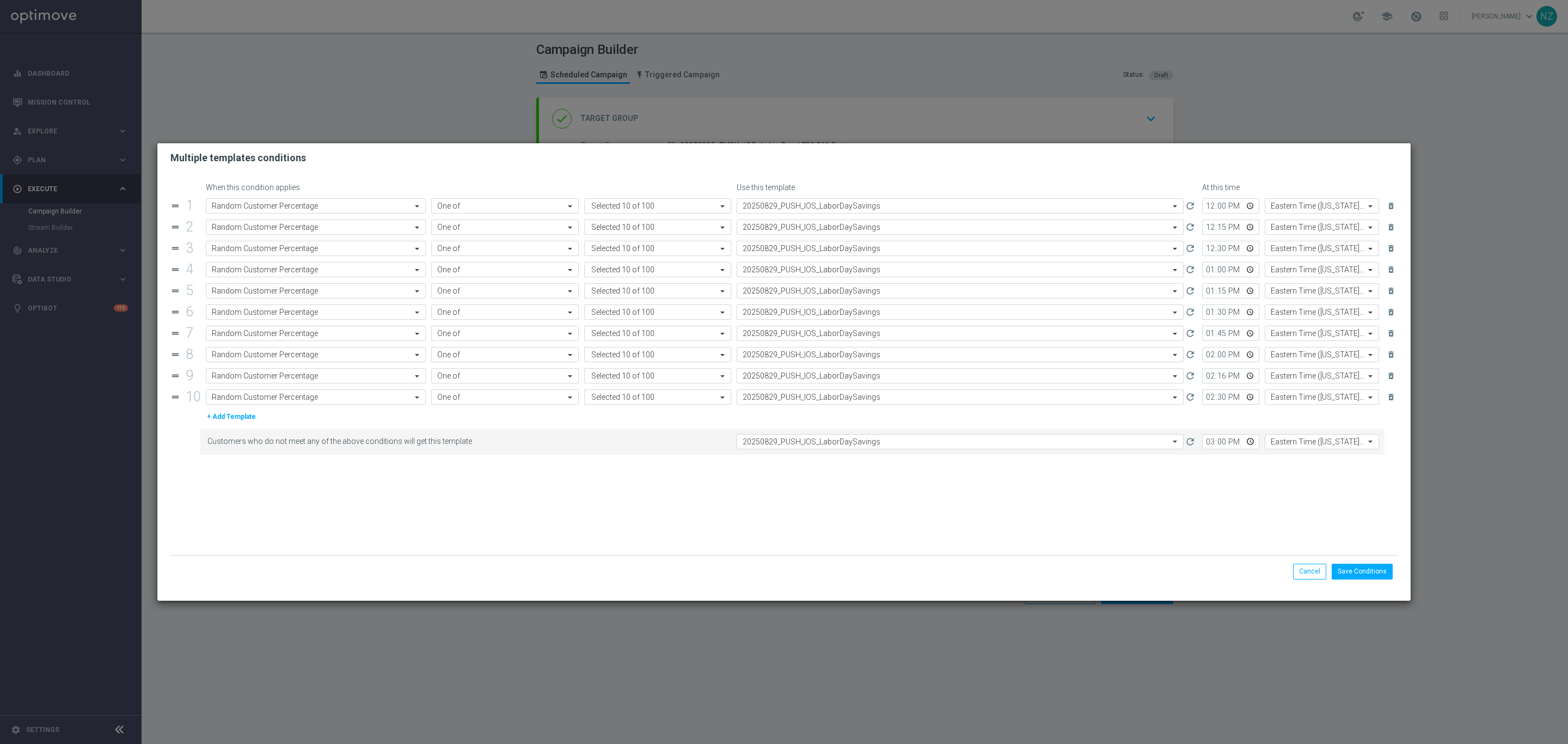
drag, startPoint x: 1004, startPoint y: 554, endPoint x: 1194, endPoint y: 548, distance: 190.1
click at [1008, 553] on div "When this condition applies Use this template At this time drag_handle 1 Attrib…" at bounding box center [784, 386] width 1253 height 428
click at [1216, 533] on form "When this condition applies Use this template At this time drag_handle 1 Attrib…" at bounding box center [784, 369] width 1227 height 372
click at [1355, 572] on button "Save Conditions" at bounding box center [1362, 572] width 61 height 15
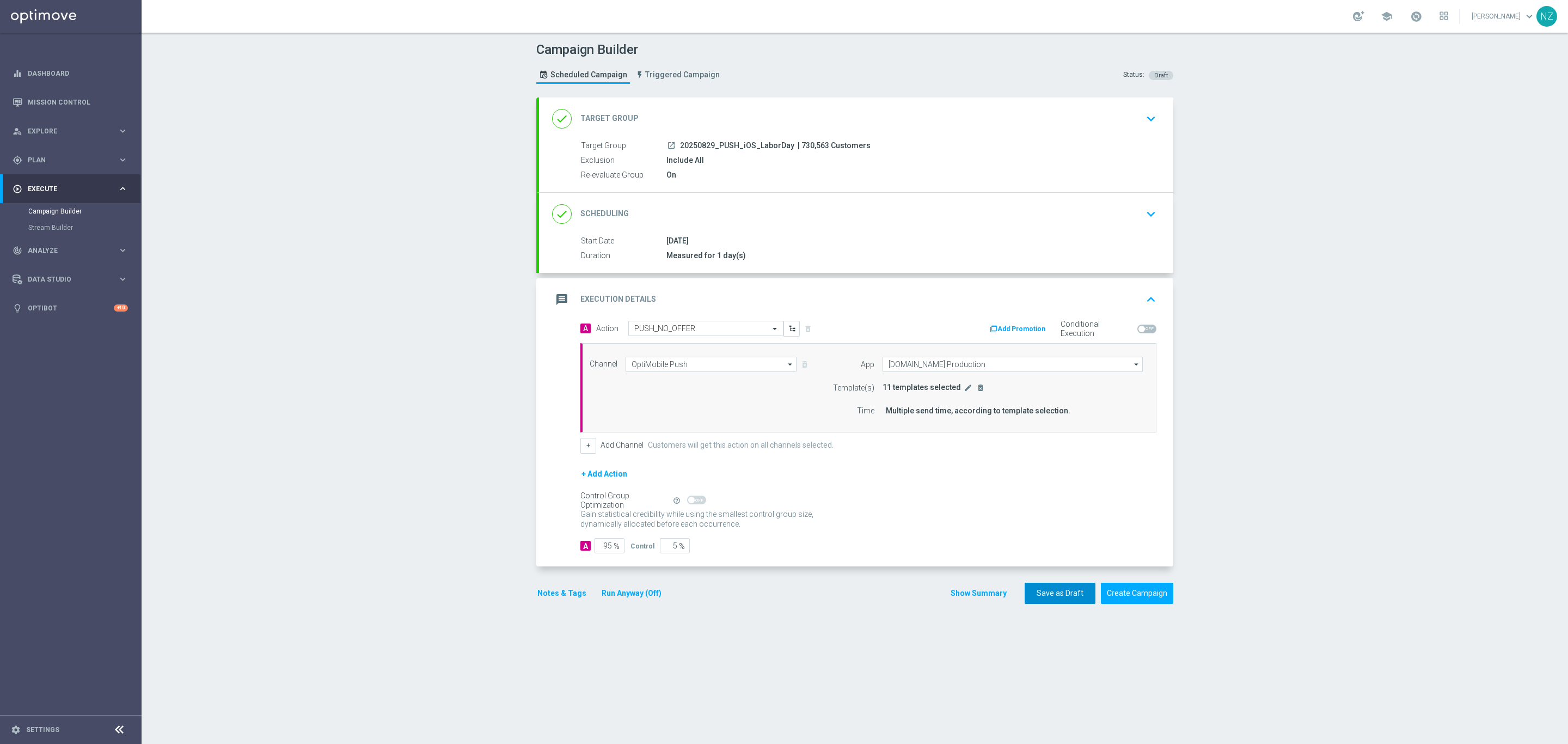
click at [1041, 598] on button "Save as Draft" at bounding box center [1060, 593] width 70 height 21
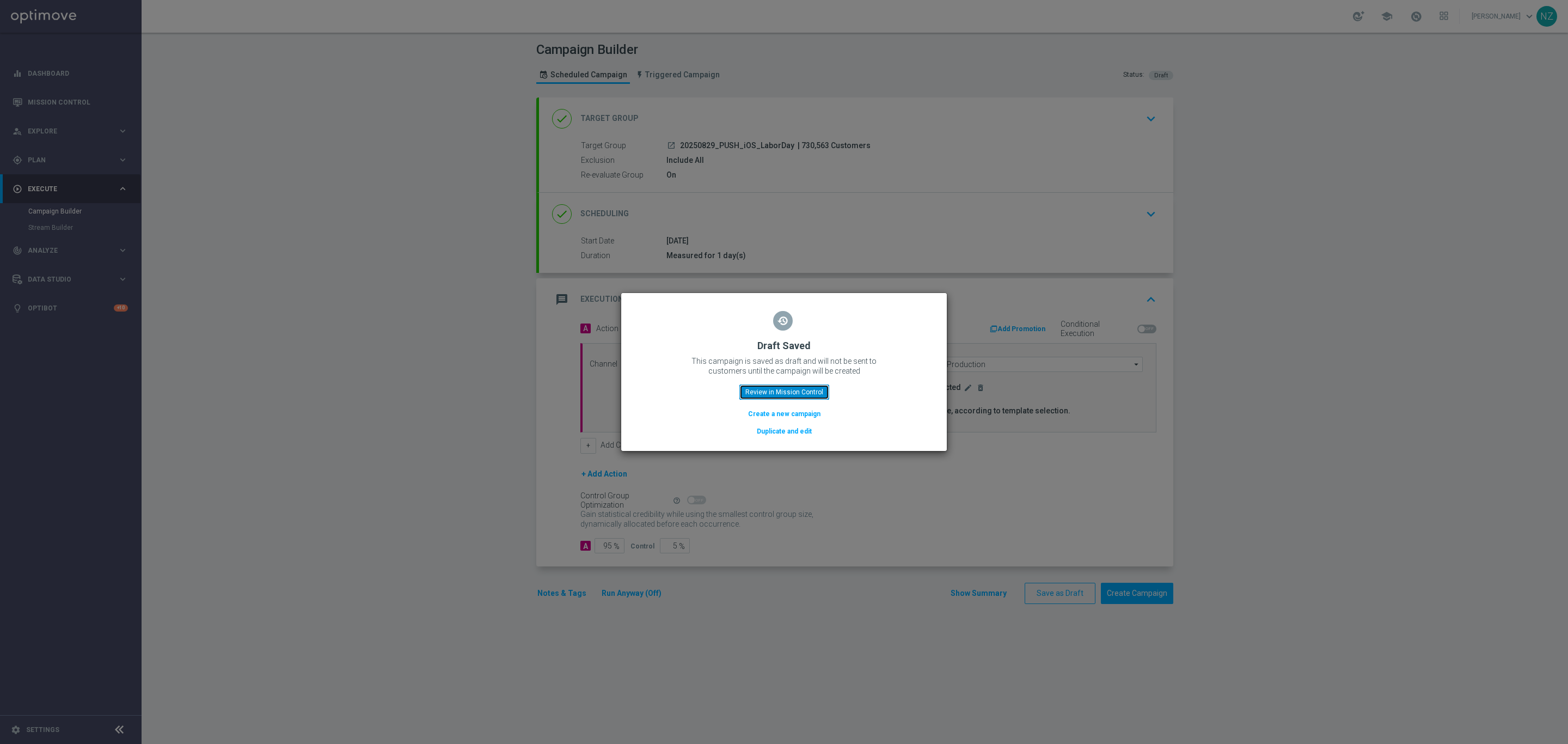
click at [766, 391] on button "Review in Mission Control" at bounding box center [784, 392] width 90 height 15
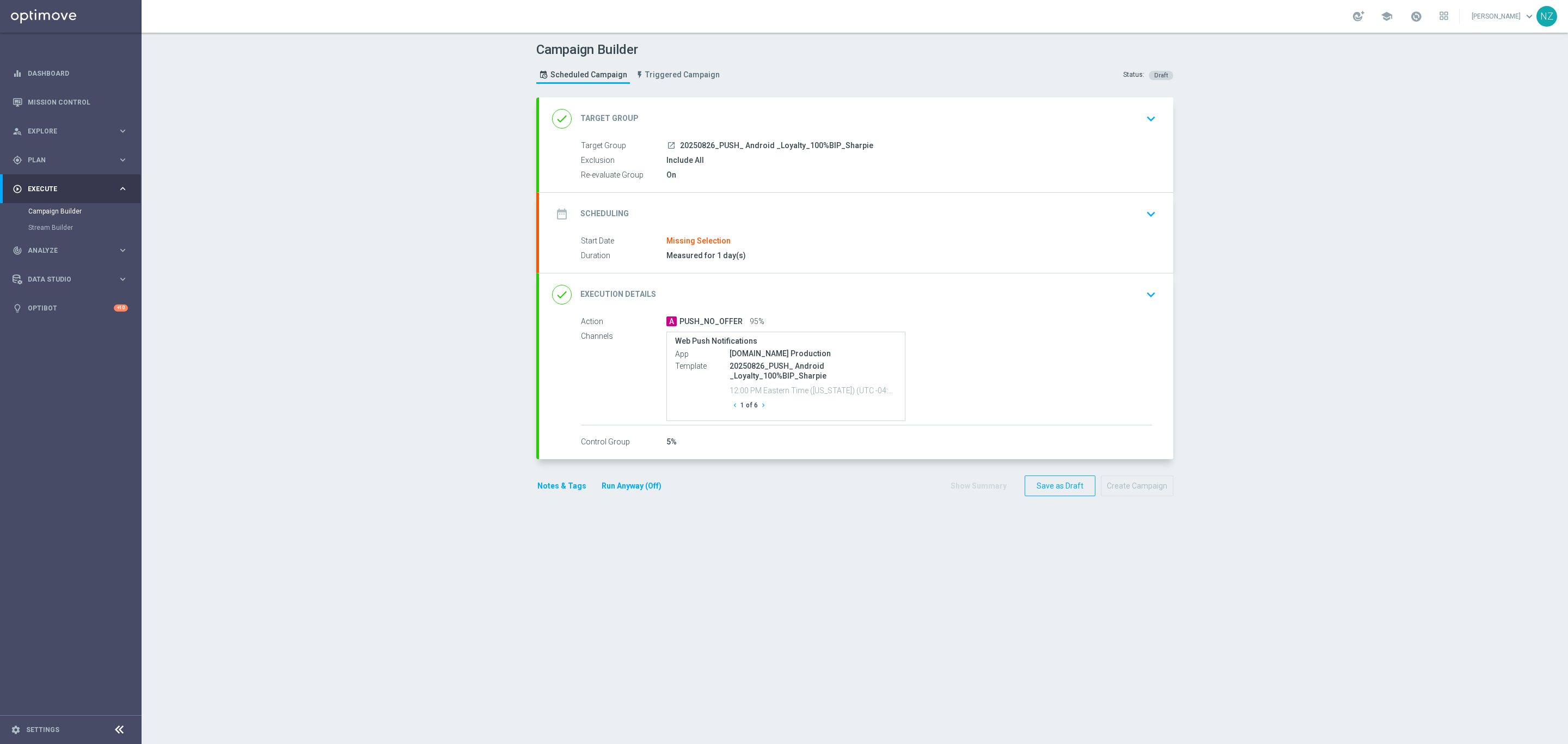
click at [1164, 110] on div "done Target Group keyboard_arrow_down" at bounding box center [856, 118] width 634 height 42
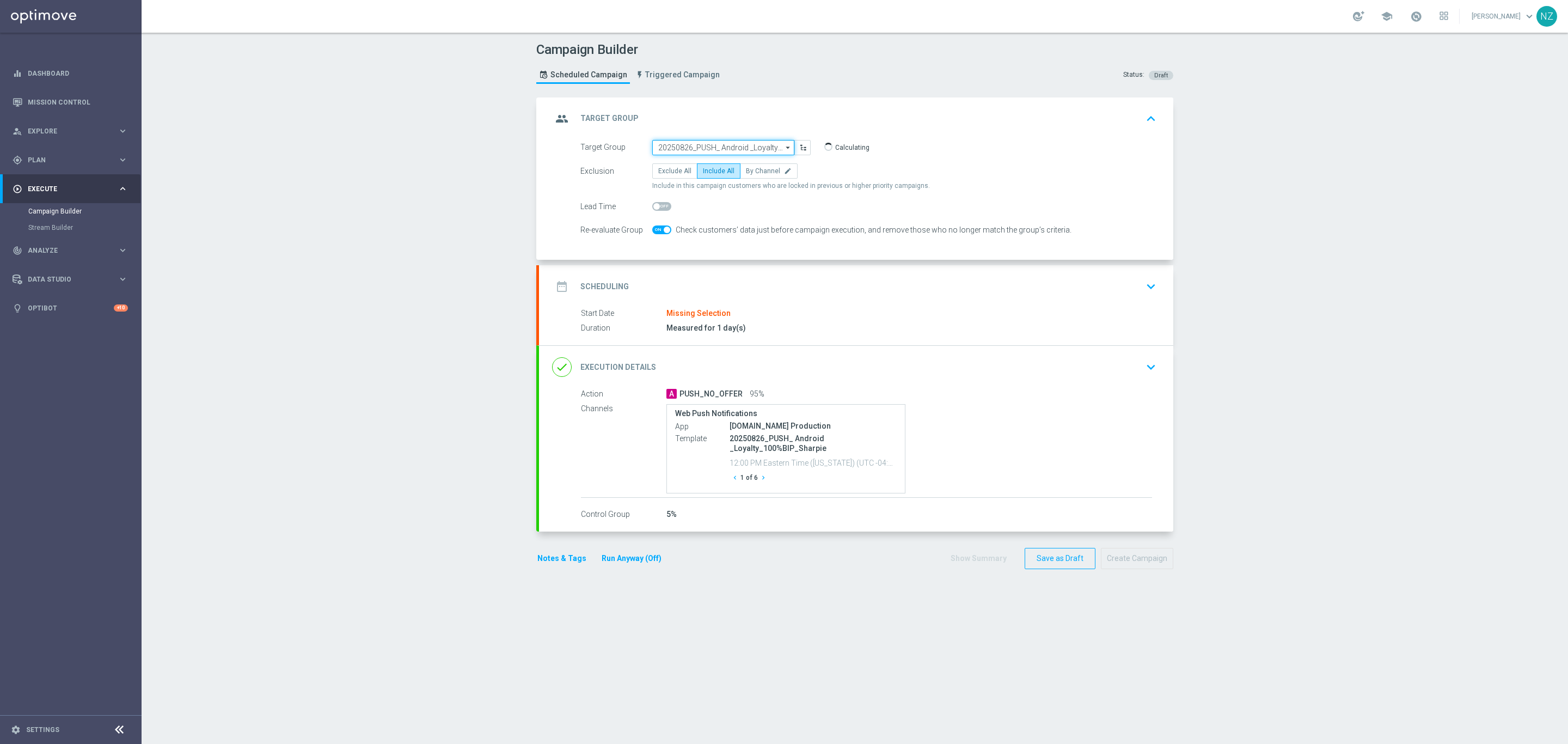
click at [701, 146] on input "20250826_PUSH_ Android _Loyalty_100%BIP_Sharpie" at bounding box center [723, 148] width 142 height 15
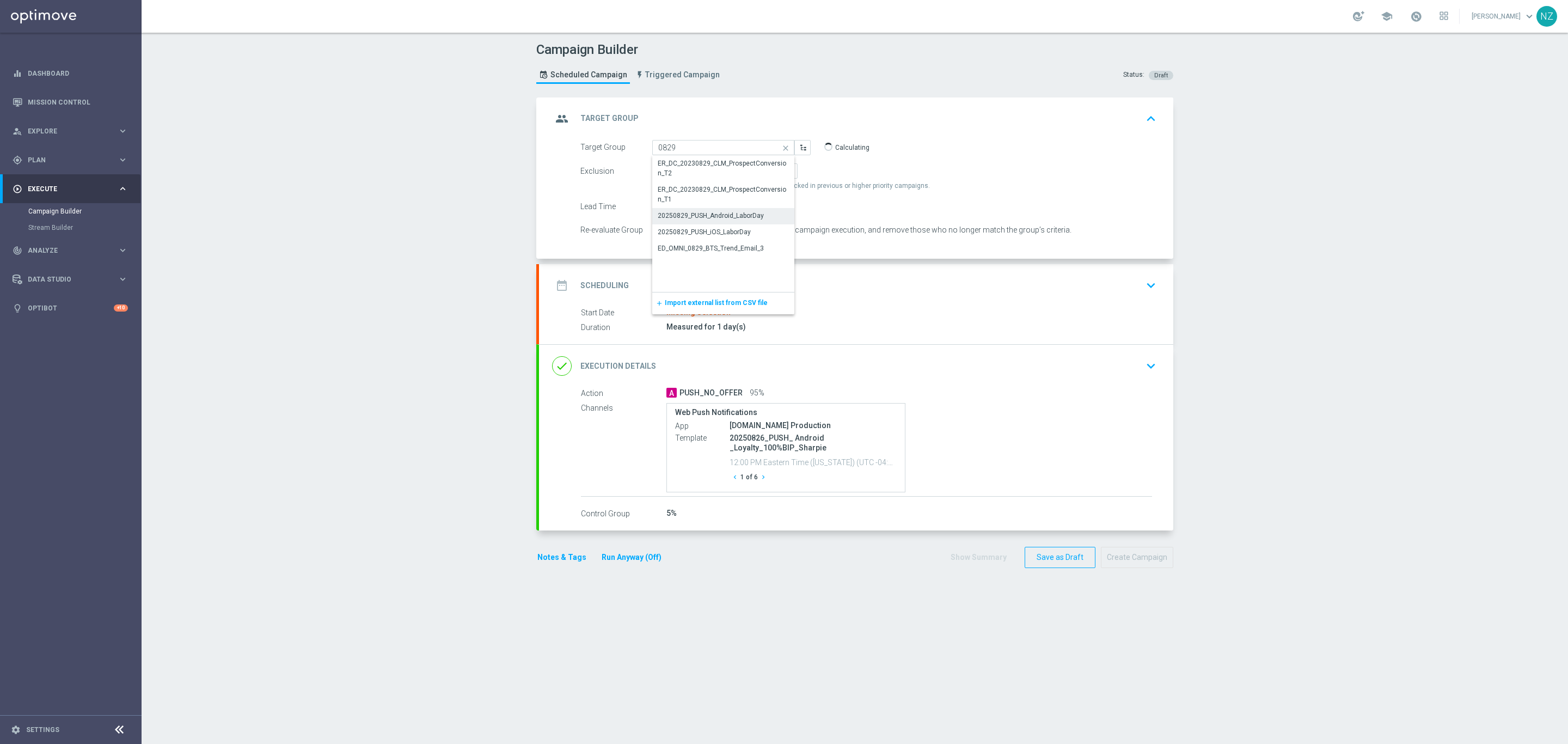
click at [735, 216] on div "20250829_PUSH_Android_LaborDay" at bounding box center [710, 216] width 106 height 10
type input "20250829_PUSH_Android_LaborDay"
click at [1142, 283] on icon "keyboard_arrow_down" at bounding box center [1151, 285] width 16 height 16
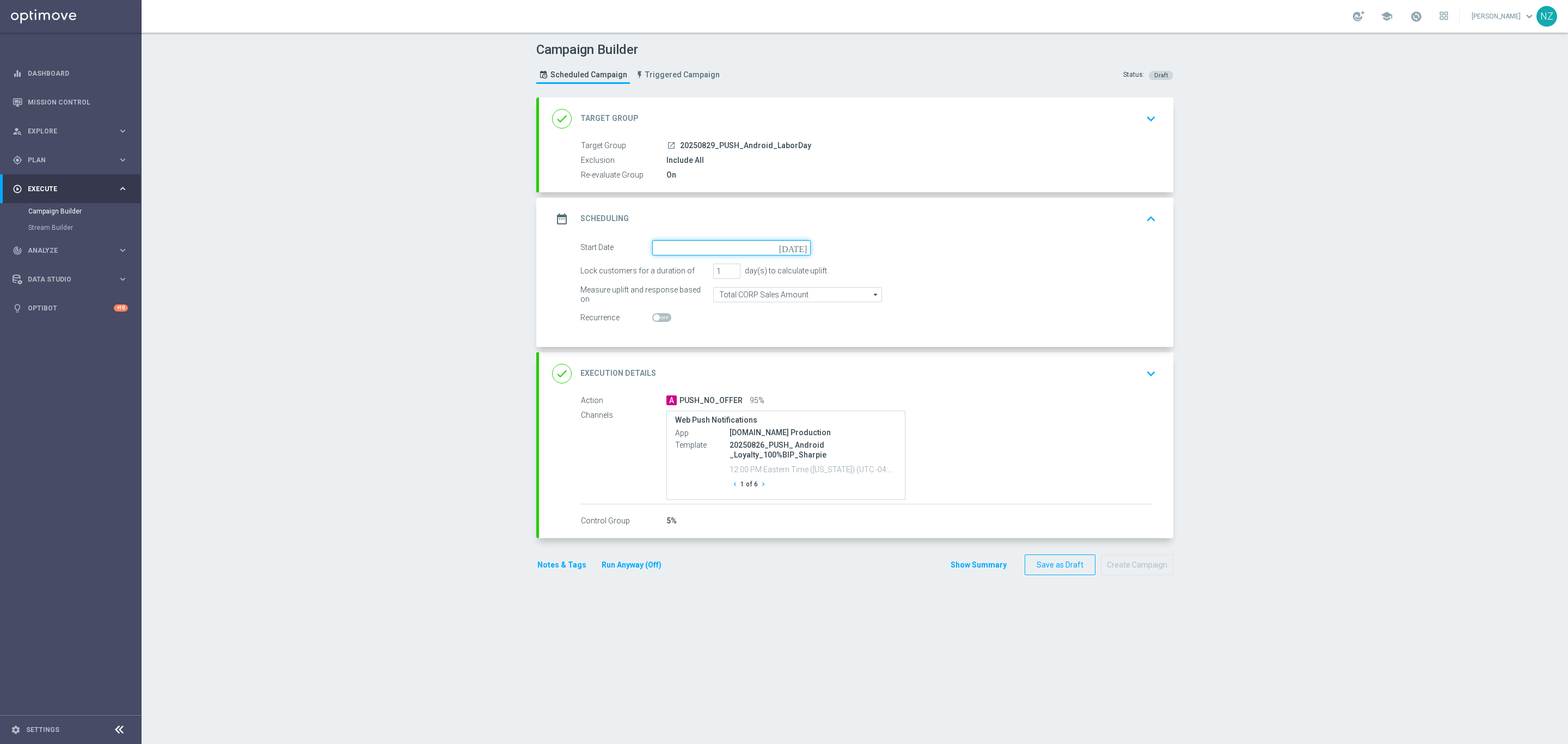
click at [664, 255] on input at bounding box center [731, 248] width 159 height 15
click at [748, 378] on span "29" at bounding box center [756, 378] width 17 height 17
type input "[DATE]"
click at [1149, 368] on icon "keyboard_arrow_down" at bounding box center [1151, 374] width 16 height 16
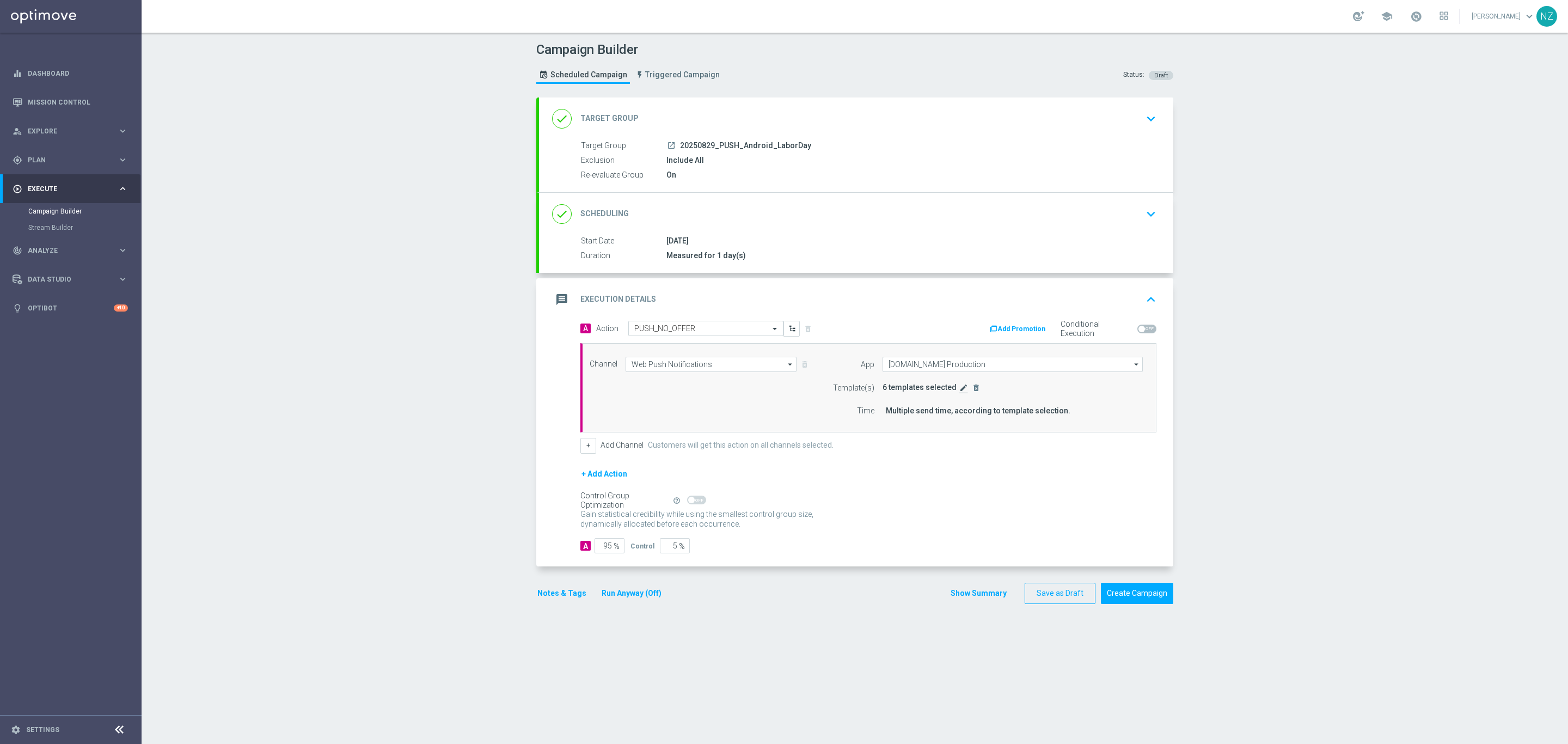
click at [959, 392] on icon "edit" at bounding box center [963, 387] width 9 height 9
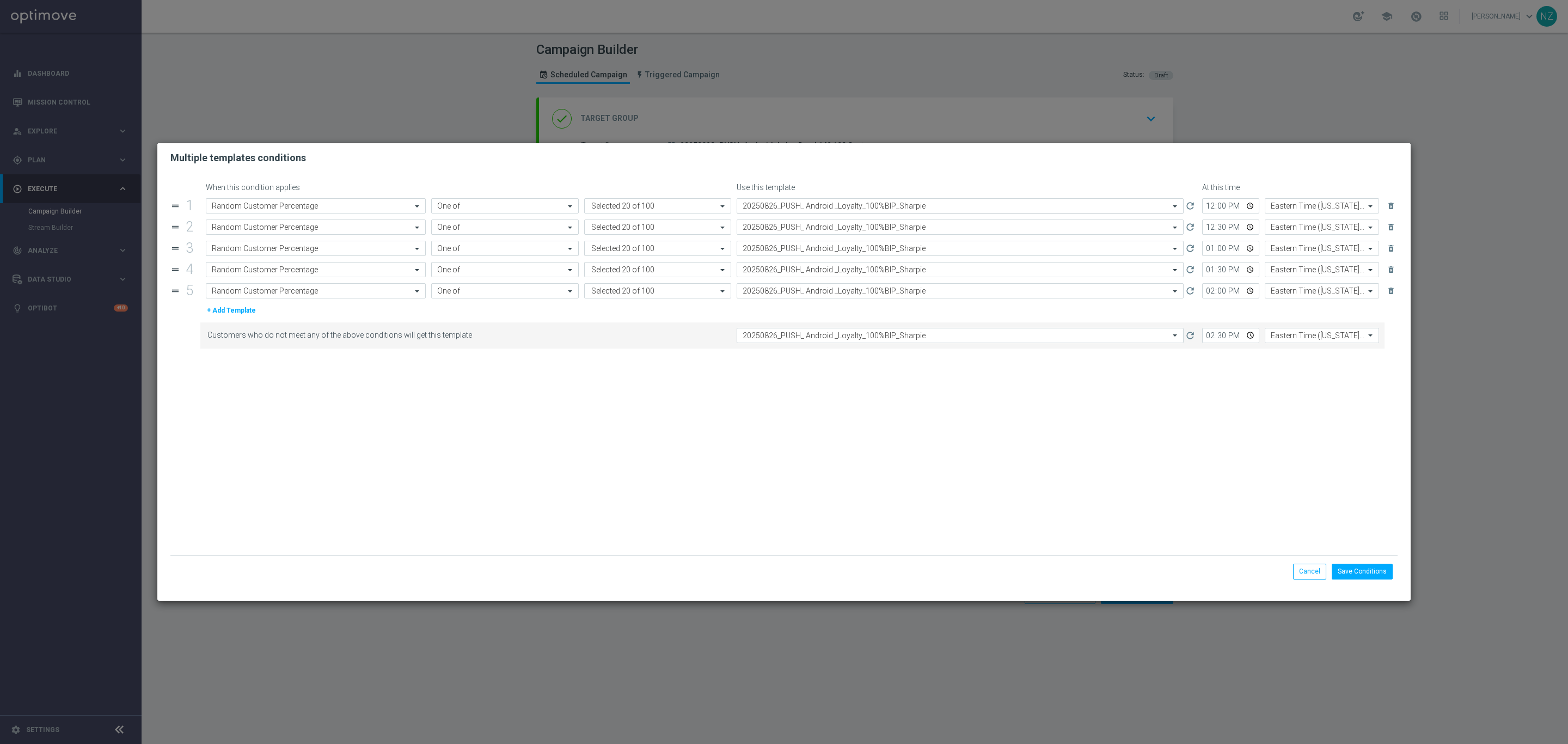
click at [825, 209] on input "text" at bounding box center [950, 206] width 413 height 10
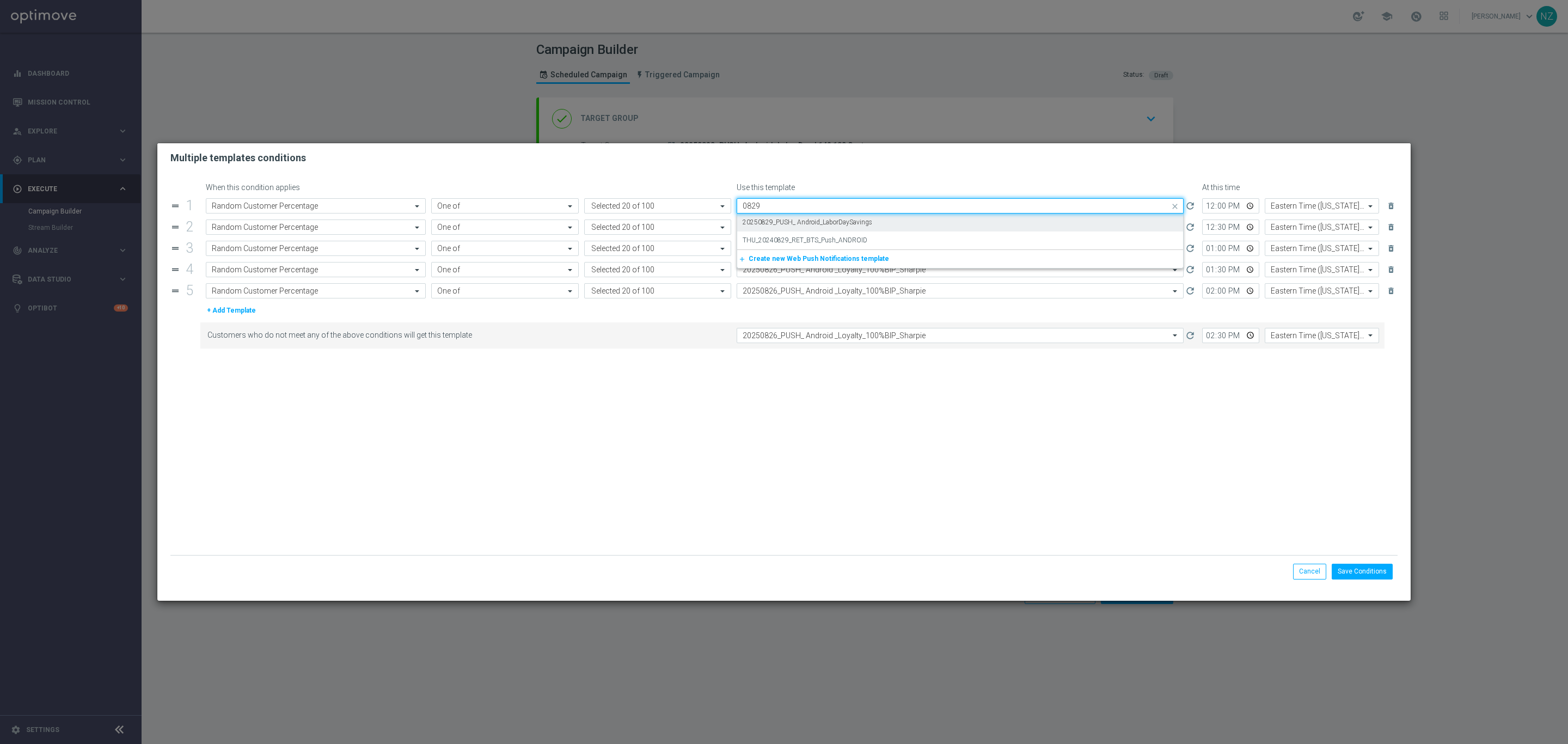
click at [840, 225] on label "20250829_PUSH_ Android_LaborDaySavings" at bounding box center [807, 222] width 129 height 10
type input "0829"
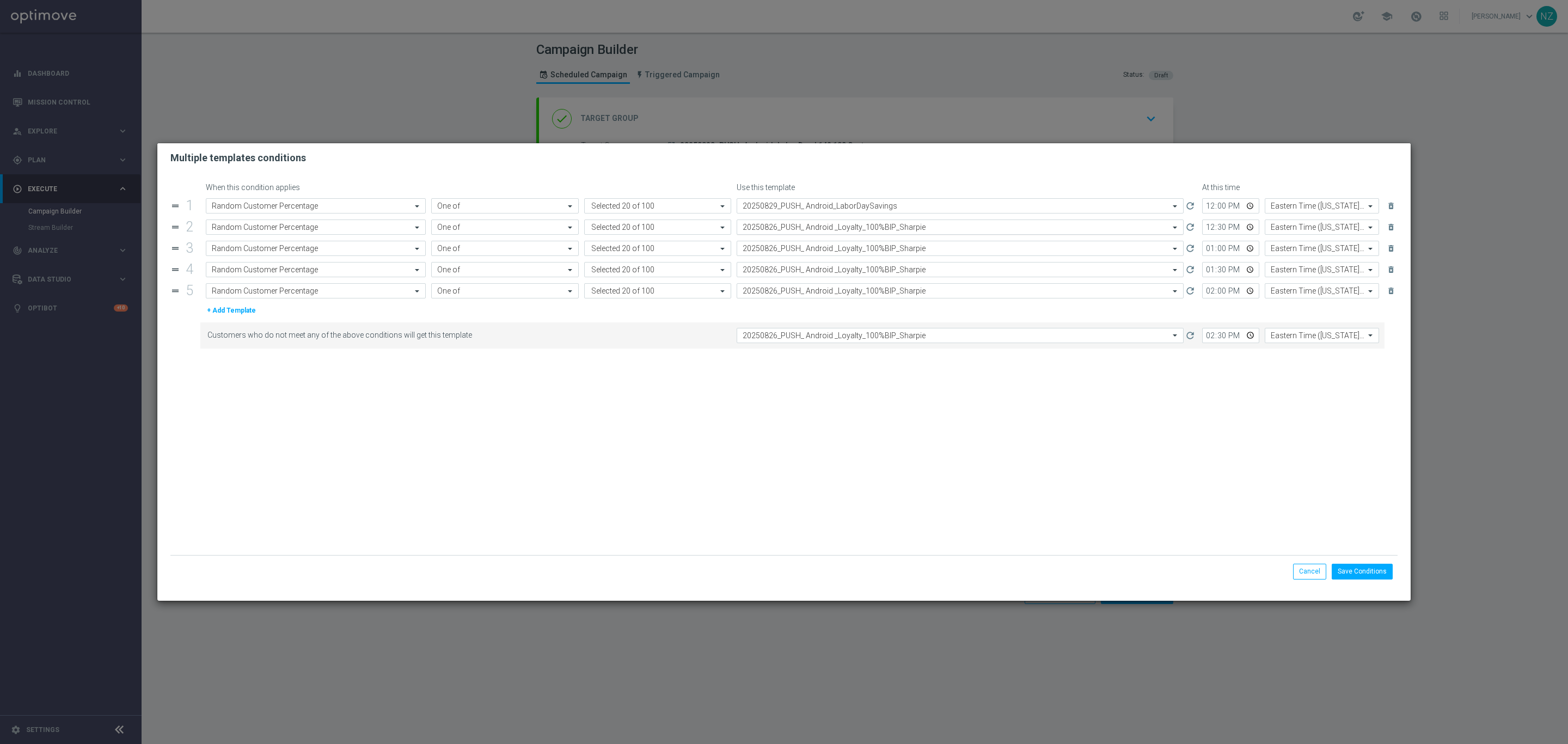
click at [814, 227] on input "text" at bounding box center [950, 227] width 413 height 10
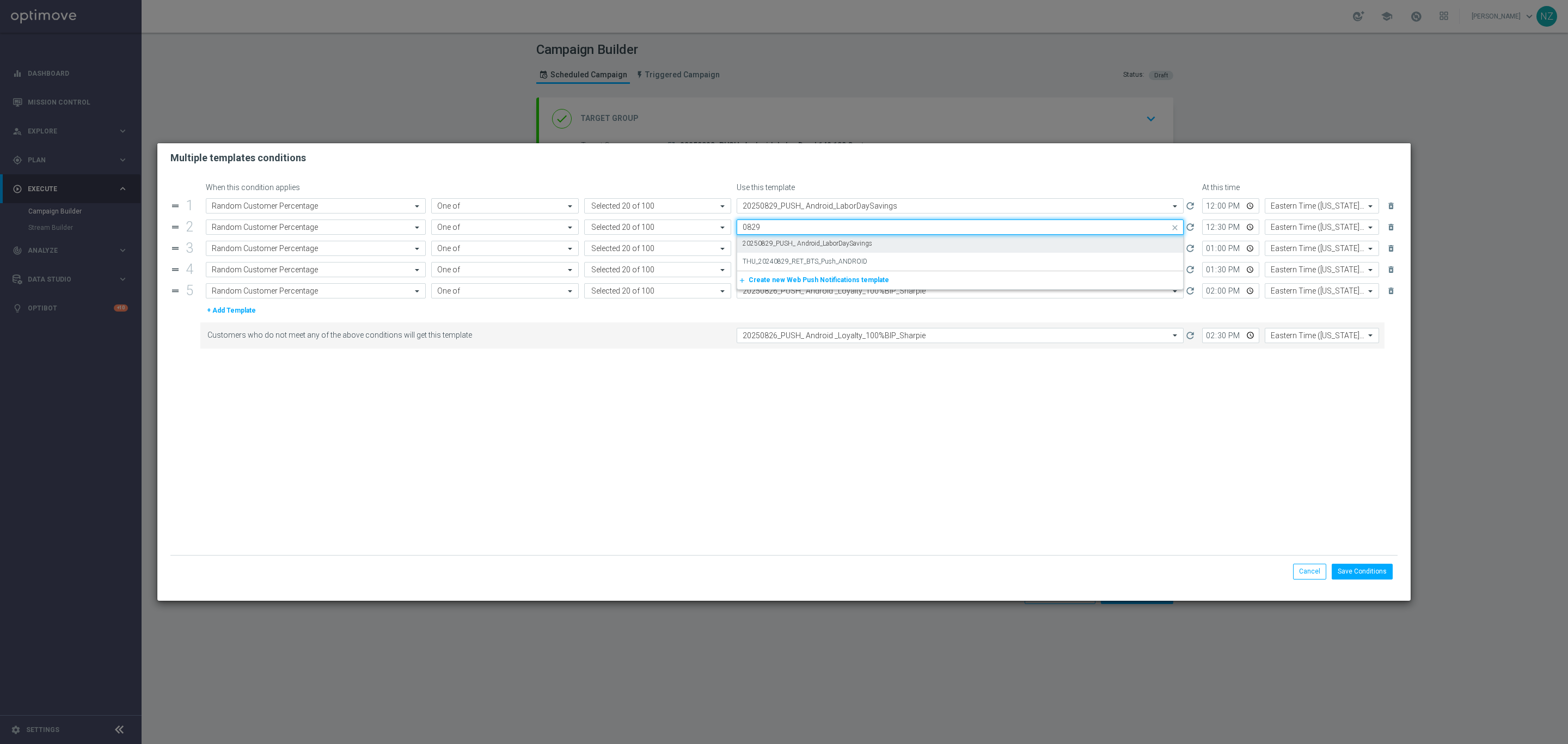
click at [837, 244] on label "20250829_PUSH_ Android_LaborDaySavings" at bounding box center [807, 244] width 129 height 10
type input "0829"
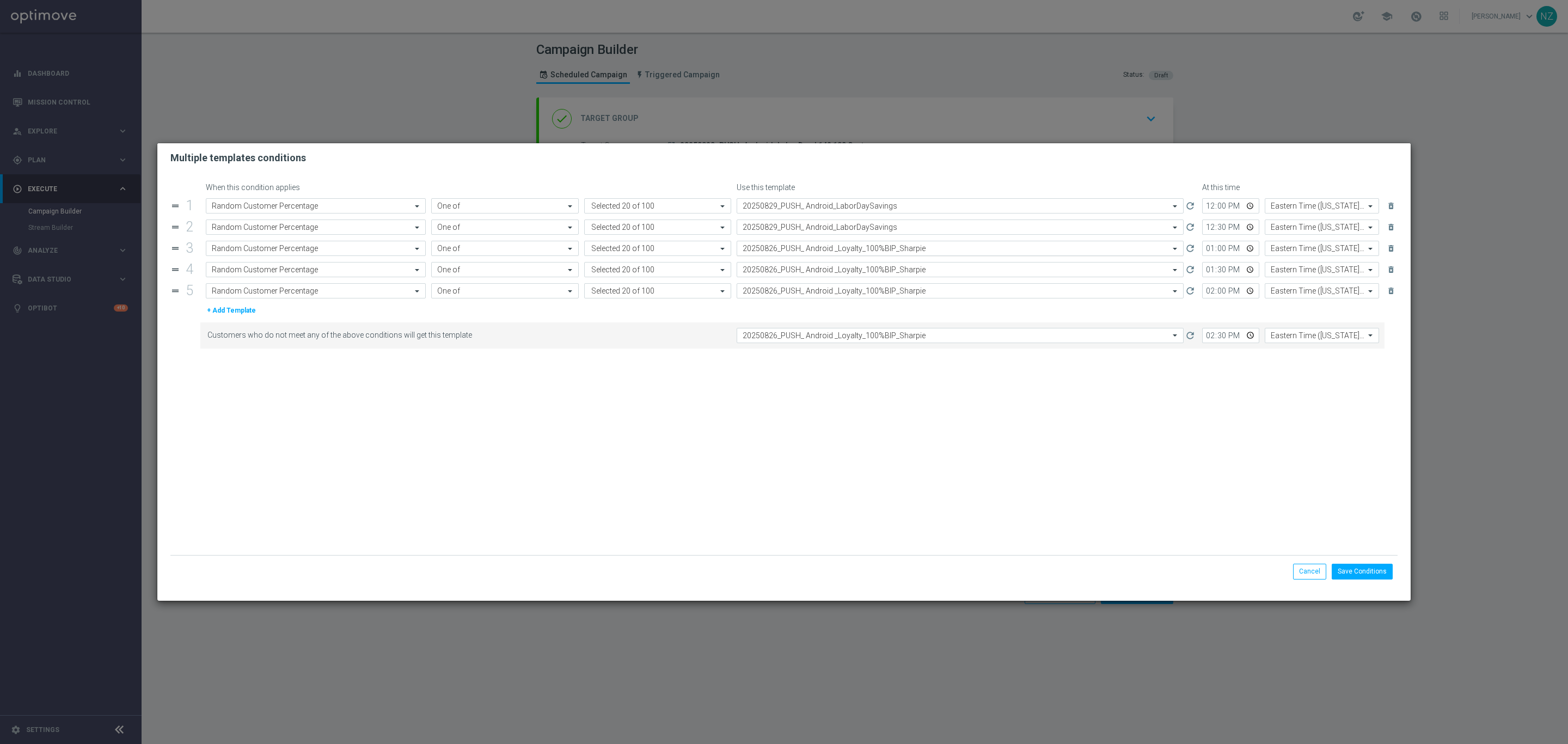
click at [822, 250] on input "text" at bounding box center [950, 249] width 413 height 10
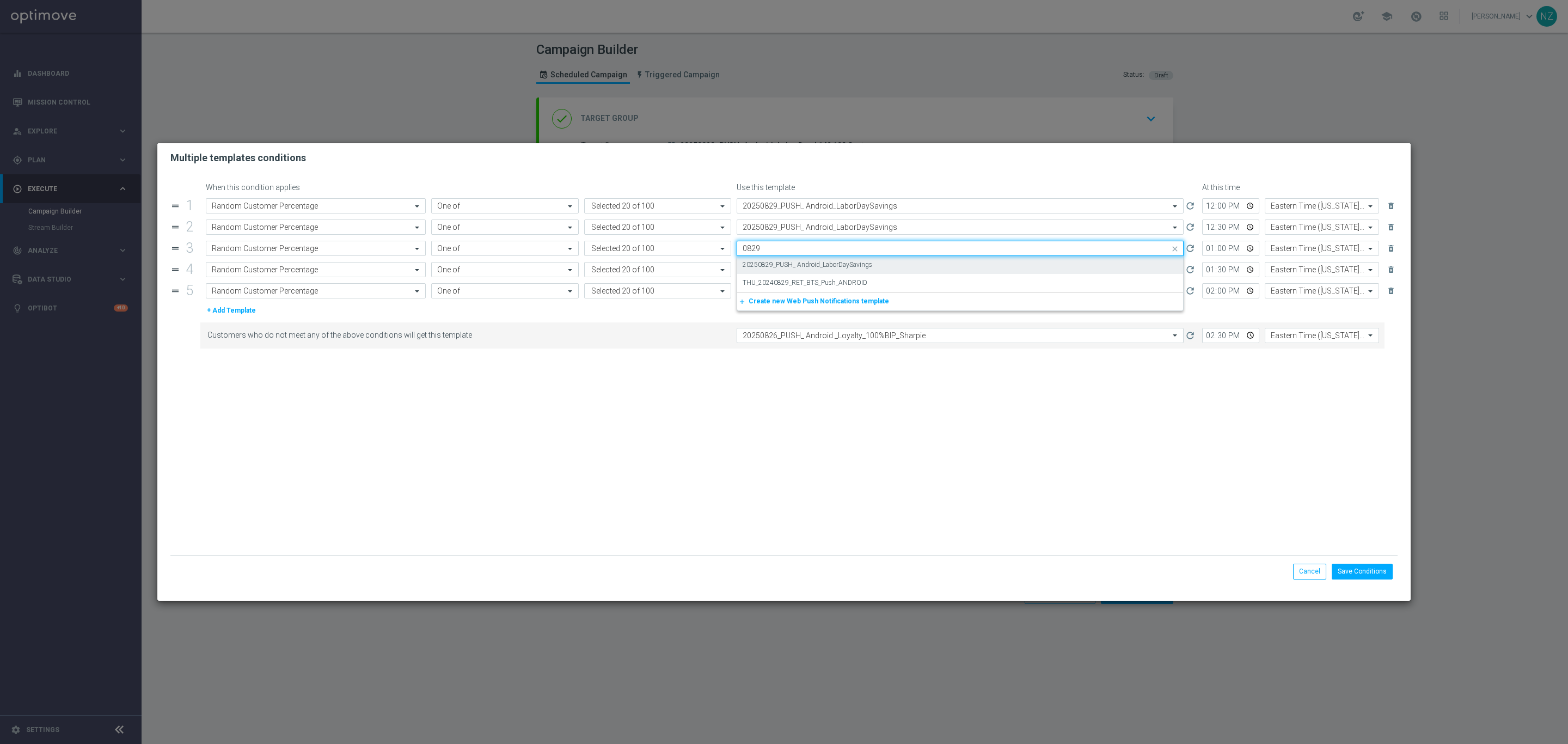
click at [823, 266] on label "20250829_PUSH_ Android_LaborDaySavings" at bounding box center [807, 265] width 129 height 10
type input "0829"
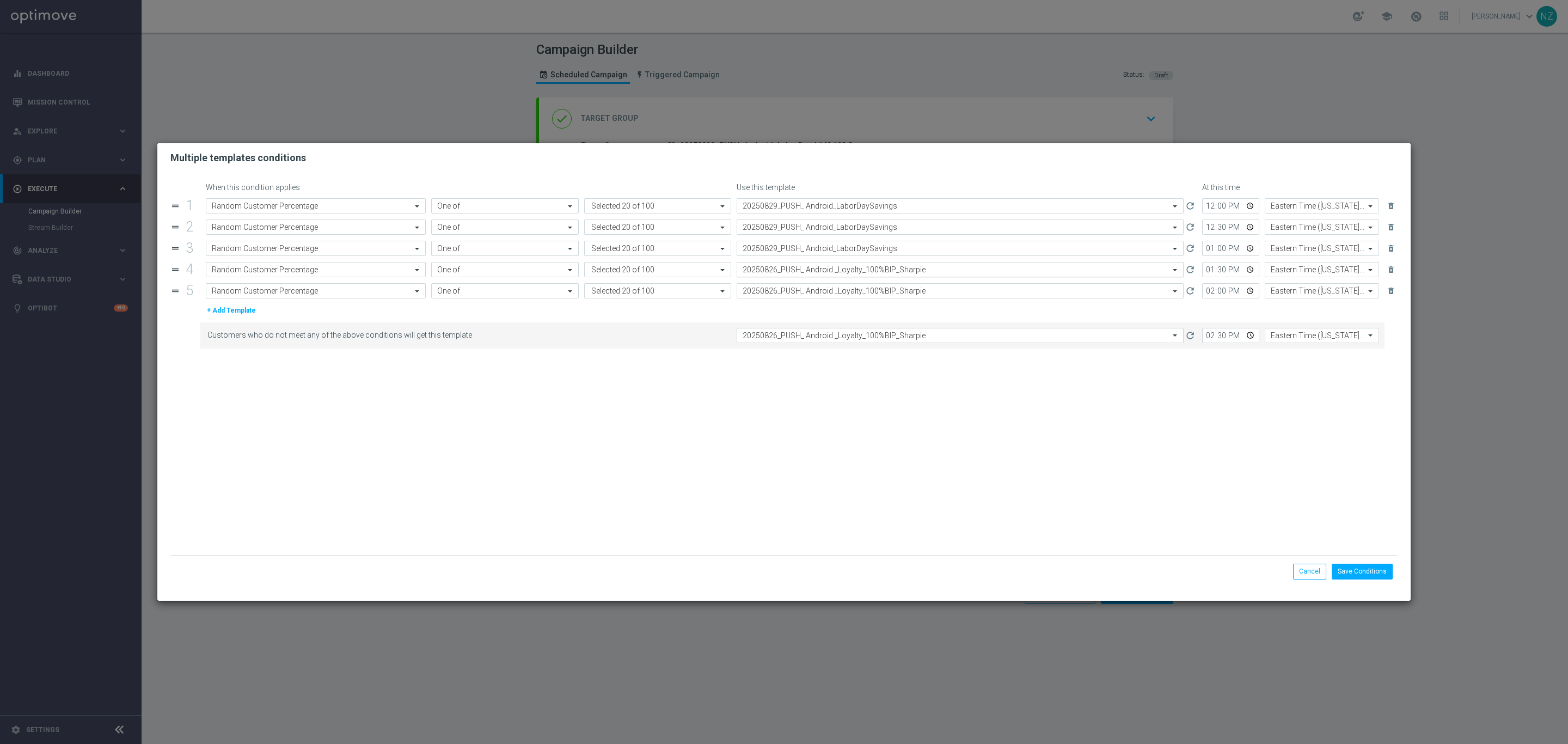
click at [820, 270] on input "text" at bounding box center [950, 270] width 413 height 10
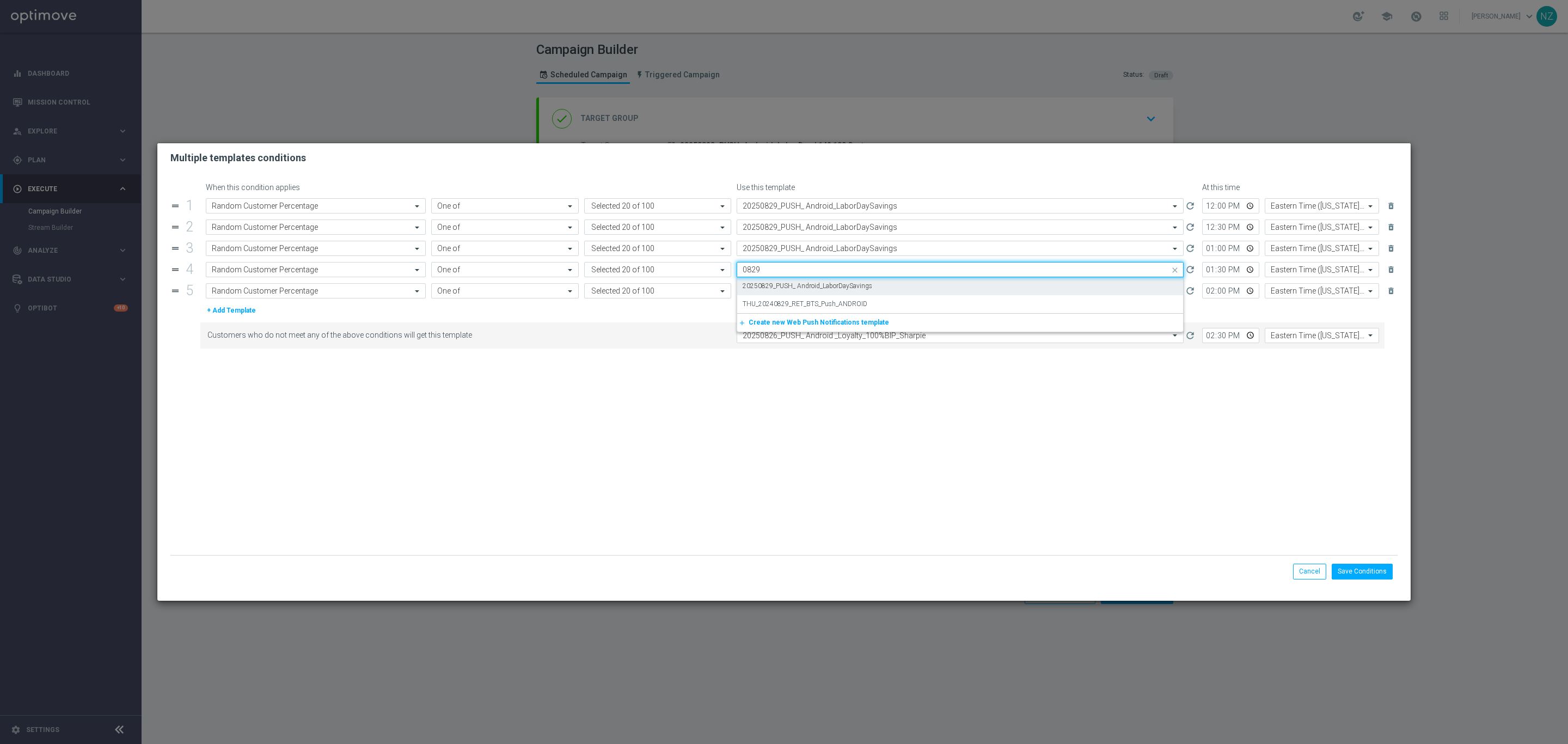
click at [831, 287] on label "20250829_PUSH_ Android_LaborDaySavings" at bounding box center [807, 286] width 129 height 10
type input "0829"
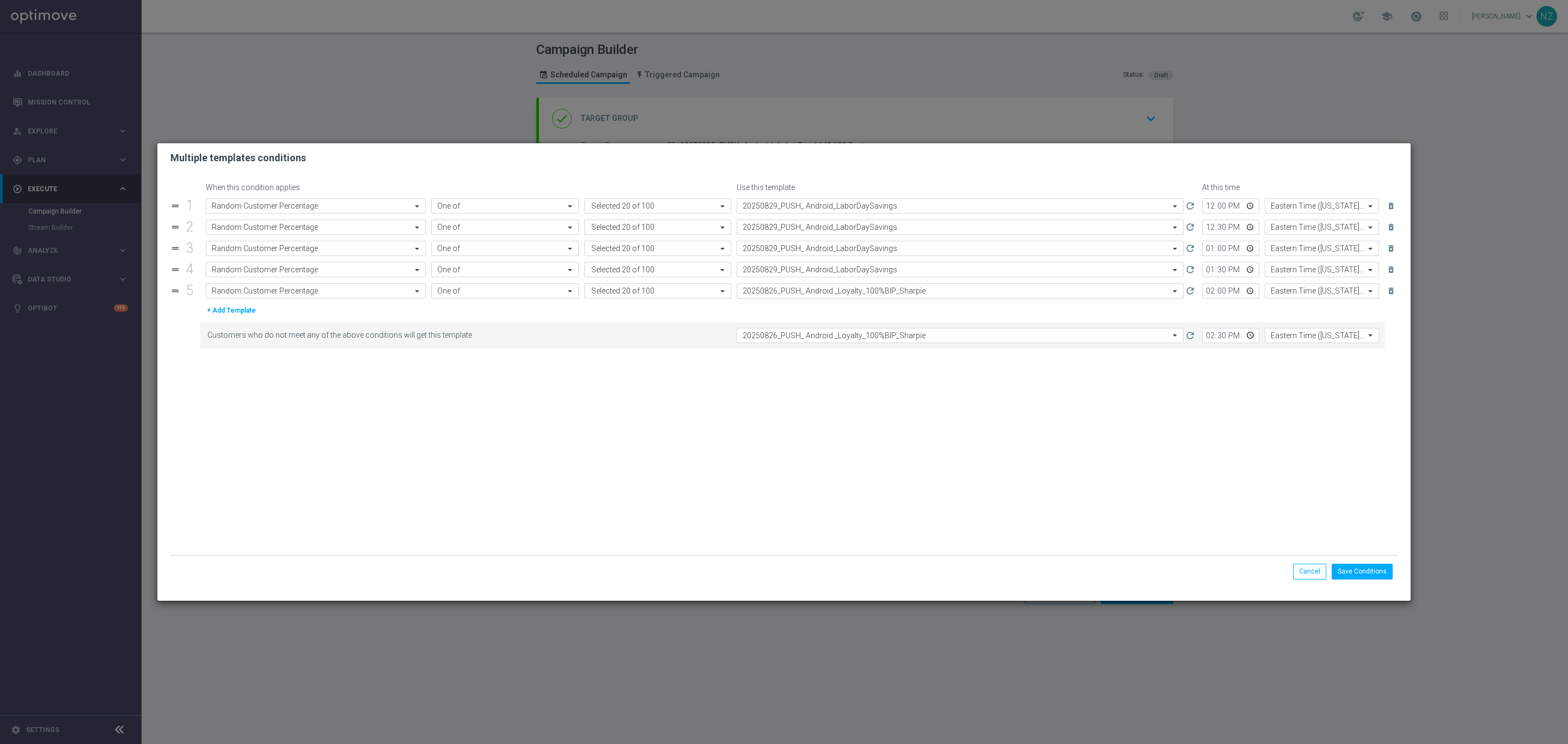
click at [833, 298] on div "Select template 20250826_PUSH_ Android _Loyalty_100%BIP_Sharpie" at bounding box center [960, 291] width 447 height 15
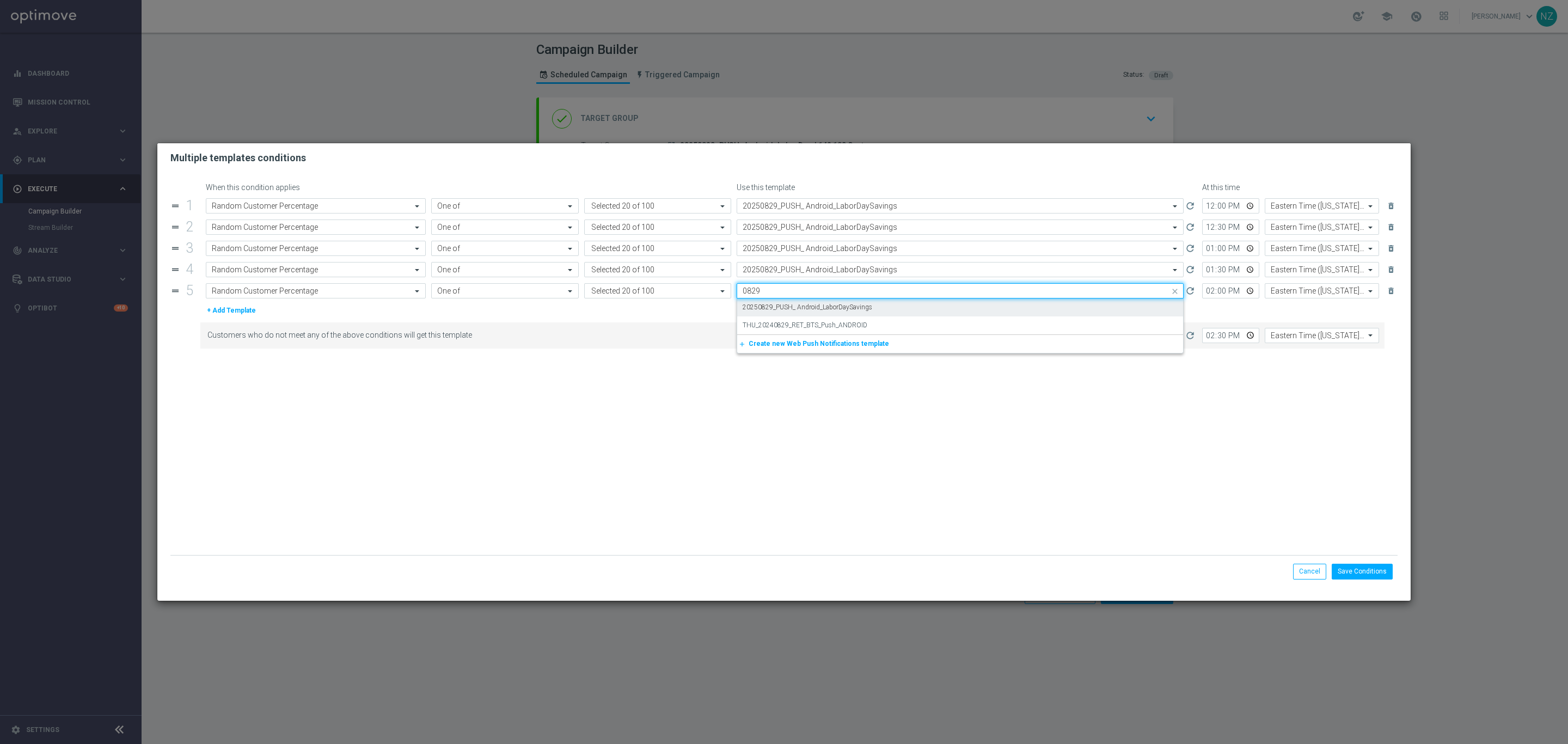
click at [843, 308] on label "20250829_PUSH_ Android_LaborDaySavings" at bounding box center [807, 307] width 129 height 10
type input "0829"
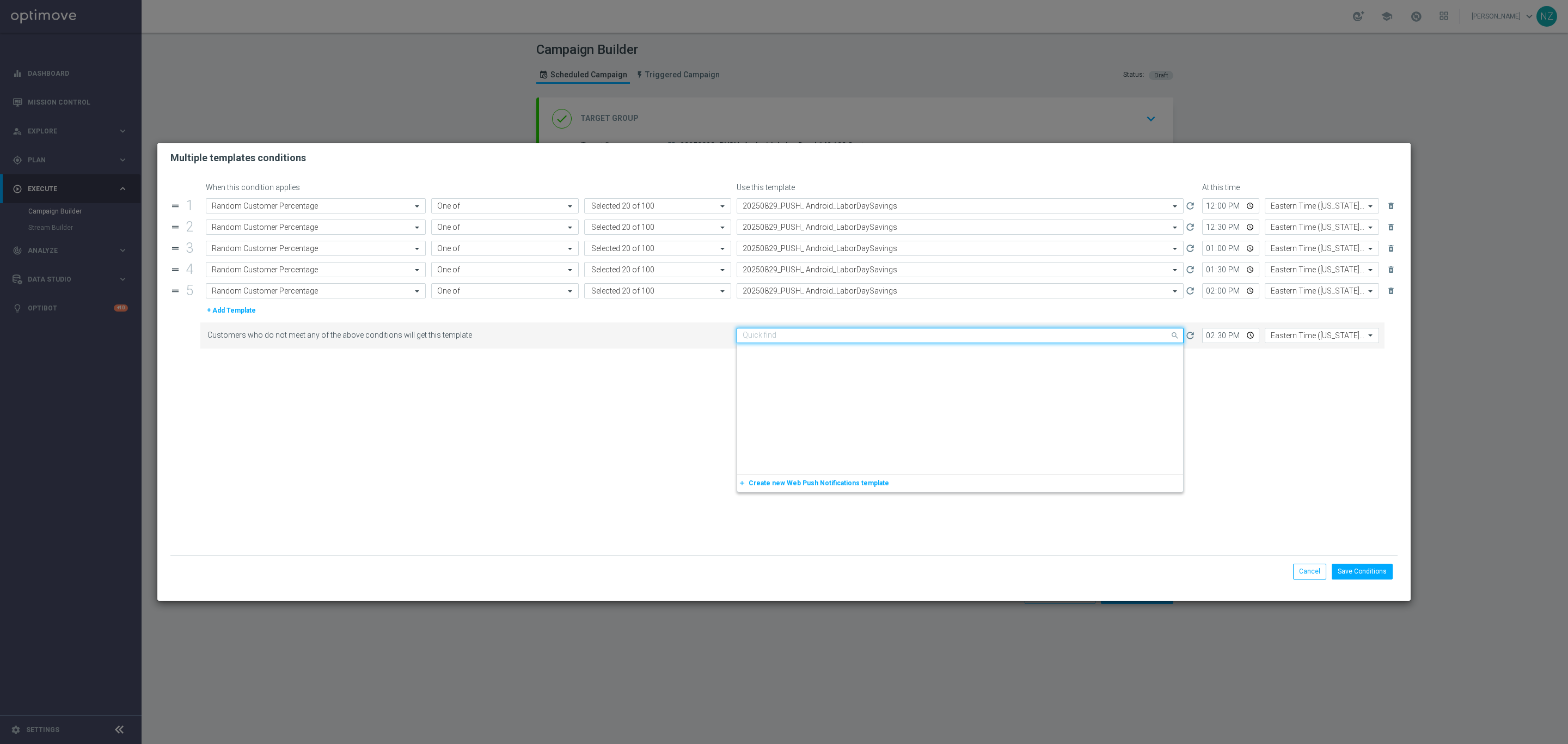
click at [837, 338] on input "text" at bounding box center [950, 336] width 413 height 10
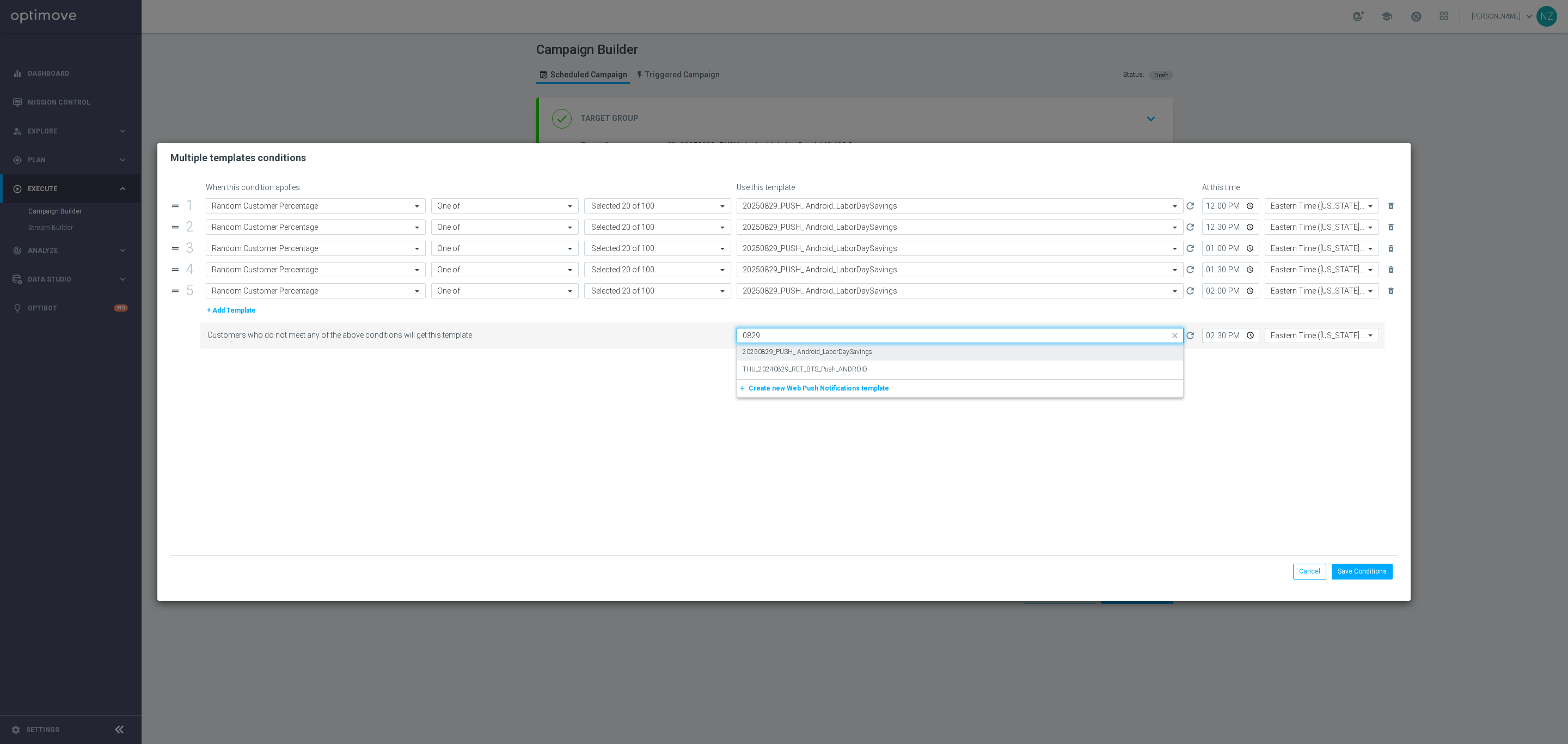
click at [837, 348] on div "20250829_PUSH_ Android_LaborDaySavings" at bounding box center [961, 352] width 435 height 18
type input "0829"
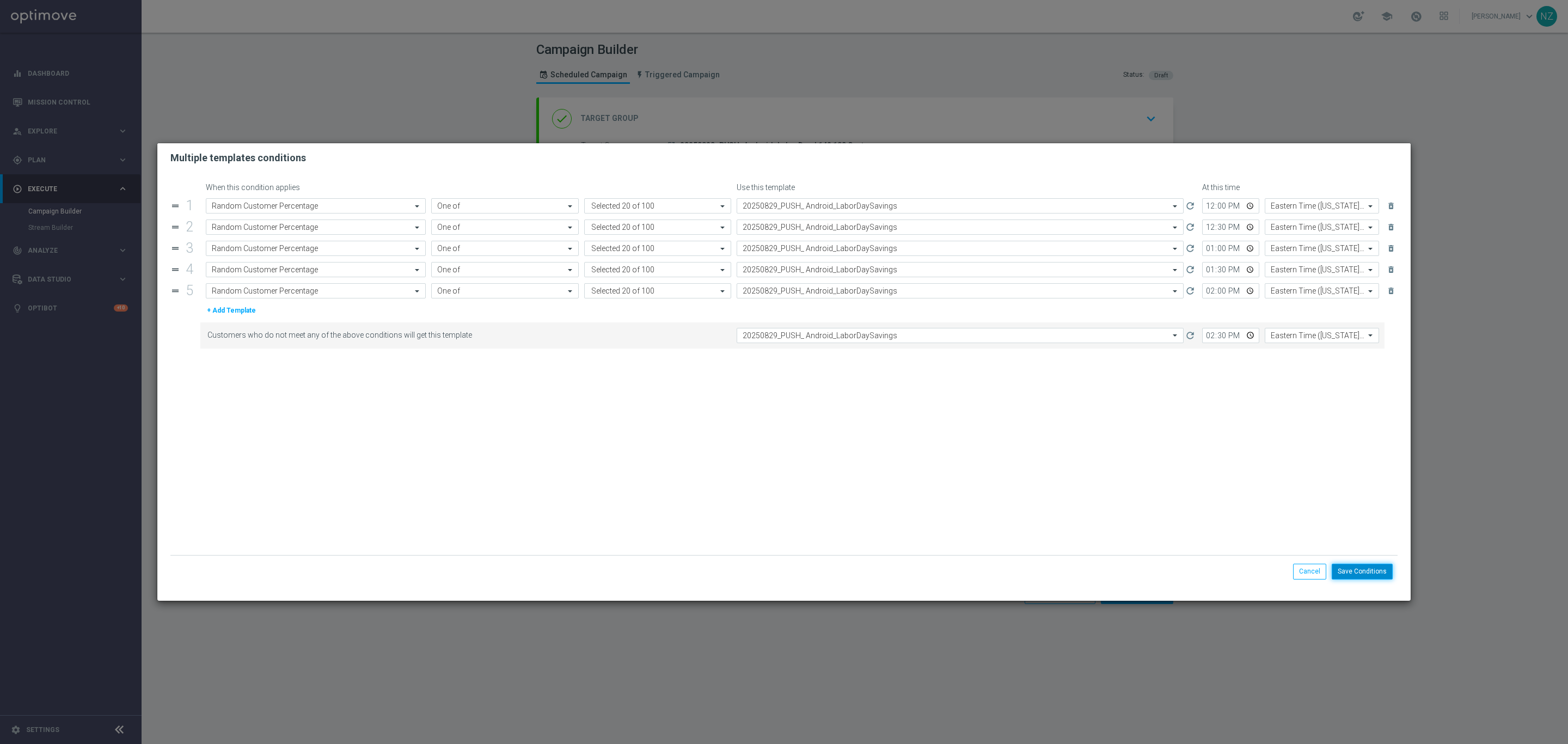
click at [1363, 570] on button "Save Conditions" at bounding box center [1362, 572] width 61 height 15
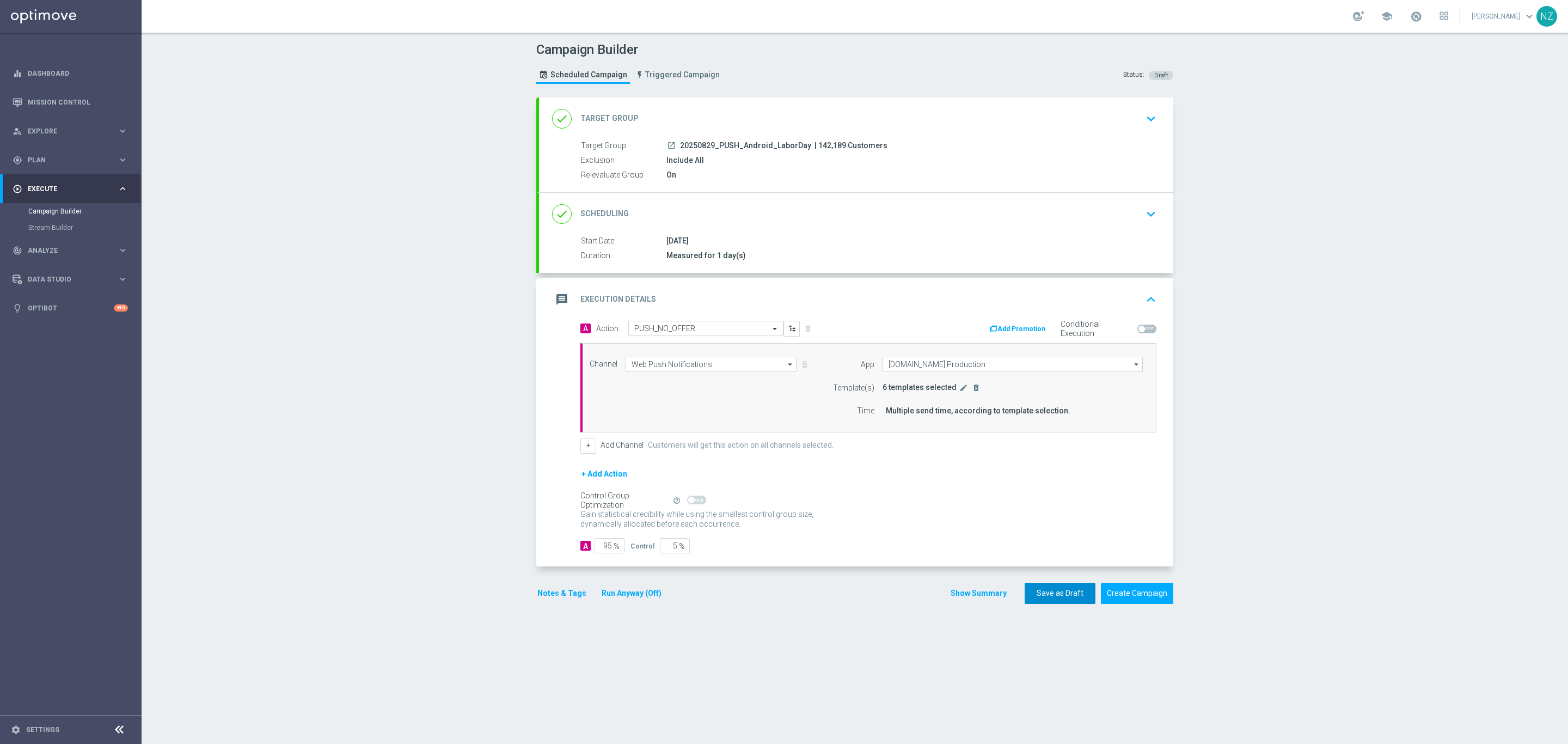
click at [1057, 602] on button "Save as Draft" at bounding box center [1060, 593] width 70 height 21
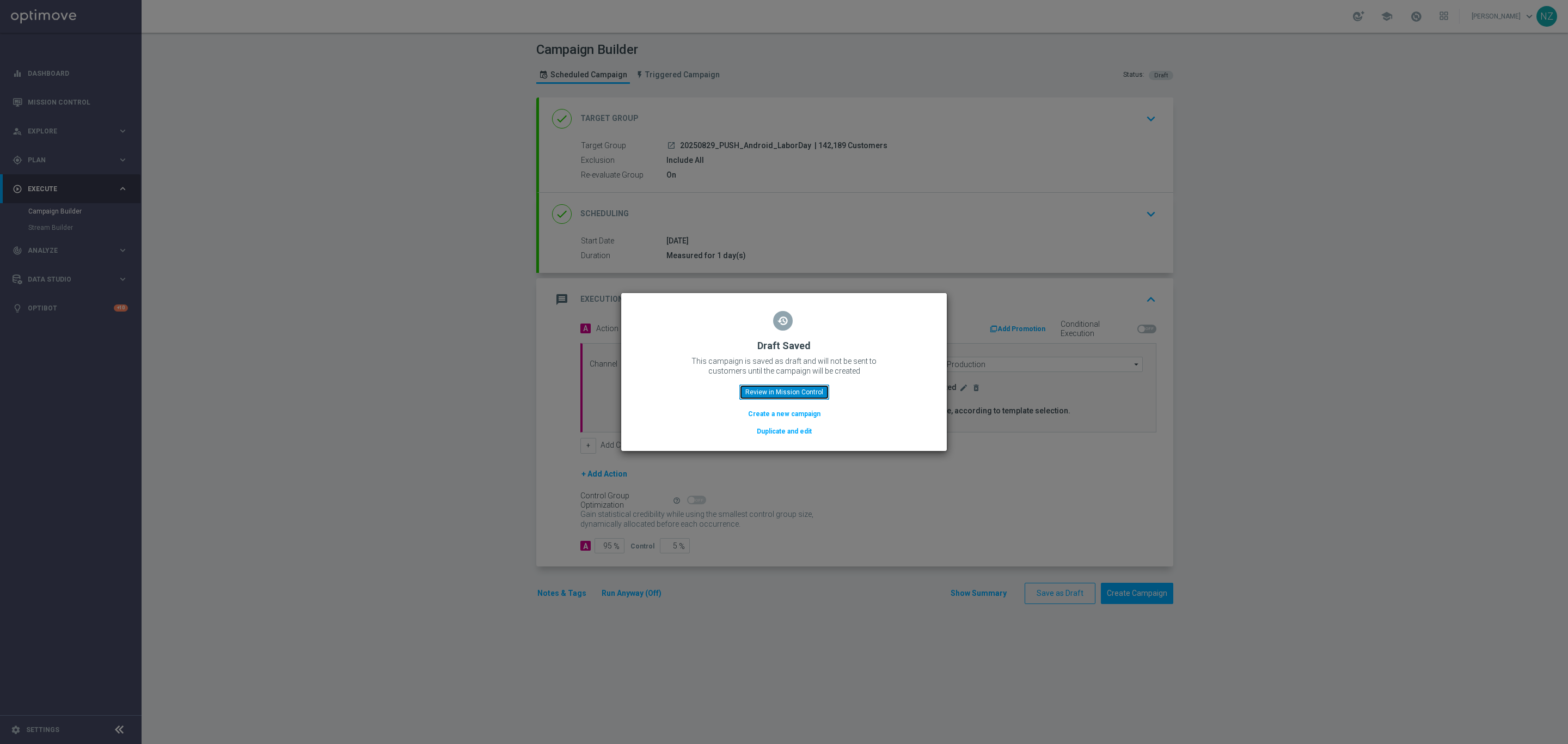
click at [791, 391] on button "Review in Mission Control" at bounding box center [784, 392] width 90 height 15
